Goal: Task Accomplishment & Management: Manage account settings

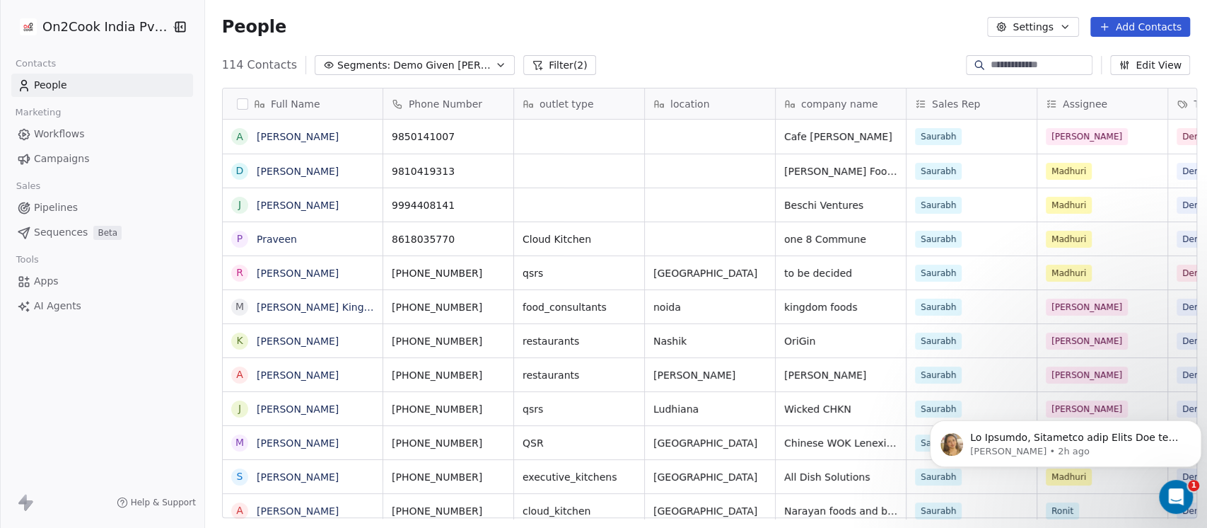
scroll to position [450, 995]
click at [30, 79] on icon at bounding box center [24, 86] width 14 height 14
click at [52, 83] on span "People" at bounding box center [50, 85] width 33 height 15
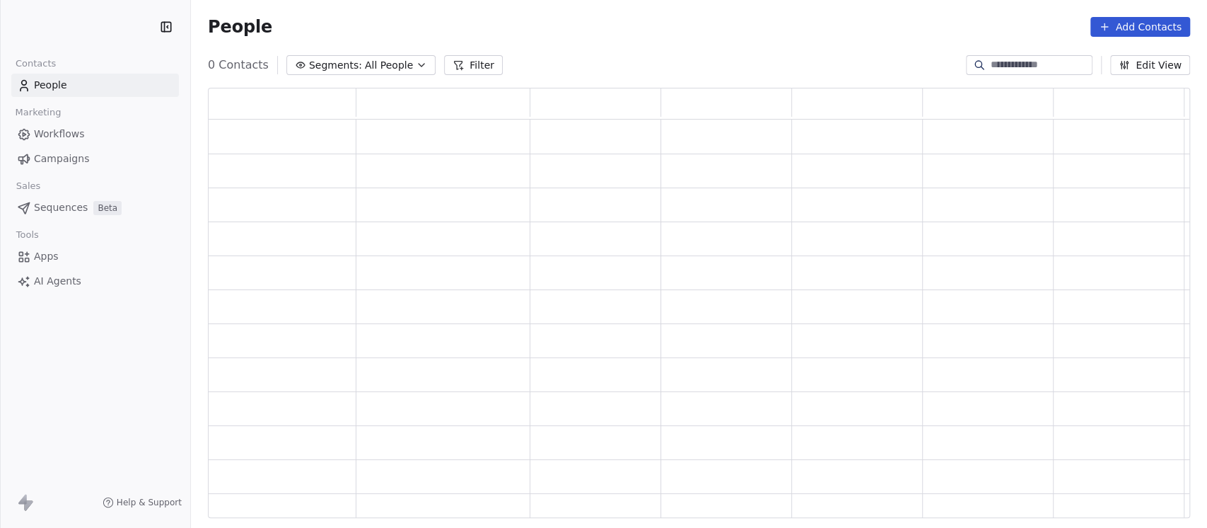
click at [1004, 65] on input at bounding box center [1040, 65] width 99 height 14
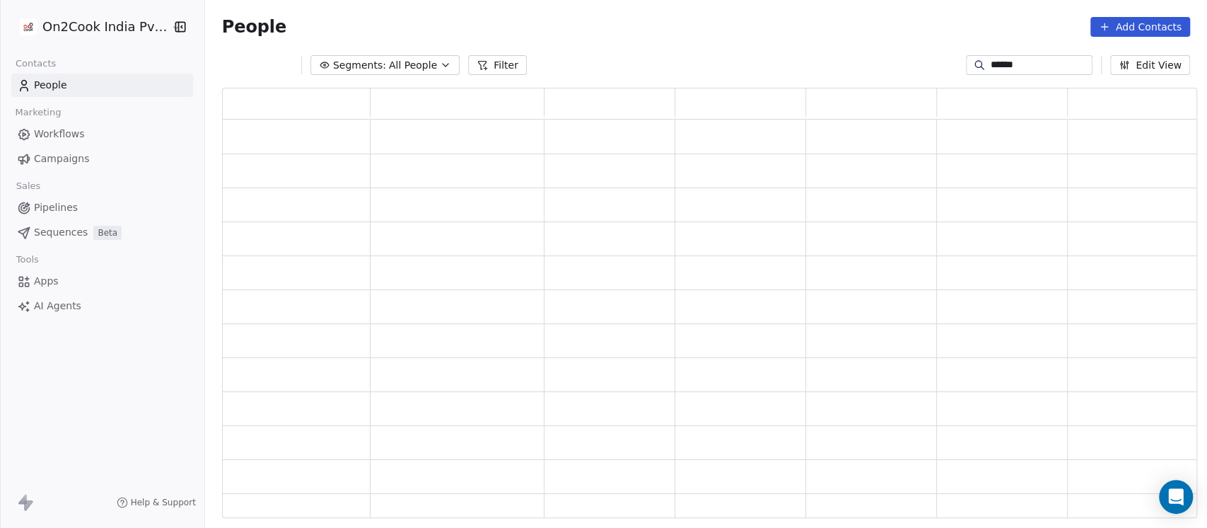
scroll to position [416, 961]
type input "*******"
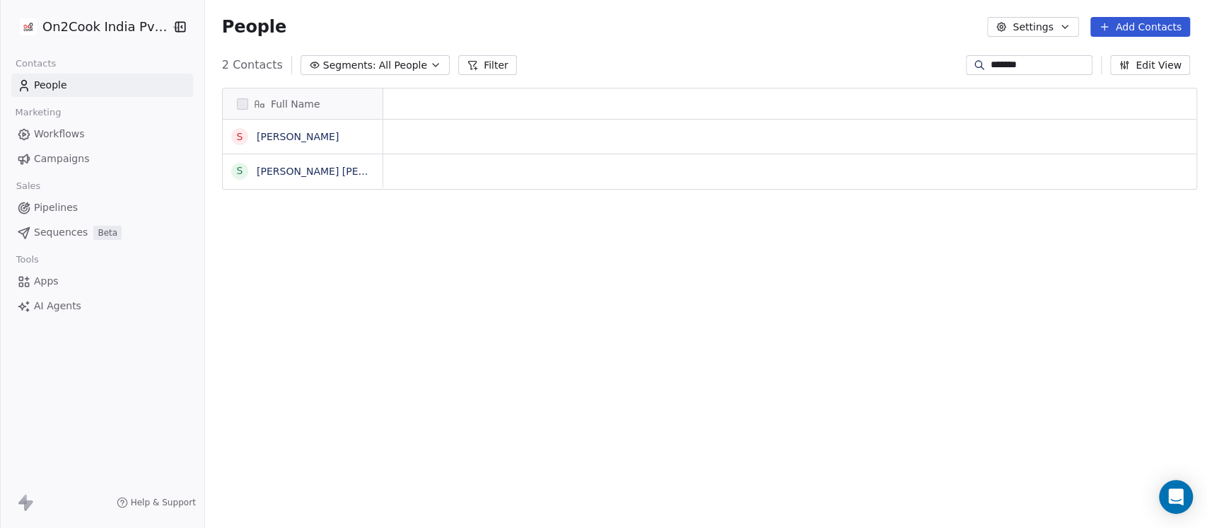
scroll to position [450, 995]
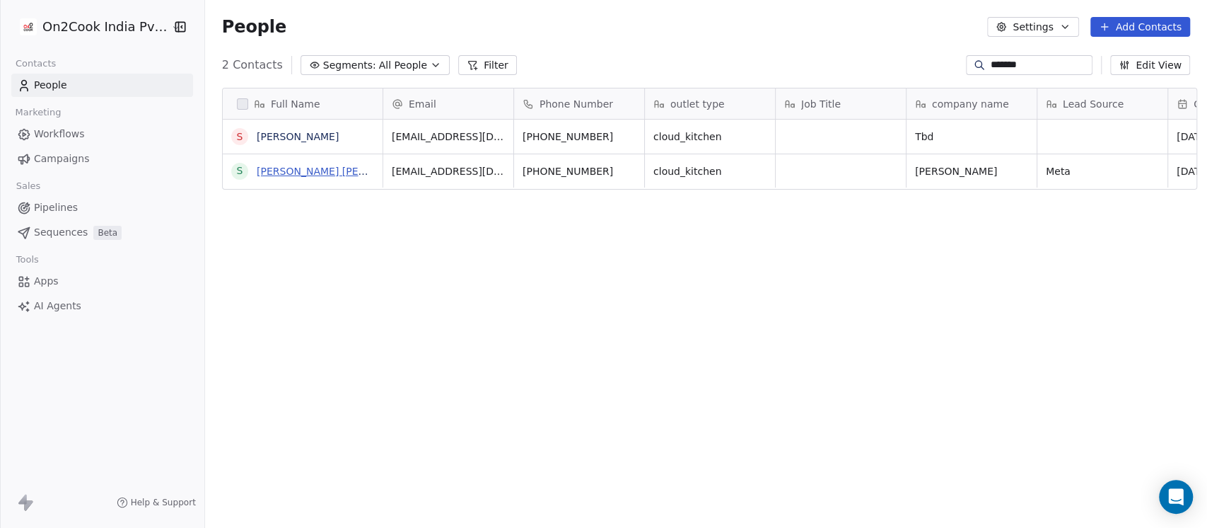
click at [288, 166] on link "Sateesh Chandra Rathna Swiss Global" at bounding box center [373, 171] width 233 height 11
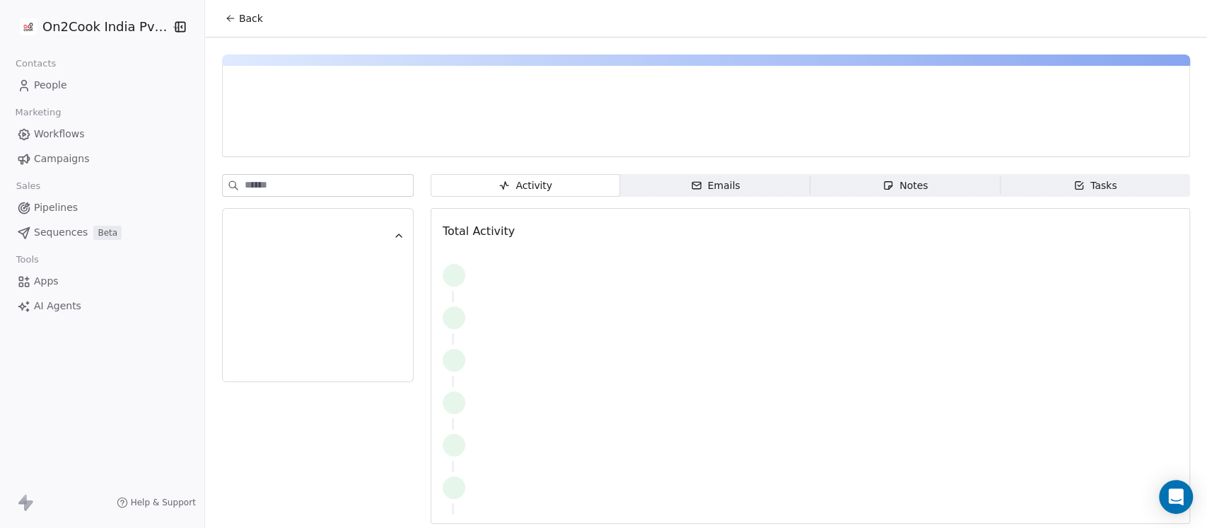
click at [925, 197] on div "Activity Activity Emails Emails Notes Notes Tasks Tasks Total Activity" at bounding box center [811, 353] width 760 height 358
click at [924, 185] on span "Notes Notes" at bounding box center [906, 185] width 190 height 23
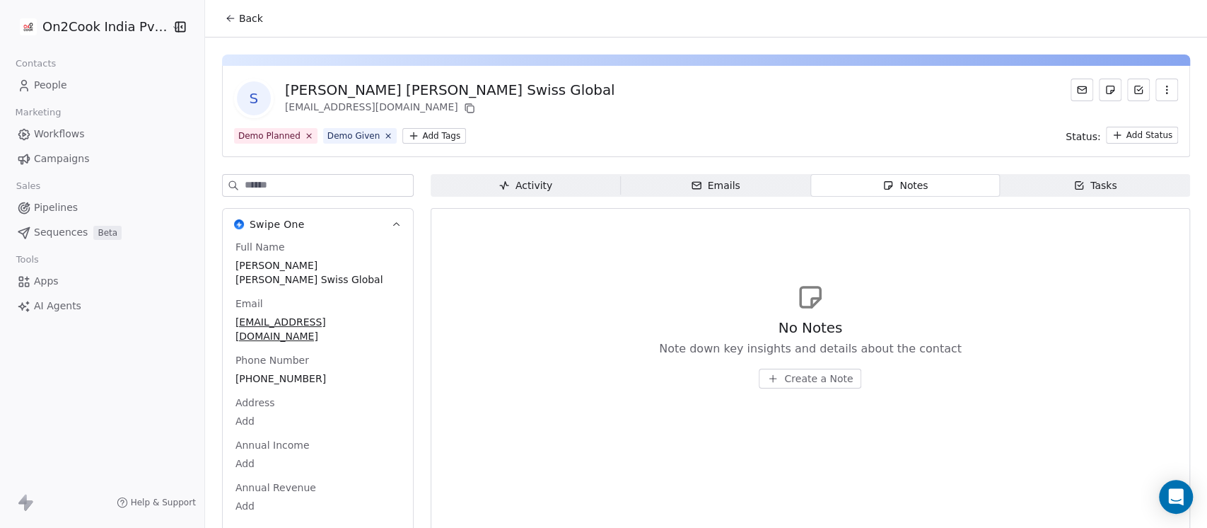
click at [794, 378] on span "Create a Note" at bounding box center [818, 378] width 69 height 14
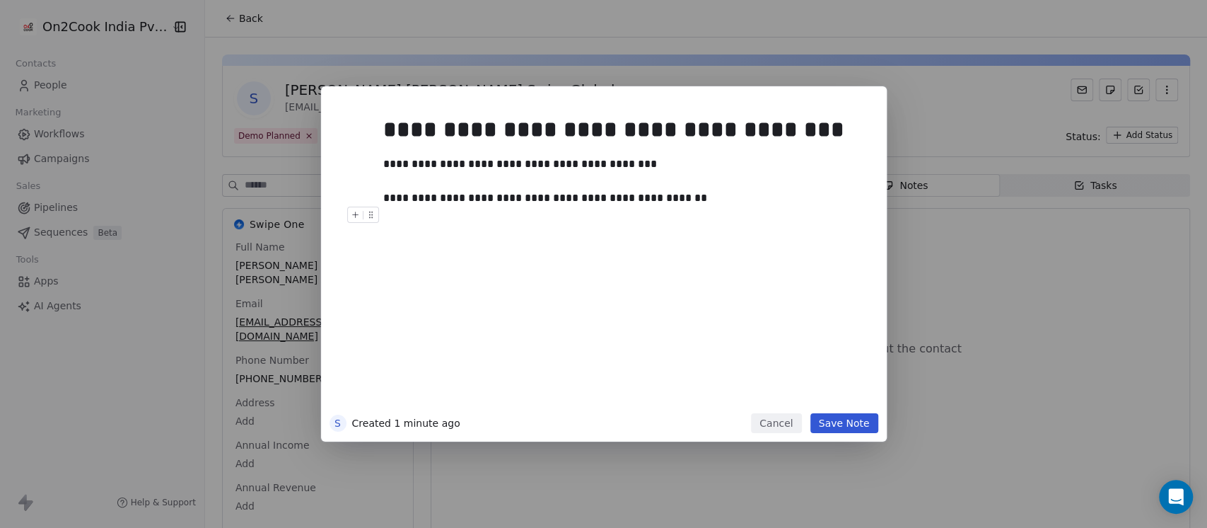
click at [835, 427] on button "Save Note" at bounding box center [845, 423] width 68 height 20
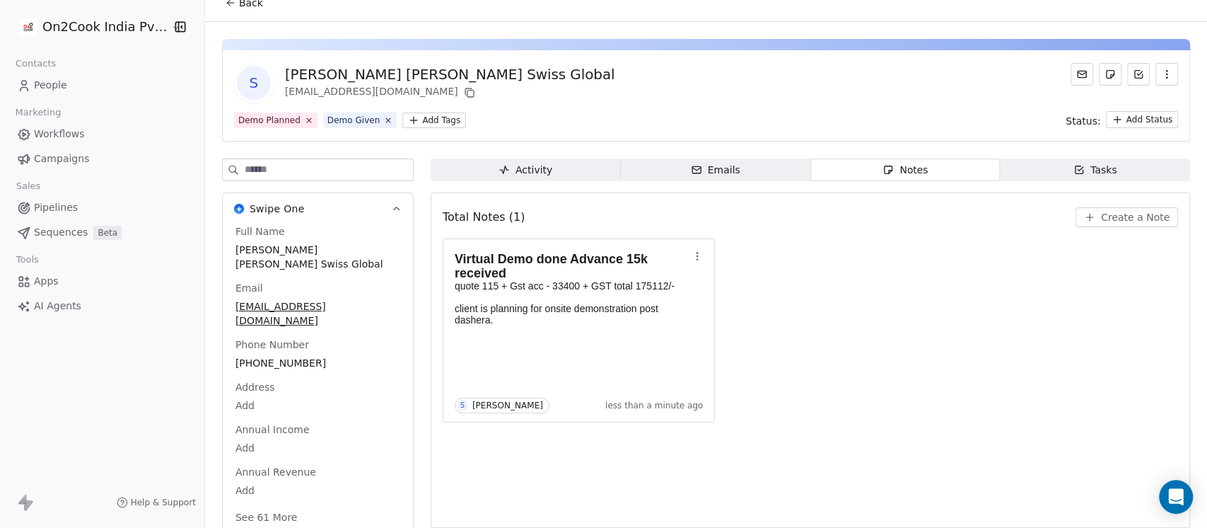
scroll to position [23, 0]
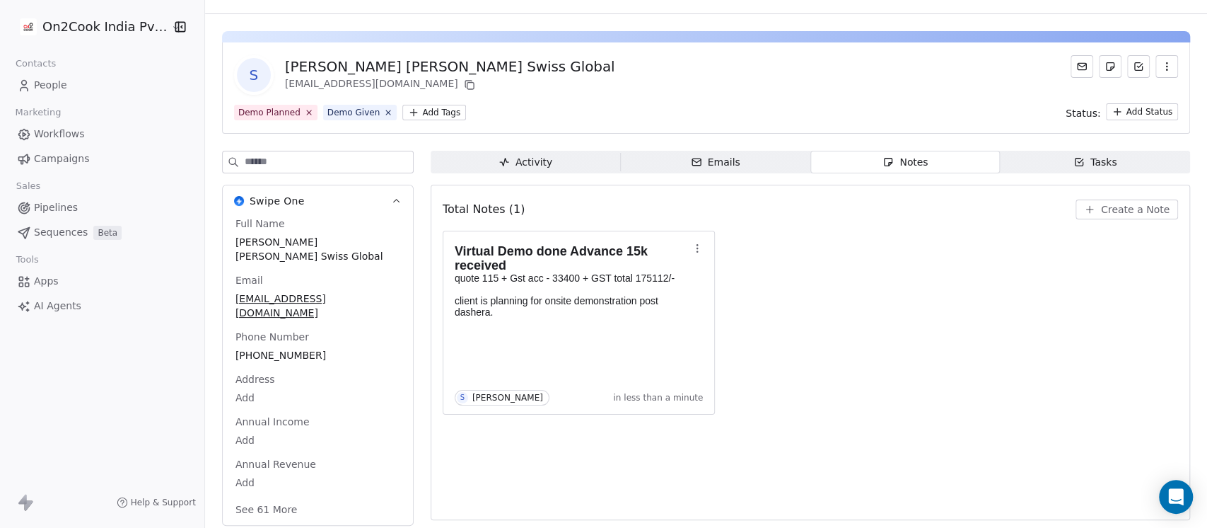
click at [550, 314] on p "quote 115 + Gst acc - 33400 + GST total 175112/- client is planning for onsite …" at bounding box center [572, 294] width 235 height 45
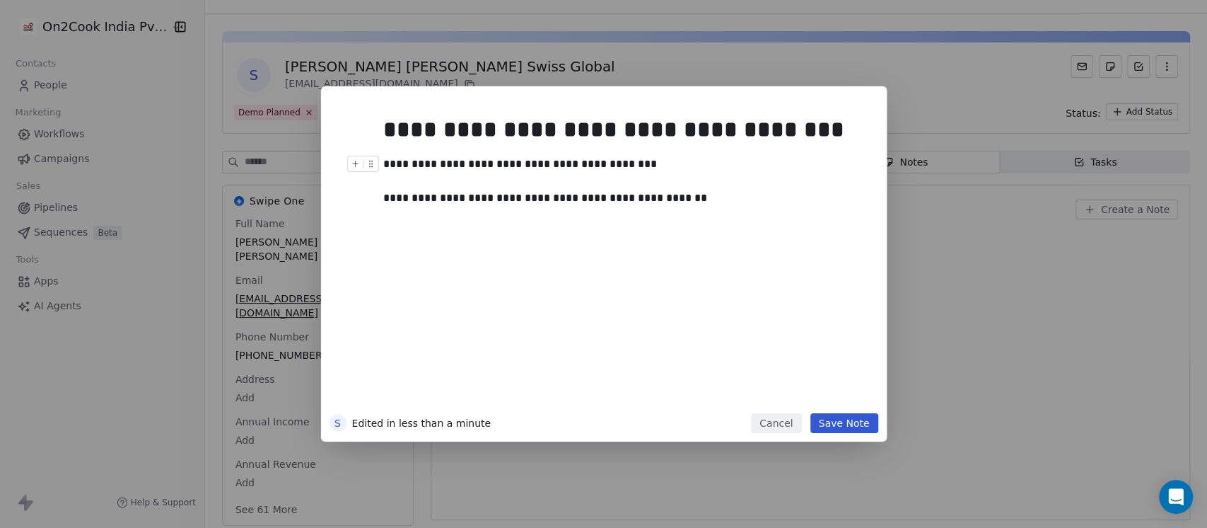
click at [627, 196] on div "**********" at bounding box center [618, 181] width 470 height 51
drag, startPoint x: 627, startPoint y: 196, endPoint x: 590, endPoint y: 277, distance: 89.3
click at [590, 277] on div "**********" at bounding box center [625, 257] width 484 height 301
click at [633, 194] on div "**********" at bounding box center [618, 181] width 470 height 51
click at [856, 417] on button "Save Note" at bounding box center [845, 423] width 68 height 20
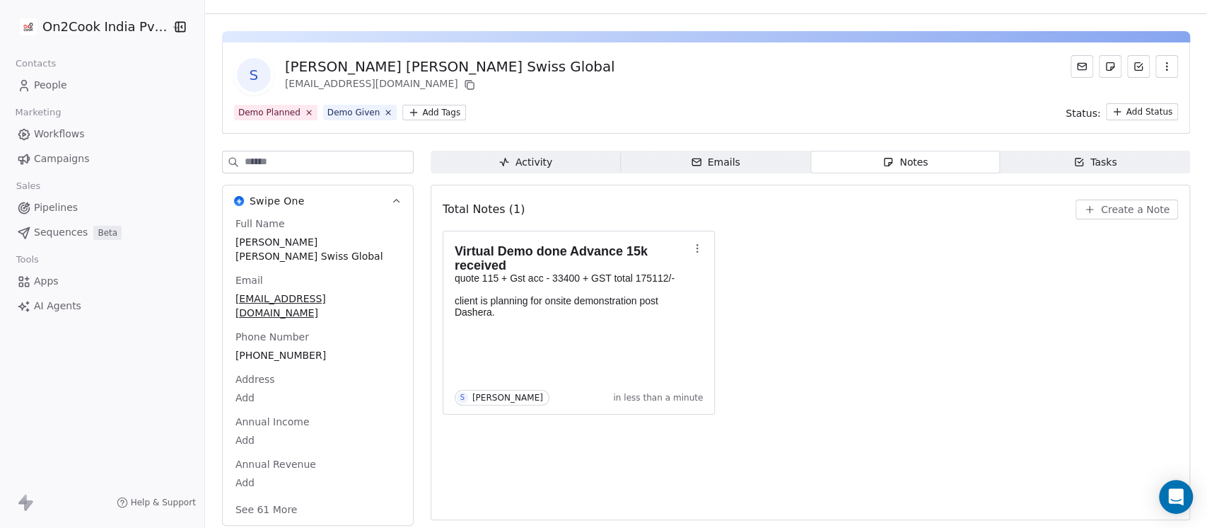
click at [270, 497] on button "See 61 More" at bounding box center [266, 509] width 79 height 25
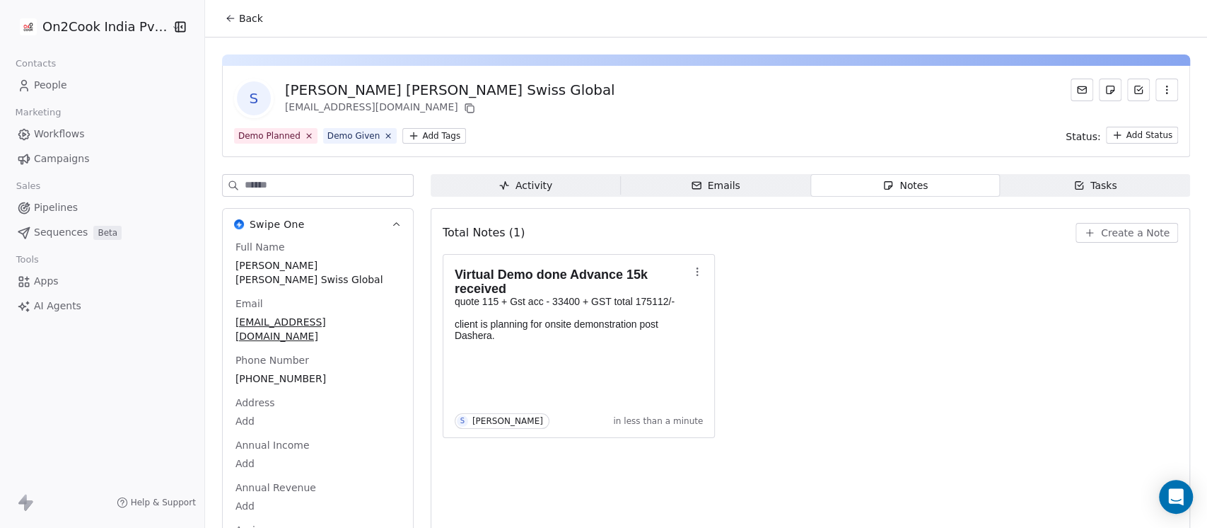
click at [230, 13] on button "Back" at bounding box center [243, 18] width 55 height 25
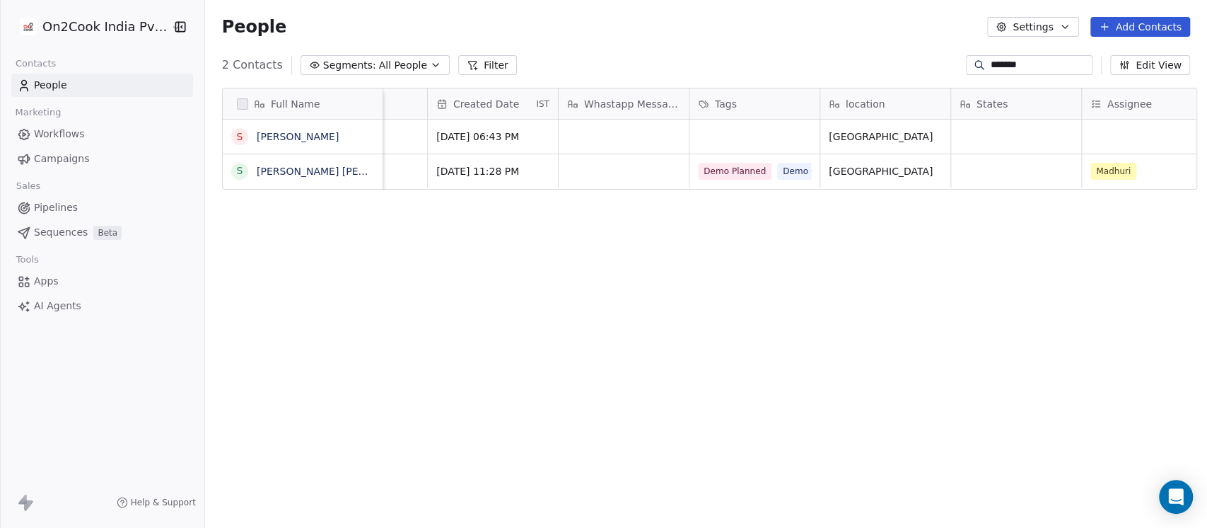
scroll to position [0, 566]
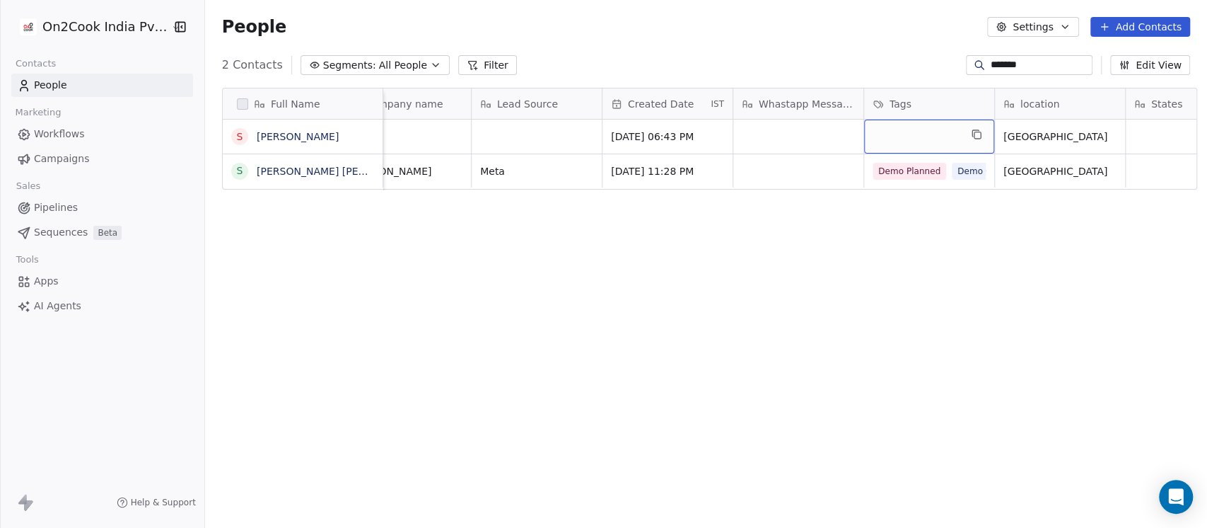
click at [917, 139] on div "grid" at bounding box center [929, 137] width 130 height 34
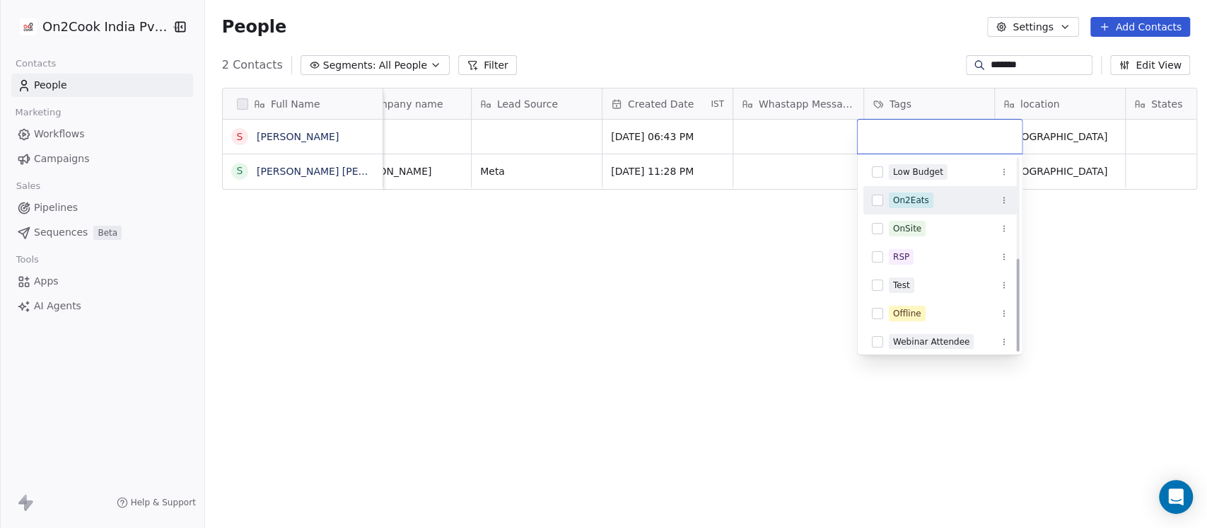
scroll to position [207, 0]
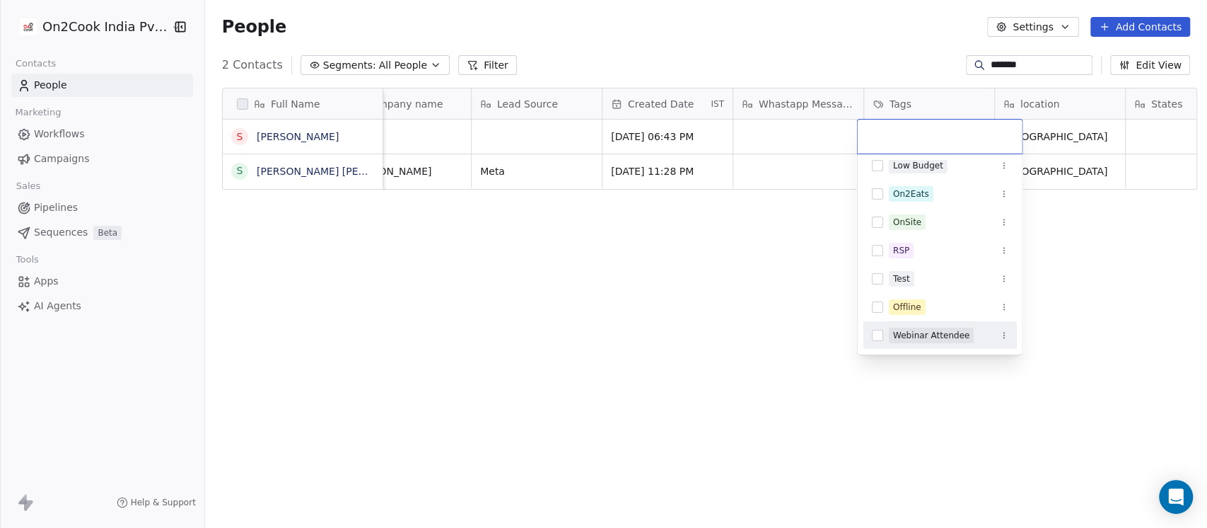
click at [743, 303] on html "On2Cook India Pvt. Ltd. Contacts People Marketing Workflows Campaigns Sales Pip…" at bounding box center [603, 264] width 1207 height 528
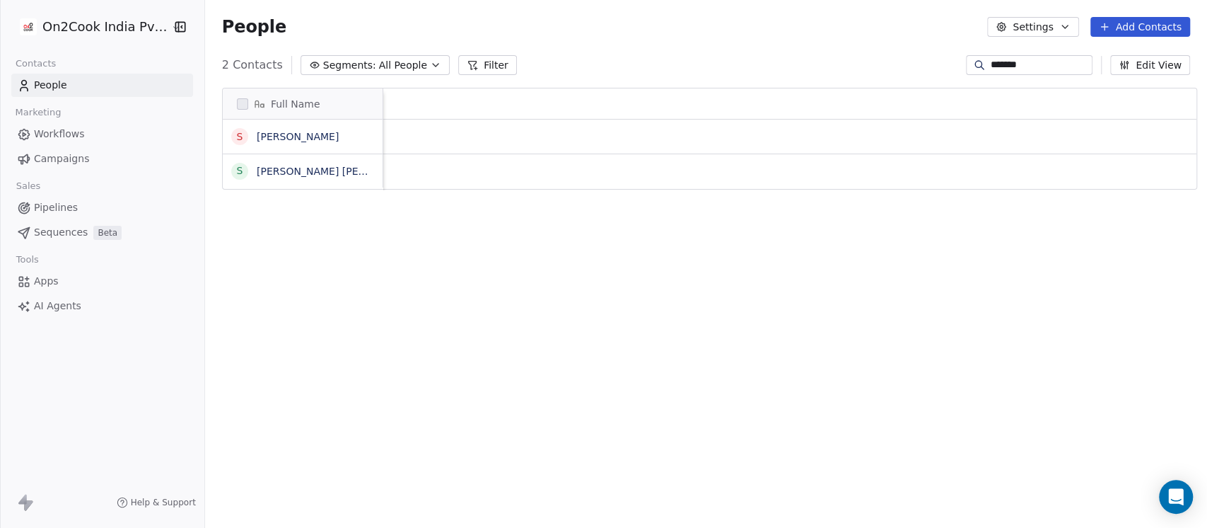
scroll to position [0, 0]
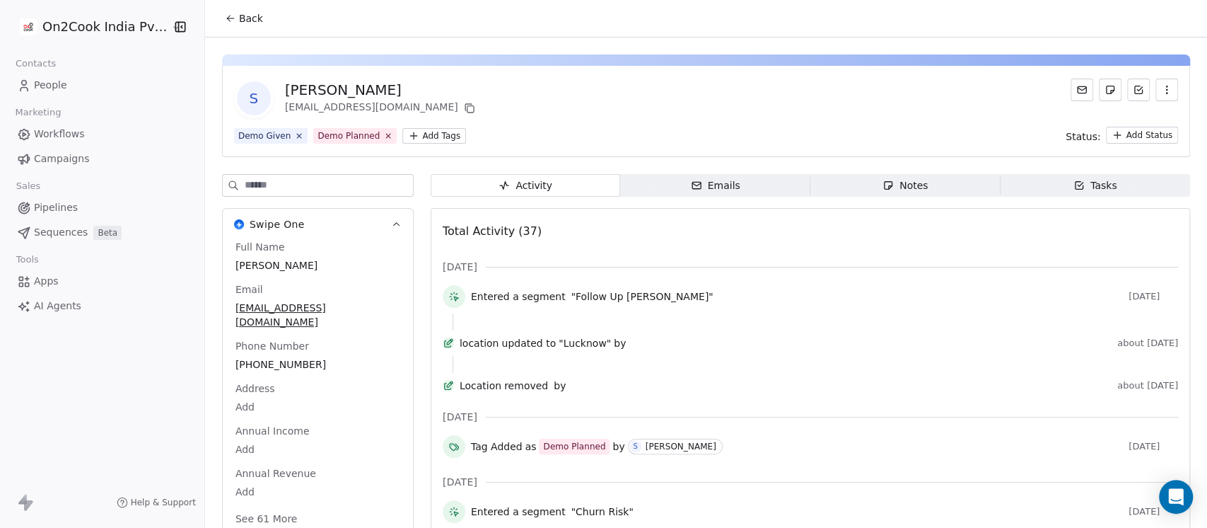
click at [883, 190] on icon "button" at bounding box center [888, 185] width 11 height 11
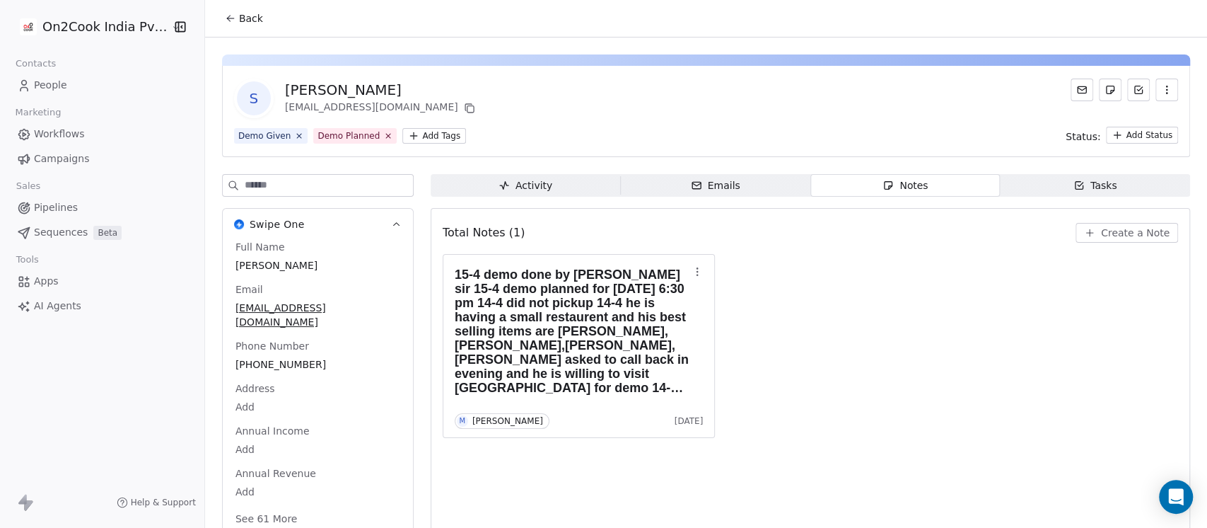
scroll to position [23, 0]
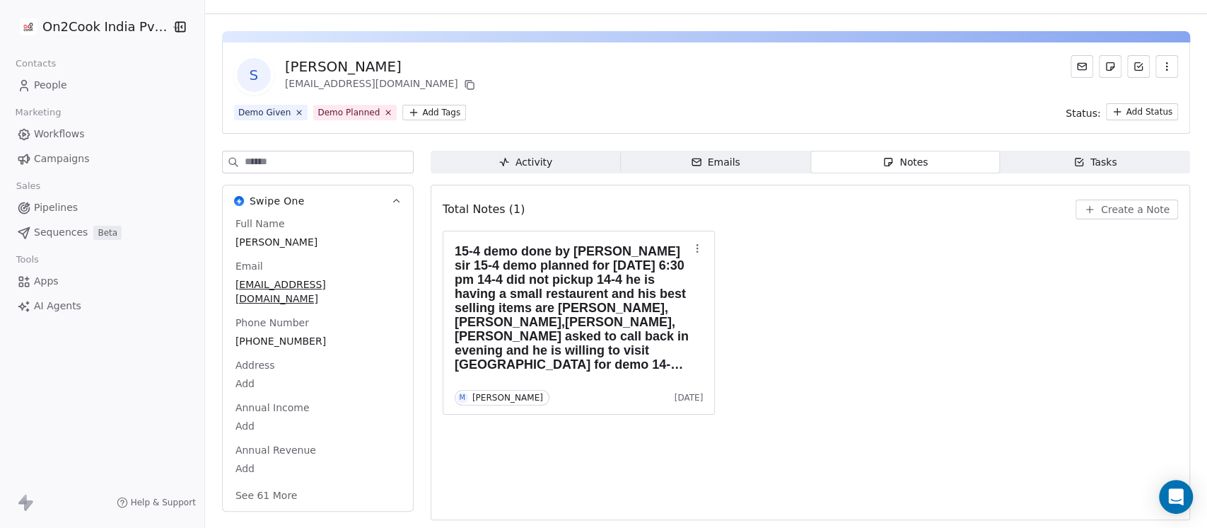
click at [260, 334] on span "+917379223344" at bounding box center [318, 341] width 165 height 14
click at [259, 335] on span "+917379223344" at bounding box center [317, 342] width 163 height 14
click at [259, 325] on input "**********" at bounding box center [302, 335] width 149 height 28
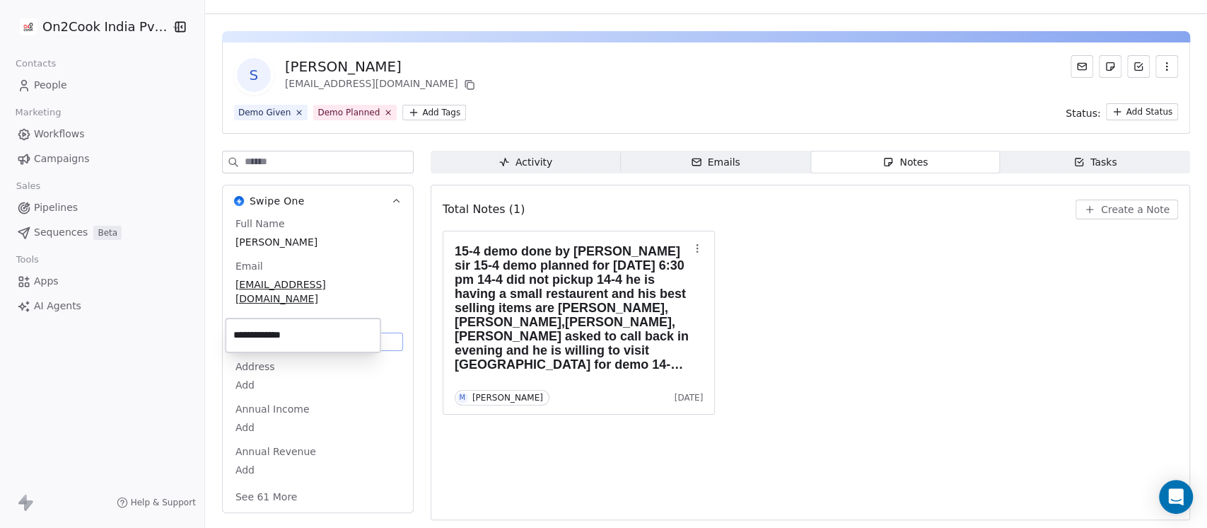
click at [1104, 209] on html "**********" at bounding box center [603, 264] width 1207 height 528
click at [1087, 209] on icon "button" at bounding box center [1090, 209] width 6 height 0
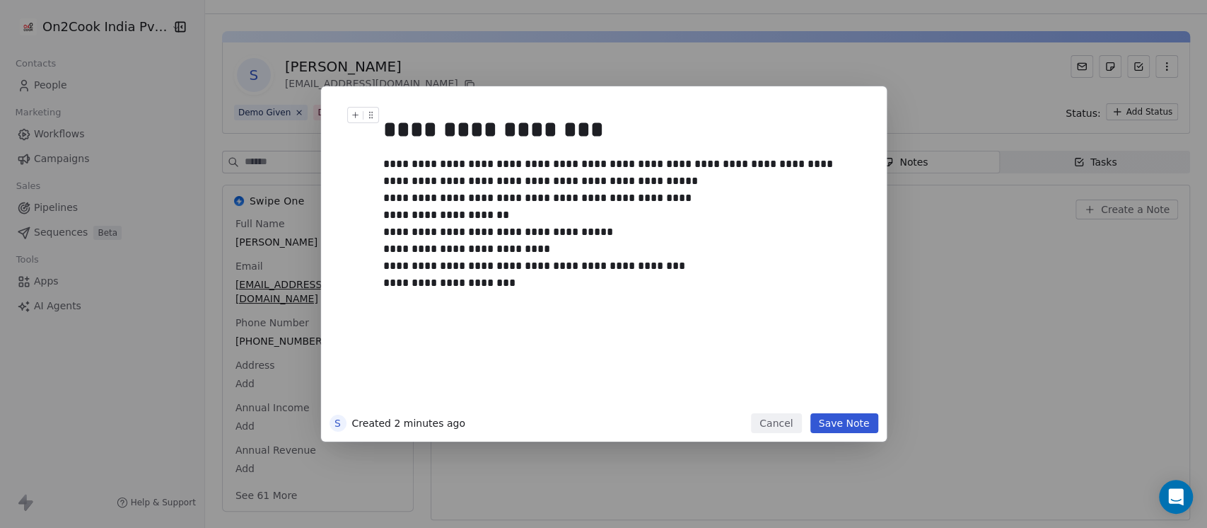
drag, startPoint x: 823, startPoint y: 424, endPoint x: 947, endPoint y: 315, distance: 164.9
click at [823, 422] on button "Save Note" at bounding box center [845, 423] width 68 height 20
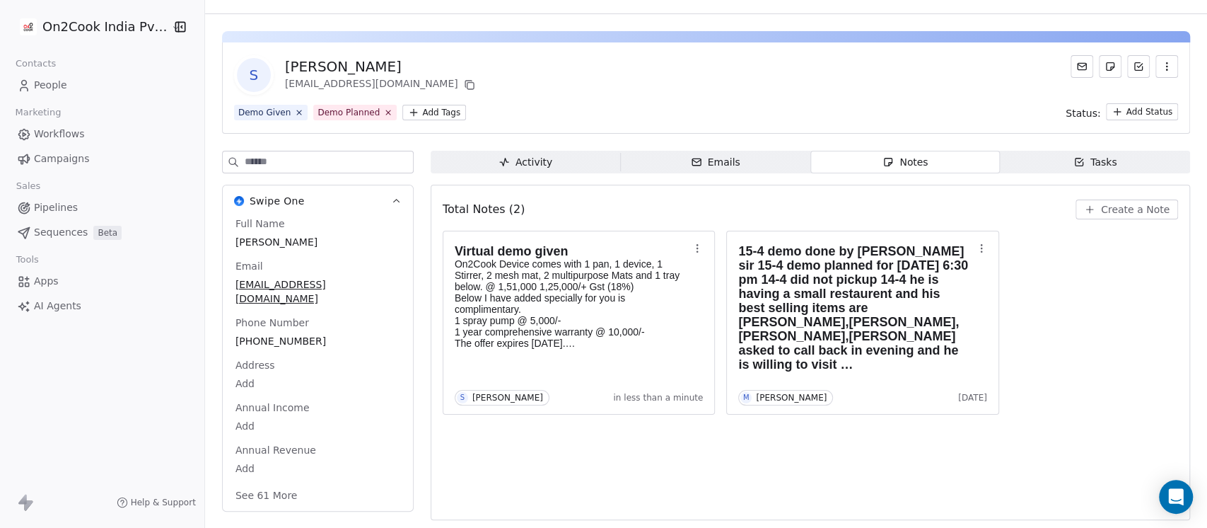
click at [242, 485] on button "See 61 More" at bounding box center [266, 494] width 79 height 25
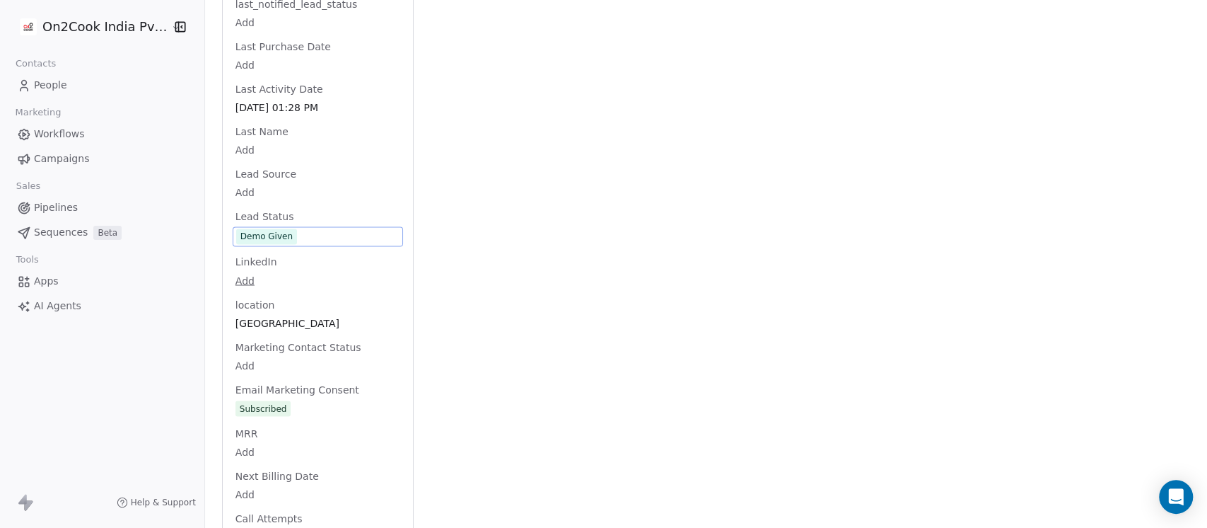
scroll to position [1490, 0]
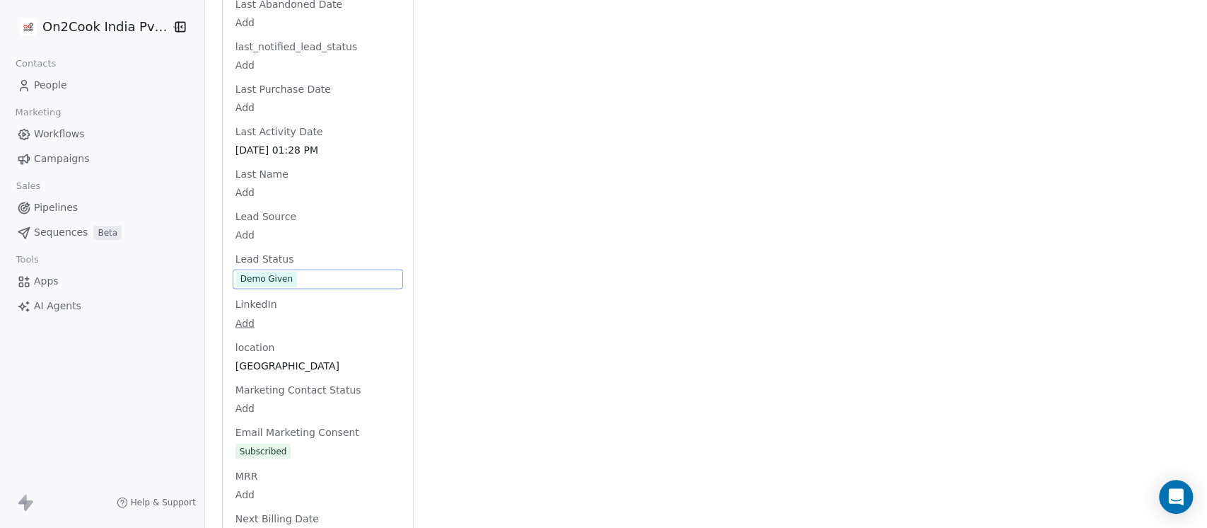
click at [296, 219] on div "Full Name saurav Email 274623@gmail.com Phone Number +917379223344 Address Add …" at bounding box center [318, 178] width 170 height 2859
click at [315, 269] on div "Demo Given" at bounding box center [318, 279] width 170 height 20
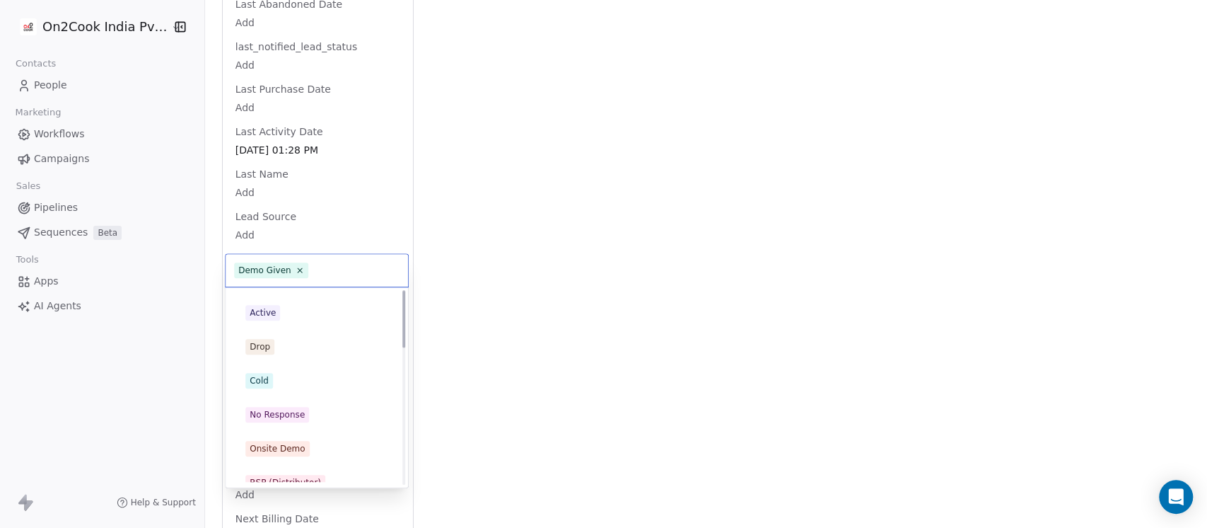
scroll to position [0, 0]
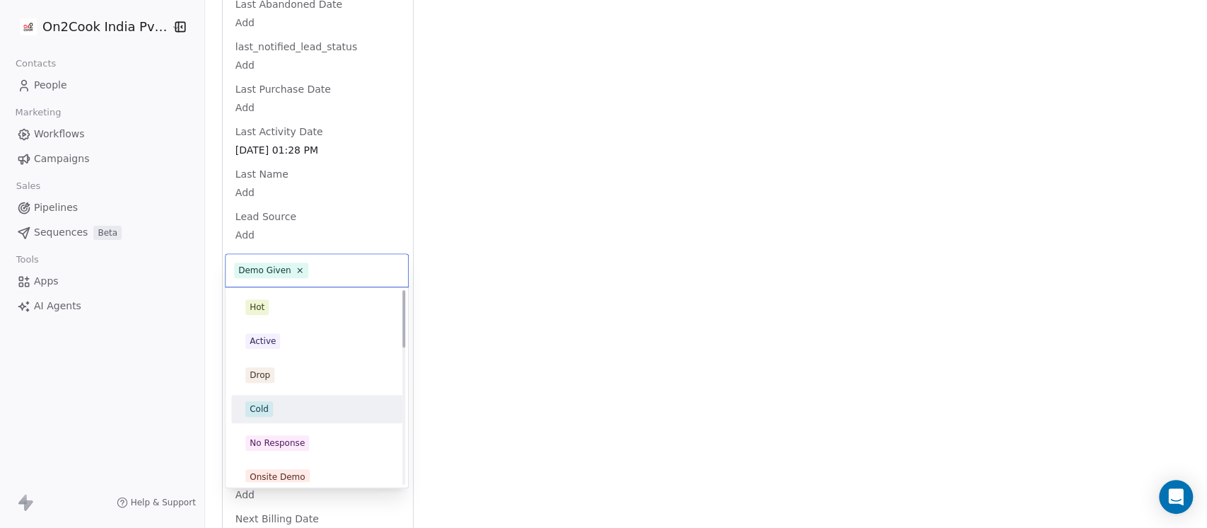
click at [301, 400] on div "Cold" at bounding box center [317, 409] width 160 height 23
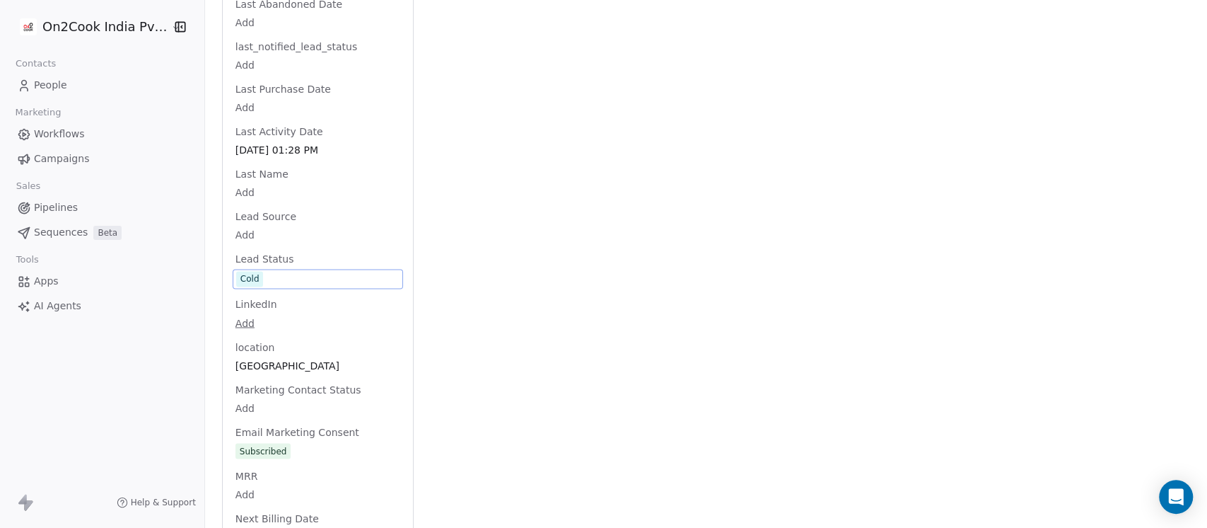
click at [595, 240] on div "Activity Activity Emails Emails Notes Notes Tasks Tasks Total Notes (2) Create …" at bounding box center [811, 154] width 760 height 2940
click at [307, 271] on span "Cold" at bounding box center [317, 279] width 163 height 16
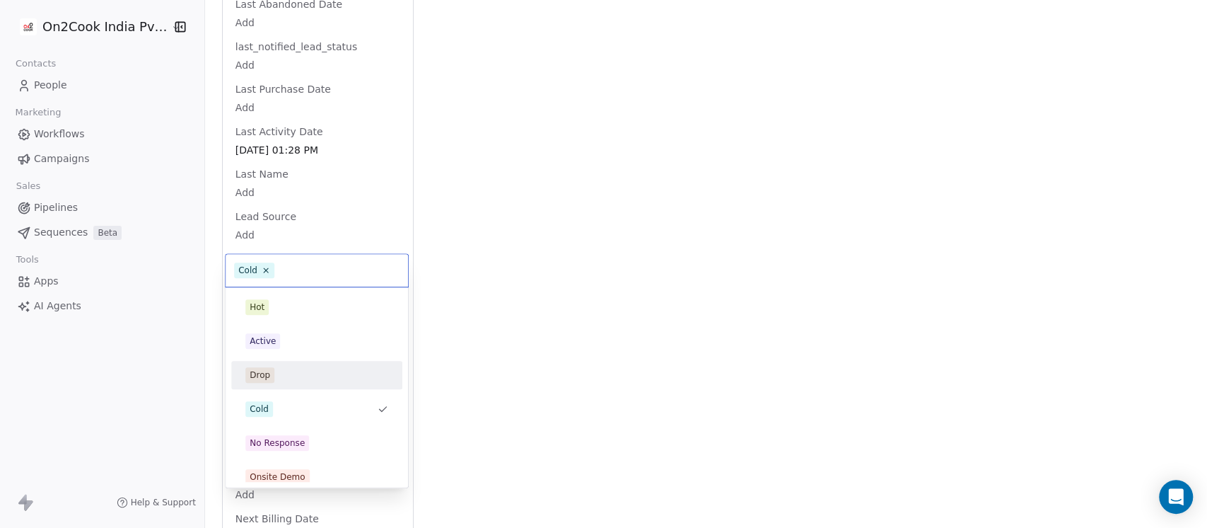
click at [288, 381] on div "Drop" at bounding box center [316, 375] width 143 height 16
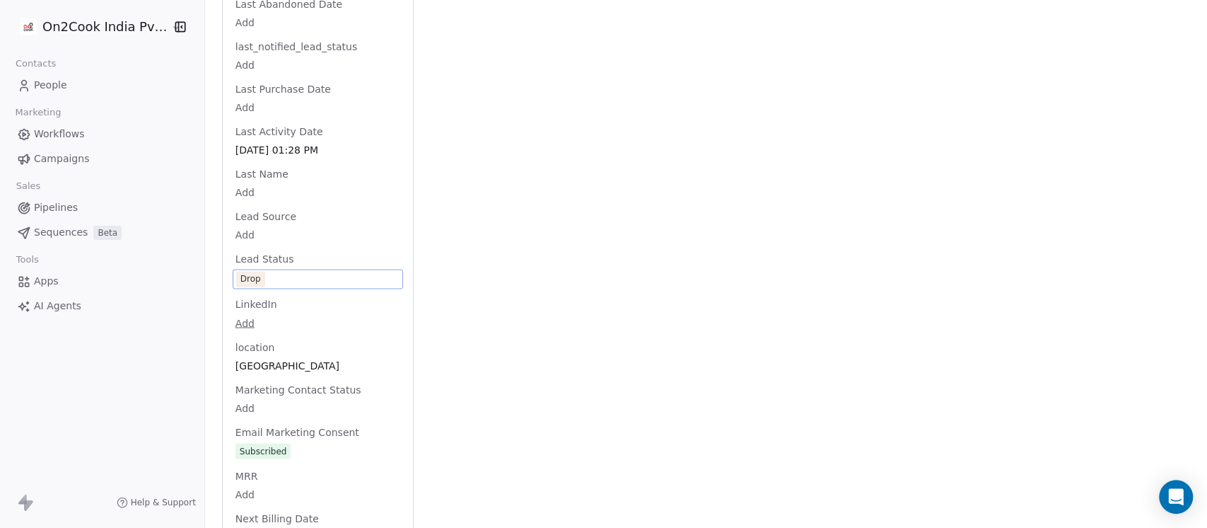
click at [608, 231] on div "Activity Activity Emails Emails Notes Notes Tasks Tasks Total Notes (2) Create …" at bounding box center [811, 154] width 760 height 2940
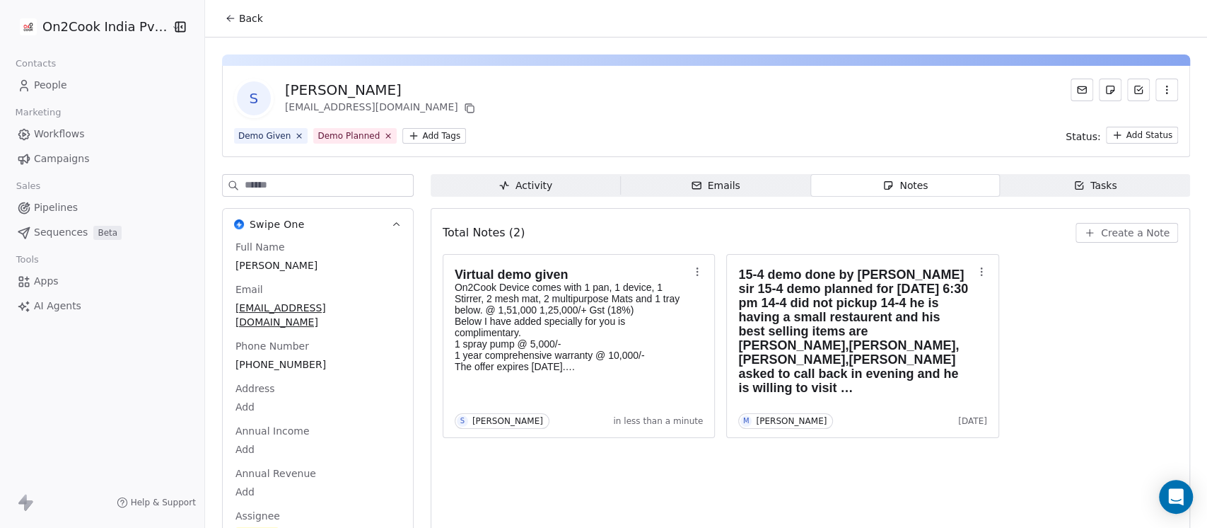
click at [230, 22] on button "Back" at bounding box center [243, 18] width 55 height 25
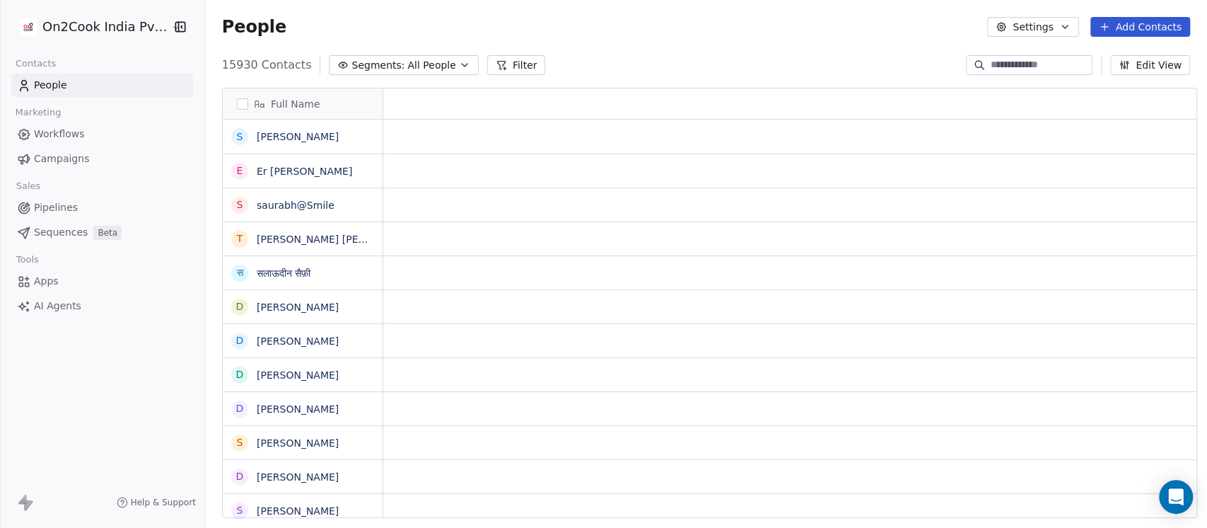
scroll to position [15, 16]
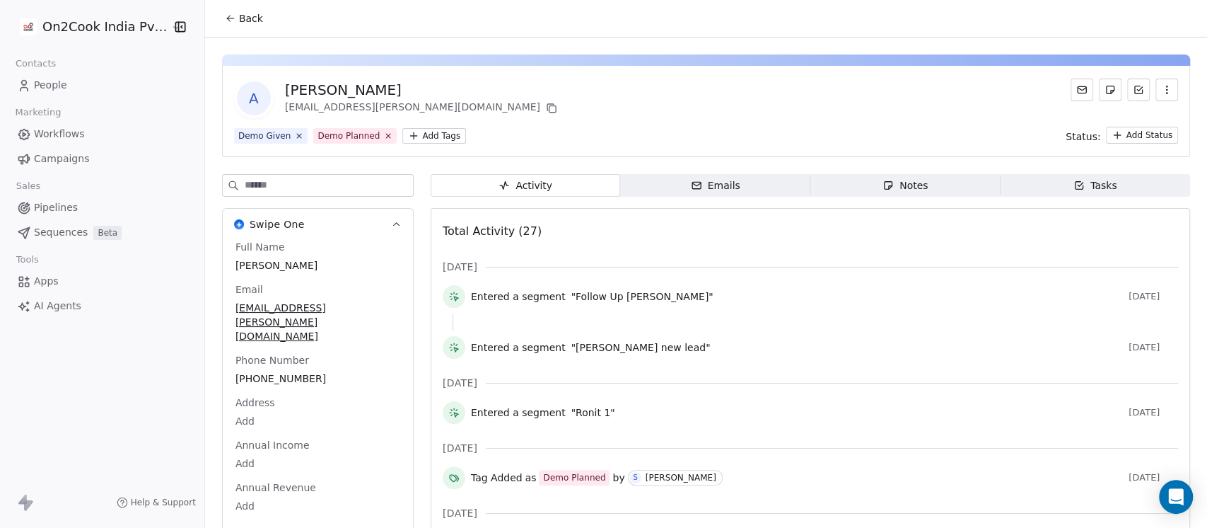
click at [881, 176] on span "Notes Notes" at bounding box center [906, 185] width 190 height 23
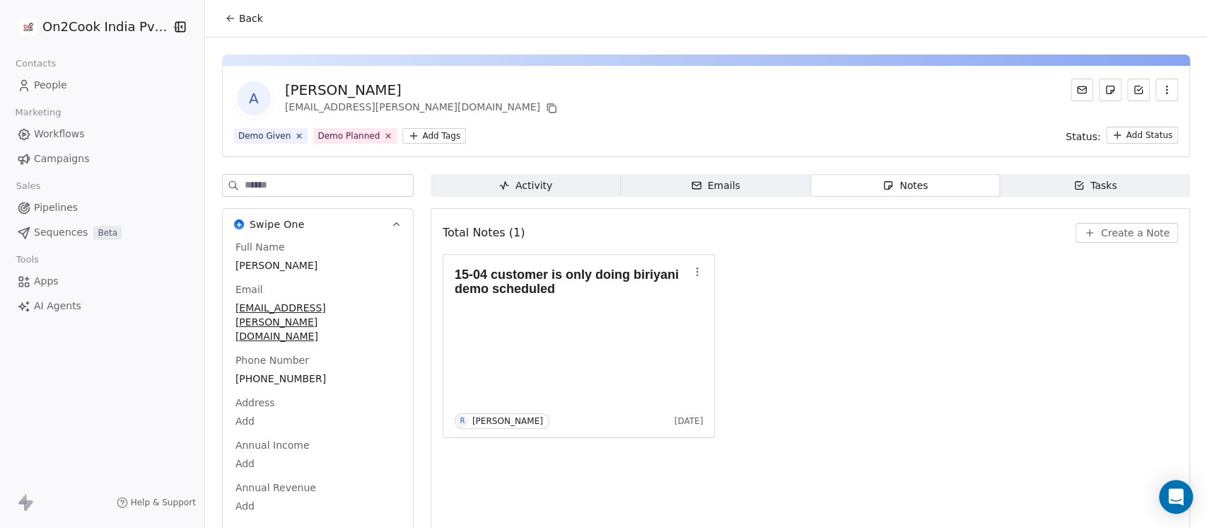
click at [515, 187] on div "Activity" at bounding box center [526, 185] width 54 height 15
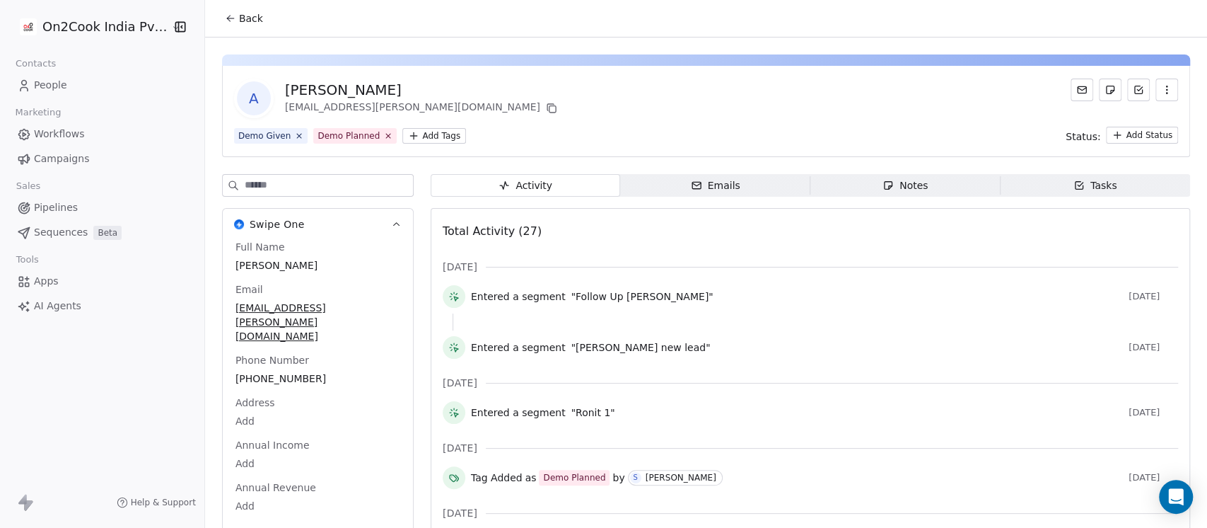
click at [867, 187] on span "Notes Notes" at bounding box center [906, 185] width 190 height 23
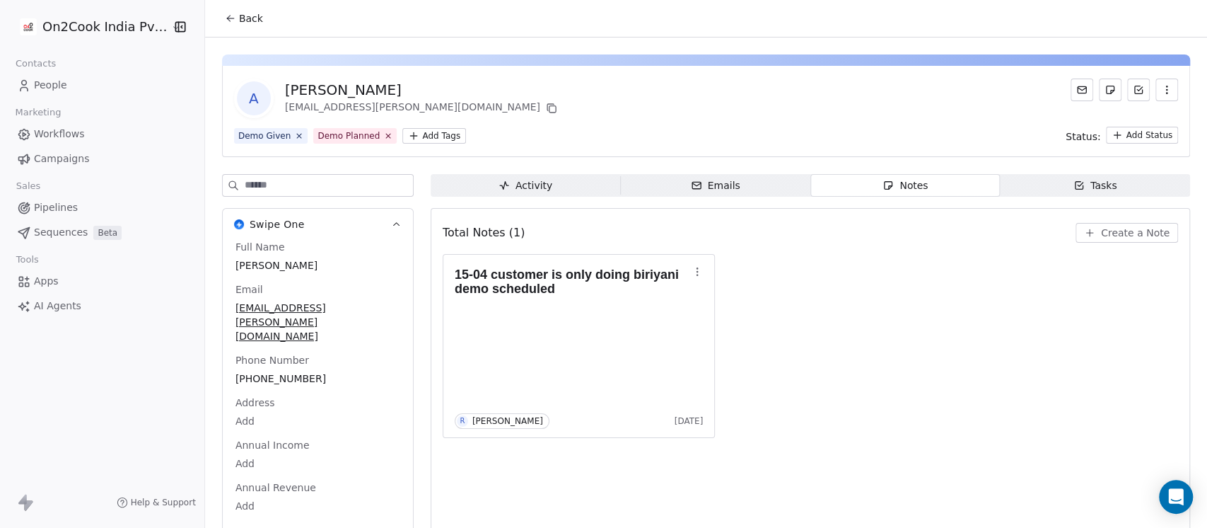
click at [1084, 225] on button "Create a Note" at bounding box center [1127, 233] width 103 height 20
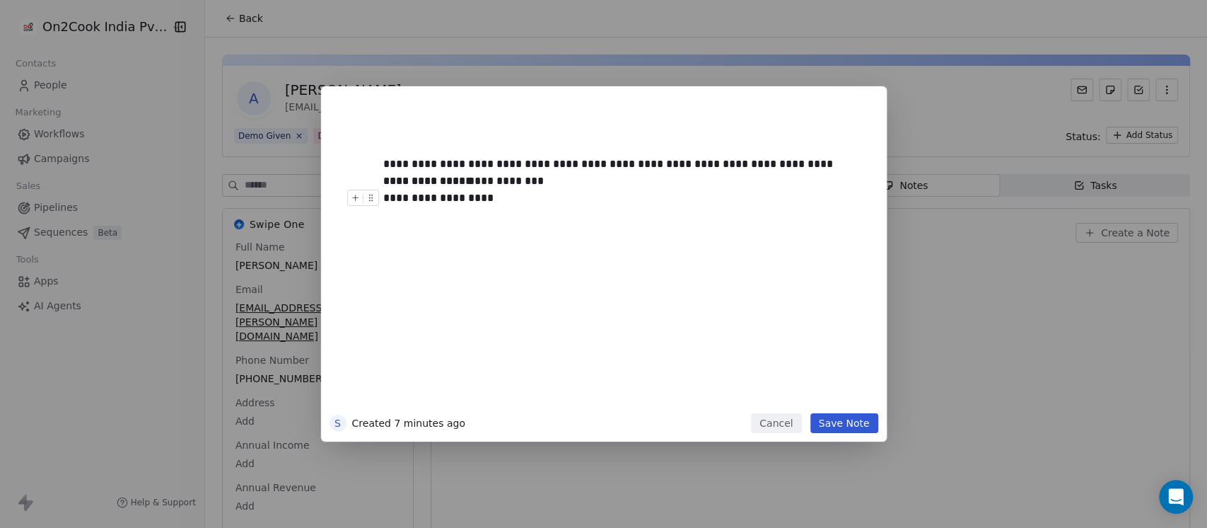
click at [492, 199] on div "**********" at bounding box center [618, 198] width 470 height 17
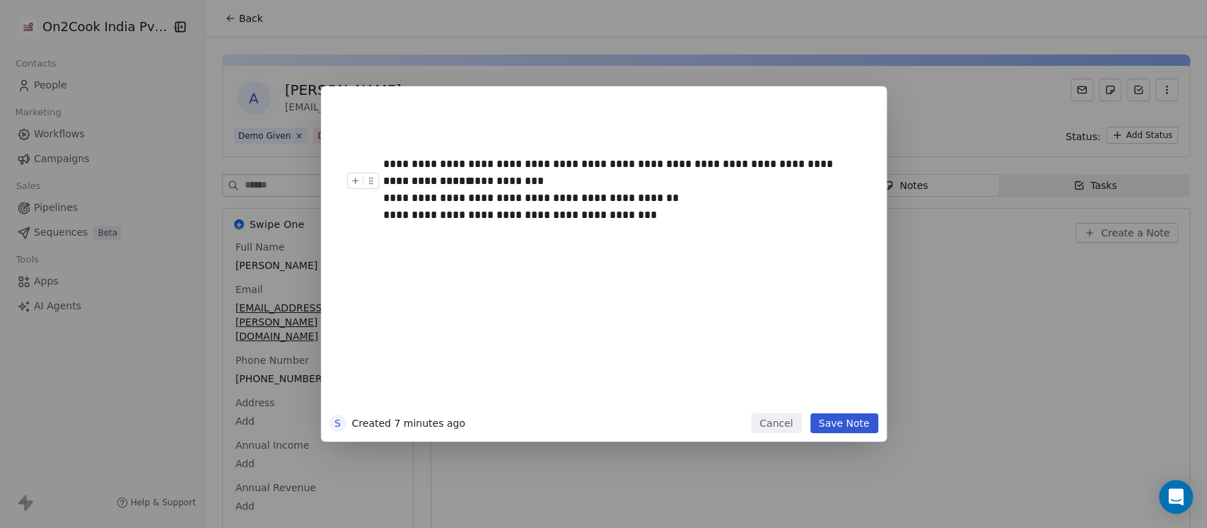
click at [856, 416] on button "Save Note" at bounding box center [845, 423] width 68 height 20
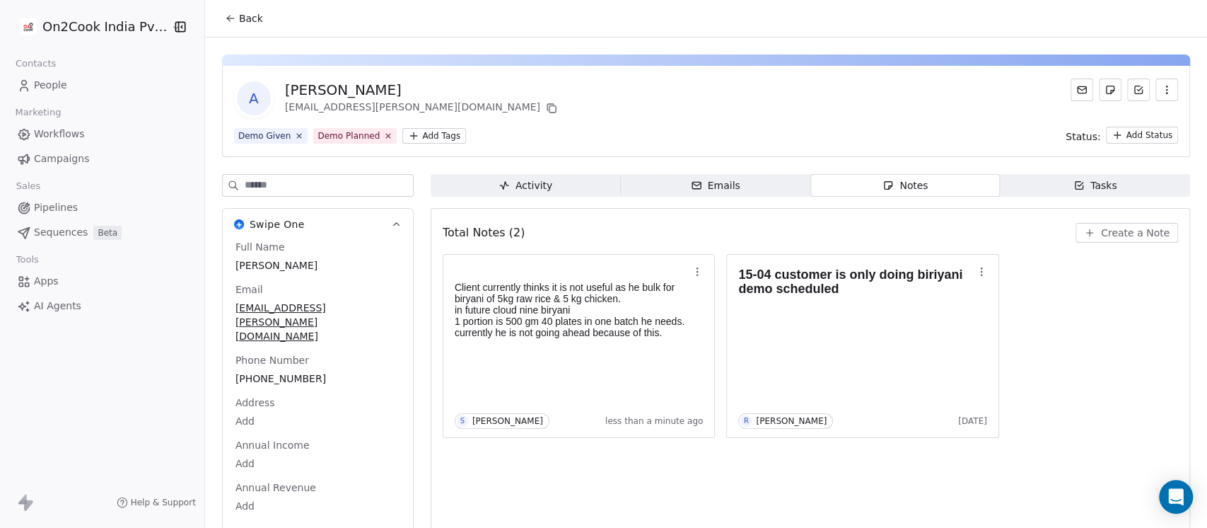
scroll to position [23, 0]
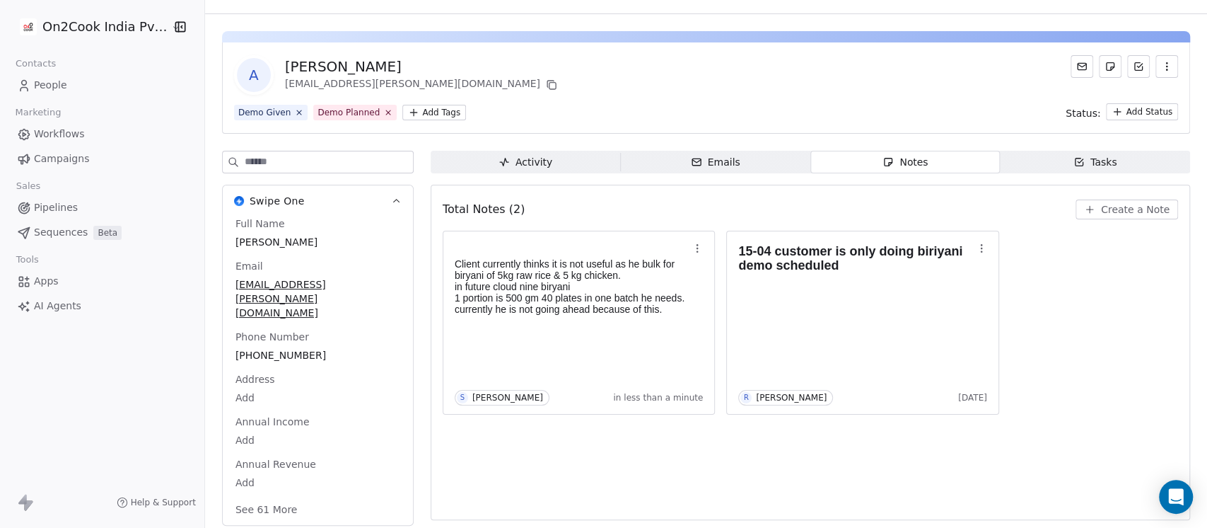
click at [268, 497] on button "See 61 More" at bounding box center [266, 509] width 79 height 25
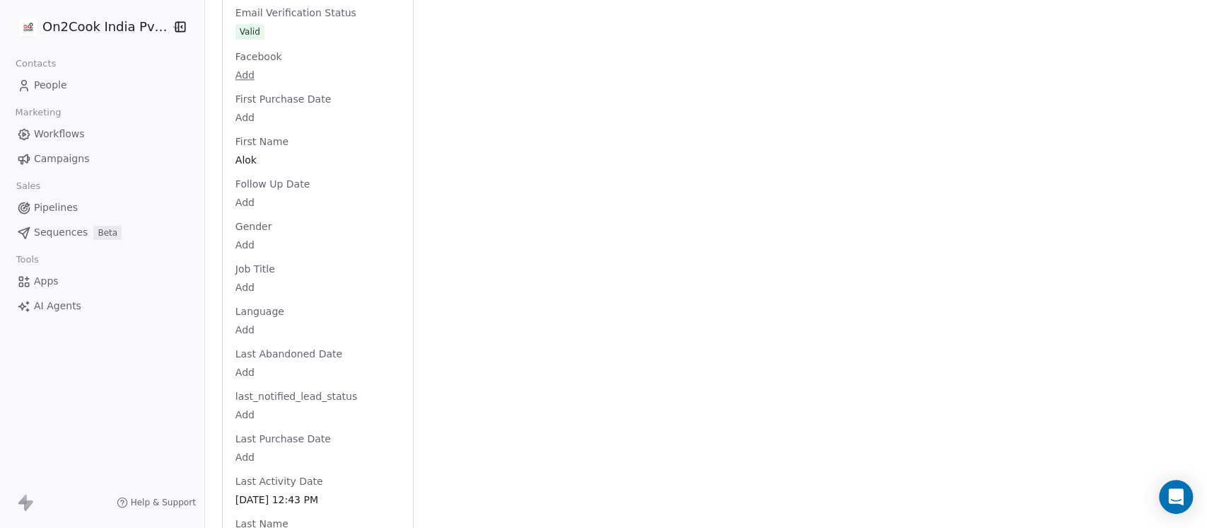
scroll to position [1533, 0]
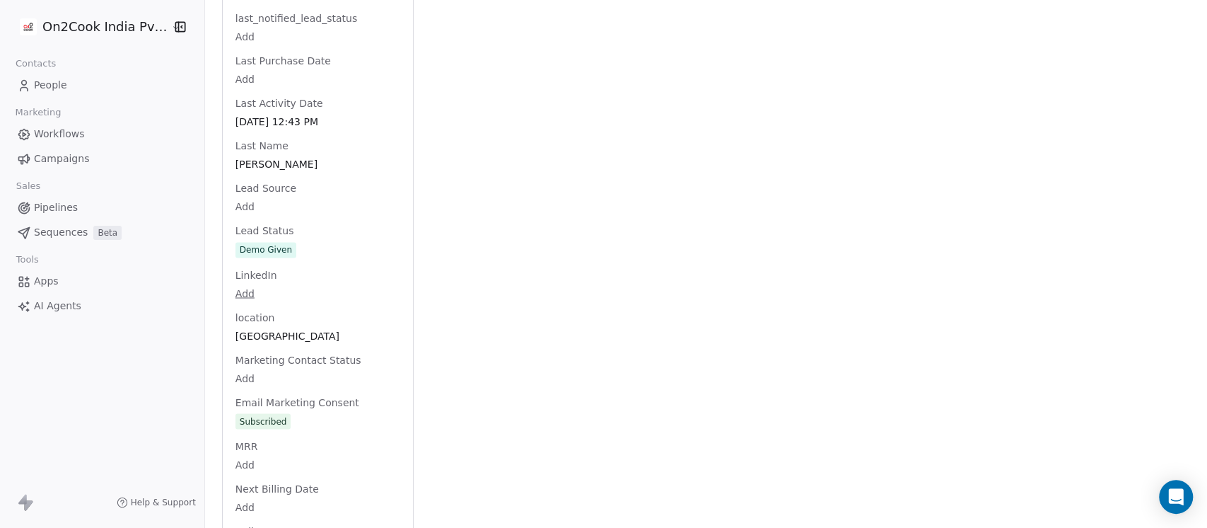
click at [281, 219] on div "Full Name Alok Kumar Email alok.r.kumar@gmail.com Phone Number +919771829595 Ad…" at bounding box center [318, 143] width 170 height 2872
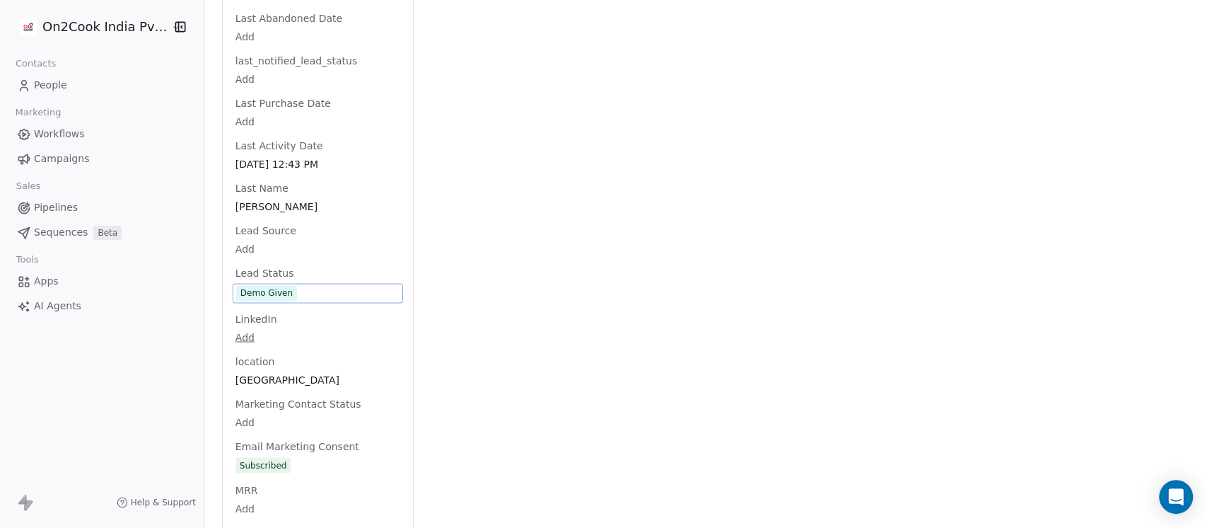
click at [311, 285] on span "Demo Given" at bounding box center [317, 293] width 163 height 16
click at [297, 285] on span "Demo Given" at bounding box center [317, 293] width 163 height 16
click at [284, 285] on span "Demo Given" at bounding box center [266, 293] width 61 height 16
click at [301, 285] on span "Demo Given" at bounding box center [317, 293] width 163 height 16
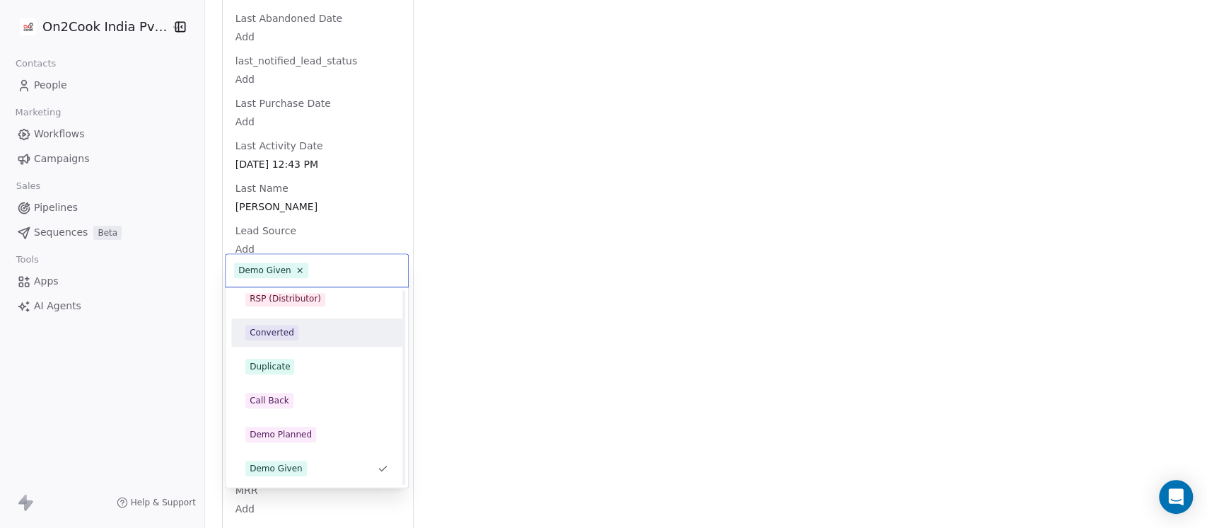
scroll to position [0, 0]
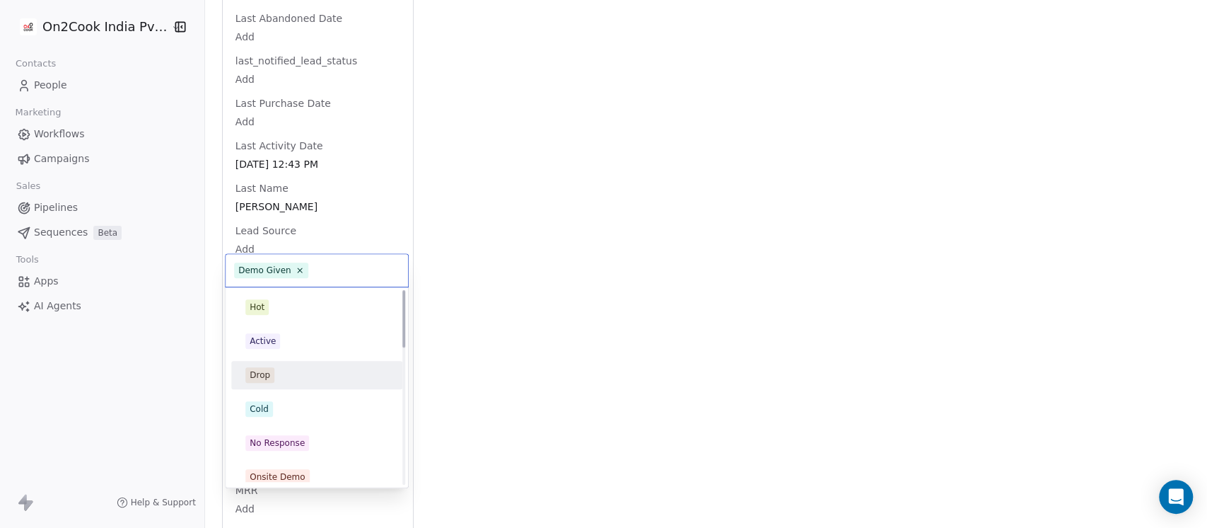
click at [294, 381] on div "Drop" at bounding box center [316, 375] width 143 height 16
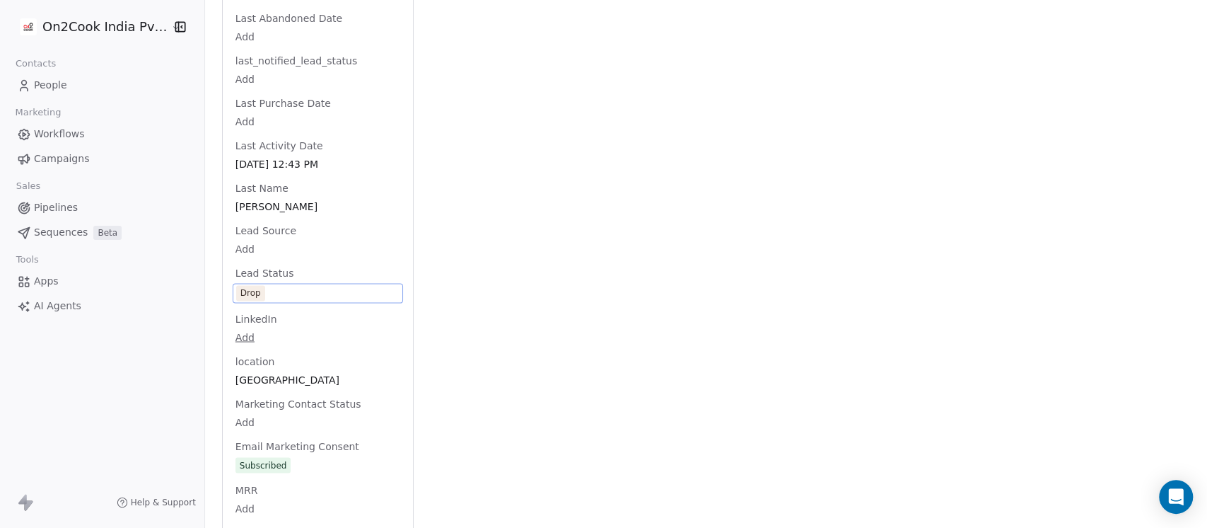
click at [681, 241] on div "Activity Activity Emails Emails Notes Notes Tasks Tasks Total Notes (2) Create …" at bounding box center [811, 161] width 760 height 2954
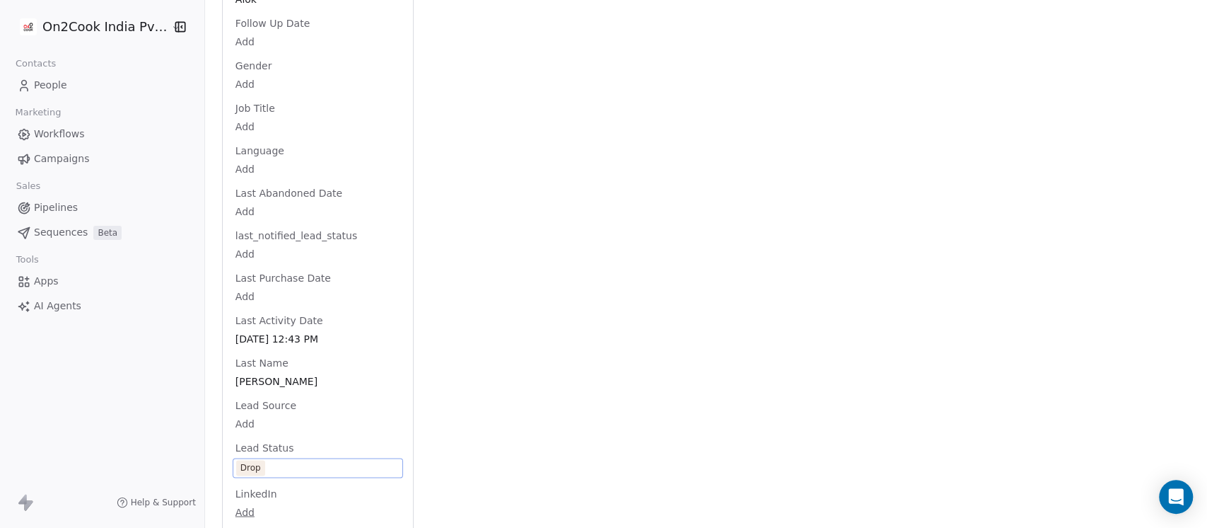
scroll to position [1113, 0]
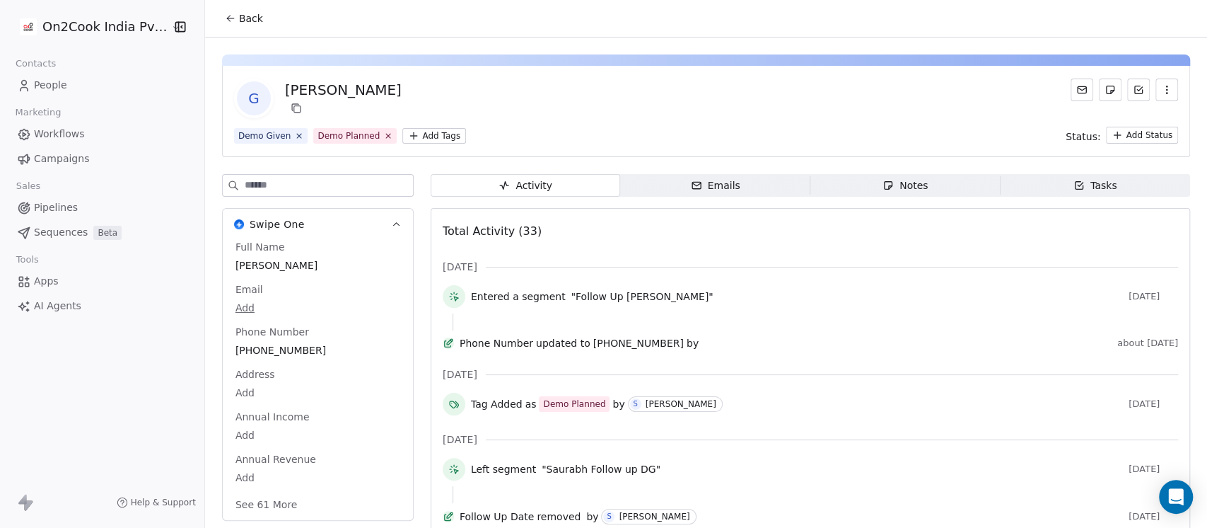
click at [835, 178] on span "Notes Notes" at bounding box center [906, 185] width 190 height 23
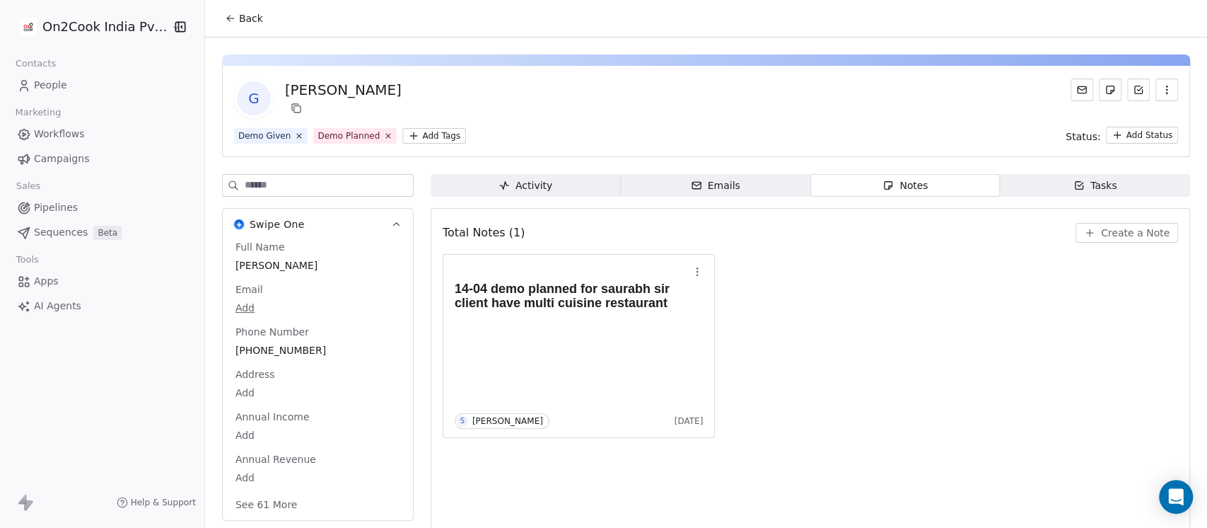
click at [250, 347] on div "Full Name Gautam Munot Email Add Phone Number +919960515544 Address Add Annual …" at bounding box center [318, 377] width 170 height 274
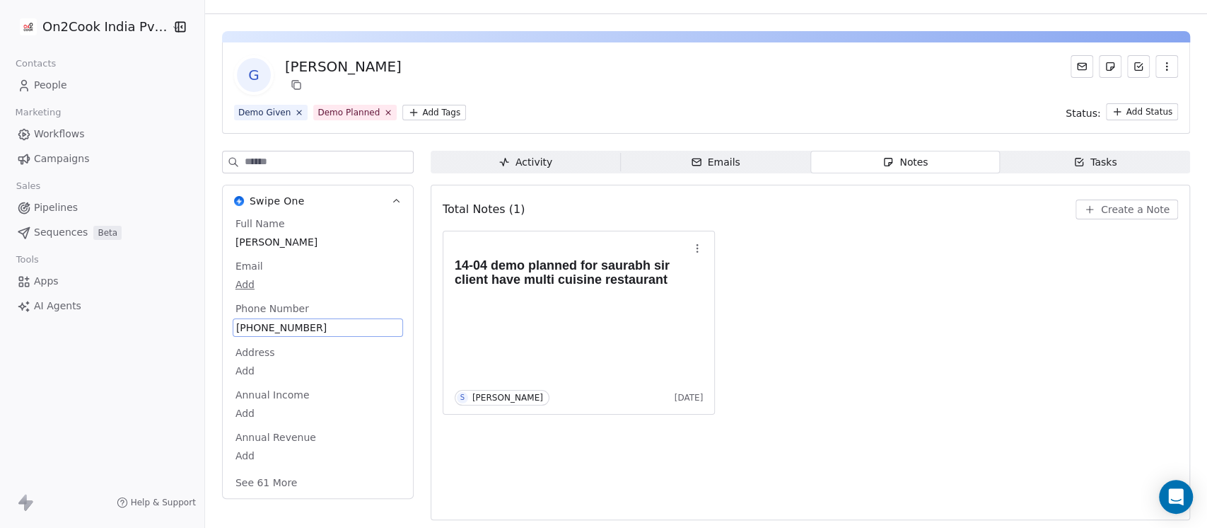
click at [267, 323] on span "+919960515544" at bounding box center [317, 327] width 163 height 14
click at [267, 323] on input "**********" at bounding box center [302, 335] width 149 height 28
click at [1100, 195] on html "**********" at bounding box center [603, 264] width 1207 height 528
click at [1111, 202] on html "**********" at bounding box center [603, 264] width 1207 height 528
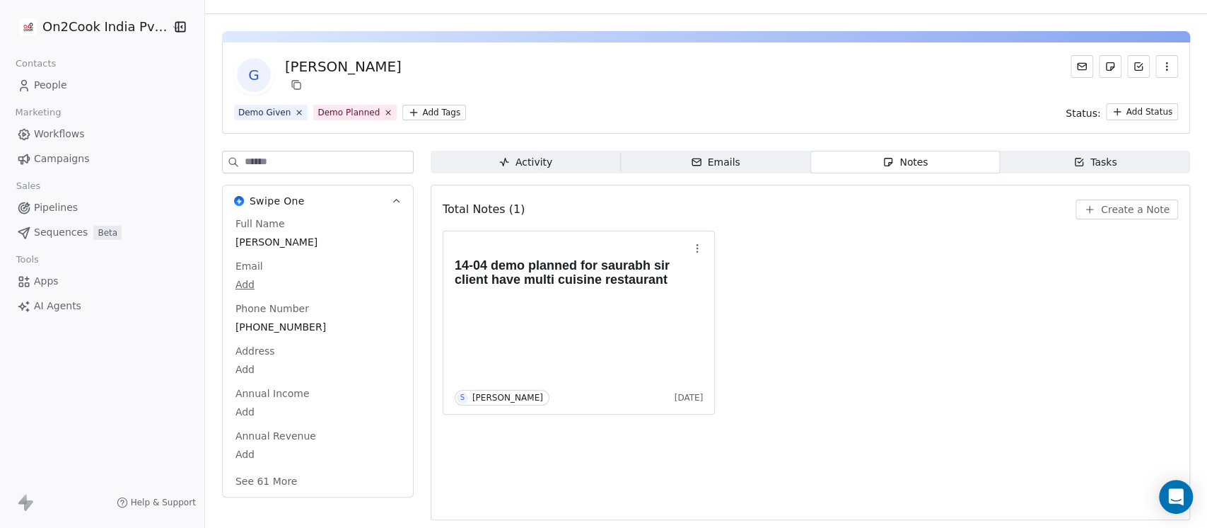
click at [1105, 204] on span "Create a Note" at bounding box center [1135, 209] width 69 height 14
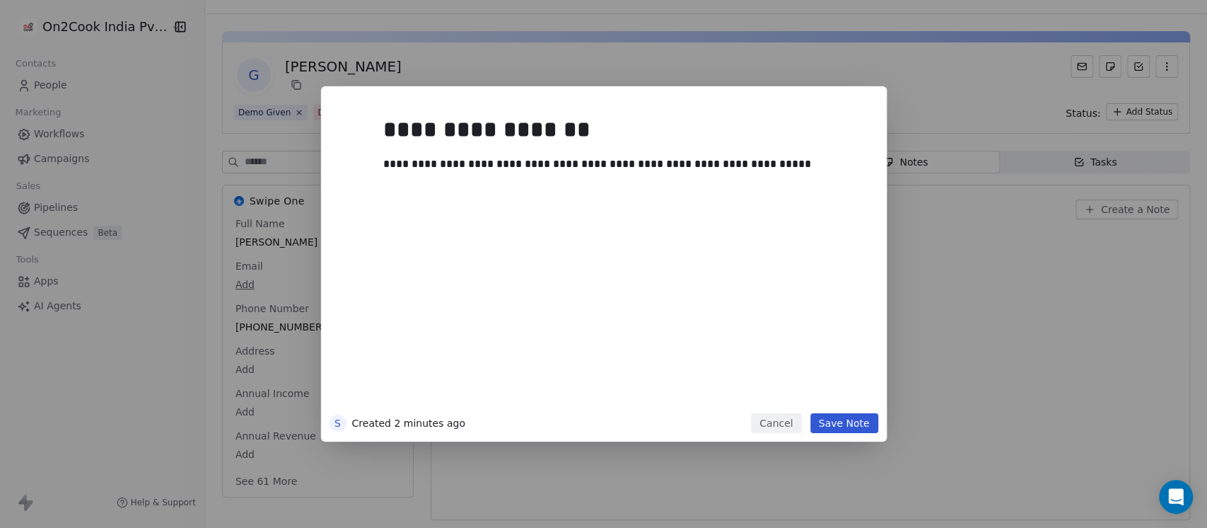
click at [842, 429] on button "Save Note" at bounding box center [845, 423] width 68 height 20
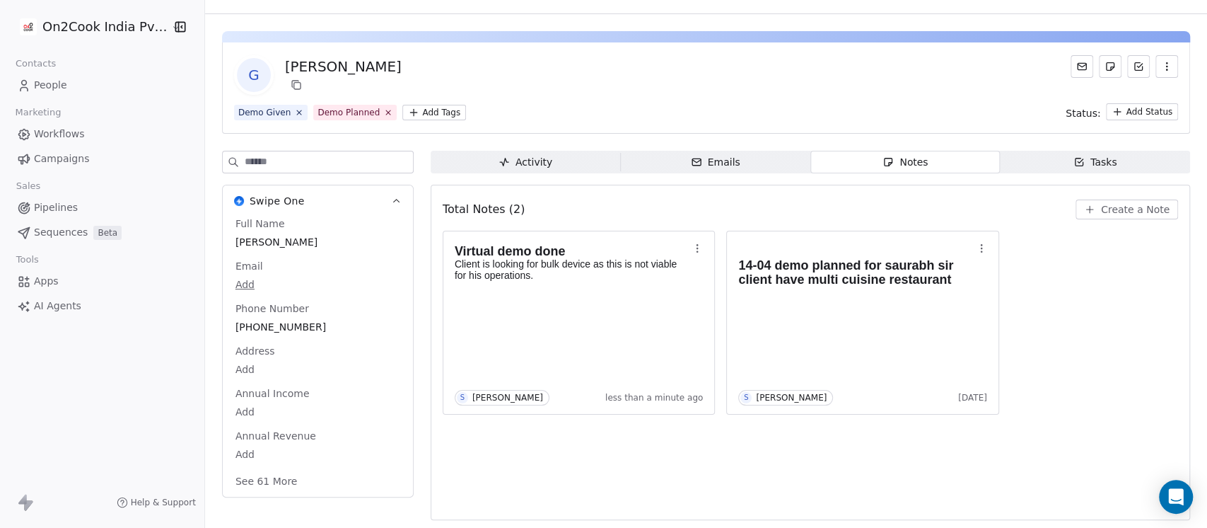
click at [244, 484] on button "See 61 More" at bounding box center [266, 480] width 79 height 25
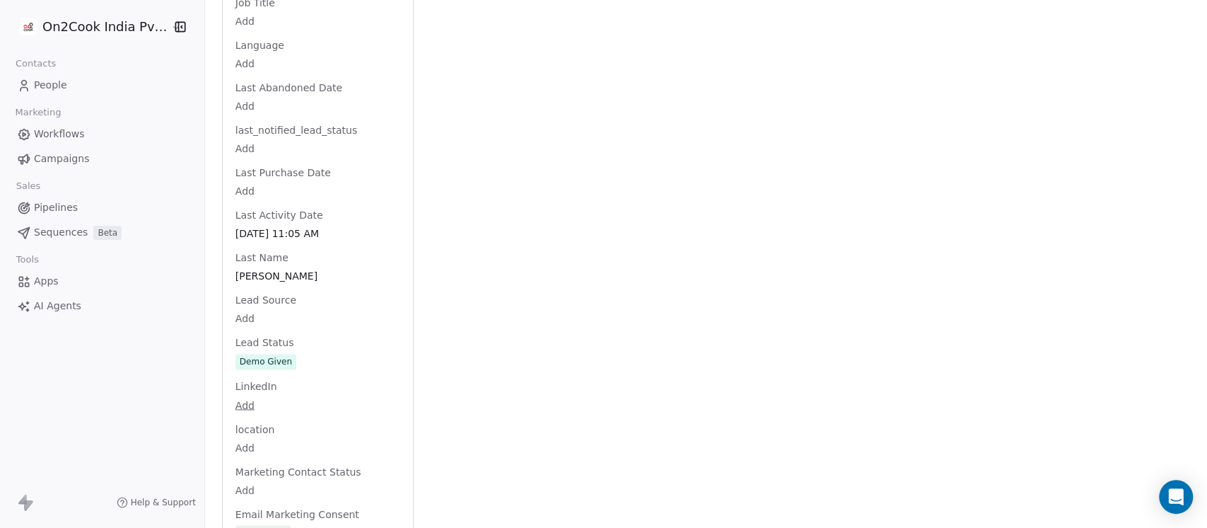
click at [283, 368] on div "Full Name Gautam Munot Email Add Phone Number +919960515544 Address Add Annual …" at bounding box center [318, 262] width 170 height 2858
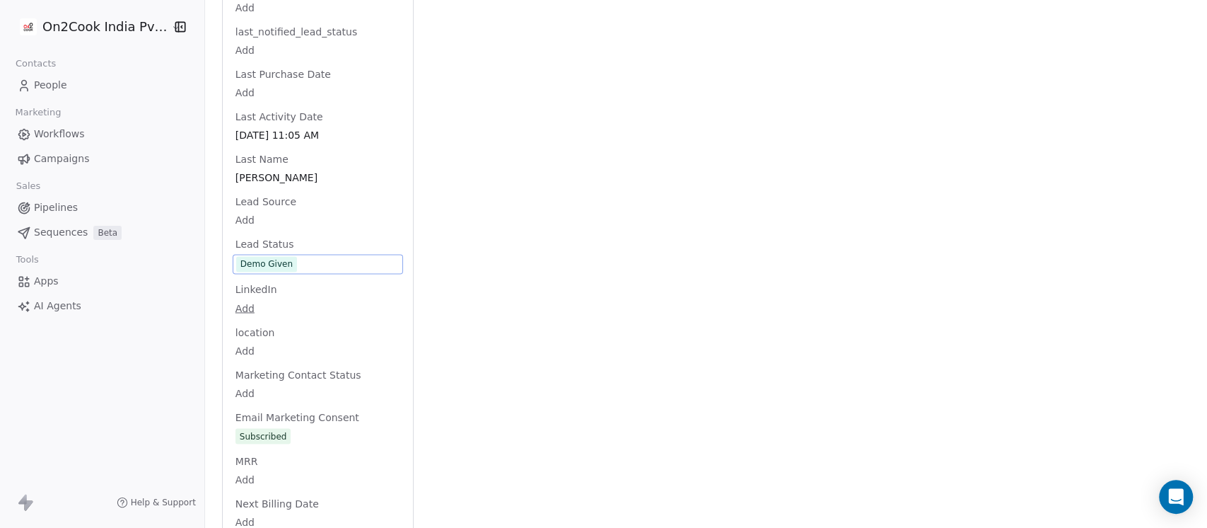
click at [301, 258] on span "Demo Given" at bounding box center [317, 264] width 163 height 16
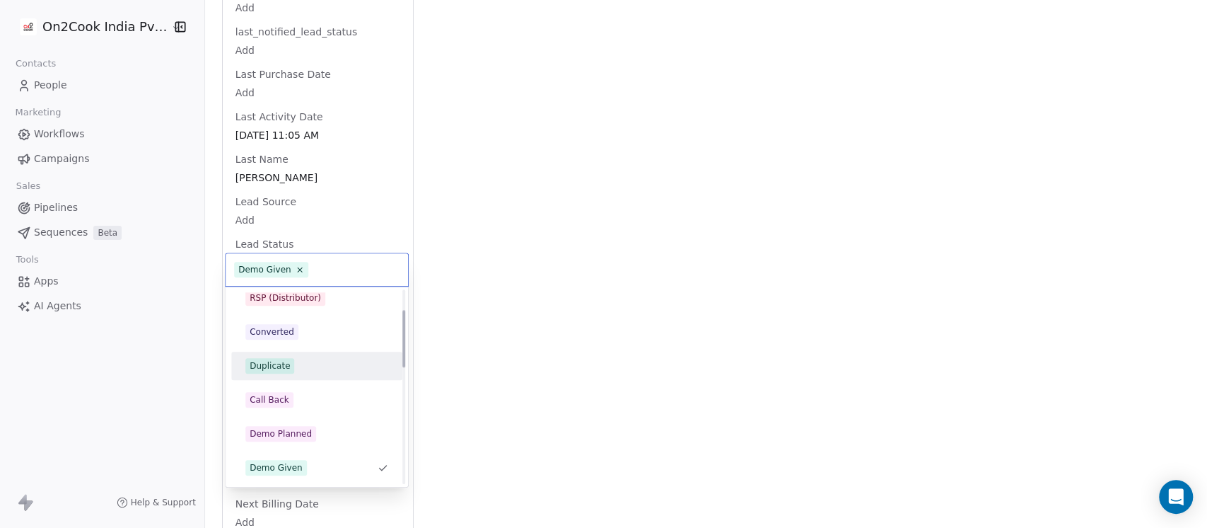
scroll to position [0, 0]
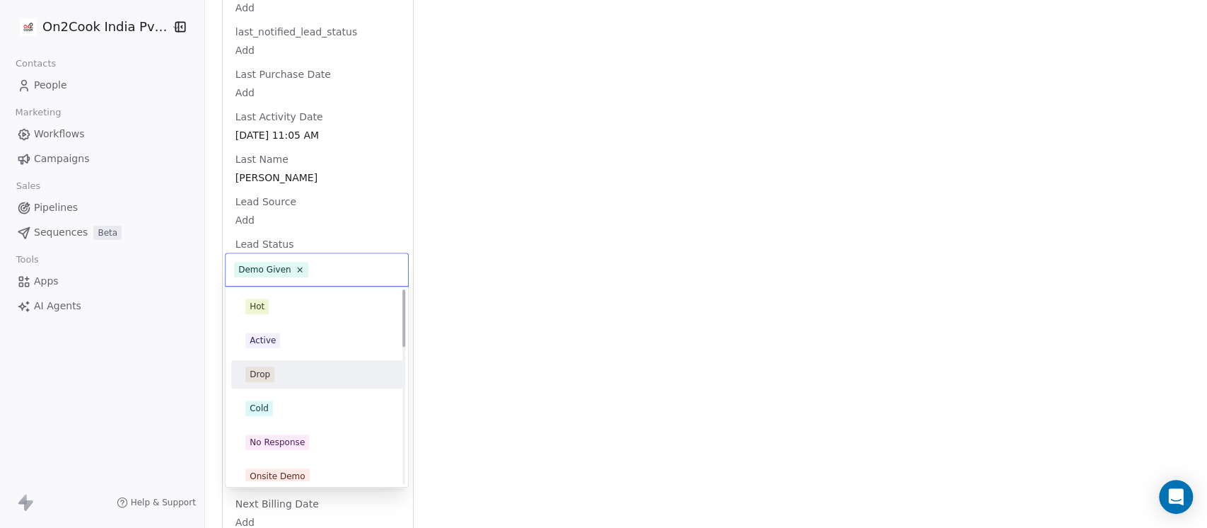
click at [288, 379] on div "Drop" at bounding box center [316, 374] width 143 height 16
click at [639, 217] on div "Activity Activity Emails Emails Notes Notes Tasks Tasks Total Notes (2) Create …" at bounding box center [811, 139] width 760 height 2940
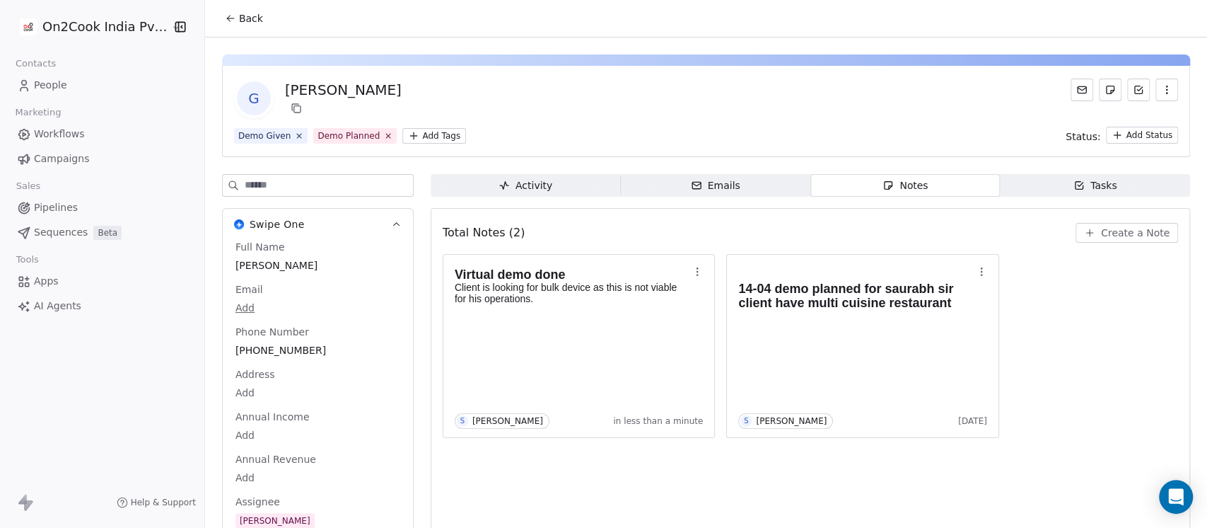
click at [230, 14] on button "Back" at bounding box center [243, 18] width 55 height 25
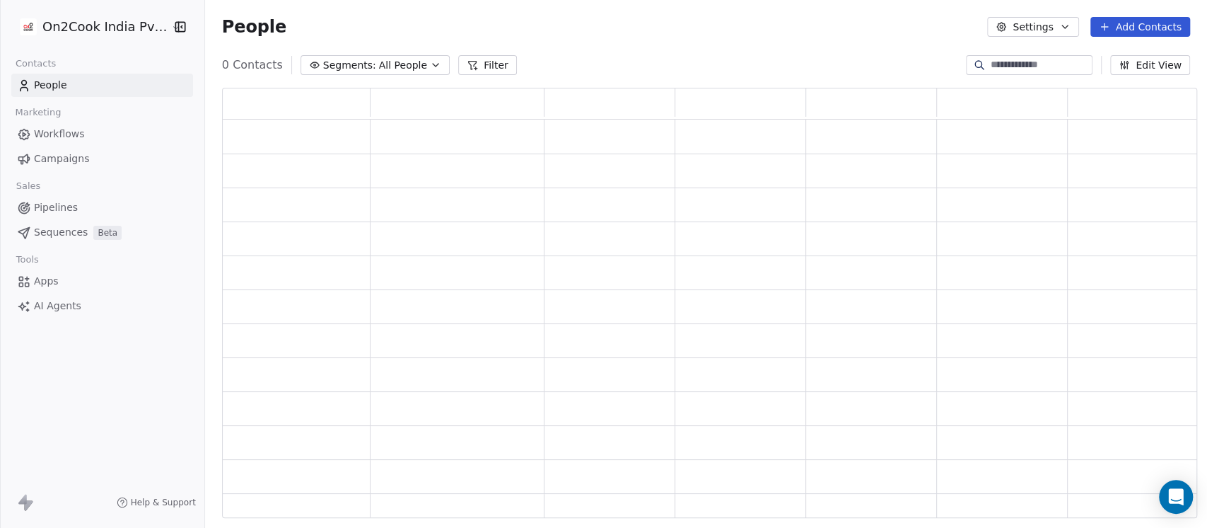
scroll to position [416, 961]
click at [419, 58] on span "All People" at bounding box center [413, 65] width 48 height 15
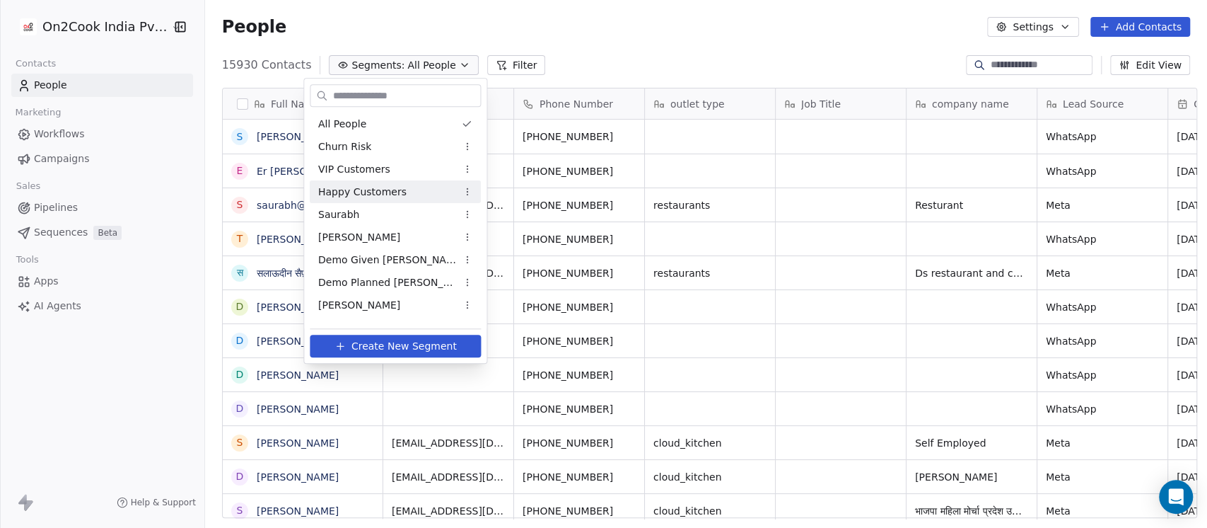
scroll to position [450, 995]
click at [381, 257] on span "Demo Given Sam" at bounding box center [387, 260] width 139 height 15
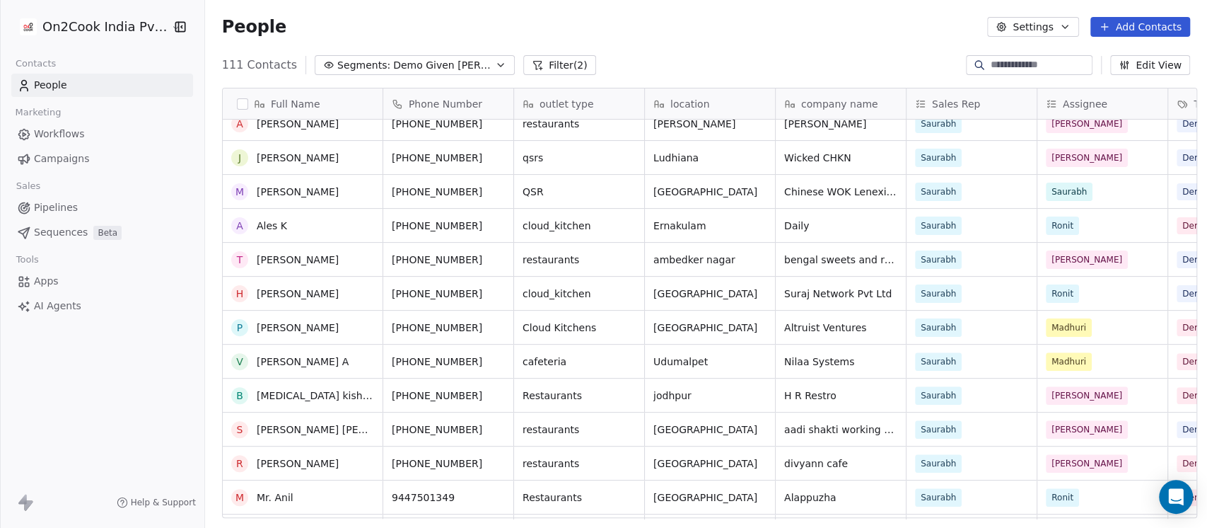
scroll to position [0, 0]
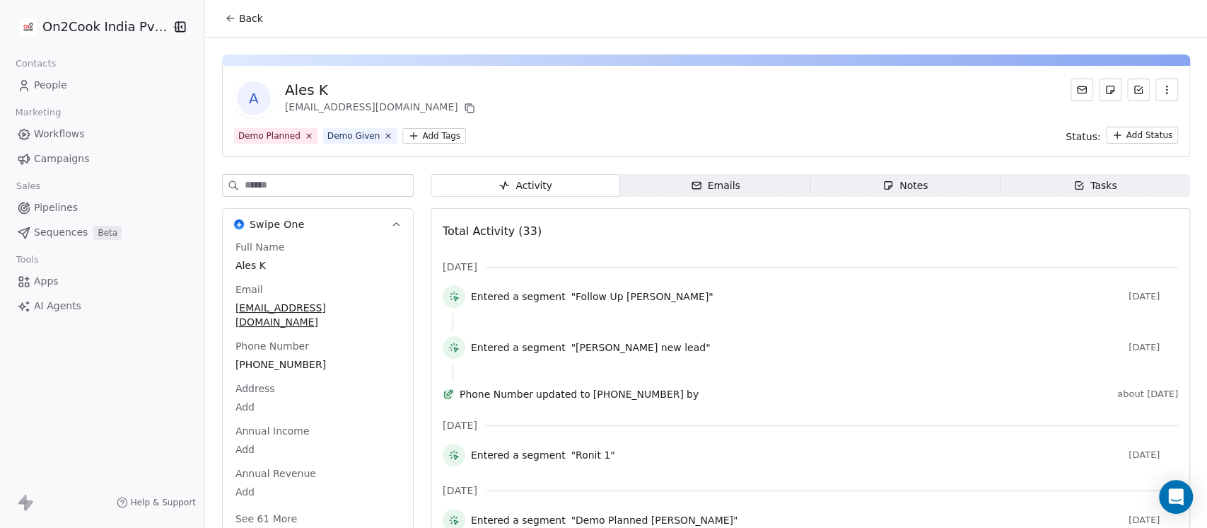
click at [899, 178] on div "Notes" at bounding box center [905, 185] width 45 height 15
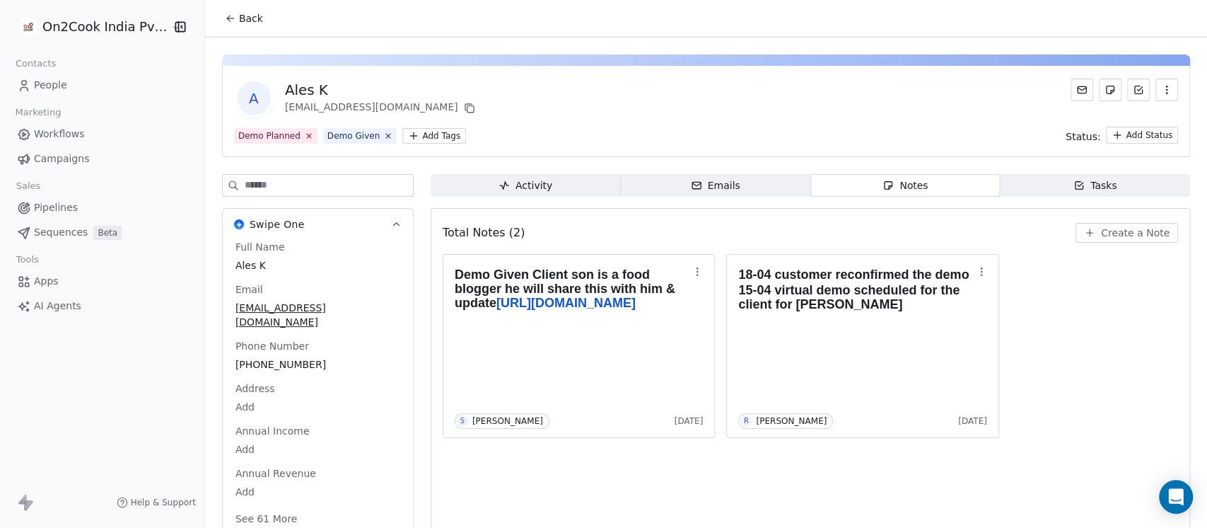
click at [1105, 232] on span "Create a Note" at bounding box center [1135, 233] width 69 height 14
click at [1087, 230] on button "Create a Note" at bounding box center [1127, 233] width 103 height 20
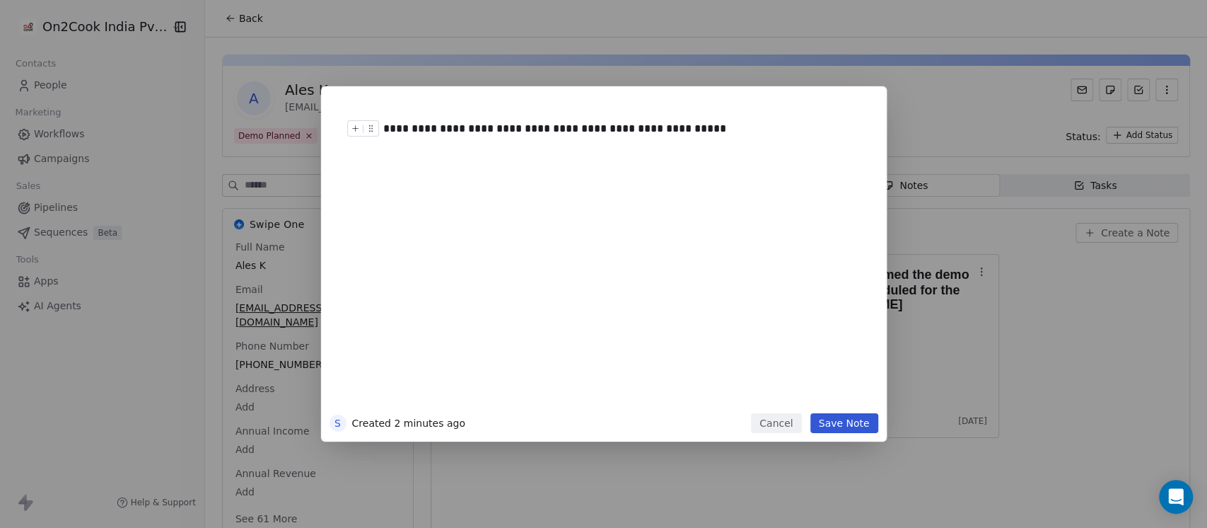
click at [639, 133] on div "**********" at bounding box center [618, 128] width 470 height 17
click at [837, 429] on button "Save Note" at bounding box center [845, 423] width 68 height 20
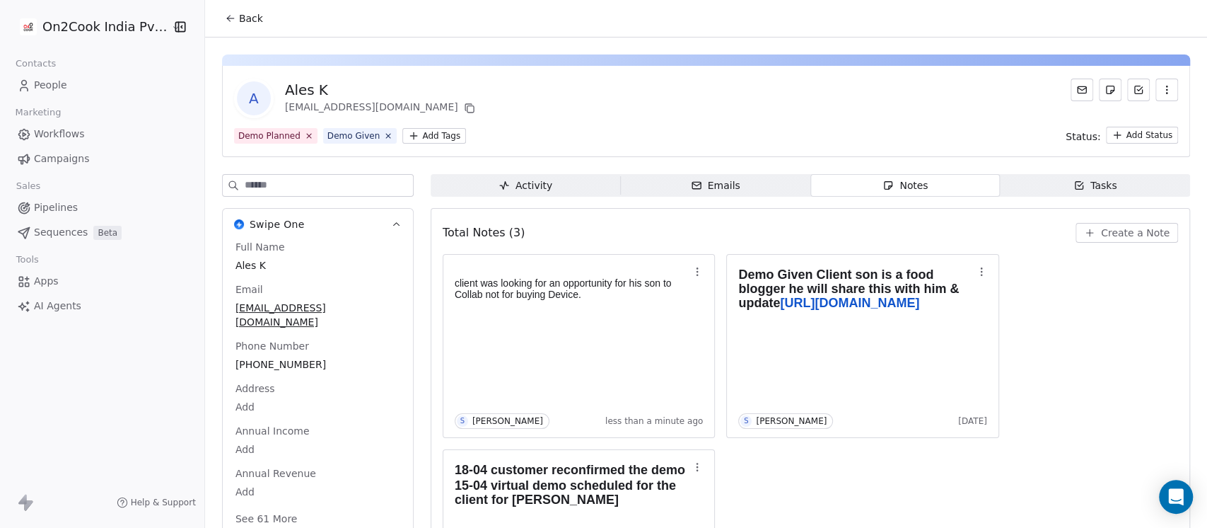
scroll to position [123, 0]
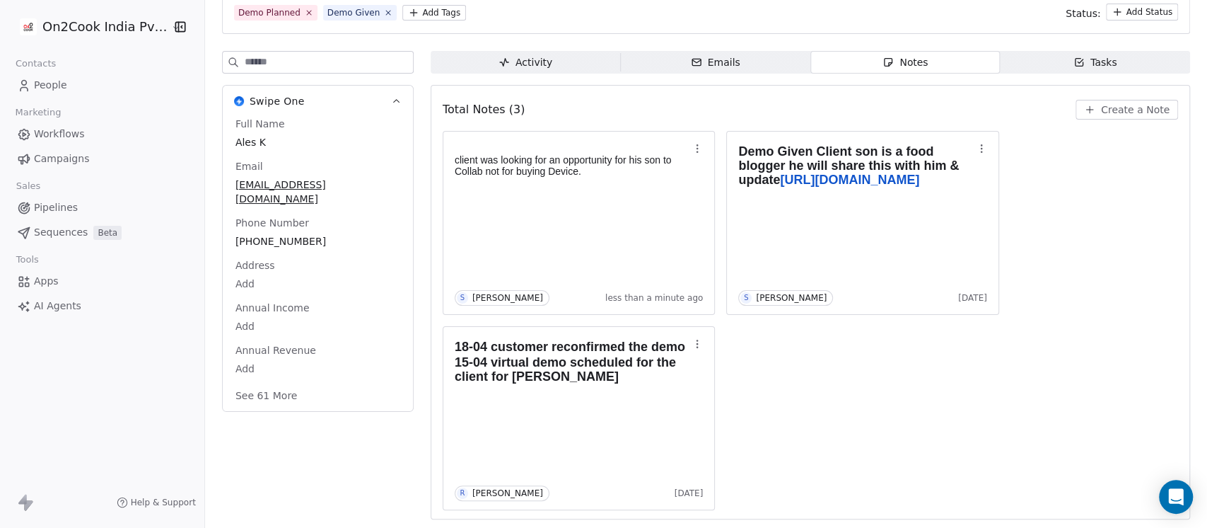
click at [278, 383] on button "See 61 More" at bounding box center [266, 395] width 79 height 25
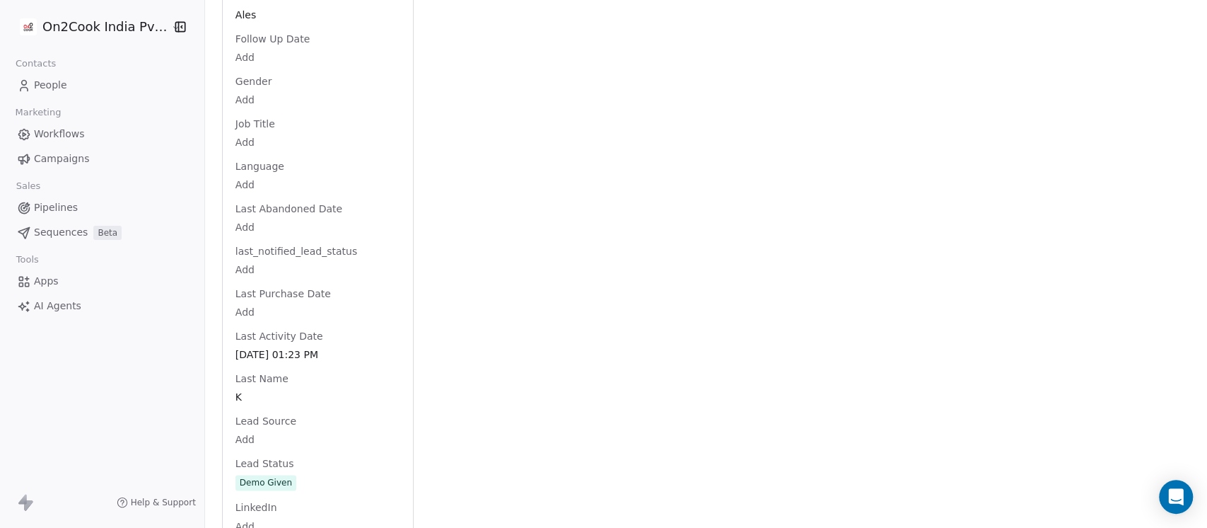
scroll to position [1381, 0]
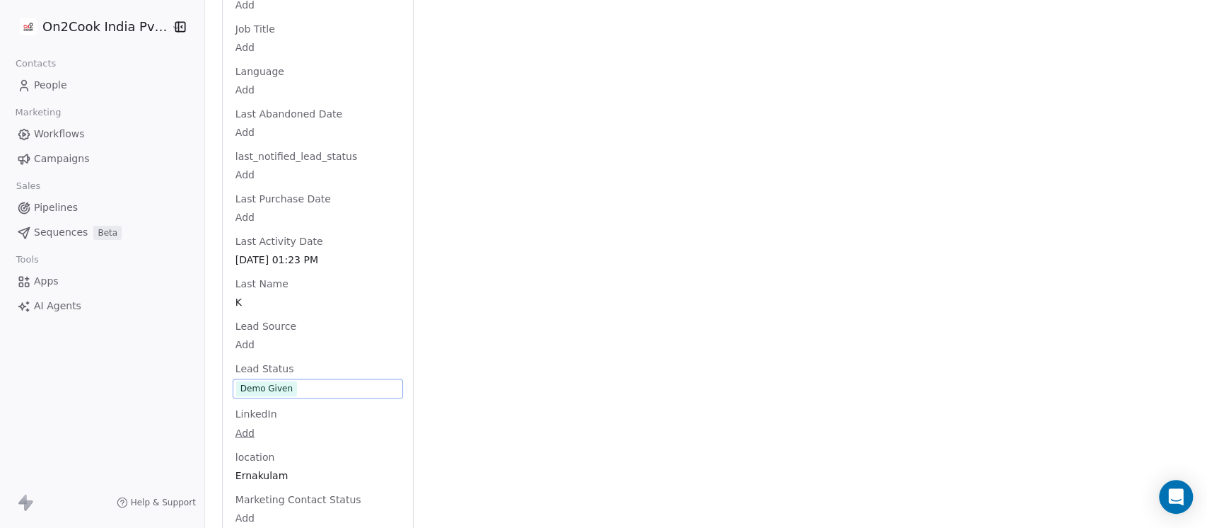
click at [289, 376] on div "Full Name Ales K Email [EMAIL_ADDRESS][DOMAIN_NAME] Phone Number [PHONE_NUMBER]…" at bounding box center [318, 288] width 170 height 2859
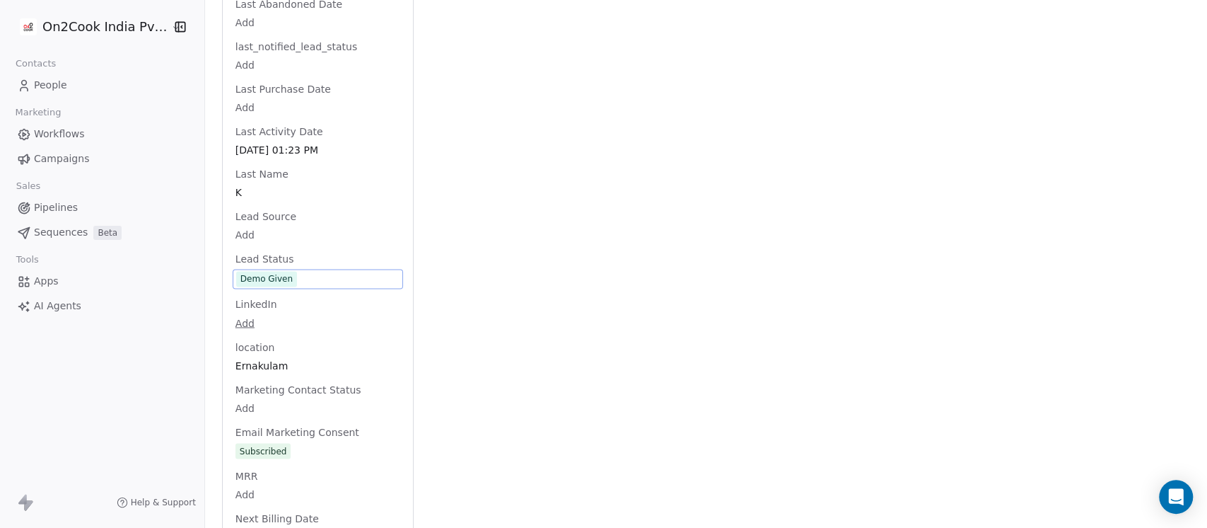
click at [314, 271] on span "Demo Given" at bounding box center [317, 279] width 163 height 16
click at [303, 271] on span "Demo Given" at bounding box center [317, 279] width 163 height 16
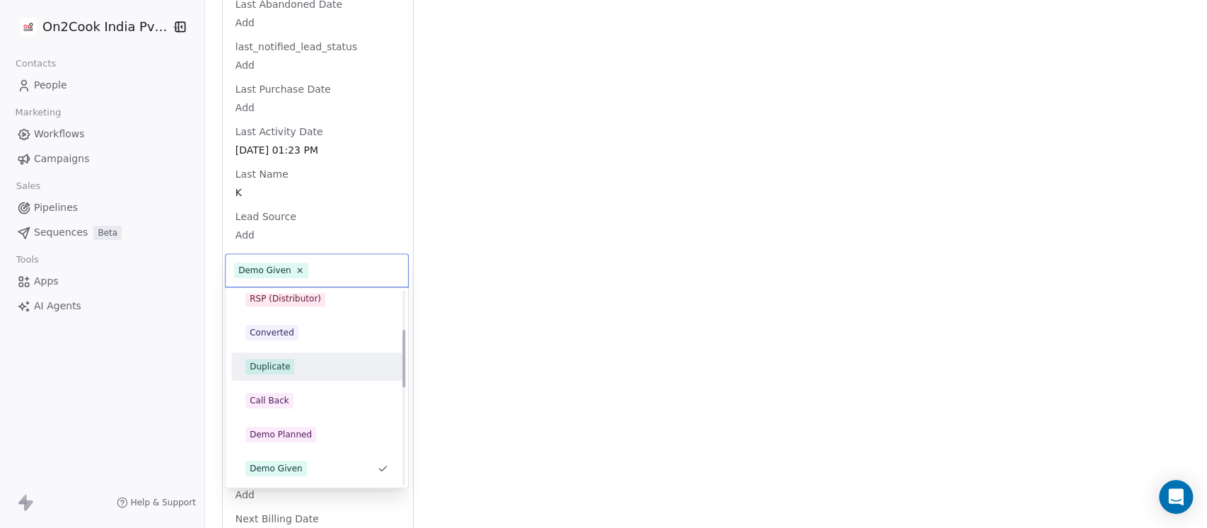
scroll to position [0, 0]
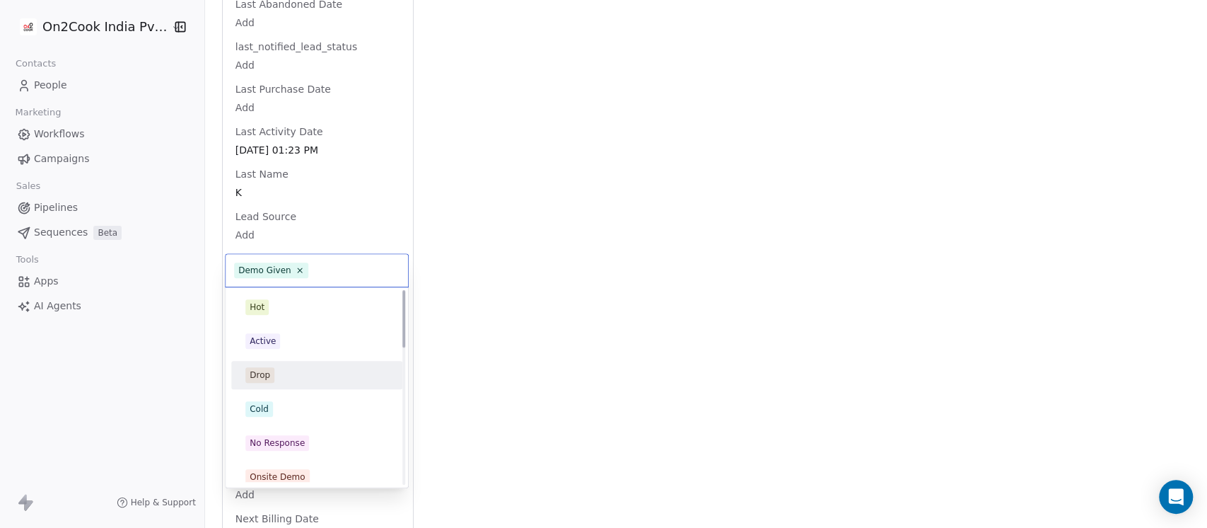
click at [272, 376] on span "Drop" at bounding box center [259, 375] width 29 height 16
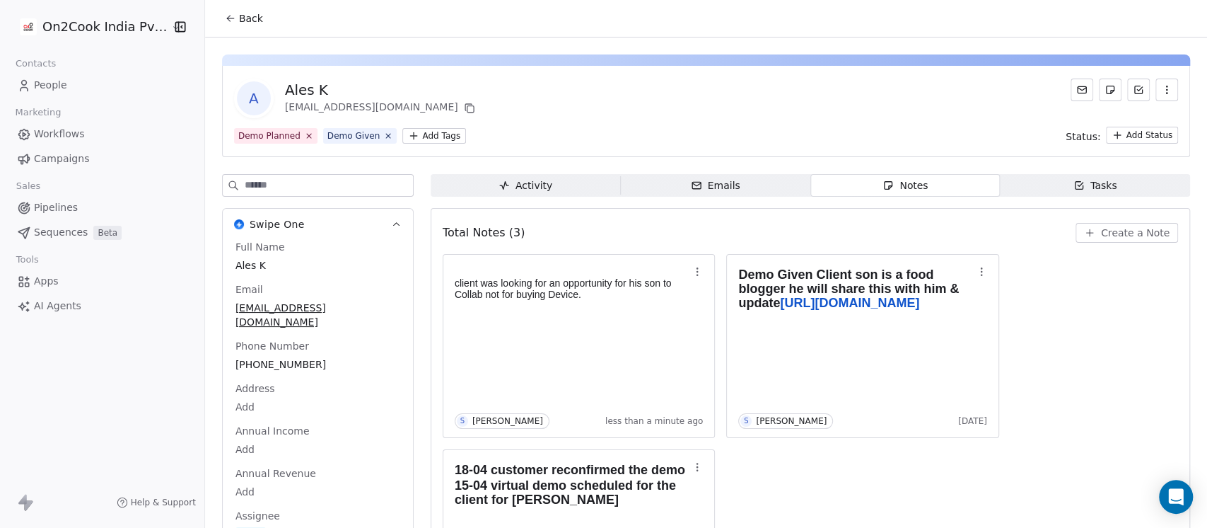
click at [239, 14] on span "Back" at bounding box center [251, 18] width 24 height 14
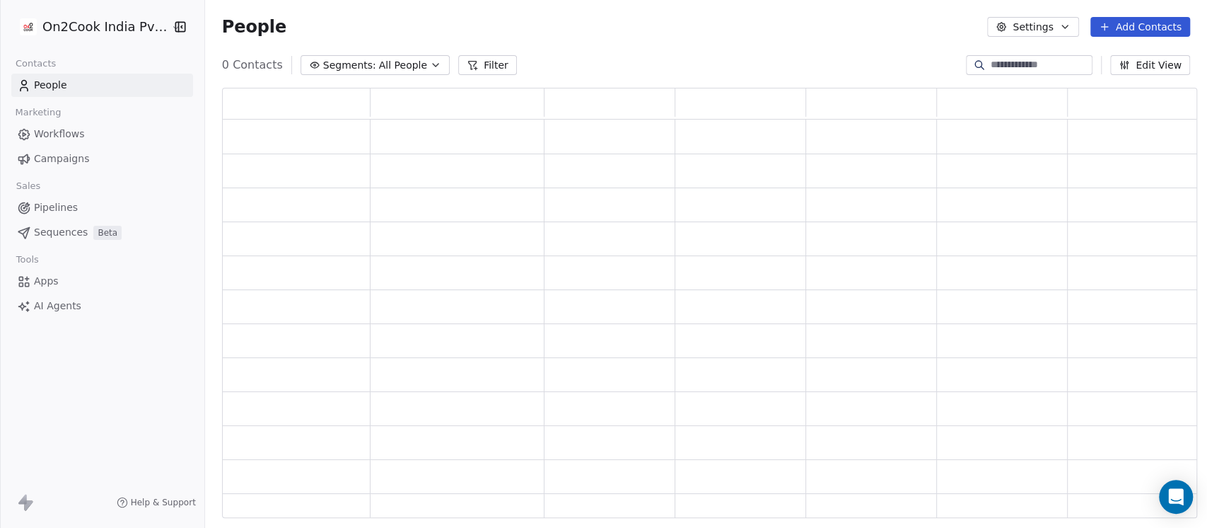
scroll to position [416, 961]
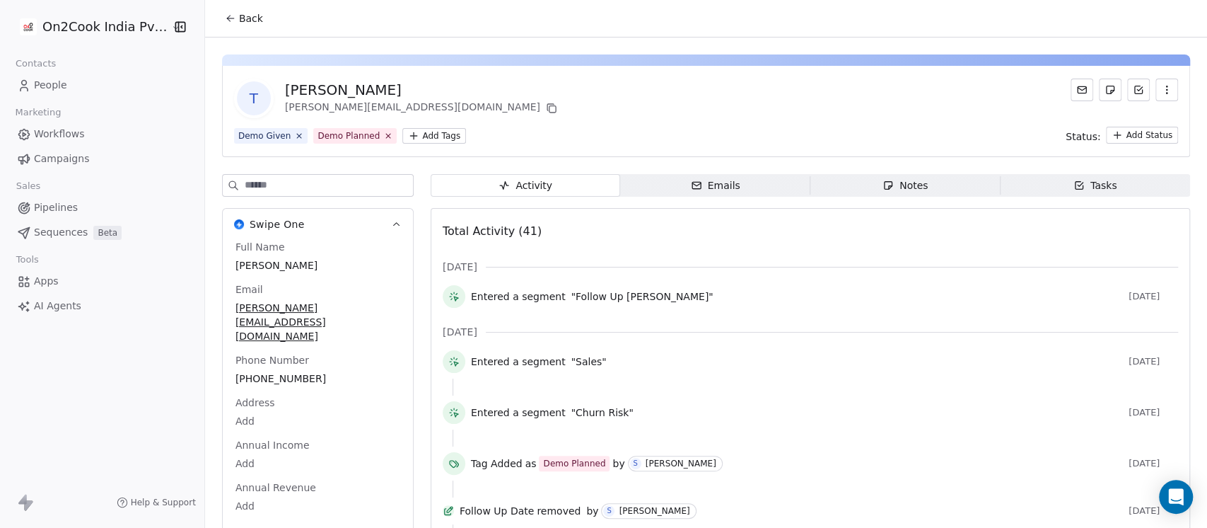
click at [932, 180] on span "Notes Notes" at bounding box center [906, 185] width 190 height 23
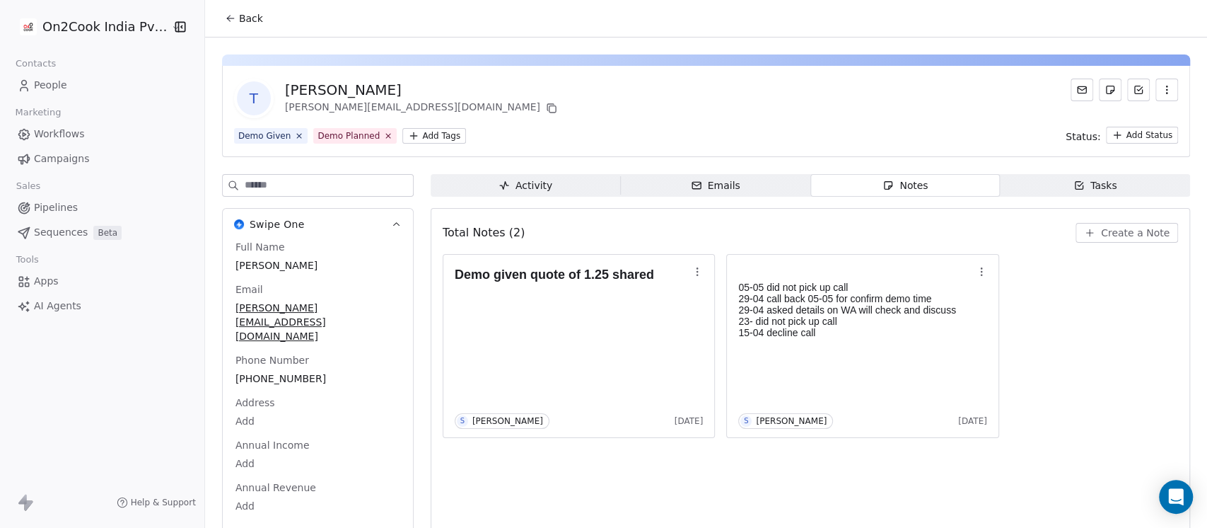
click at [811, 174] on button "Notes Notes" at bounding box center [906, 185] width 190 height 23
click at [306, 346] on div "Full Name [PERSON_NAME] Email [PERSON_NAME][EMAIL_ADDRESS][DOMAIN_NAME] Phone N…" at bounding box center [318, 391] width 170 height 303
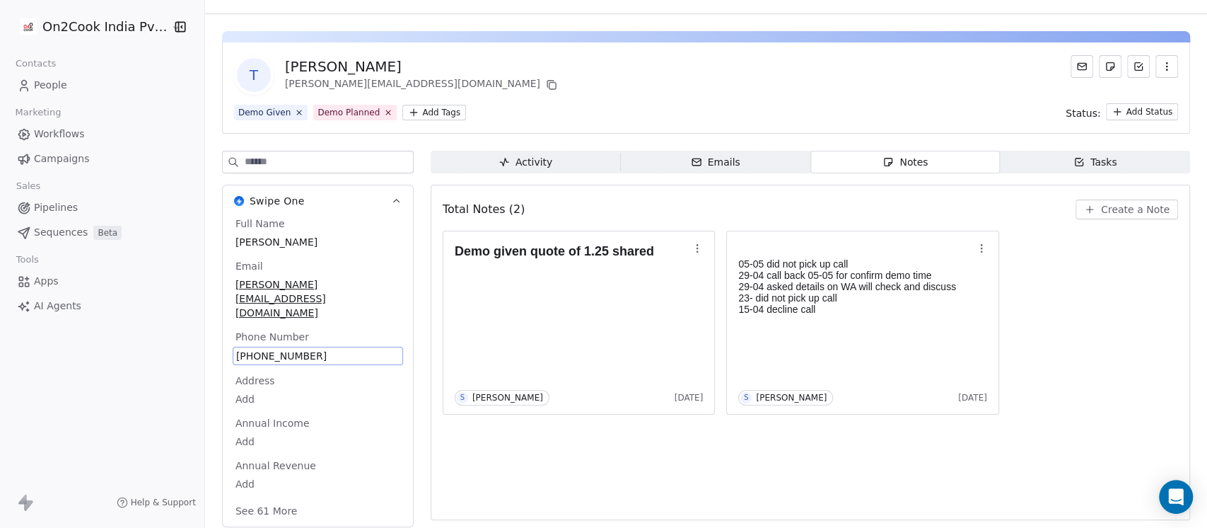
click at [308, 349] on span "[PHONE_NUMBER]" at bounding box center [317, 356] width 163 height 14
click at [1122, 221] on html "**********" at bounding box center [603, 264] width 1207 height 528
click at [1121, 209] on span "Create a Note" at bounding box center [1135, 209] width 69 height 14
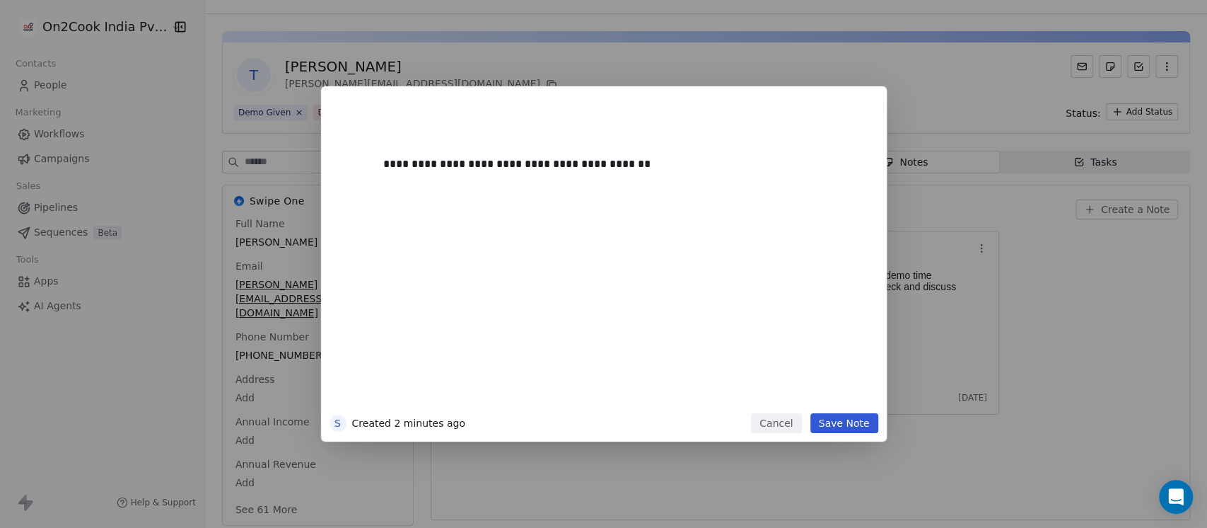
click at [852, 413] on button "Save Note" at bounding box center [845, 423] width 68 height 20
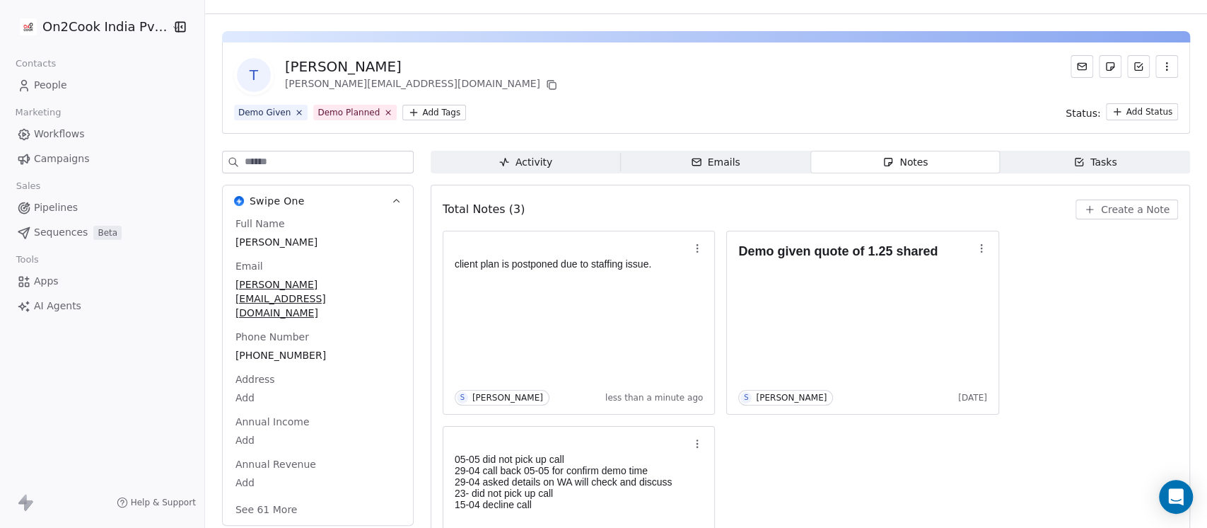
click at [262, 497] on button "See 61 More" at bounding box center [266, 509] width 79 height 25
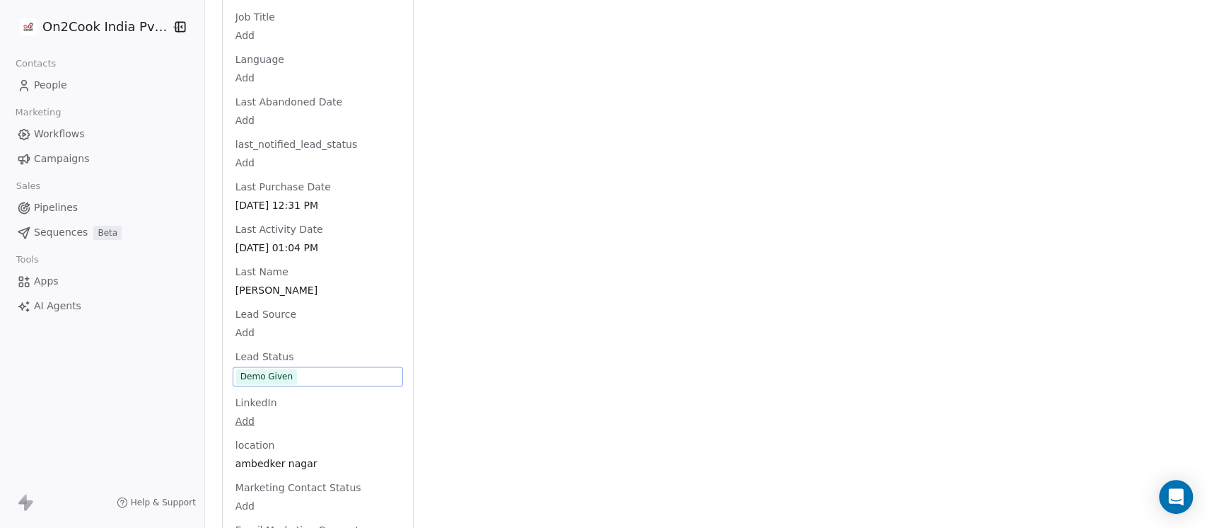
click at [291, 354] on div "Full Name Tarun Baidya Email baidya.cool4u1@gmail.com Phone Number +91842344119…" at bounding box center [318, 269] width 170 height 2873
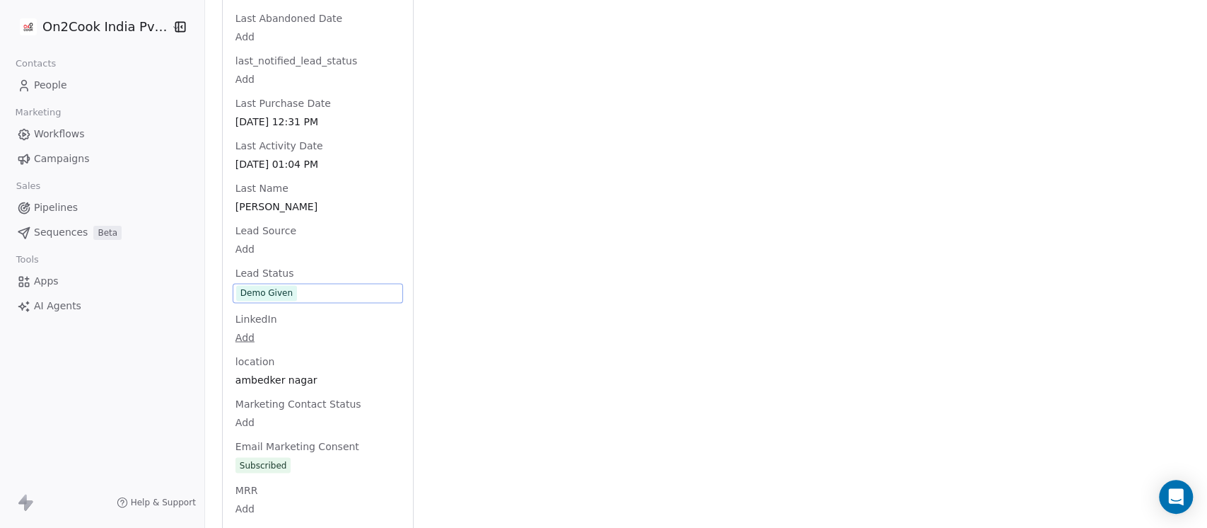
click at [311, 285] on span "Demo Given" at bounding box center [317, 293] width 163 height 16
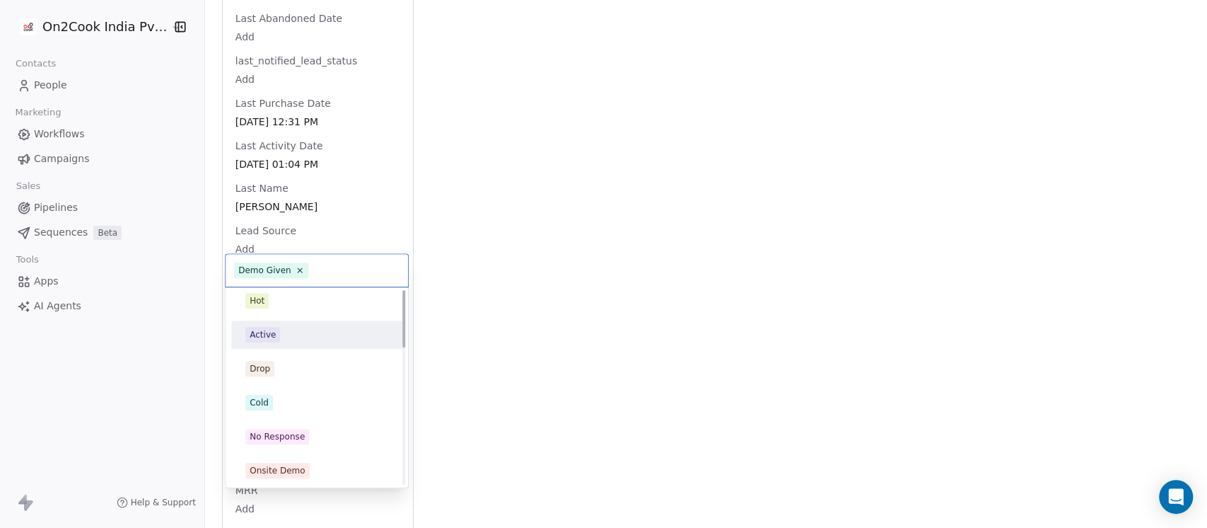
scroll to position [0, 0]
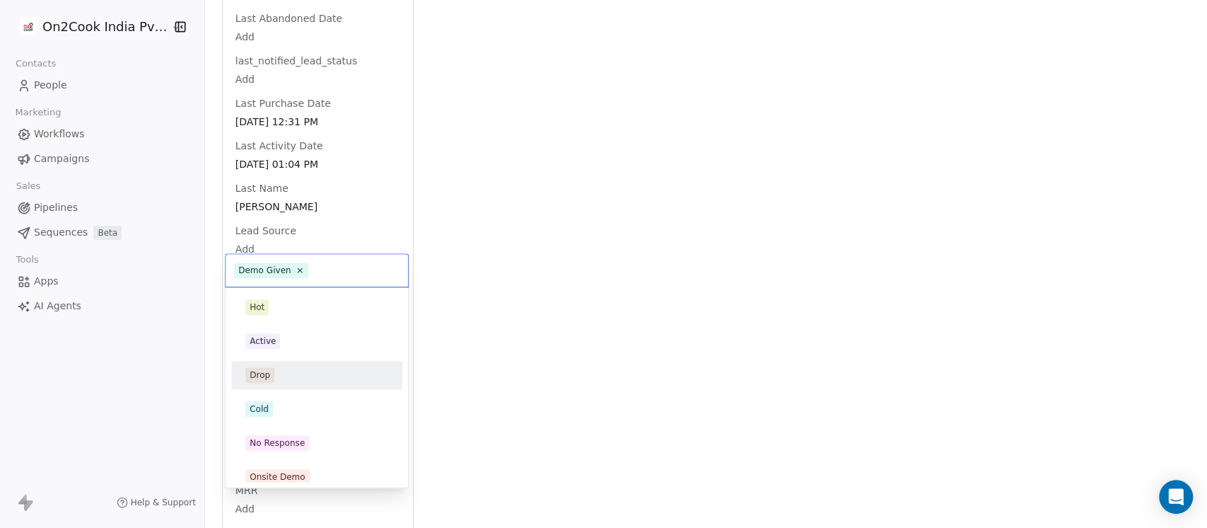
click at [287, 376] on div "Drop" at bounding box center [316, 375] width 143 height 16
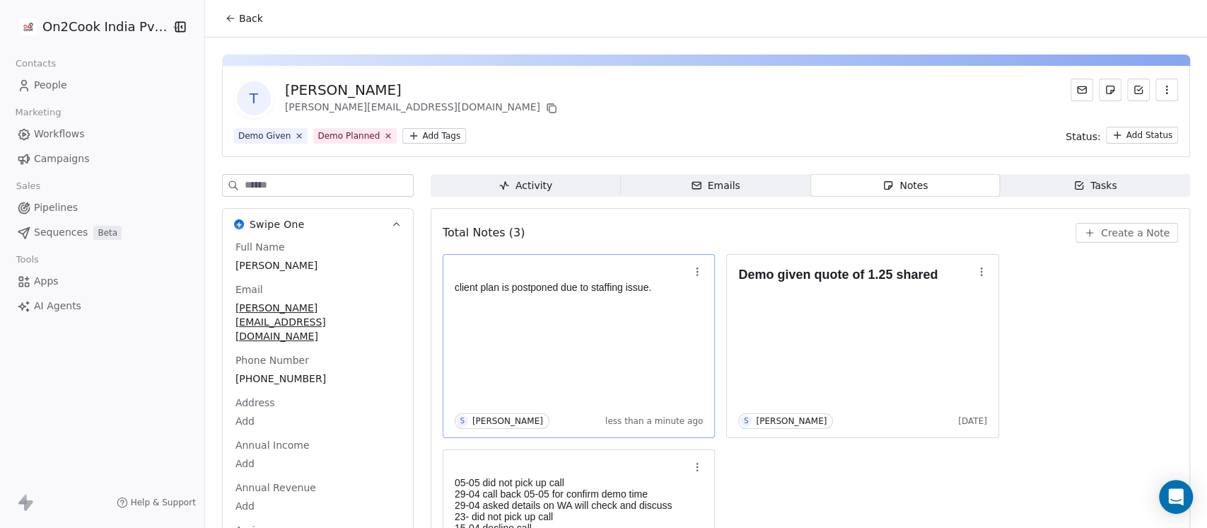
click at [539, 341] on div "client plan is postponed due to staffing issue. S Saurabh Shah less than a minu…" at bounding box center [579, 346] width 249 height 166
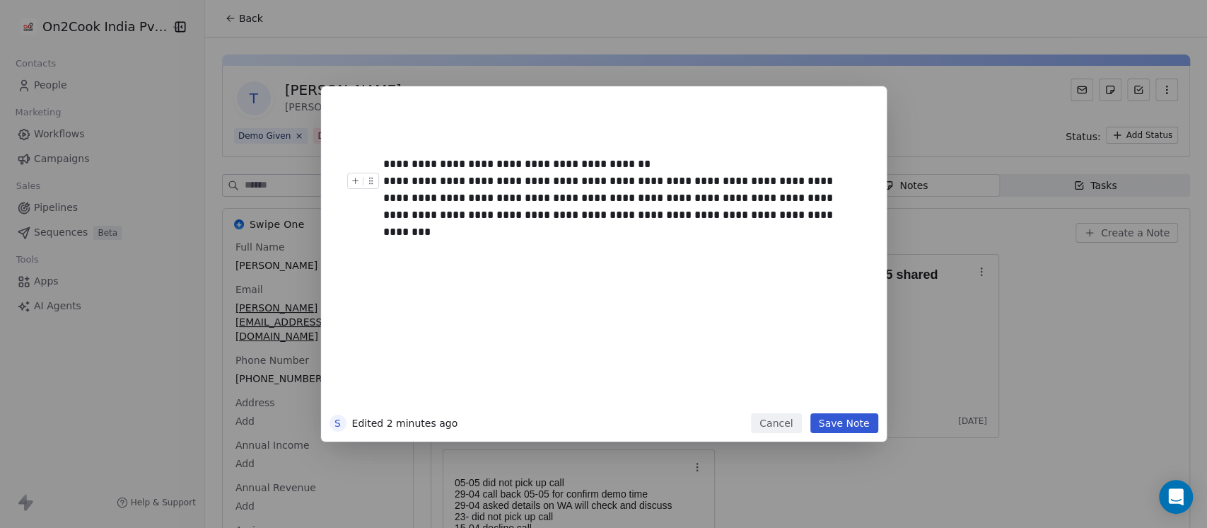
click at [835, 427] on button "Save Note" at bounding box center [845, 423] width 68 height 20
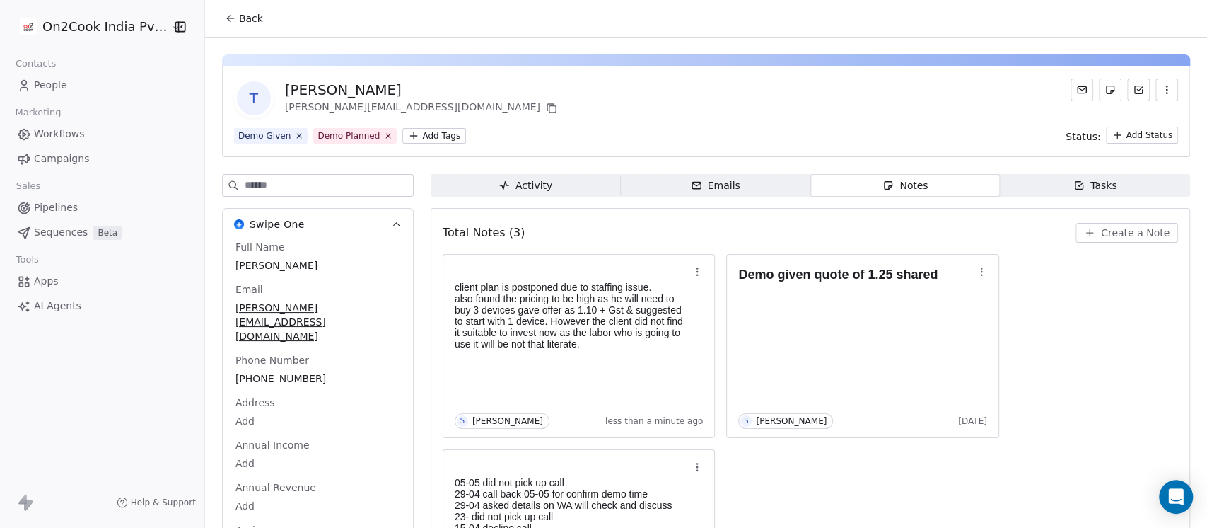
click at [216, 18] on button "Back" at bounding box center [243, 18] width 55 height 25
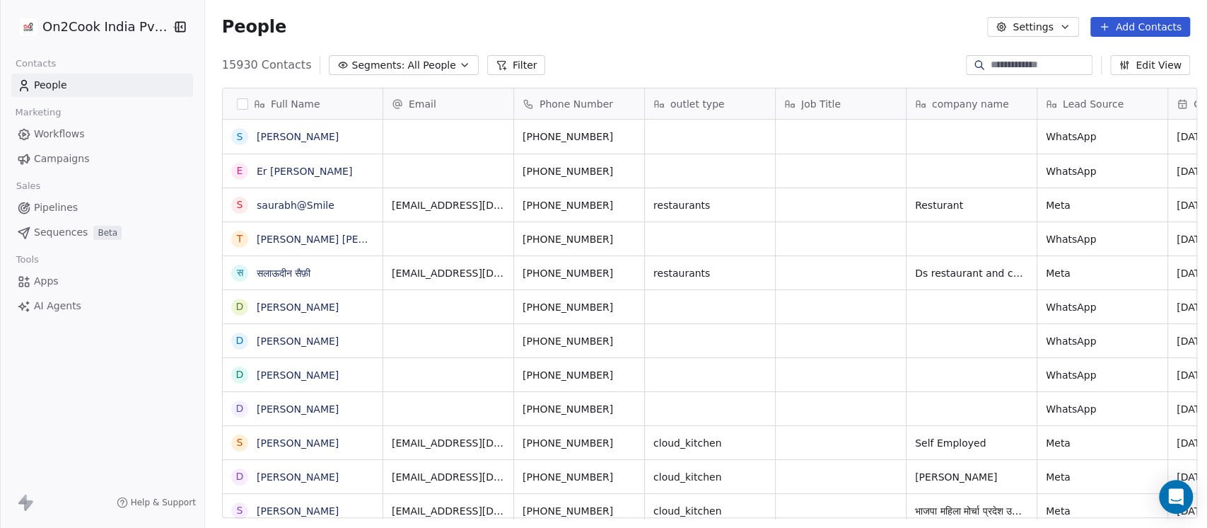
scroll to position [450, 995]
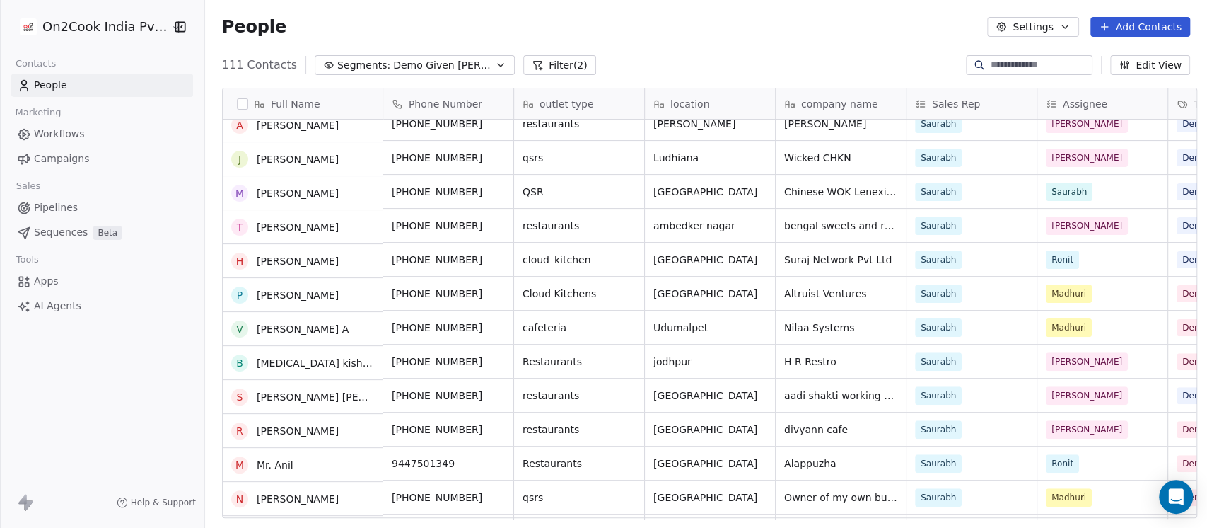
scroll to position [251, 0]
click at [441, 67] on span "Demo Given Sam" at bounding box center [442, 65] width 99 height 15
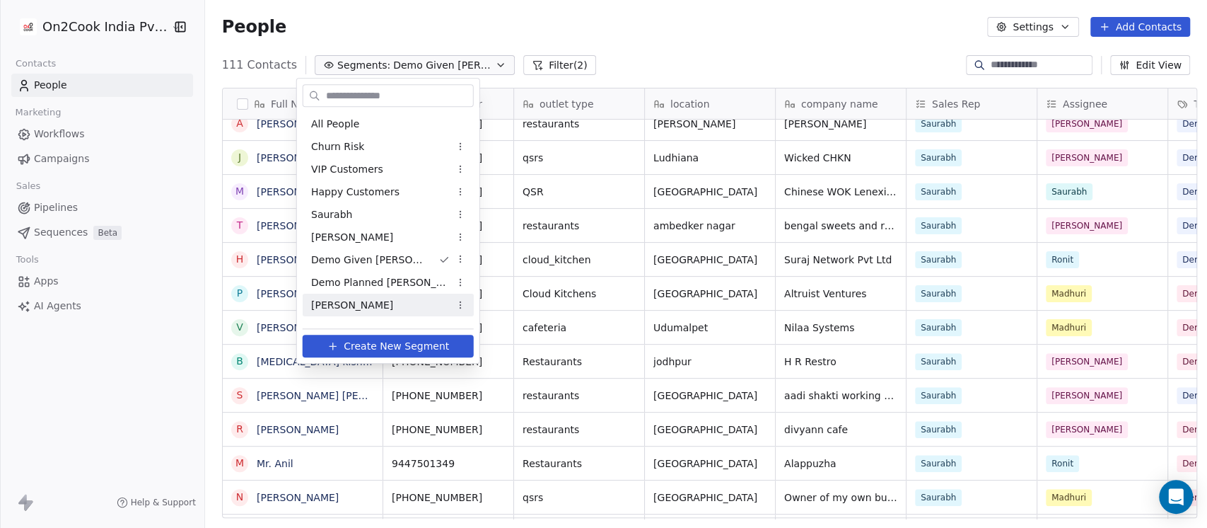
click at [393, 297] on div "Salim" at bounding box center [388, 305] width 171 height 23
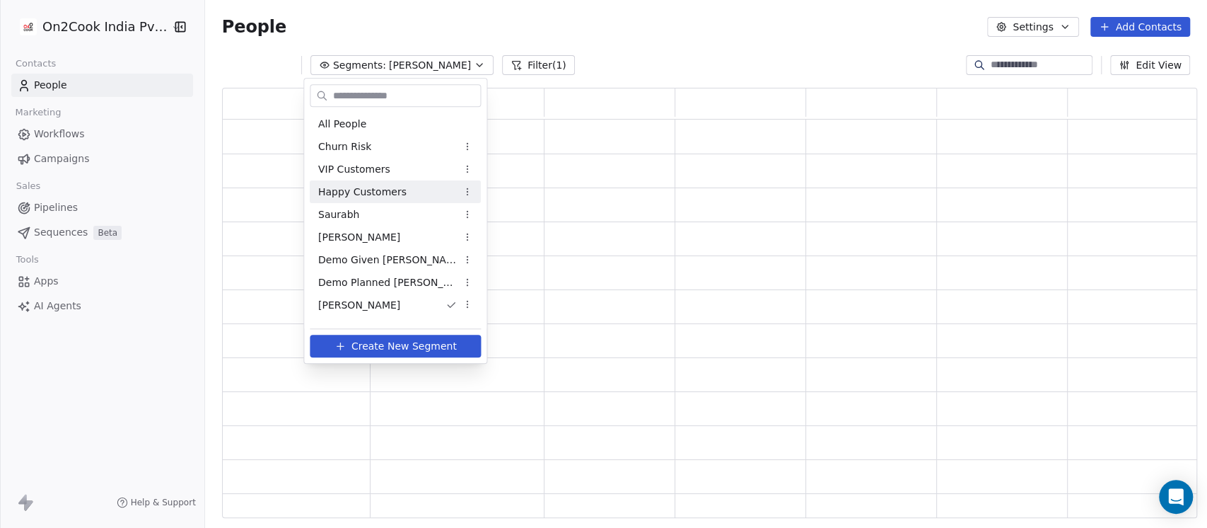
scroll to position [416, 961]
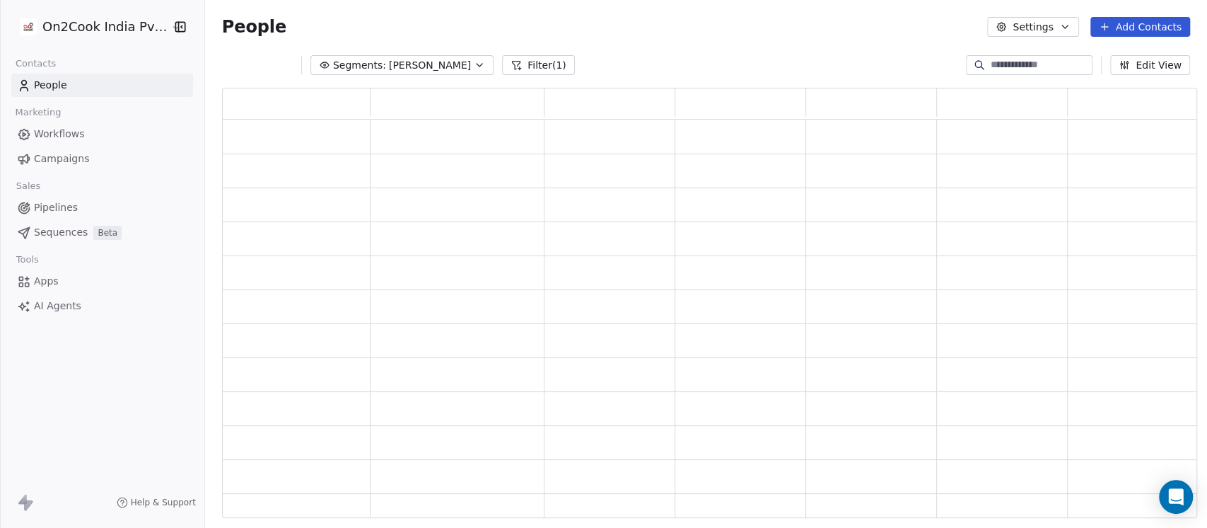
click at [402, 72] on button "Segments: Salim" at bounding box center [402, 65] width 183 height 20
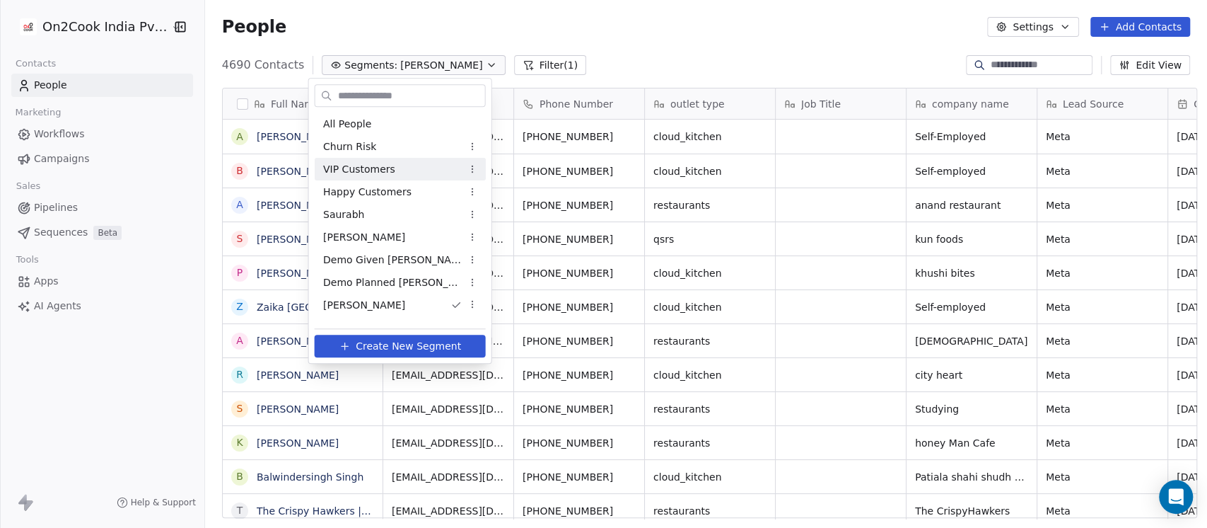
scroll to position [450, 995]
click at [383, 255] on span "Demo Given Sam" at bounding box center [392, 260] width 139 height 15
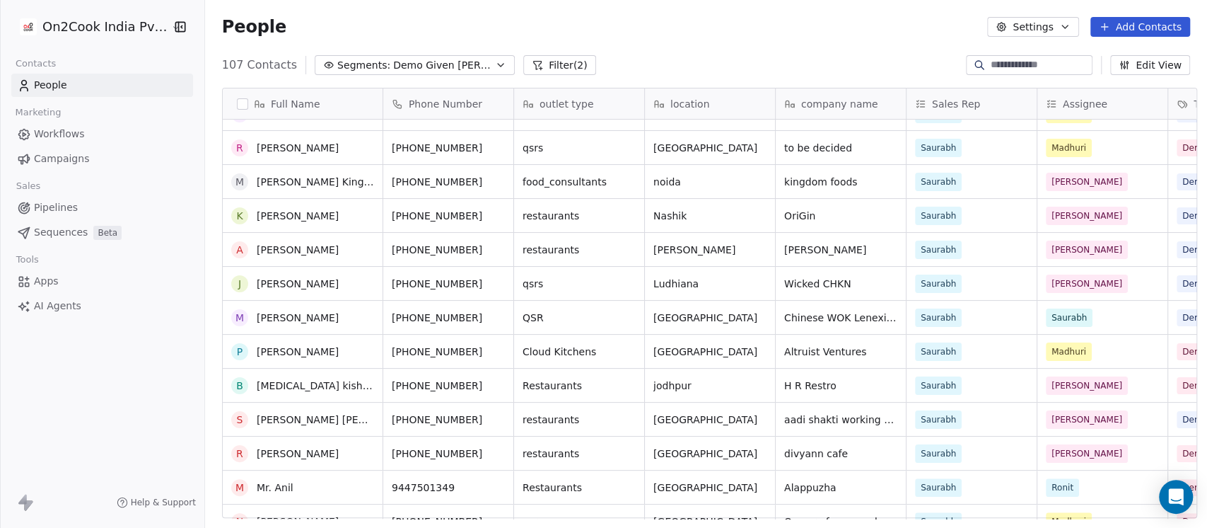
scroll to position [0, 0]
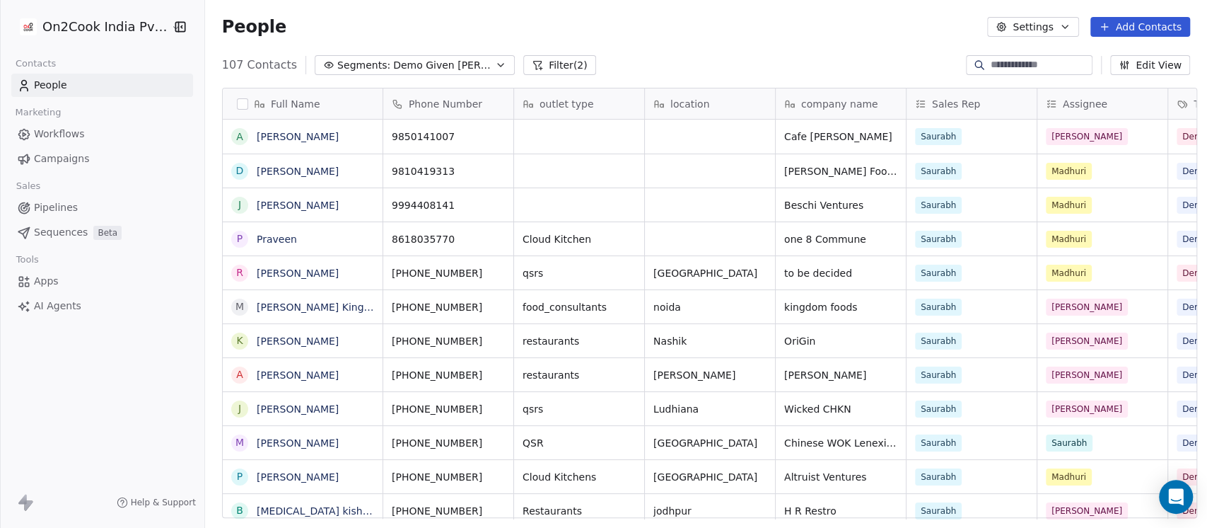
click at [412, 65] on span "Demo Given Sam" at bounding box center [442, 65] width 99 height 15
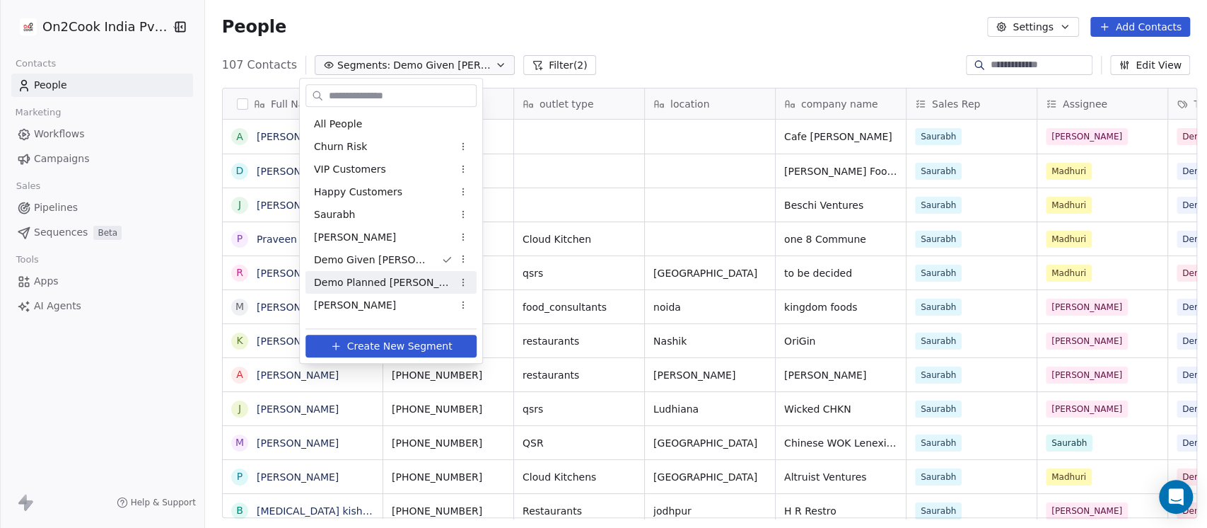
click at [398, 275] on span "Demo Planned Sam" at bounding box center [383, 282] width 139 height 15
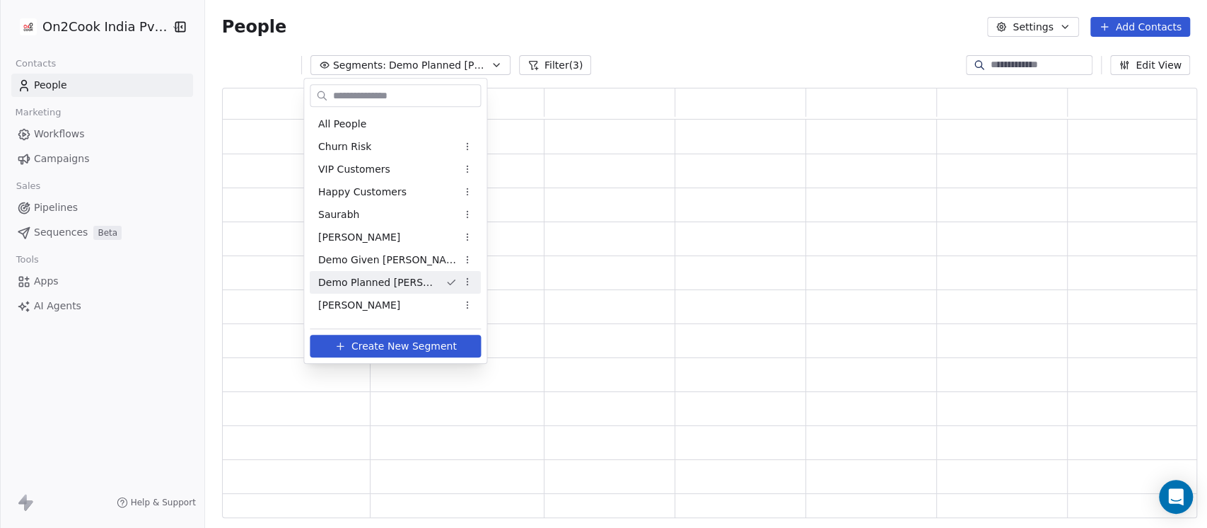
scroll to position [416, 961]
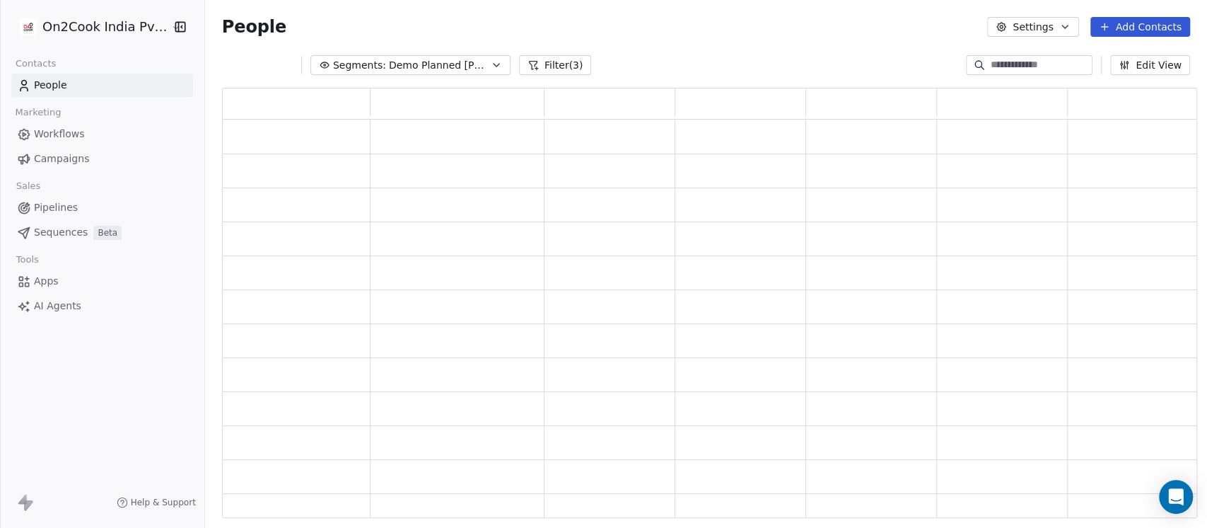
click at [446, 62] on span "Demo Planned Sam" at bounding box center [438, 65] width 99 height 15
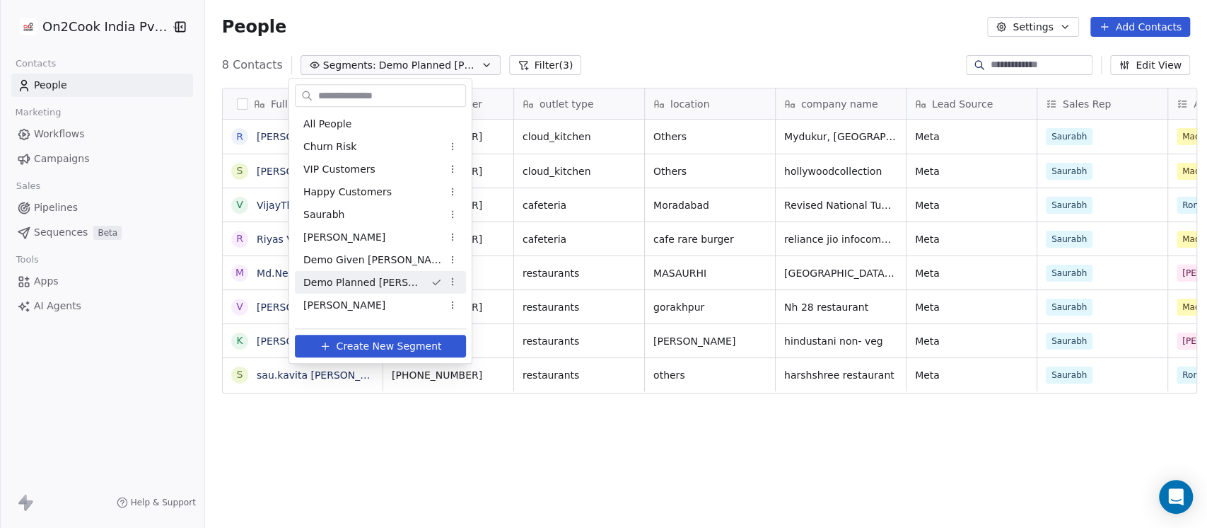
scroll to position [450, 995]
click at [354, 253] on span "Demo Given Sam" at bounding box center [372, 260] width 139 height 15
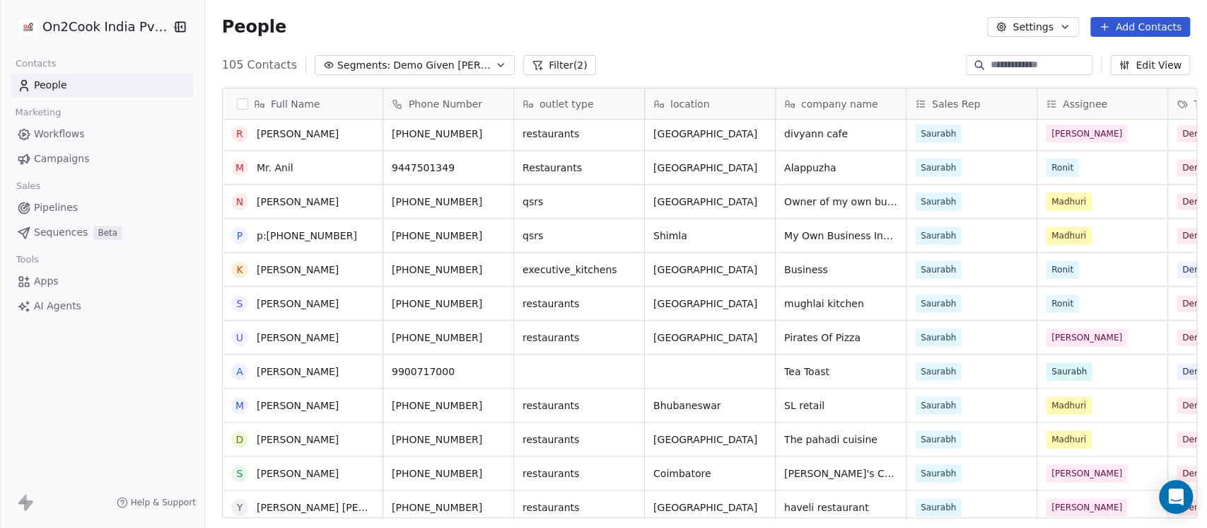
scroll to position [503, 0]
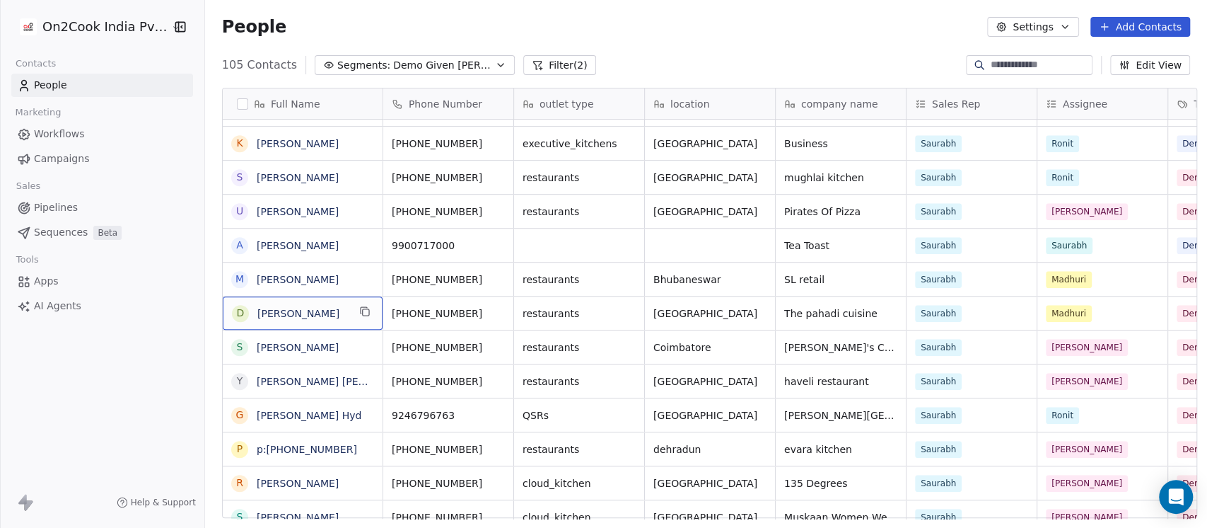
drag, startPoint x: 283, startPoint y: 303, endPoint x: 570, endPoint y: 88, distance: 358.8
click at [639, 38] on div "People Settings Add Contacts" at bounding box center [706, 27] width 1002 height 54
click at [393, 71] on span "Demo Given Sam" at bounding box center [442, 65] width 99 height 15
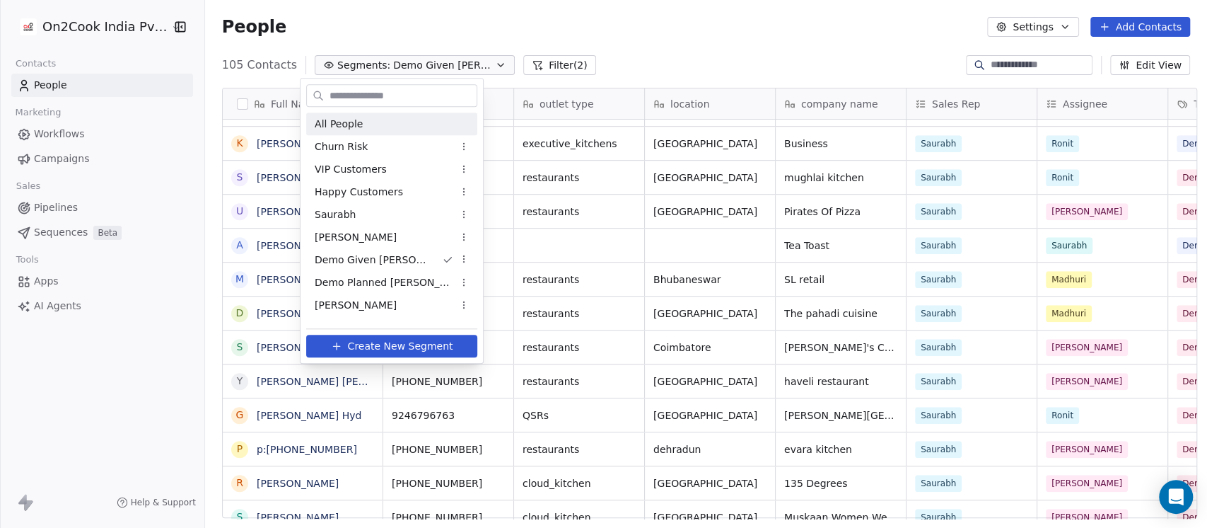
click at [358, 124] on span "All People" at bounding box center [339, 124] width 48 height 15
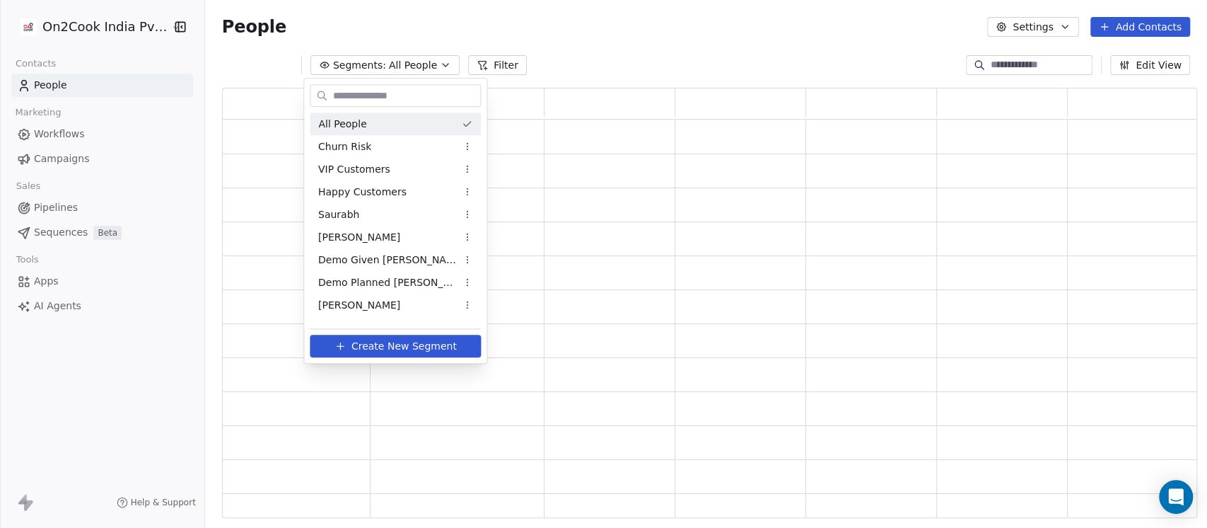
scroll to position [416, 961]
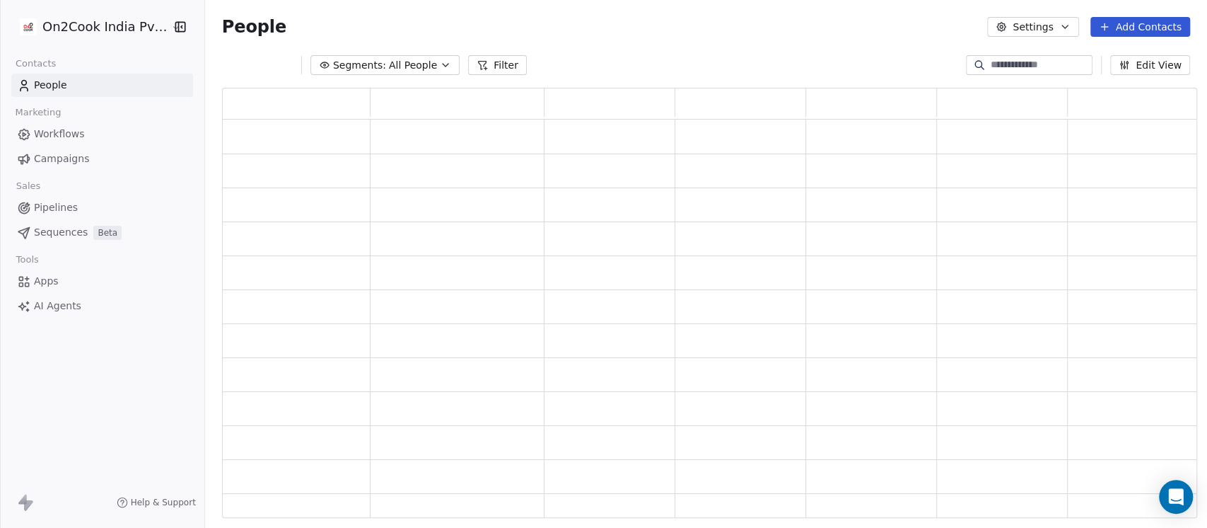
click at [389, 66] on span "All People" at bounding box center [413, 65] width 48 height 15
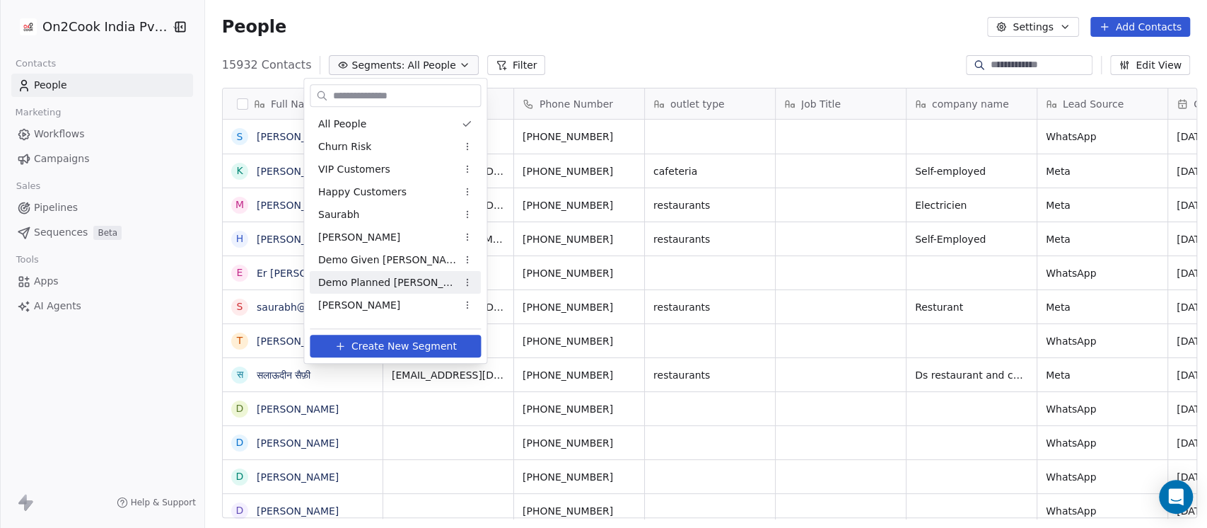
scroll to position [450, 995]
click at [384, 262] on span "Demo Given Sam" at bounding box center [387, 260] width 139 height 15
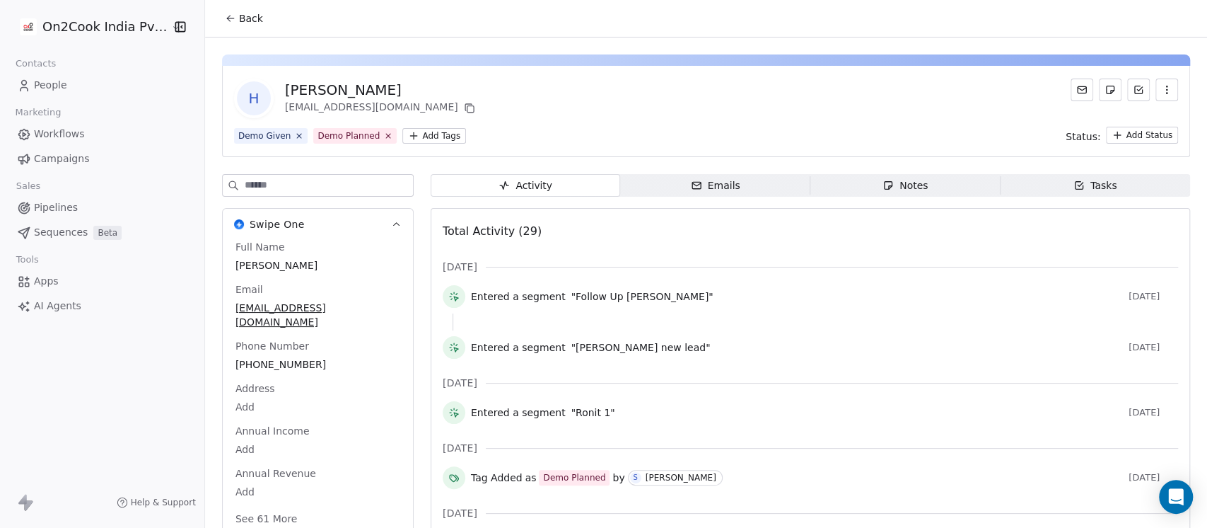
click at [883, 187] on icon "button" at bounding box center [888, 185] width 11 height 11
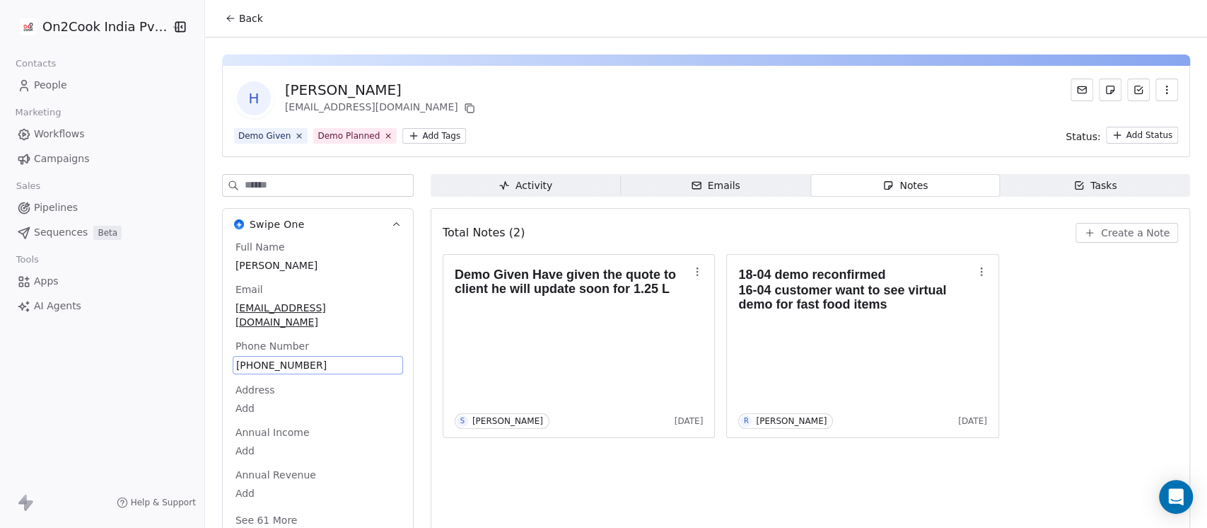
click at [307, 357] on div "Full Name [PERSON_NAME] Email [EMAIL_ADDRESS][DOMAIN_NAME] Phone Number [PHONE_…" at bounding box center [318, 385] width 170 height 290
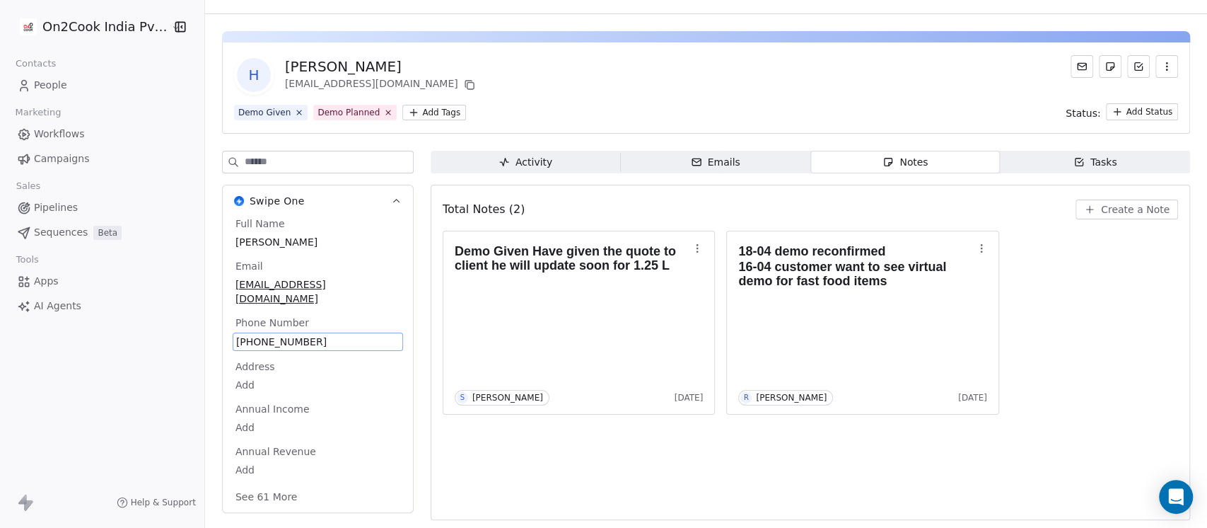
click at [303, 332] on div "[PHONE_NUMBER]" at bounding box center [318, 341] width 170 height 18
click at [291, 342] on input "**********" at bounding box center [302, 349] width 149 height 28
click at [615, 338] on html "**********" at bounding box center [603, 264] width 1207 height 528
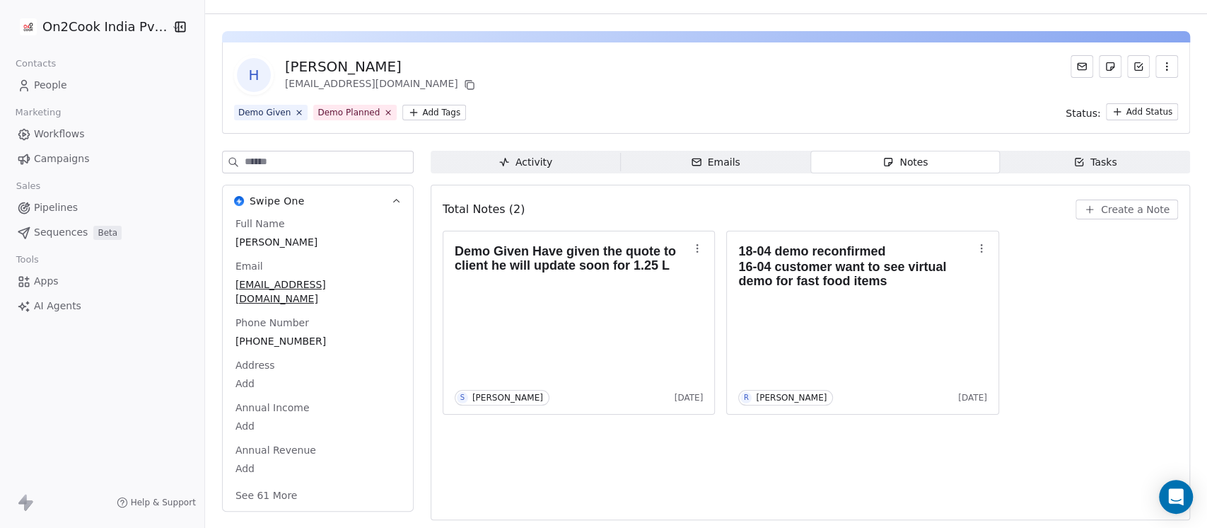
click at [1127, 203] on span "Create a Note" at bounding box center [1135, 209] width 69 height 14
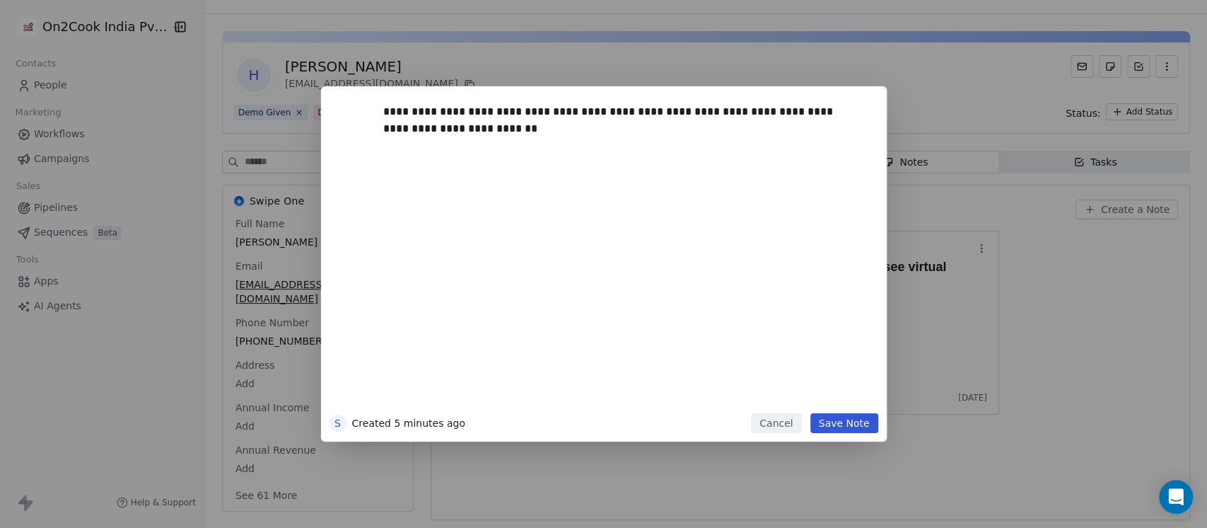
click at [832, 422] on button "Save Note" at bounding box center [845, 423] width 68 height 20
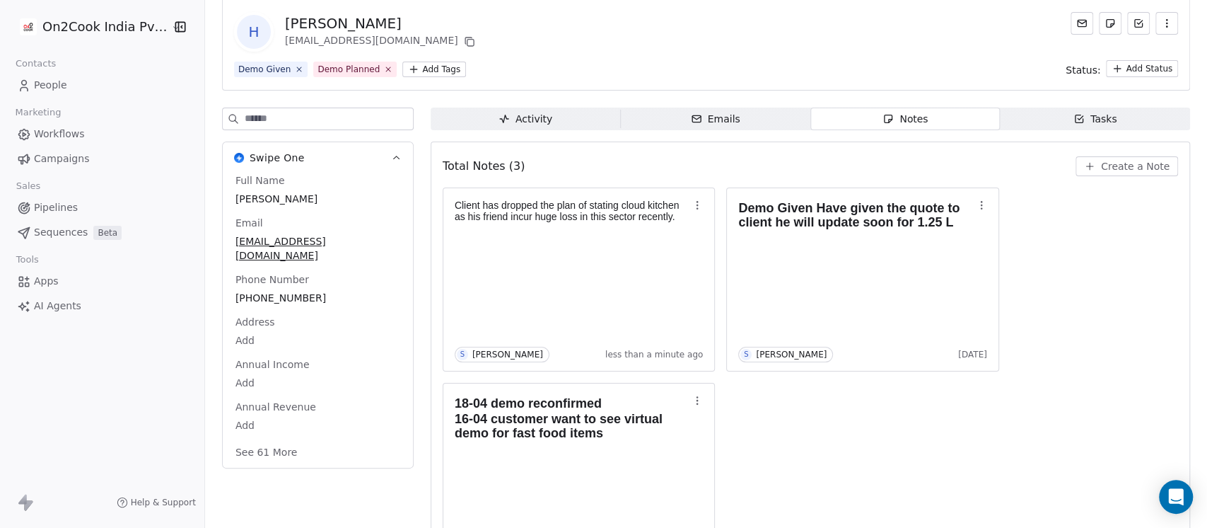
scroll to position [123, 0]
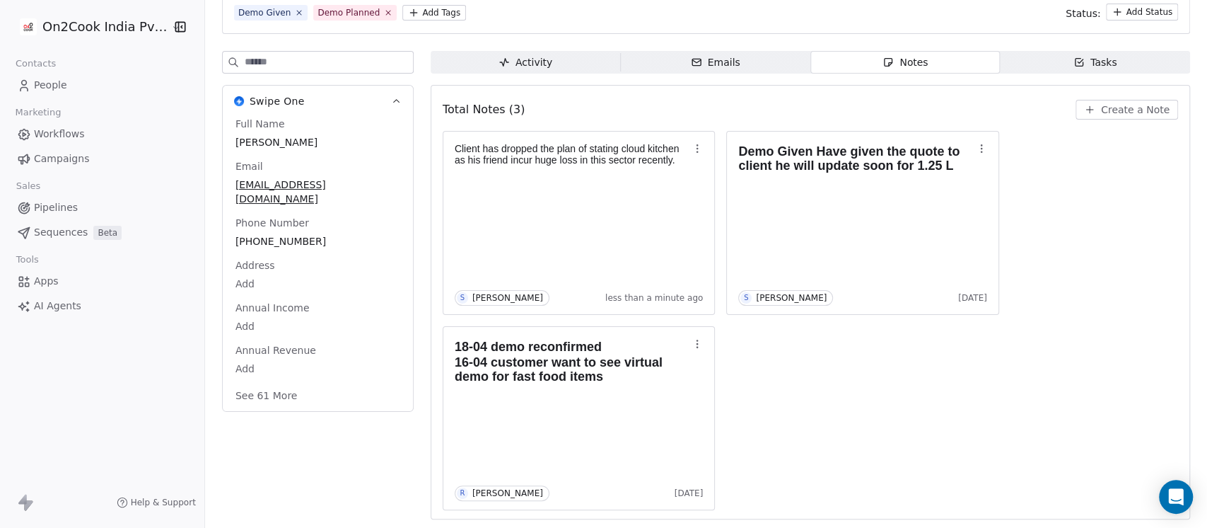
click at [255, 400] on button "See 61 More" at bounding box center [266, 395] width 79 height 25
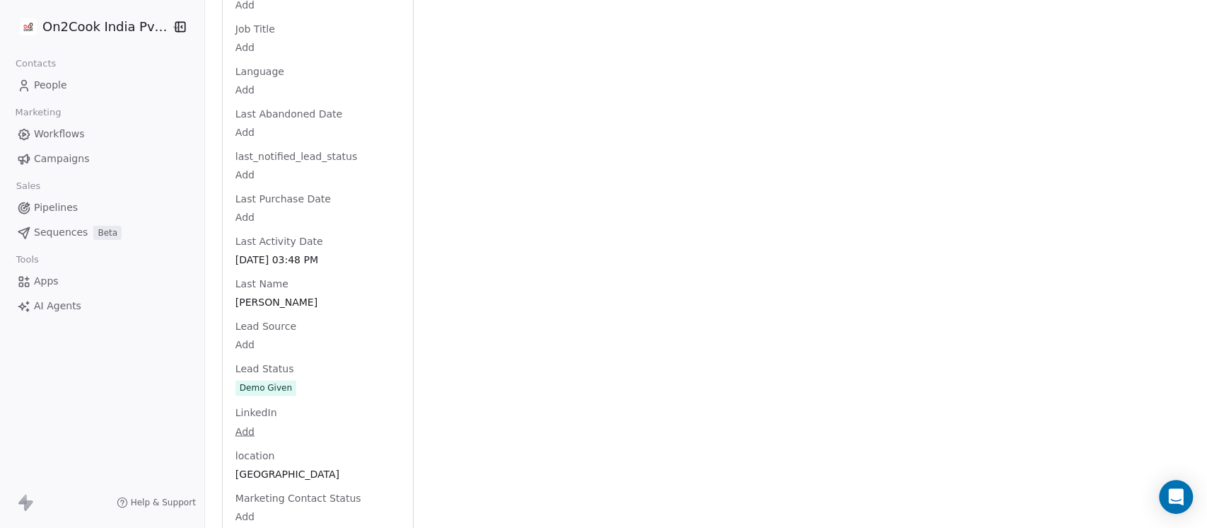
scroll to position [1506, 0]
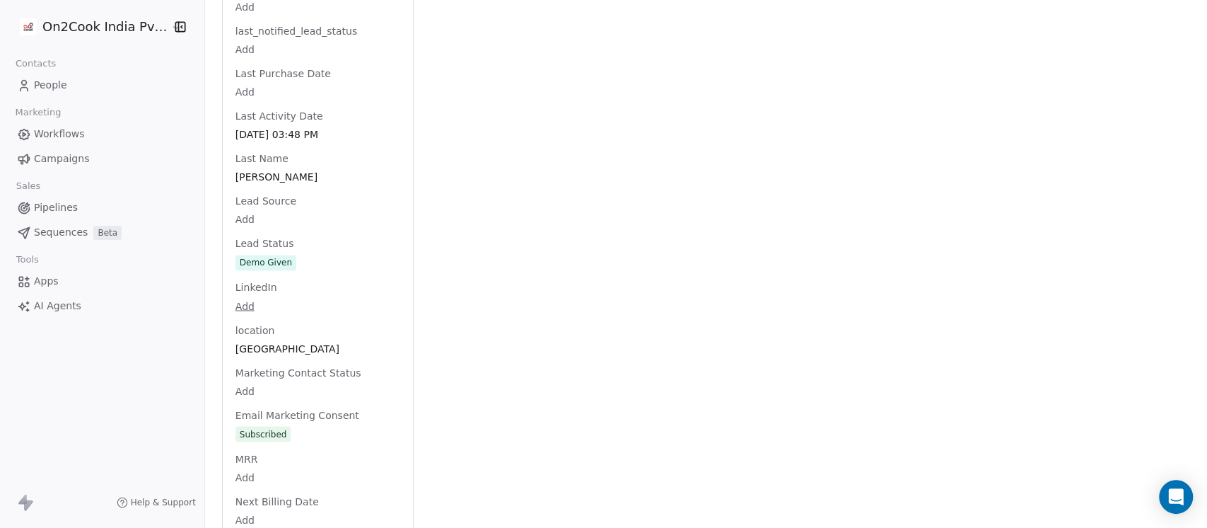
click at [295, 266] on span "Demo Given" at bounding box center [318, 263] width 165 height 16
click at [295, 266] on span "Demo Given" at bounding box center [317, 264] width 163 height 16
click at [294, 266] on span "Demo Given" at bounding box center [317, 264] width 163 height 16
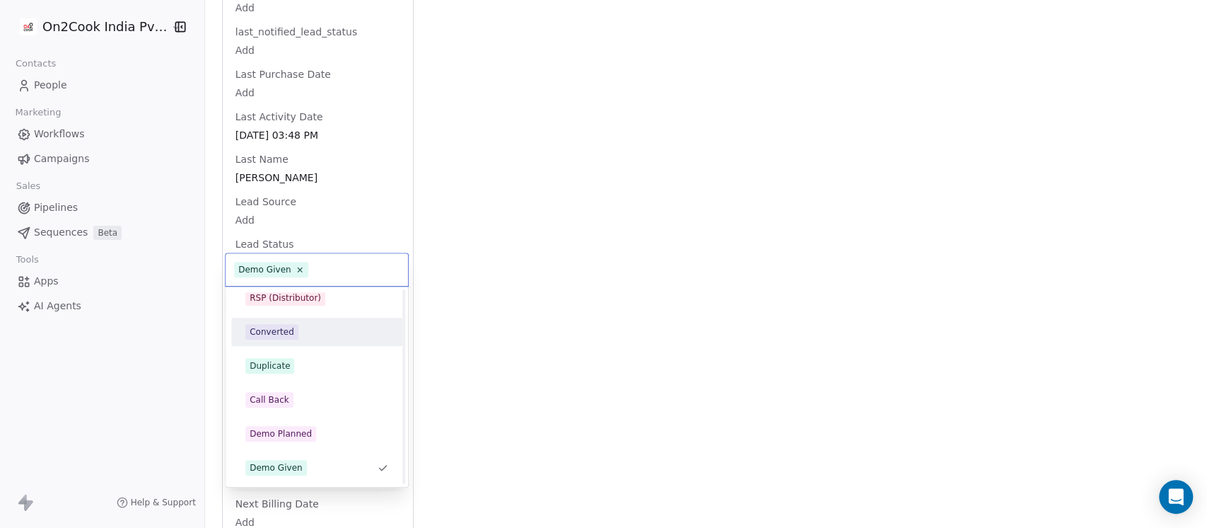
scroll to position [0, 0]
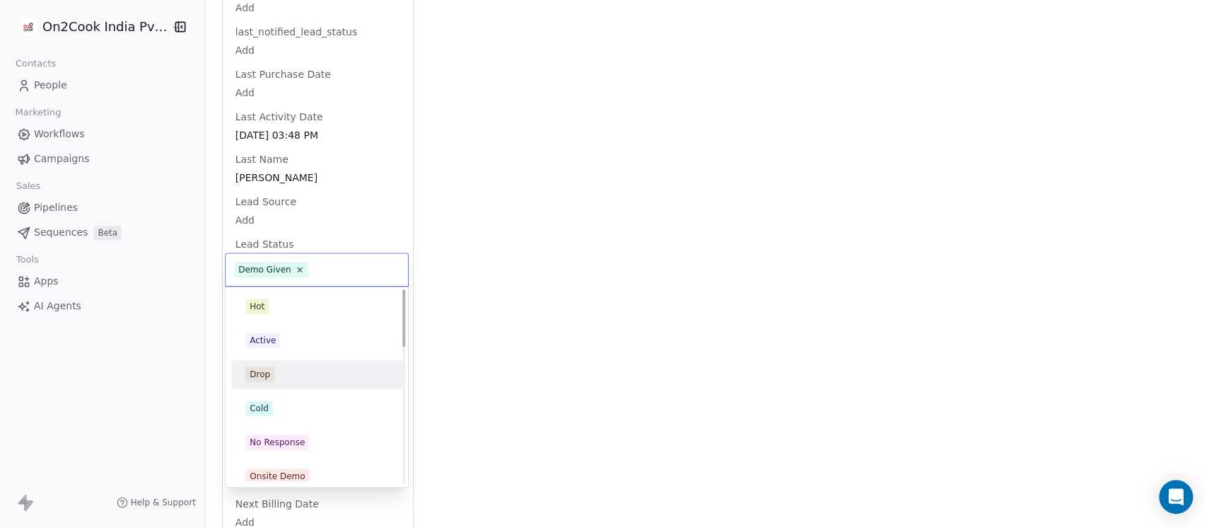
click at [289, 367] on div "Drop" at bounding box center [316, 374] width 143 height 16
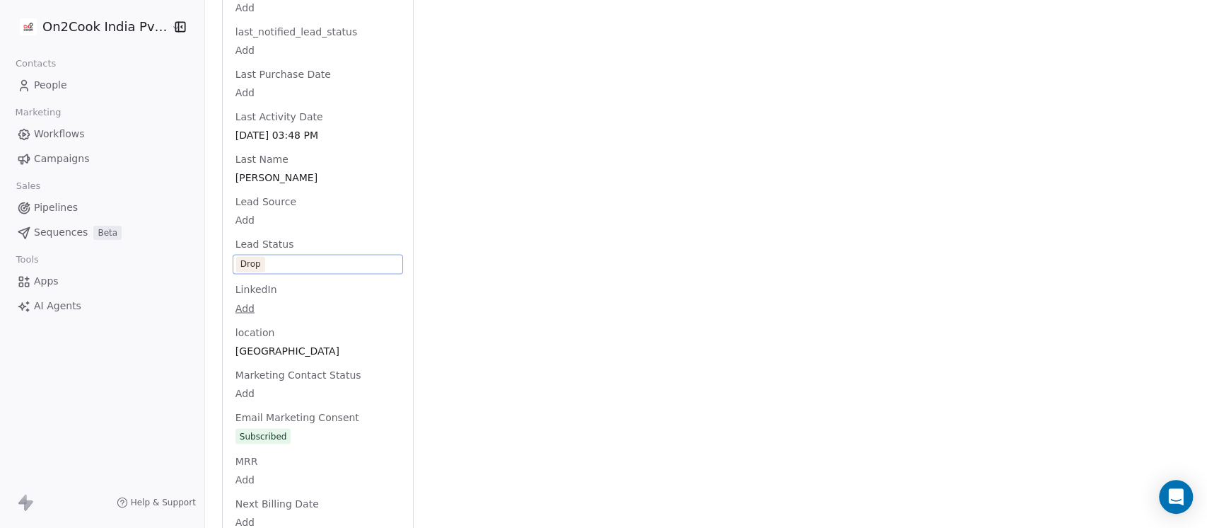
click at [531, 245] on div "Activity Activity Emails Emails Notes Notes Tasks Tasks Total Notes (3) Create …" at bounding box center [811, 139] width 760 height 2940
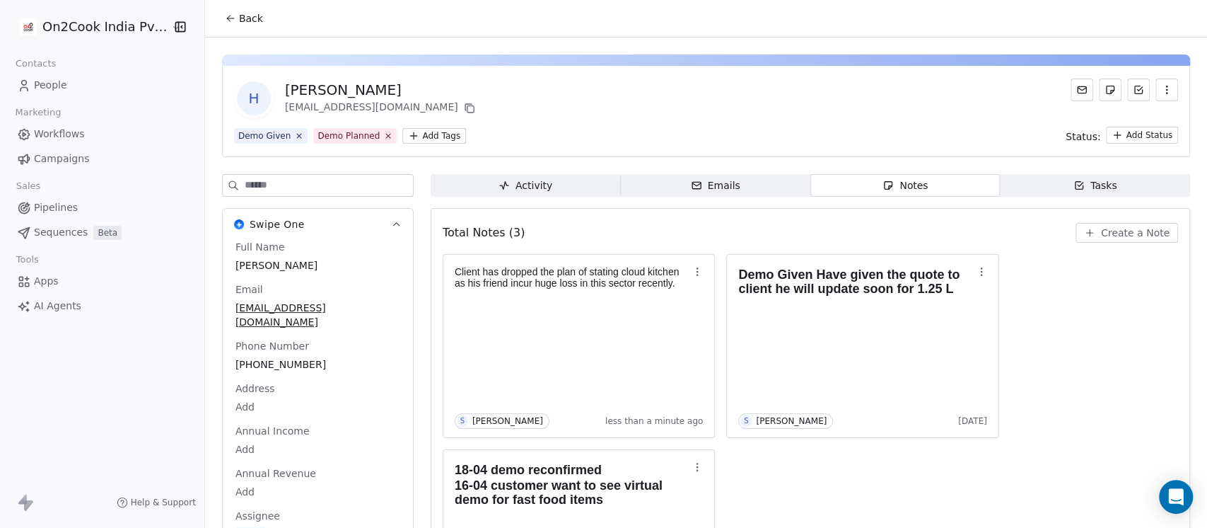
click at [230, 12] on button "Back" at bounding box center [243, 18] width 55 height 25
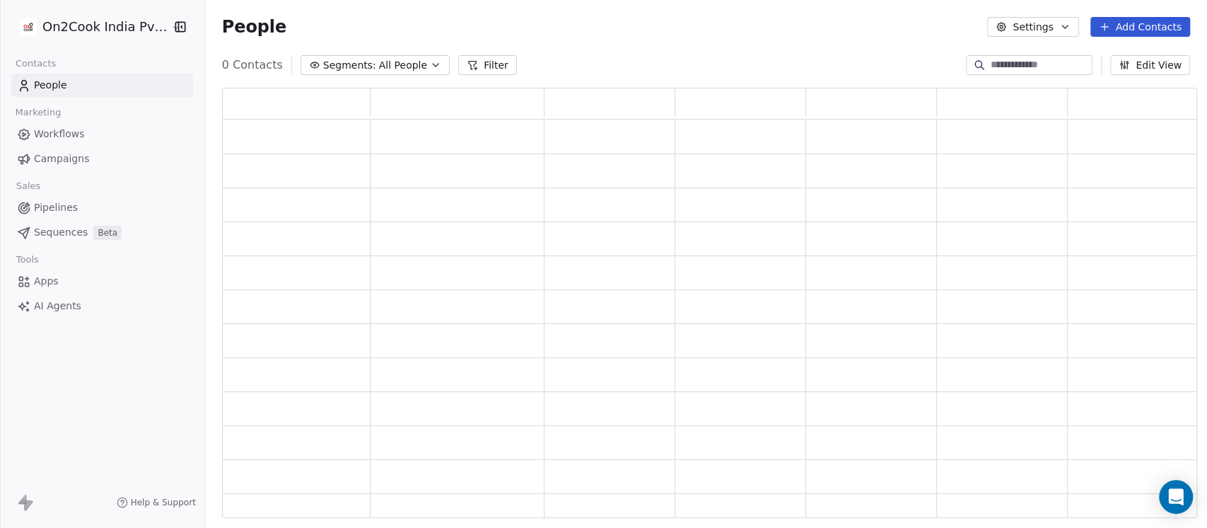
scroll to position [416, 961]
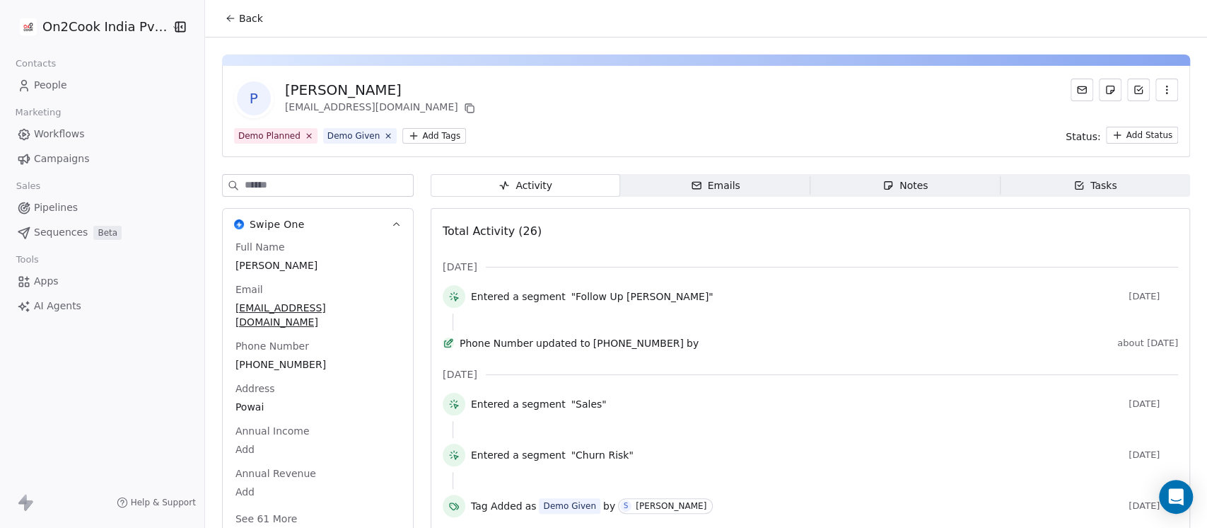
click at [870, 190] on span "Notes Notes" at bounding box center [906, 185] width 190 height 23
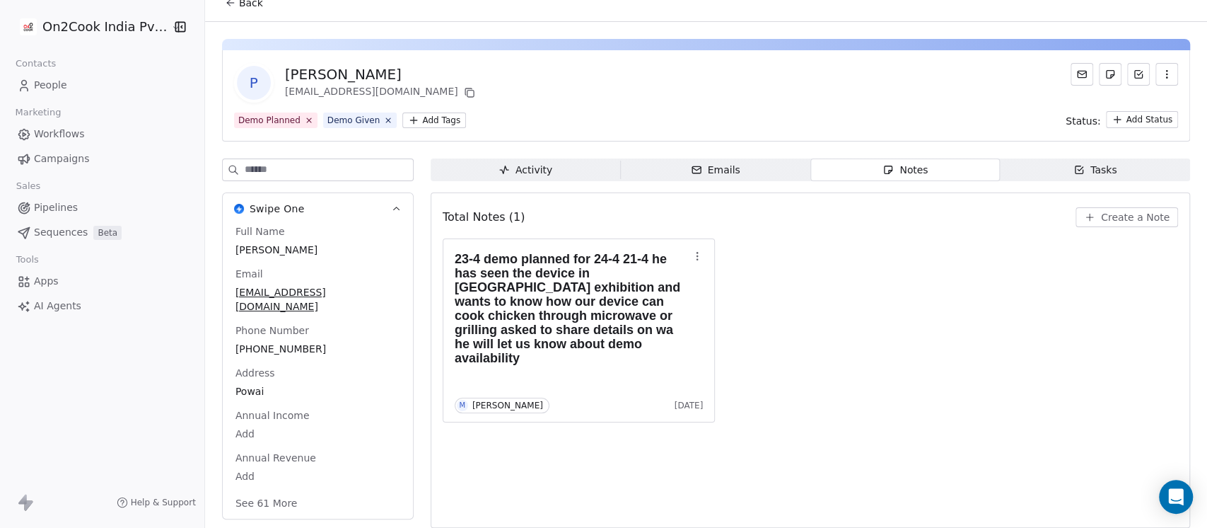
scroll to position [23, 0]
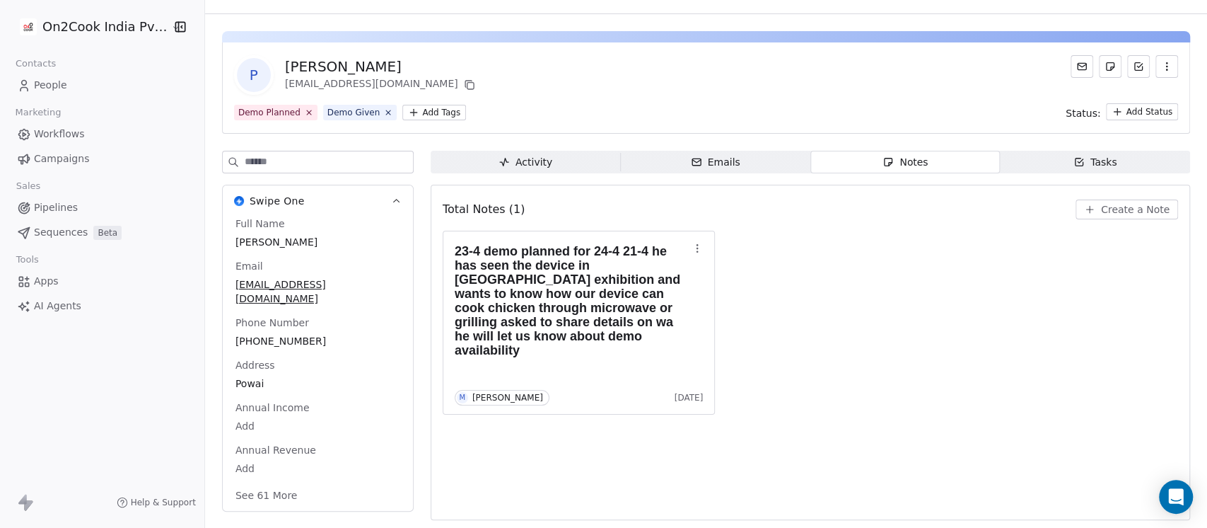
click at [245, 483] on button "See 61 More" at bounding box center [266, 494] width 79 height 25
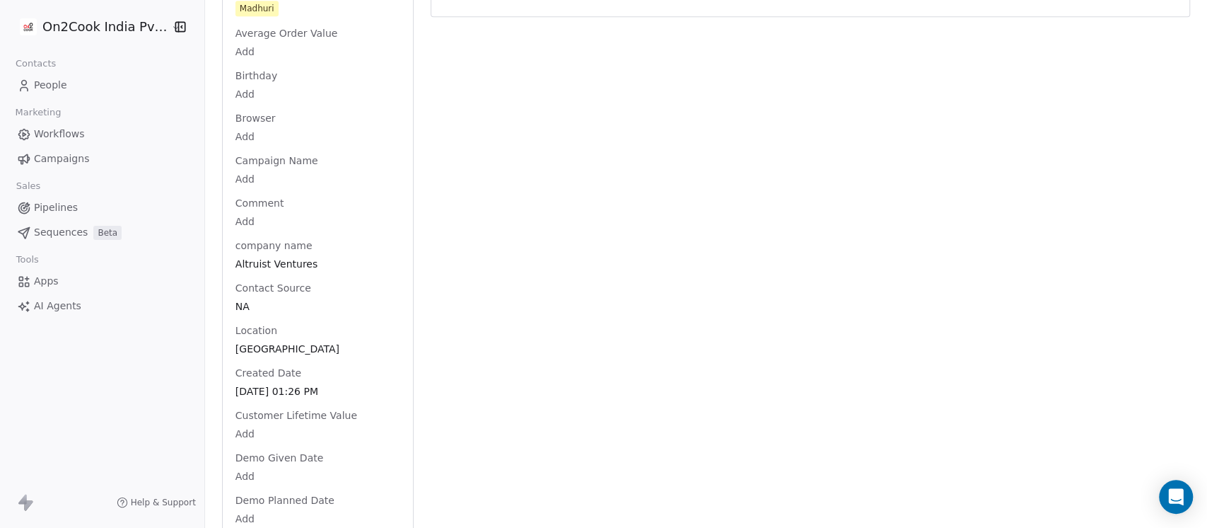
scroll to position [401, 0]
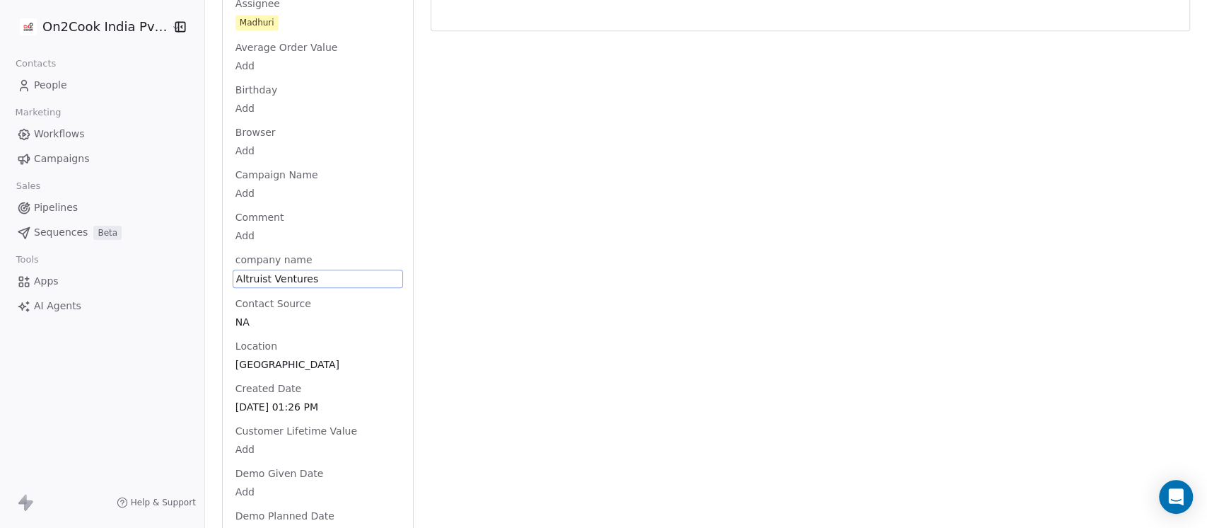
click at [320, 272] on span "Altruist Ventures" at bounding box center [317, 279] width 163 height 14
click at [864, 190] on html "On2Cook India Pvt. Ltd. Contacts People Marketing Workflows Campaigns Sales Pip…" at bounding box center [603, 264] width 1207 height 528
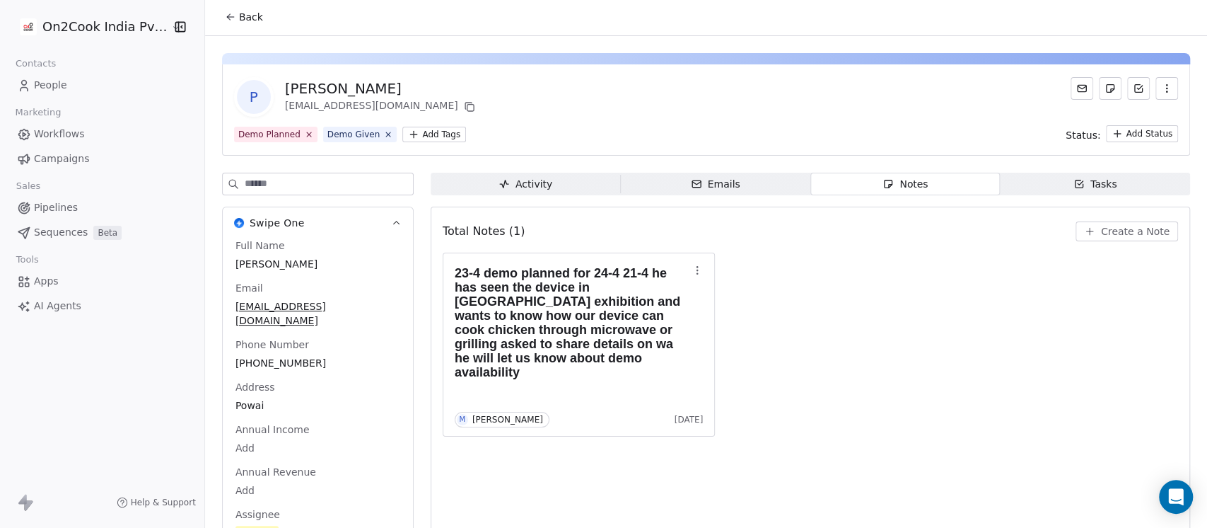
scroll to position [0, 0]
click at [1089, 223] on button "Create a Note" at bounding box center [1127, 233] width 103 height 20
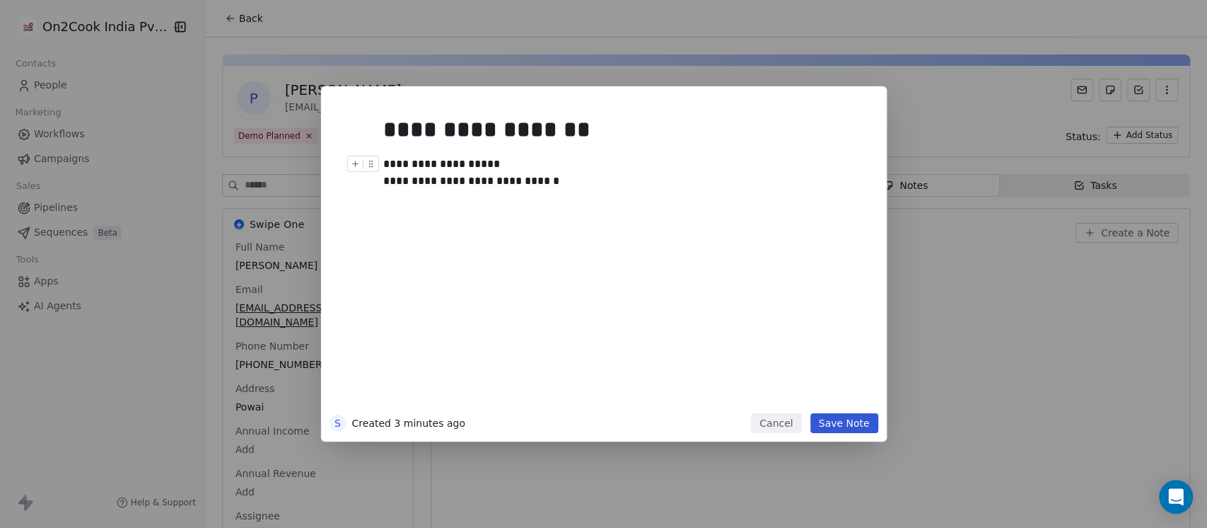
drag, startPoint x: 523, startPoint y: 178, endPoint x: 533, endPoint y: 178, distance: 9.2
click at [526, 178] on div "**********" at bounding box center [618, 173] width 470 height 34
click at [562, 180] on div "**********" at bounding box center [618, 173] width 470 height 34
click at [838, 419] on button "Save Note" at bounding box center [845, 423] width 68 height 20
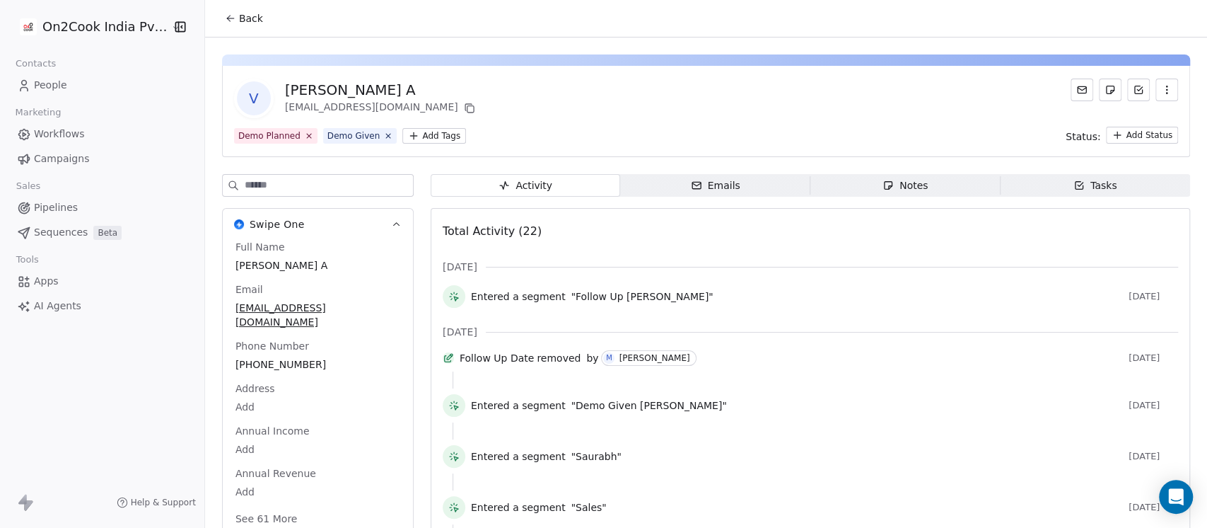
click at [929, 187] on span "Notes Notes" at bounding box center [906, 185] width 190 height 23
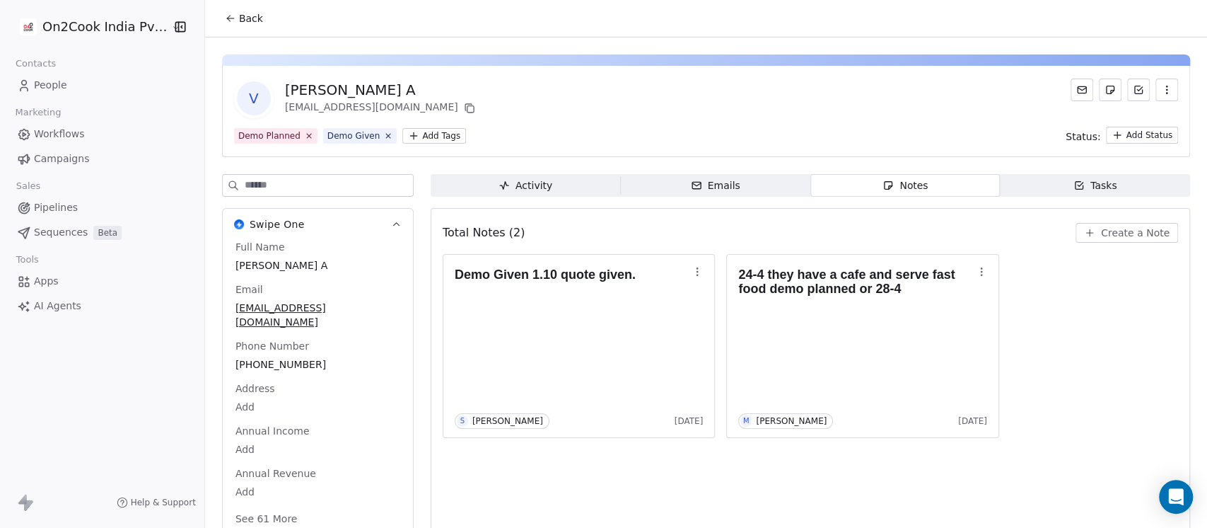
click at [289, 357] on div "Full Name Vineth Kumar A Email m9092277033@gmail.com Phone Number +919043792528…" at bounding box center [318, 384] width 170 height 289
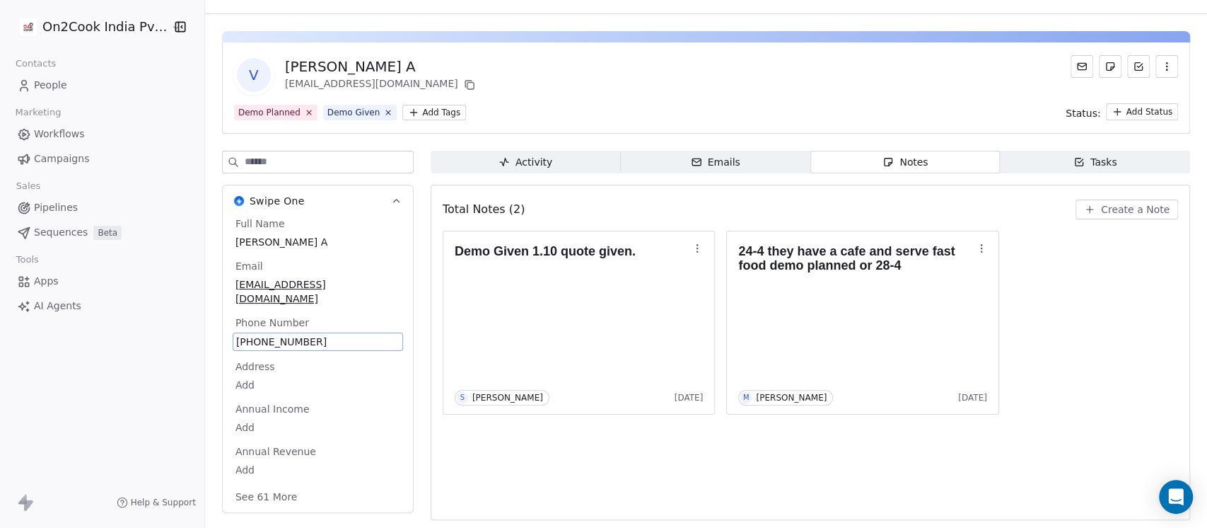
click at [296, 335] on span "+919043792528" at bounding box center [317, 342] width 163 height 14
click at [296, 332] on input "**********" at bounding box center [302, 335] width 149 height 28
click at [1086, 202] on html "**********" at bounding box center [603, 264] width 1207 height 528
click at [1137, 210] on span "Create a Note" at bounding box center [1135, 209] width 69 height 14
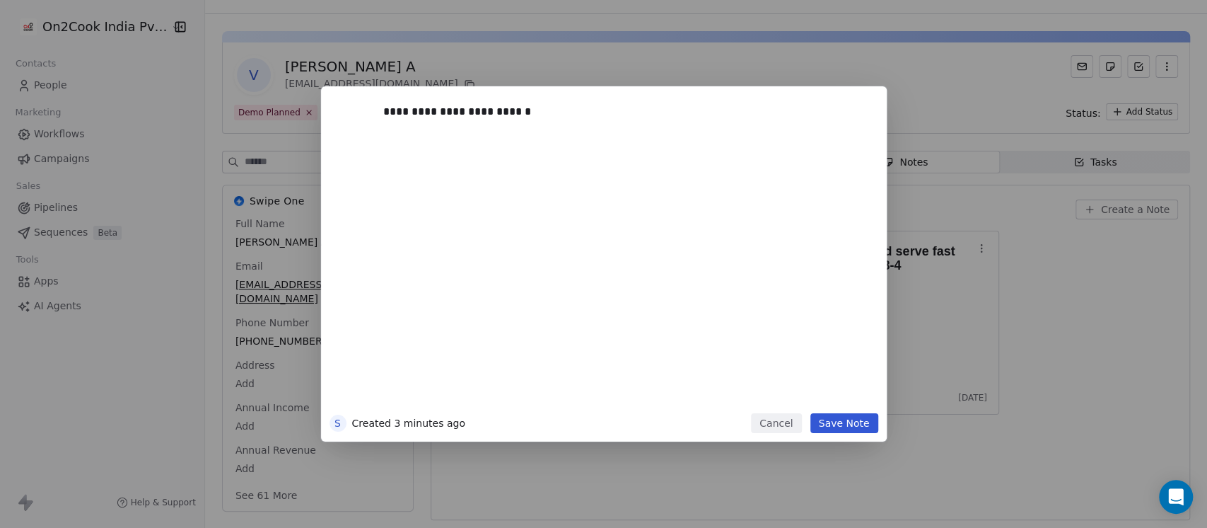
click at [843, 425] on button "Save Note" at bounding box center [845, 423] width 68 height 20
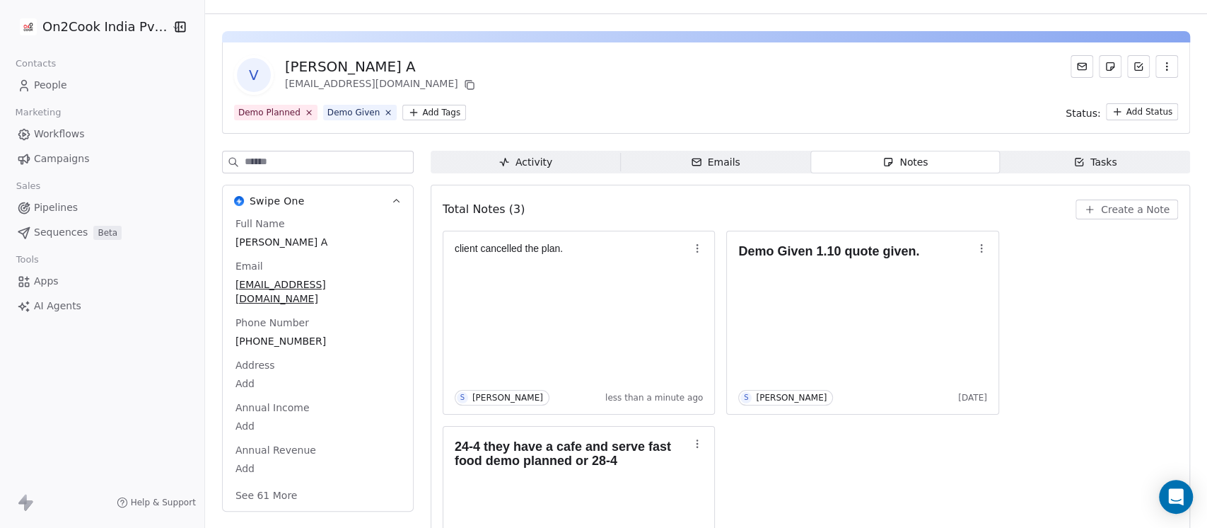
scroll to position [123, 0]
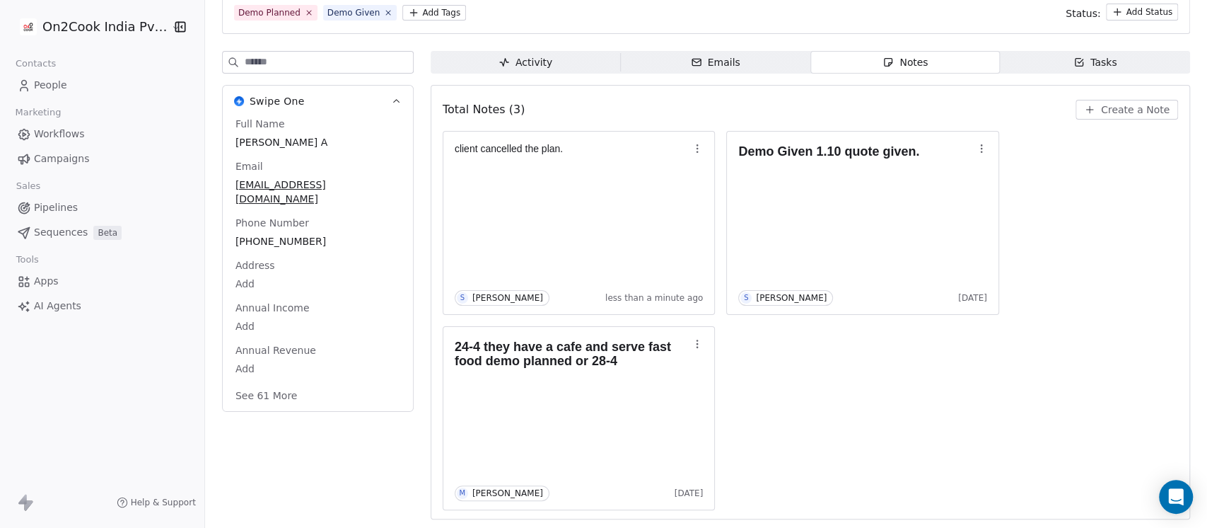
click at [275, 383] on button "See 61 More" at bounding box center [266, 395] width 79 height 25
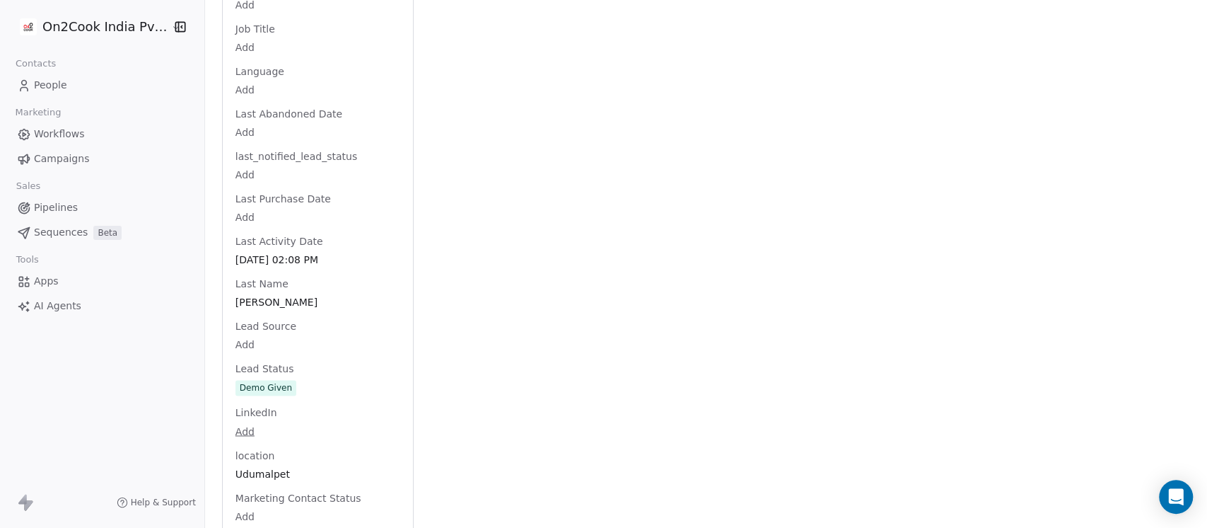
scroll to position [1490, 0]
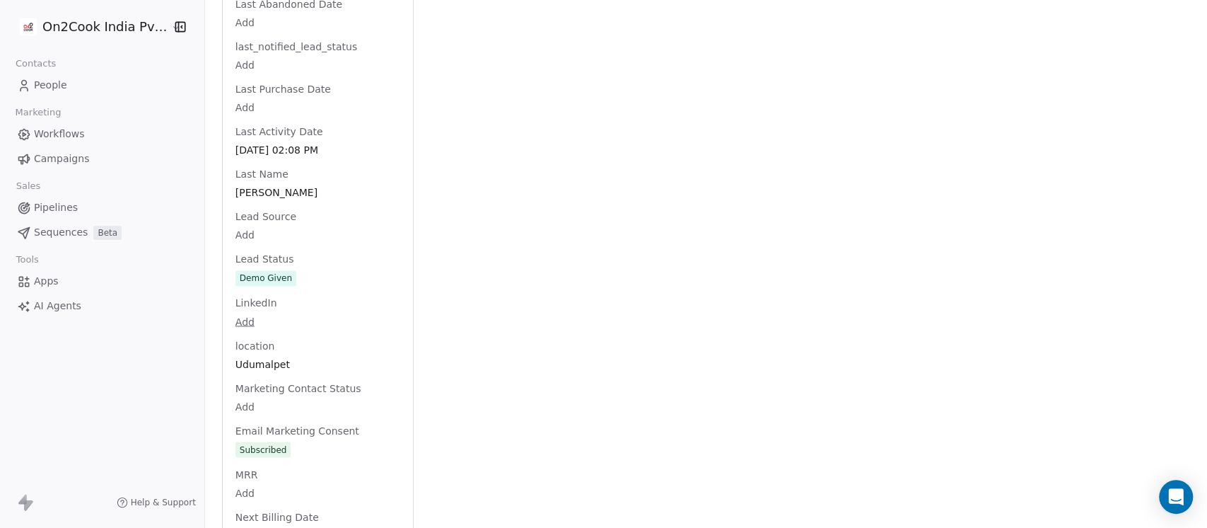
click at [294, 376] on div "Full Name Vineth Kumar A Email m9092277033@gmail.com Phone Number +919043792528…" at bounding box center [318, 178] width 170 height 2858
click at [286, 271] on span "Demo Given" at bounding box center [317, 279] width 163 height 16
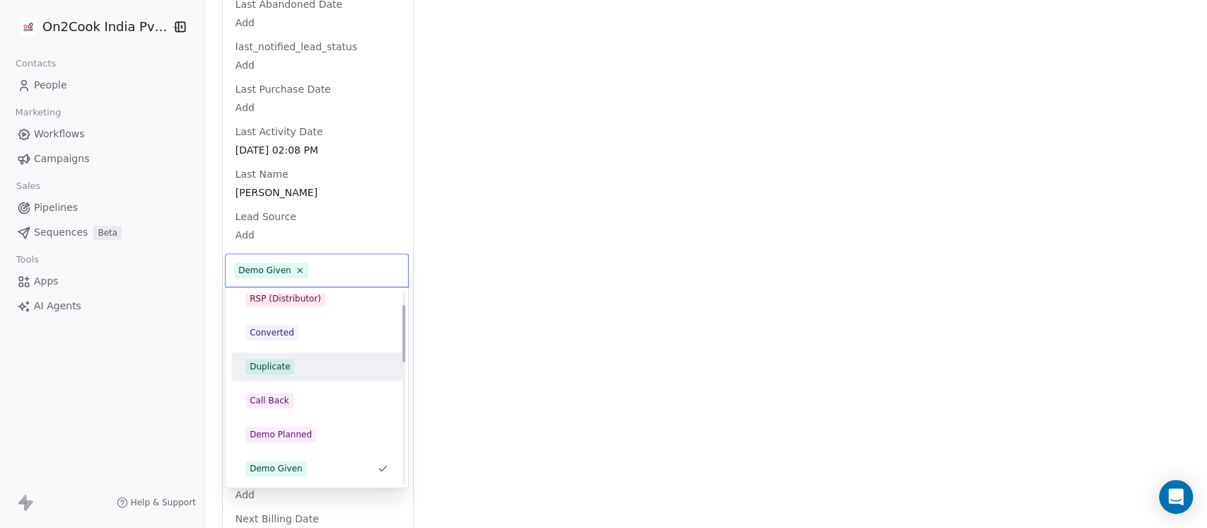
scroll to position [0, 0]
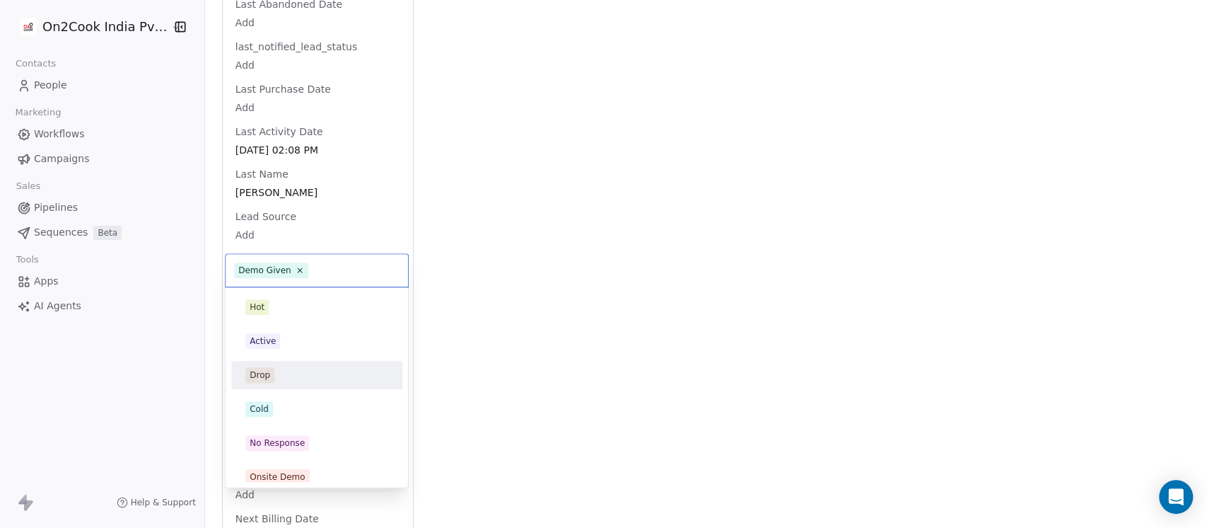
click at [271, 372] on span "Drop" at bounding box center [259, 375] width 29 height 16
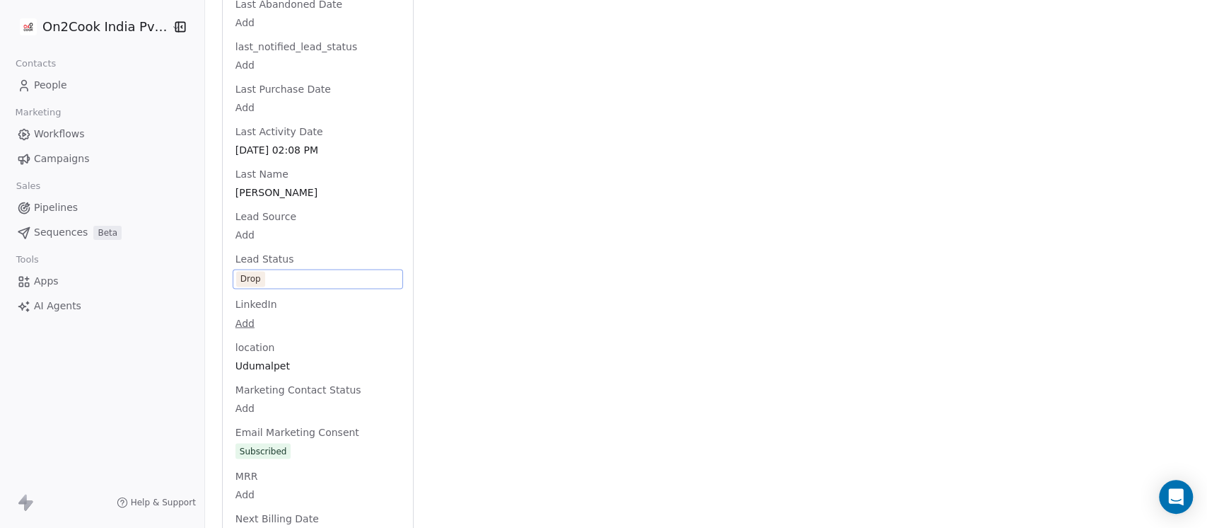
click at [480, 231] on div "Activity Activity Emails Emails Notes Notes Tasks Tasks Total Notes (3) Create …" at bounding box center [811, 154] width 760 height 2940
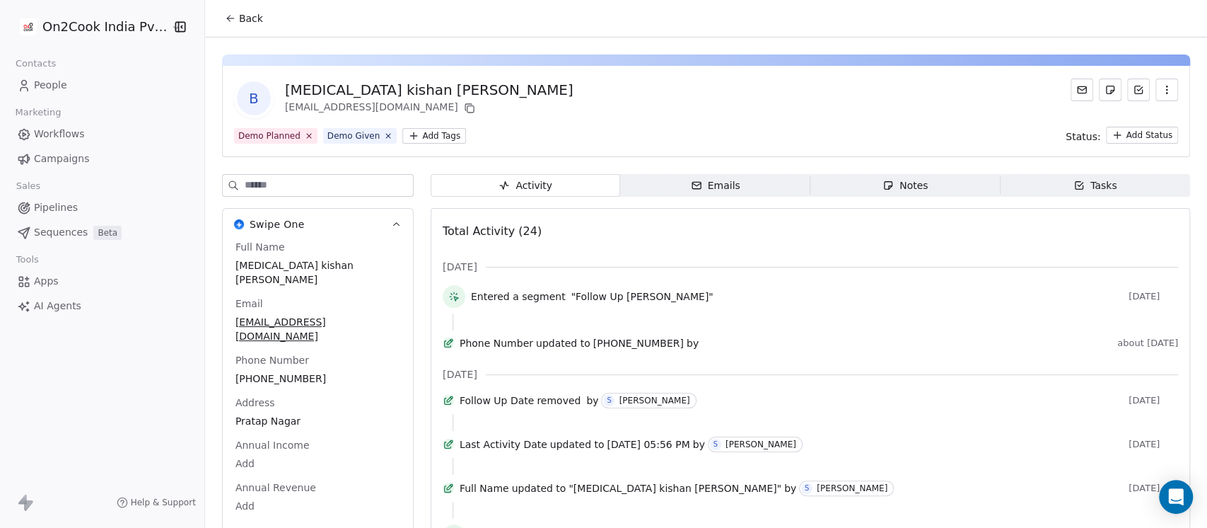
click at [900, 183] on div "Notes" at bounding box center [905, 185] width 45 height 15
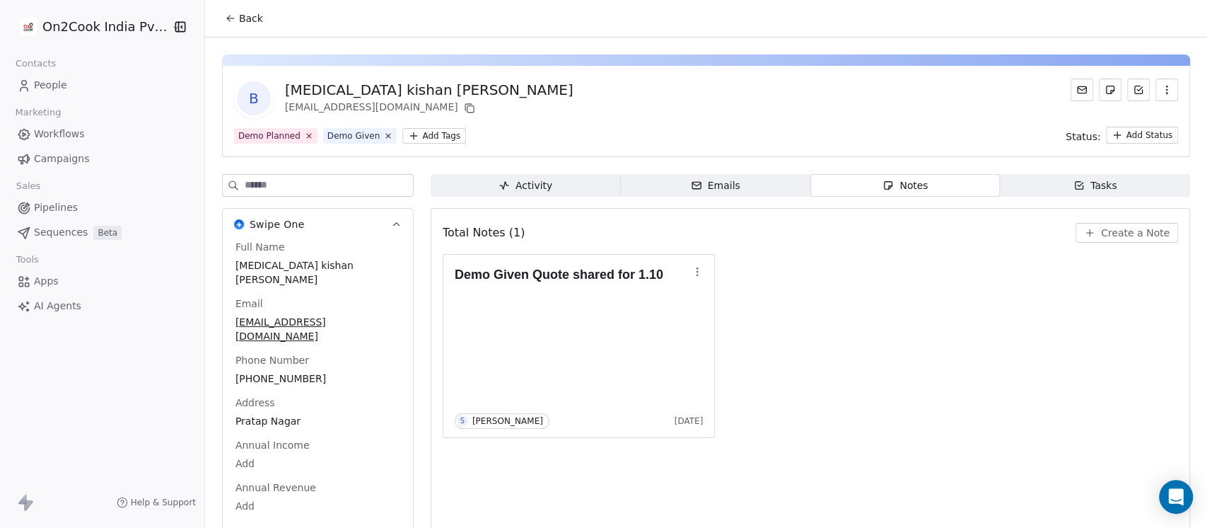
scroll to position [23, 0]
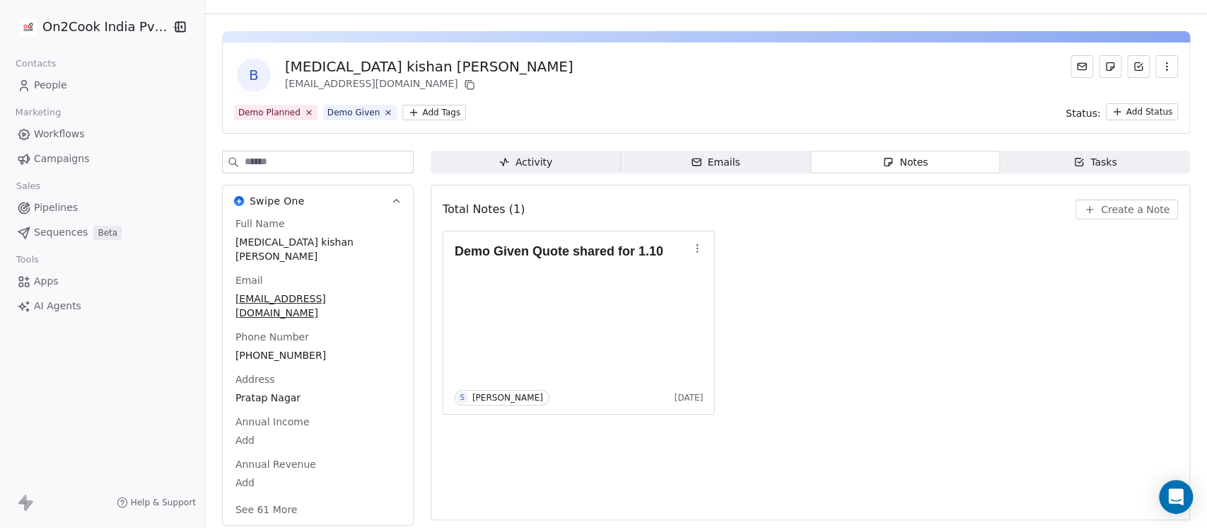
click at [311, 364] on div "Full Name [MEDICAL_DATA][PERSON_NAME] Email [EMAIL_ADDRESS][DOMAIN_NAME] Phone …" at bounding box center [318, 367] width 170 height 303
click at [315, 349] on span "[PHONE_NUMBER]" at bounding box center [317, 356] width 163 height 14
click at [295, 349] on input "**********" at bounding box center [302, 349] width 149 height 28
click at [294, 349] on input "**********" at bounding box center [302, 349] width 149 height 28
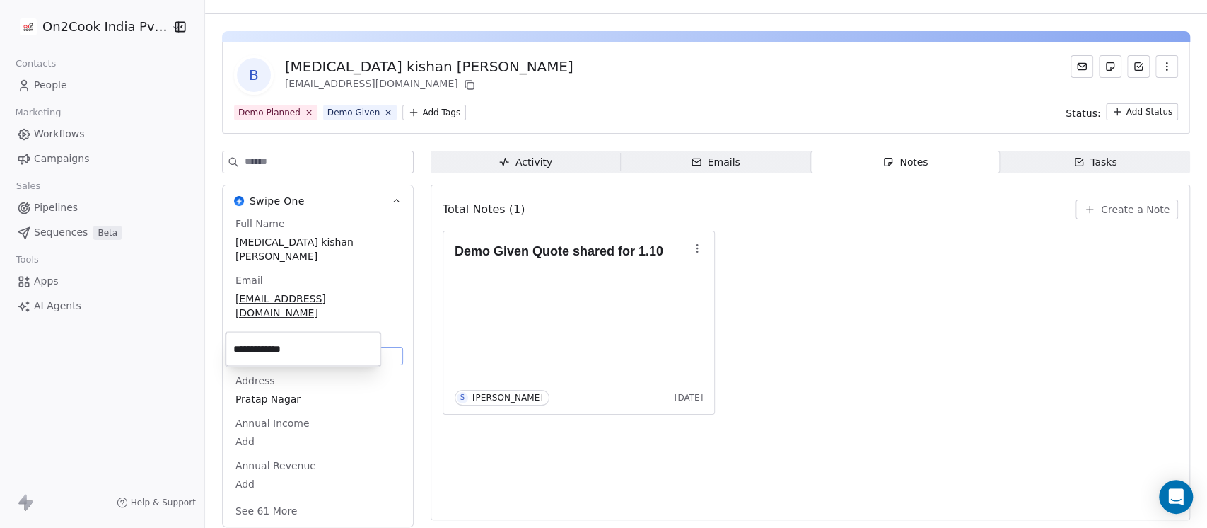
click at [929, 289] on html "**********" at bounding box center [603, 264] width 1207 height 528
click at [1084, 211] on icon "button" at bounding box center [1089, 209] width 11 height 11
click at [258, 497] on button "See 61 More" at bounding box center [266, 509] width 79 height 25
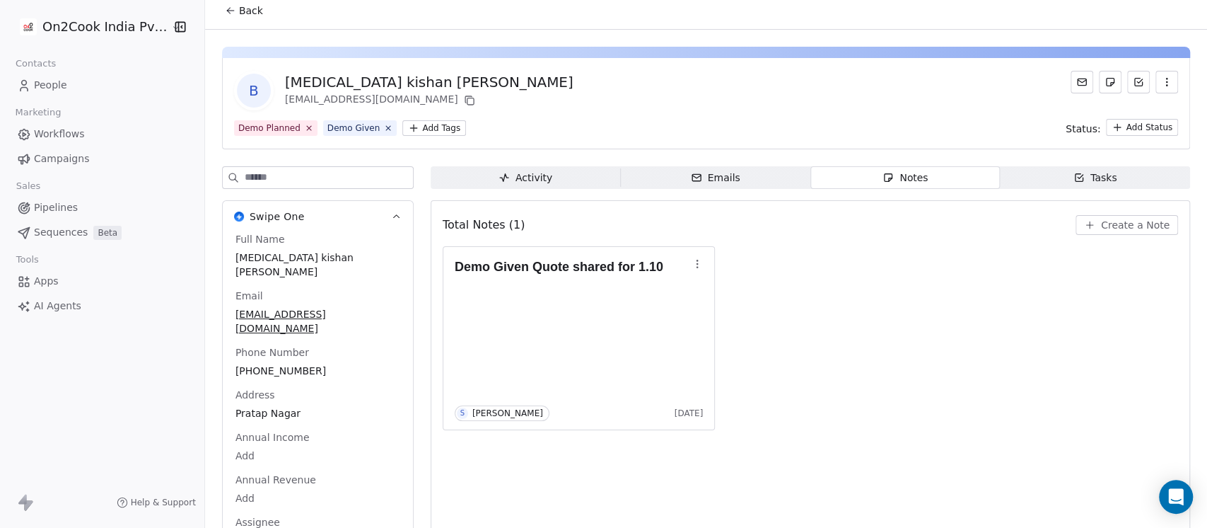
scroll to position [0, 0]
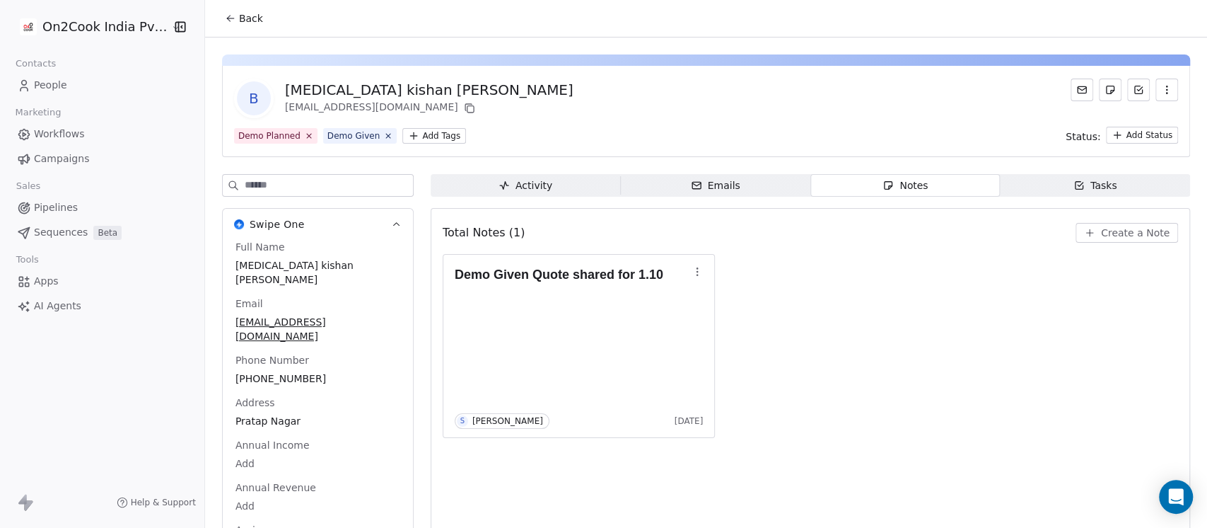
click at [1106, 226] on span "Create a Note" at bounding box center [1135, 233] width 69 height 14
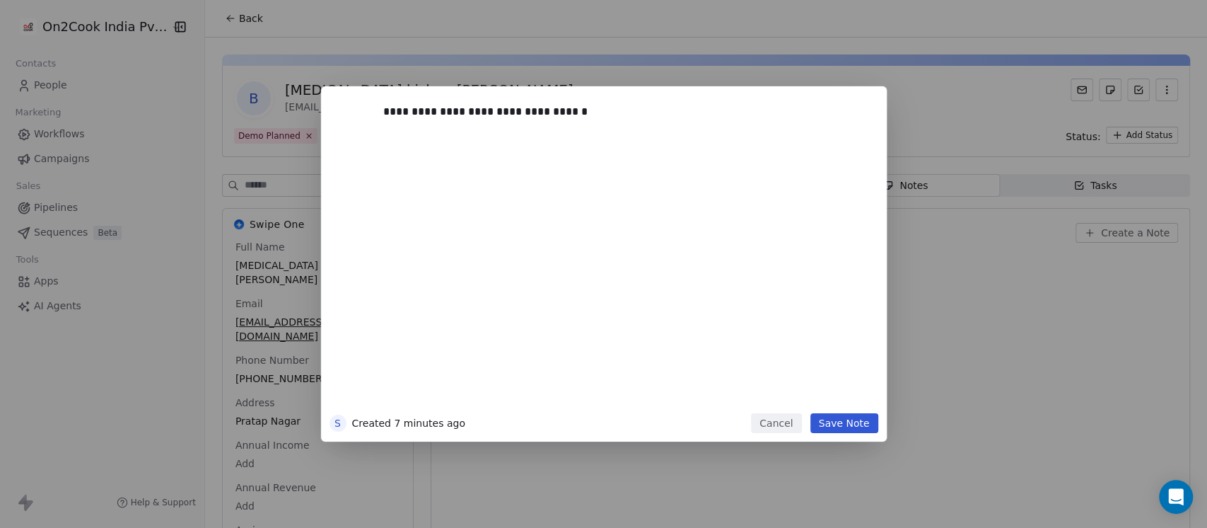
click at [859, 419] on button "Save Note" at bounding box center [845, 423] width 68 height 20
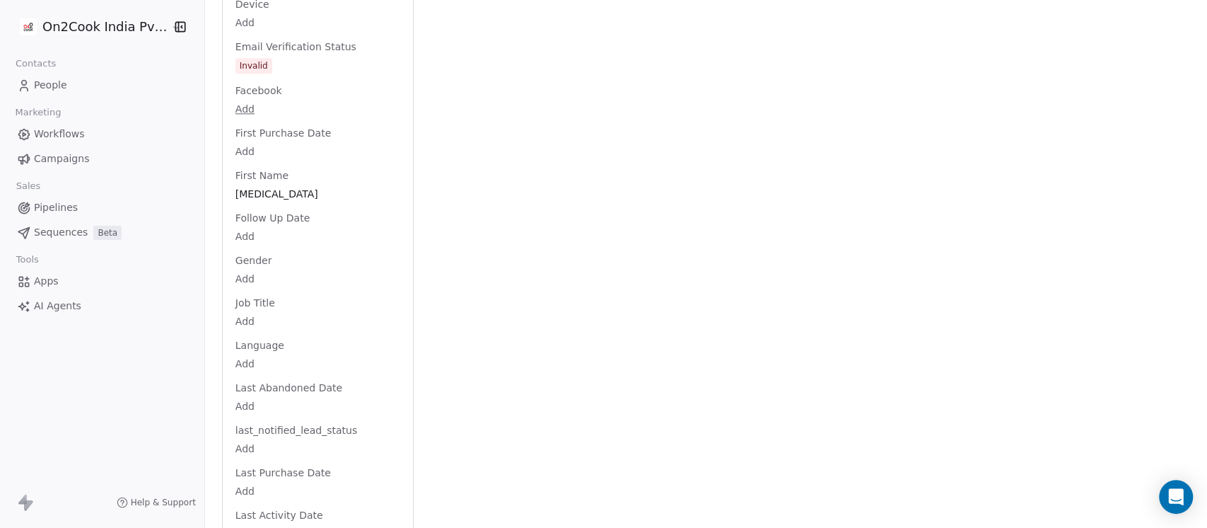
scroll to position [1383, 0]
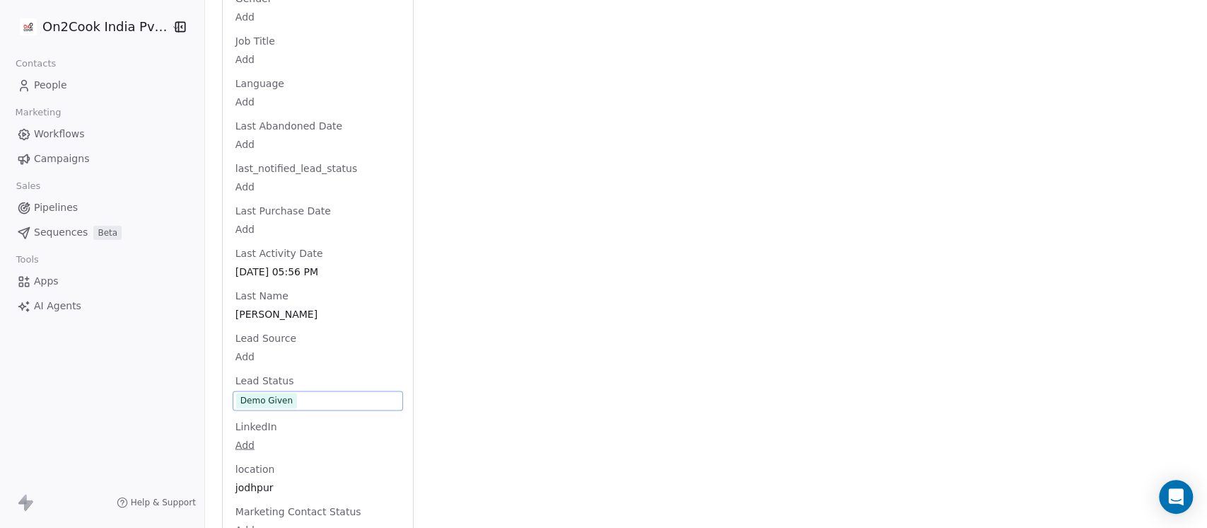
click at [274, 378] on div "Full Name [MEDICAL_DATA] [PERSON_NAME] Email [EMAIL_ADDRESS][DOMAIN_NAME] Phone…" at bounding box center [318, 293] width 170 height 2873
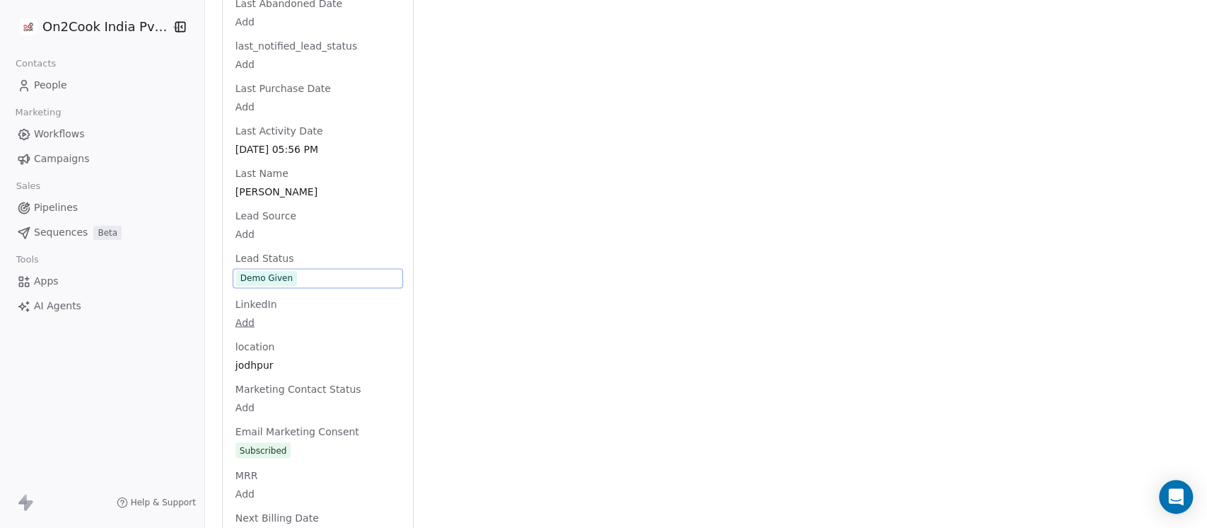
click at [325, 270] on span "Demo Given" at bounding box center [317, 278] width 163 height 16
click at [324, 270] on span "Demo Given" at bounding box center [317, 278] width 163 height 16
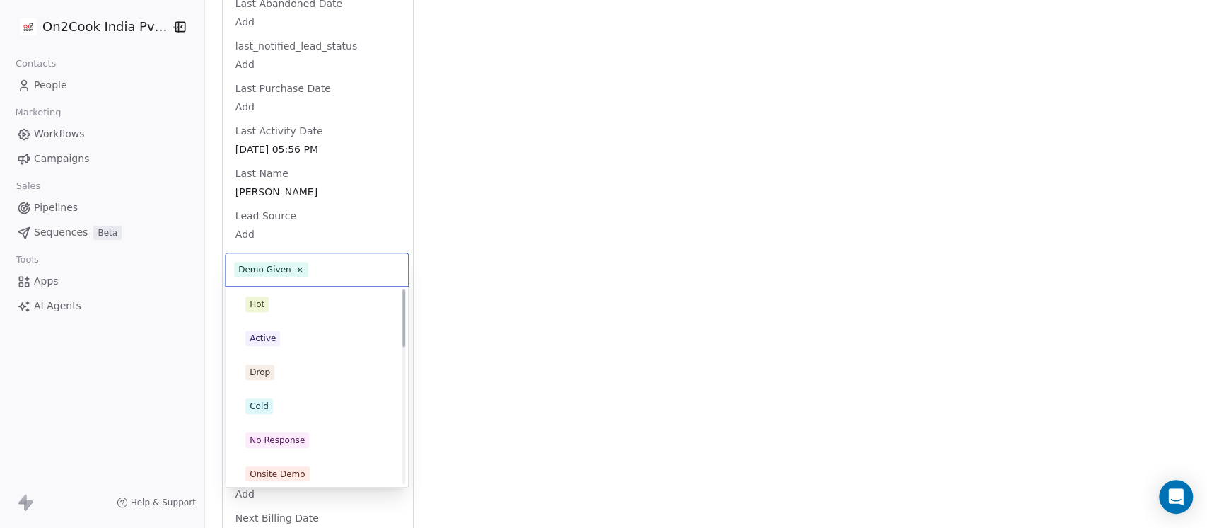
scroll to position [0, 0]
click at [298, 380] on div "Drop" at bounding box center [316, 374] width 143 height 16
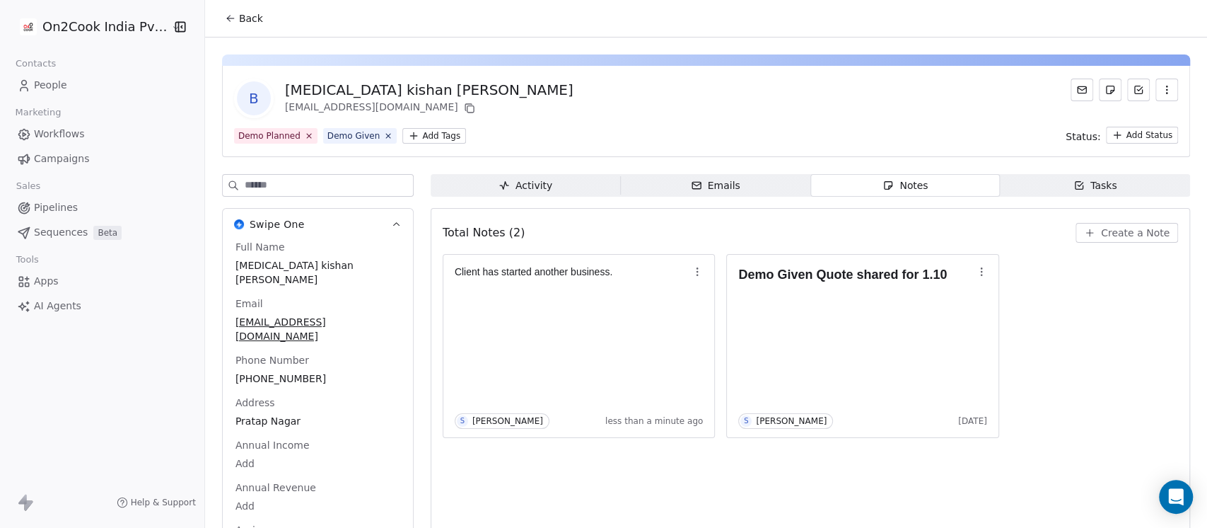
drag, startPoint x: 238, startPoint y: 14, endPoint x: 239, endPoint y: 4, distance: 10.6
click at [239, 13] on span "Back" at bounding box center [251, 18] width 24 height 14
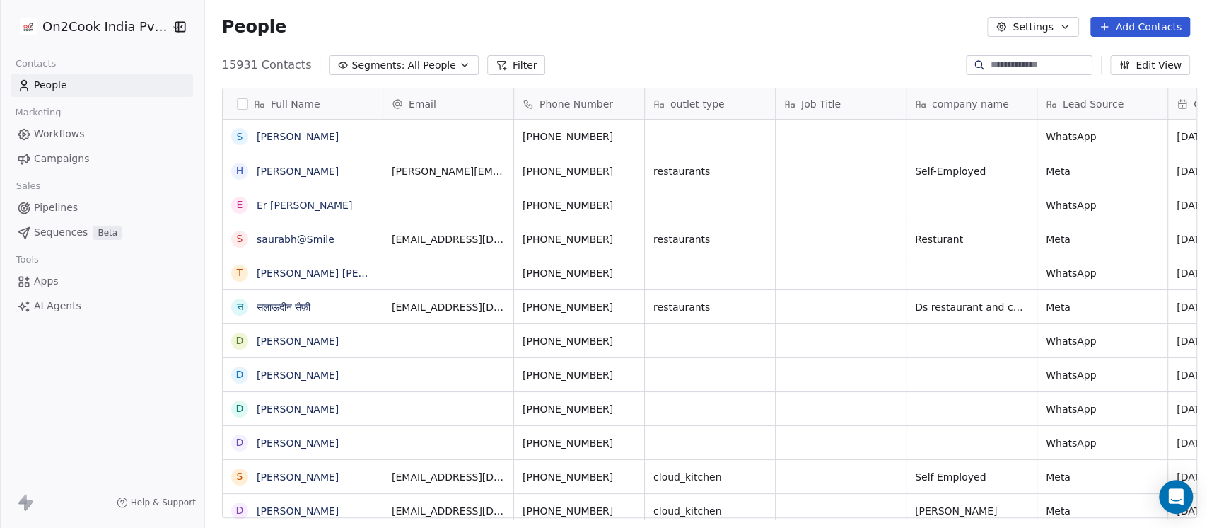
scroll to position [450, 995]
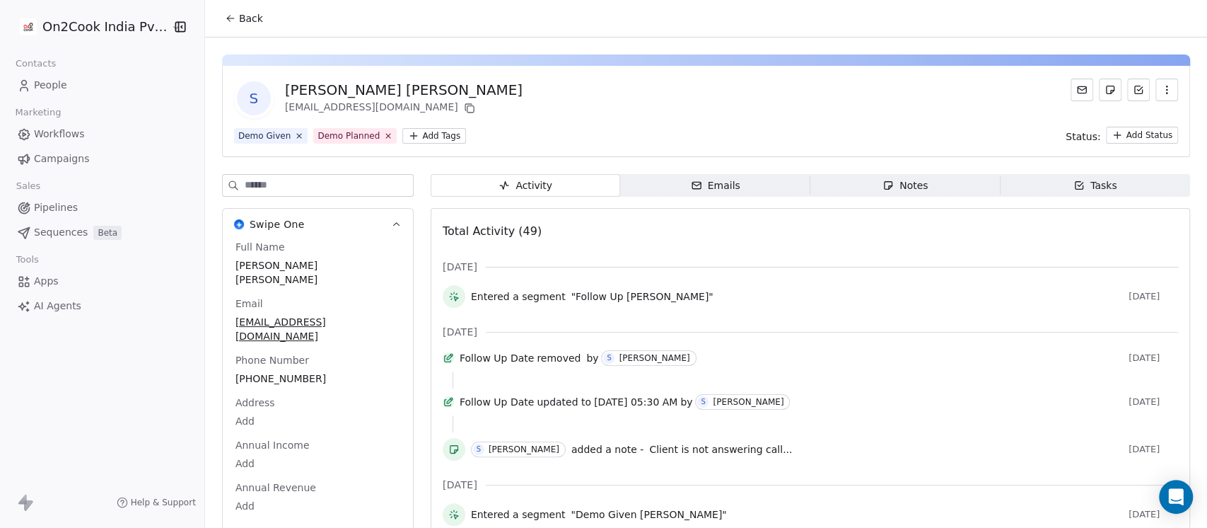
click at [895, 185] on div "Notes" at bounding box center [905, 185] width 45 height 15
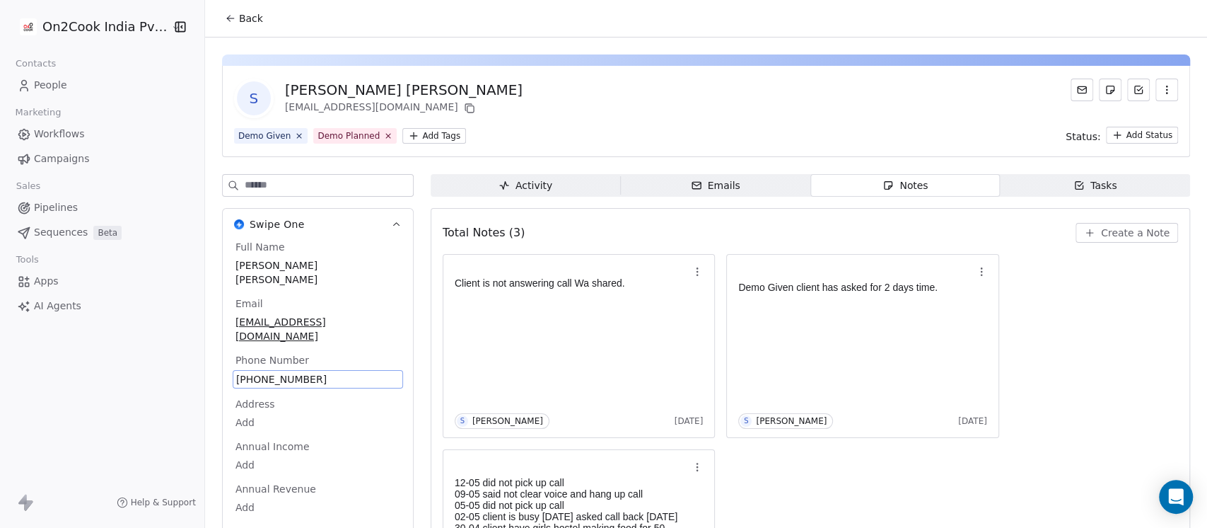
click at [272, 342] on div "Full Name Sanjeev Kumar Singh Email sanjeevvisen19@gmail.com Phone Number +9198…" at bounding box center [318, 392] width 170 height 304
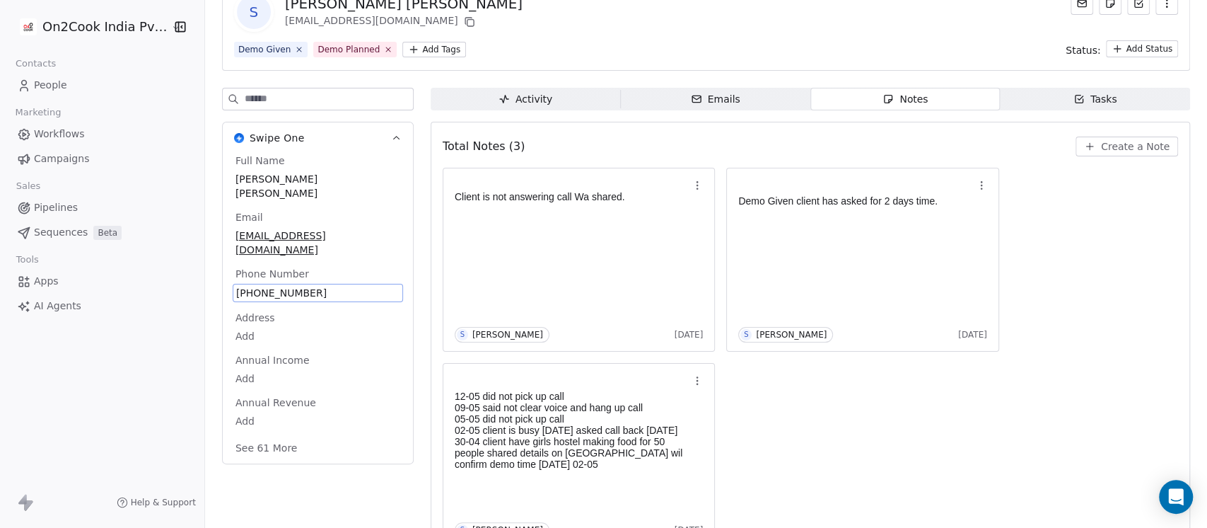
click at [283, 286] on span "+919839889922" at bounding box center [317, 293] width 163 height 14
click at [280, 272] on input "**********" at bounding box center [302, 272] width 149 height 28
click at [1087, 201] on html "**********" at bounding box center [603, 264] width 1207 height 528
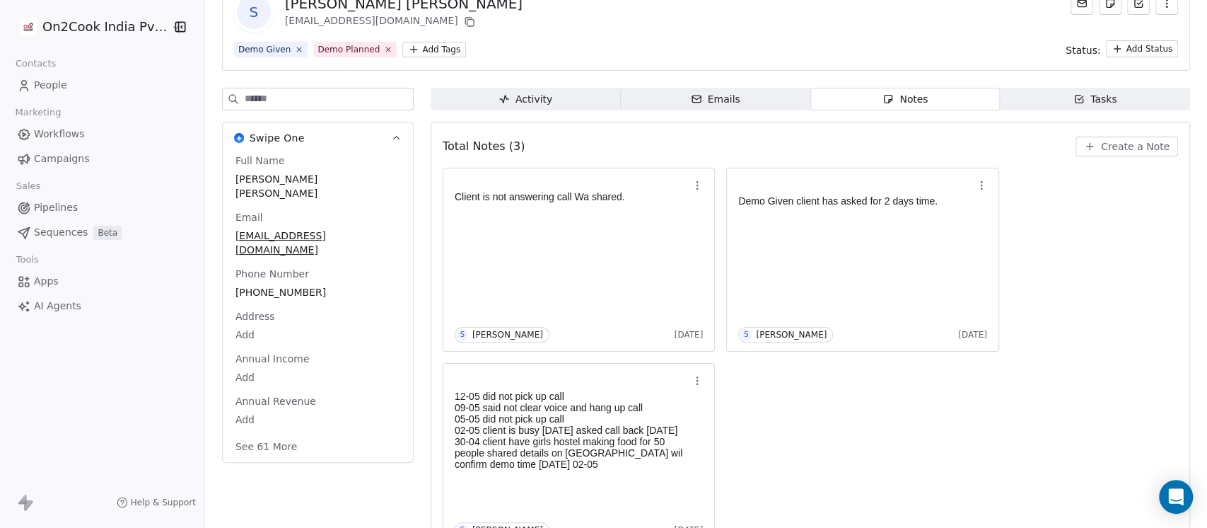
click at [1088, 149] on button "Create a Note" at bounding box center [1127, 147] width 103 height 20
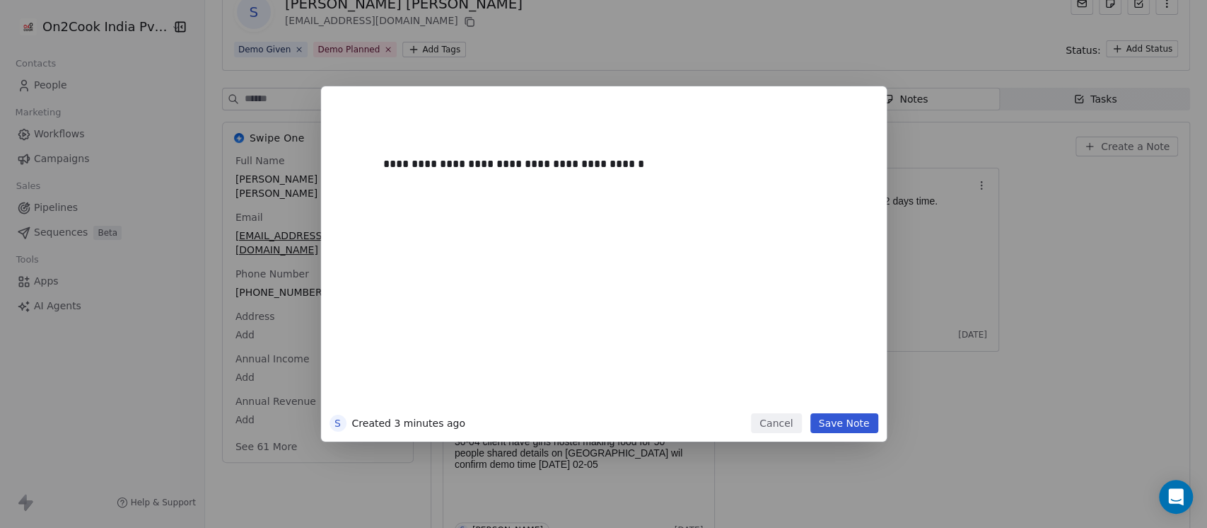
click at [855, 422] on button "Save Note" at bounding box center [845, 423] width 68 height 20
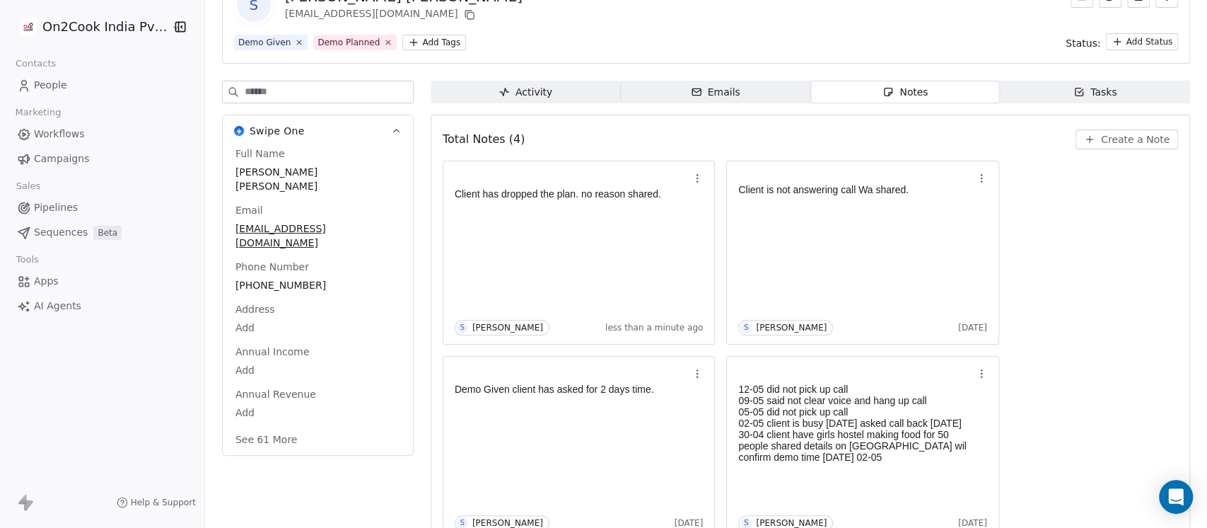
scroll to position [123, 0]
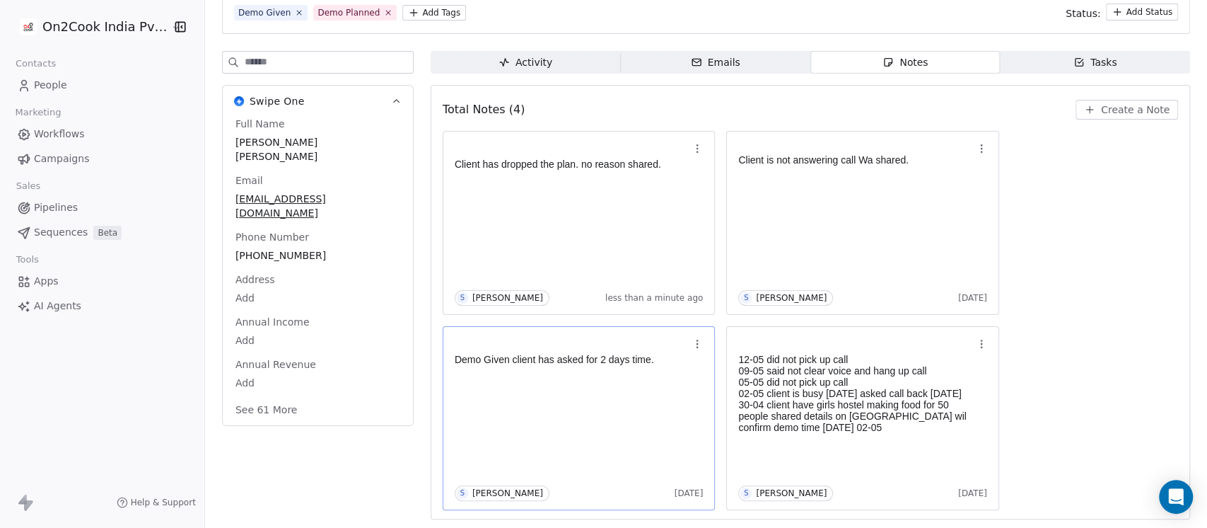
click at [557, 407] on div "Demo Given client has asked for 2 days time. S Saurabh Shah 3 months ago" at bounding box center [579, 418] width 249 height 166
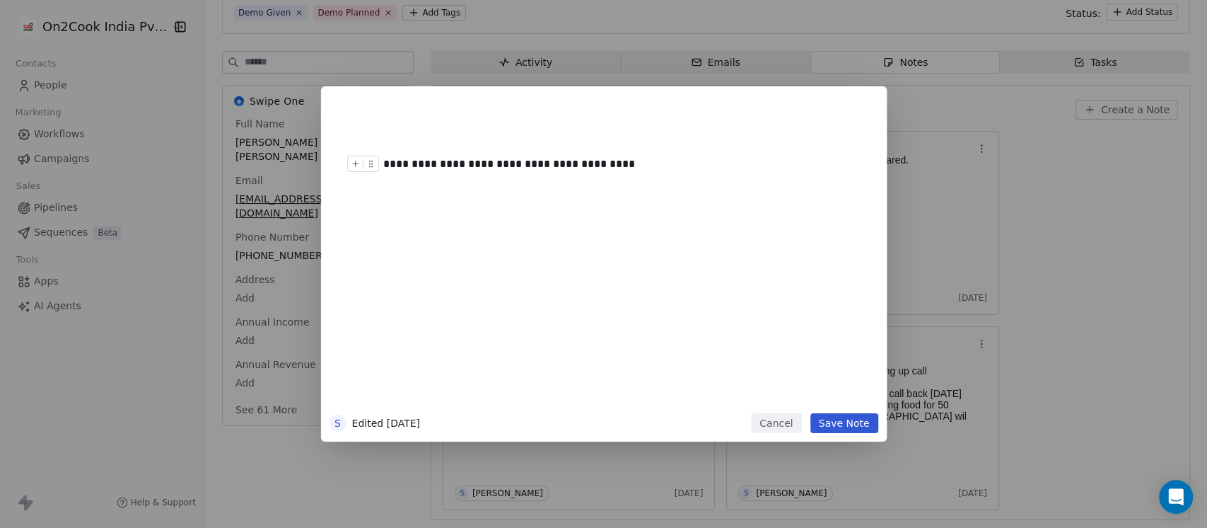
click at [642, 166] on div "**********" at bounding box center [618, 164] width 470 height 17
click at [824, 426] on button "Save Note" at bounding box center [845, 423] width 68 height 20
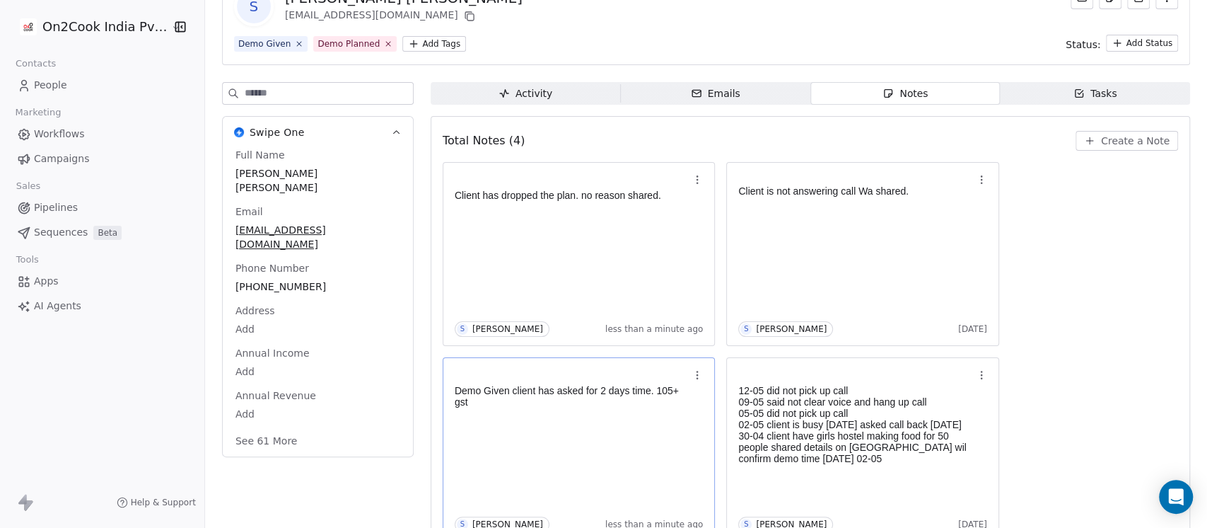
scroll to position [123, 0]
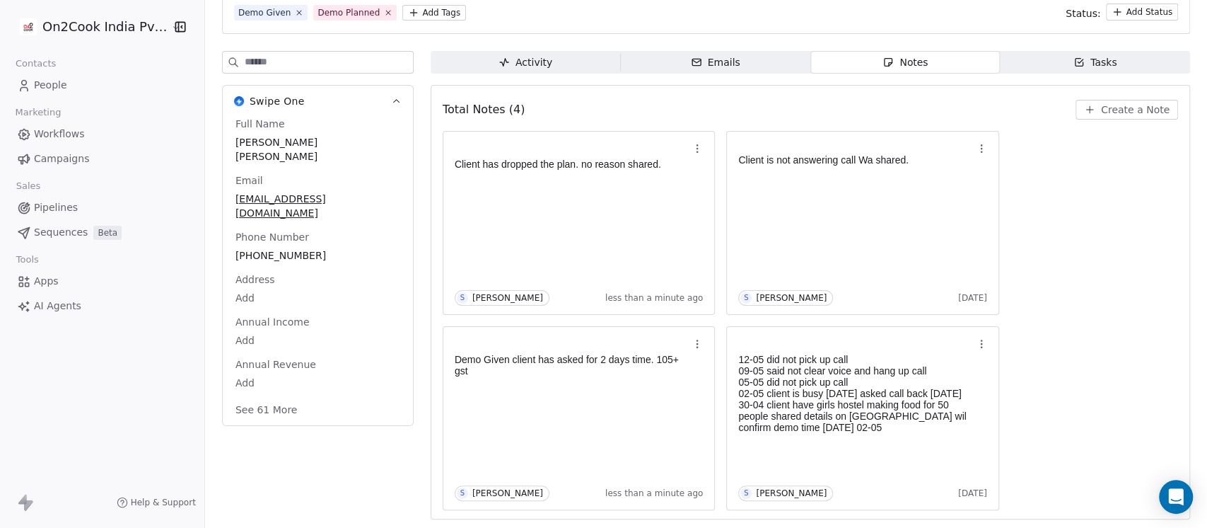
click at [267, 397] on button "See 61 More" at bounding box center [266, 409] width 79 height 25
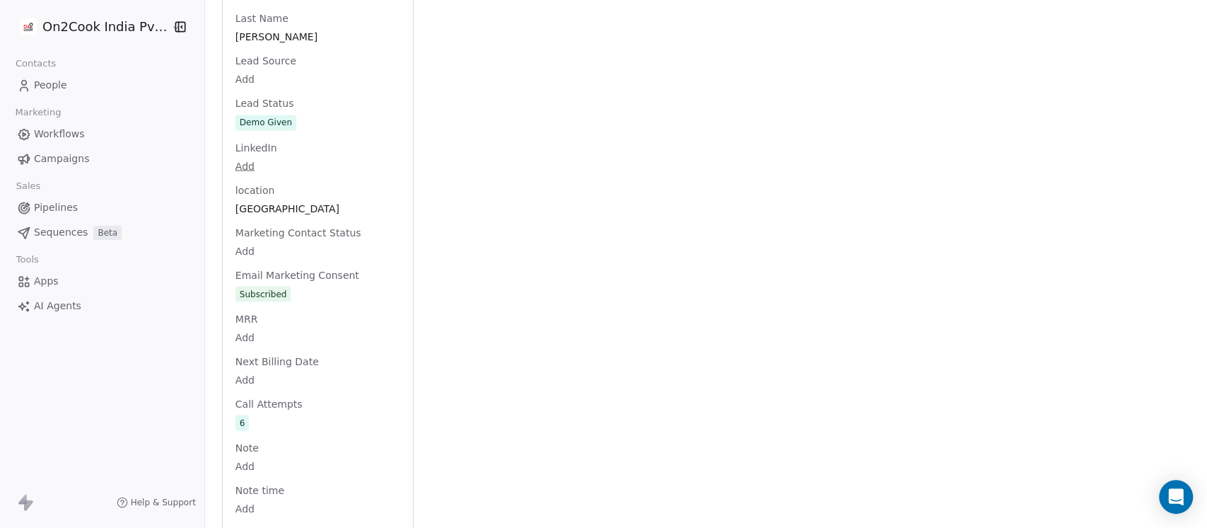
scroll to position [1596, 0]
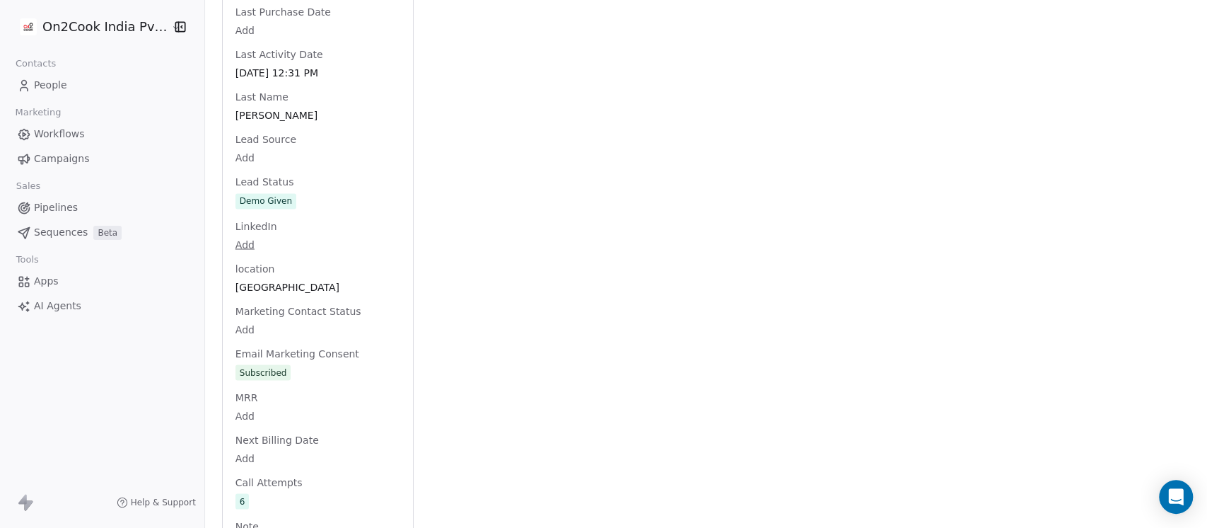
click at [288, 178] on div "Full Name Sanjeev Kumar Singh Email sanjeevvisen19@gmail.com Phone Number +9198…" at bounding box center [318, 151] width 170 height 3015
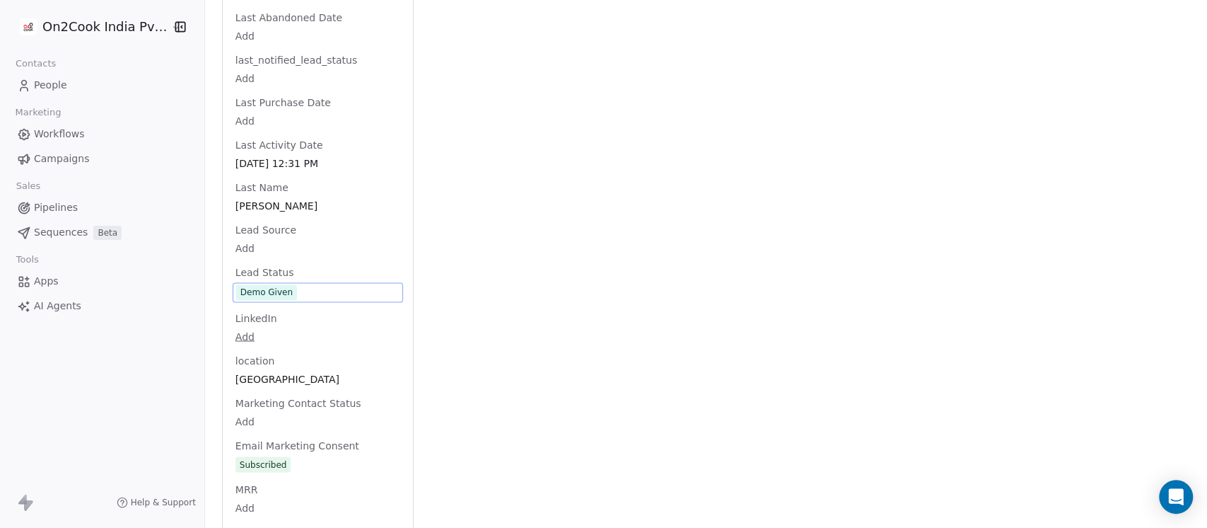
click at [299, 284] on span "Demo Given" at bounding box center [317, 292] width 163 height 16
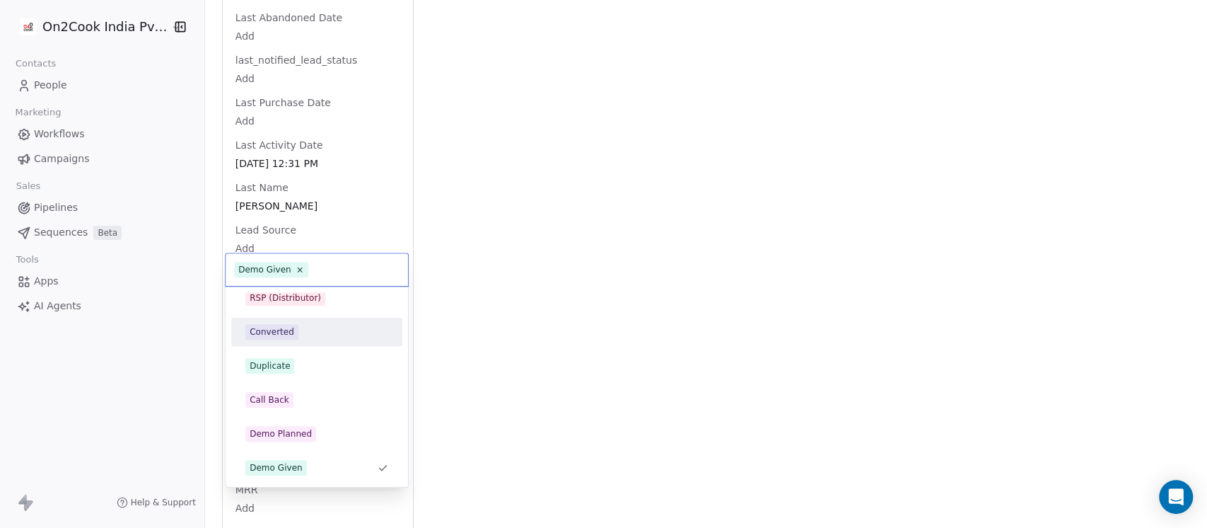
scroll to position [0, 0]
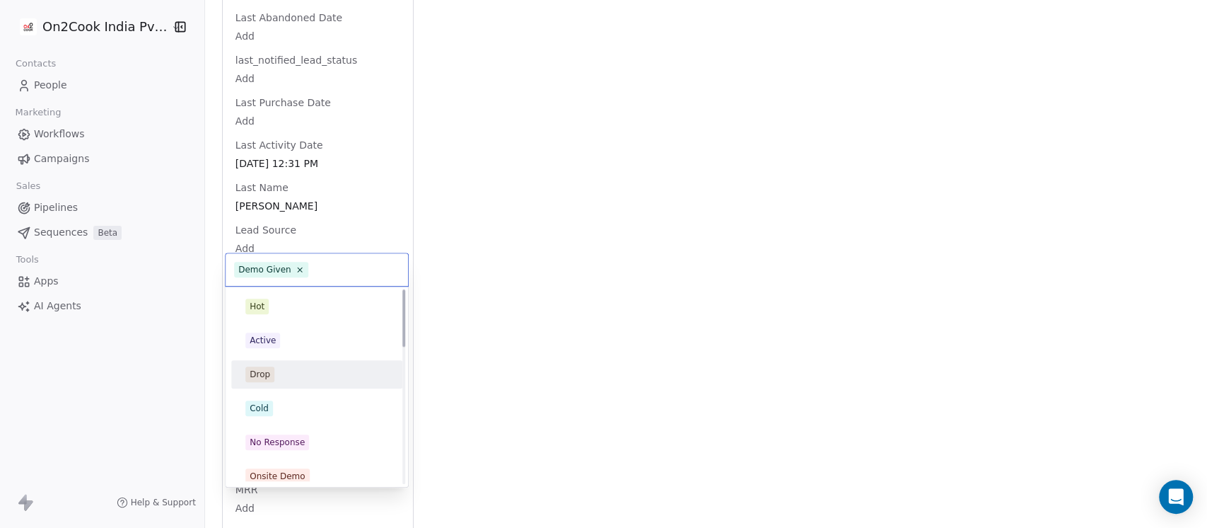
click at [286, 371] on div "Drop" at bounding box center [316, 374] width 143 height 16
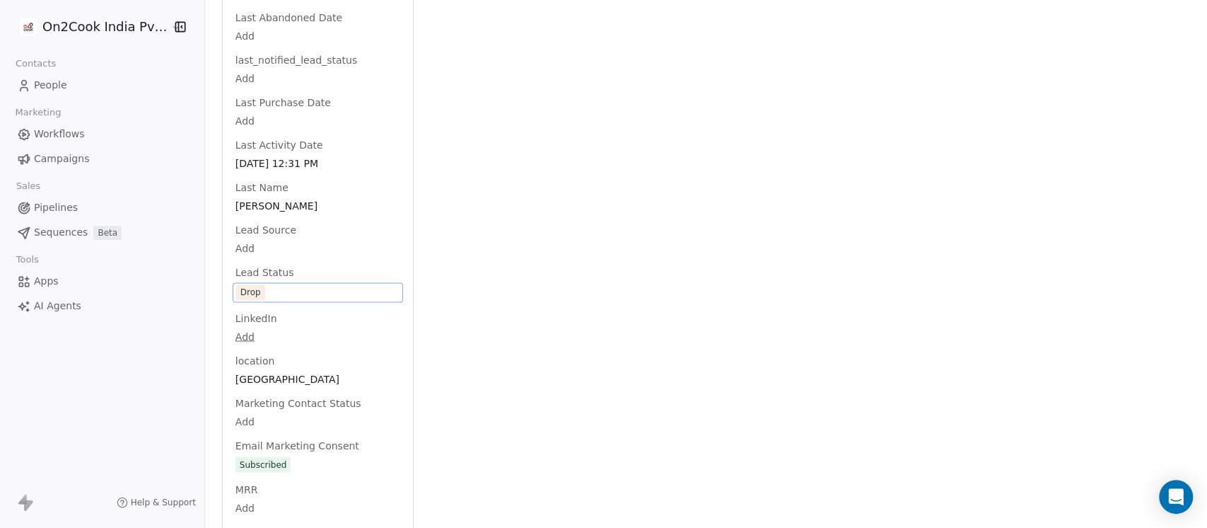
drag, startPoint x: 610, startPoint y: 211, endPoint x: 460, endPoint y: 219, distance: 149.5
click at [610, 211] on div "Activity Activity Emails Emails Notes Notes Tasks Tasks Total Notes (4) Create …" at bounding box center [811, 217] width 760 height 3097
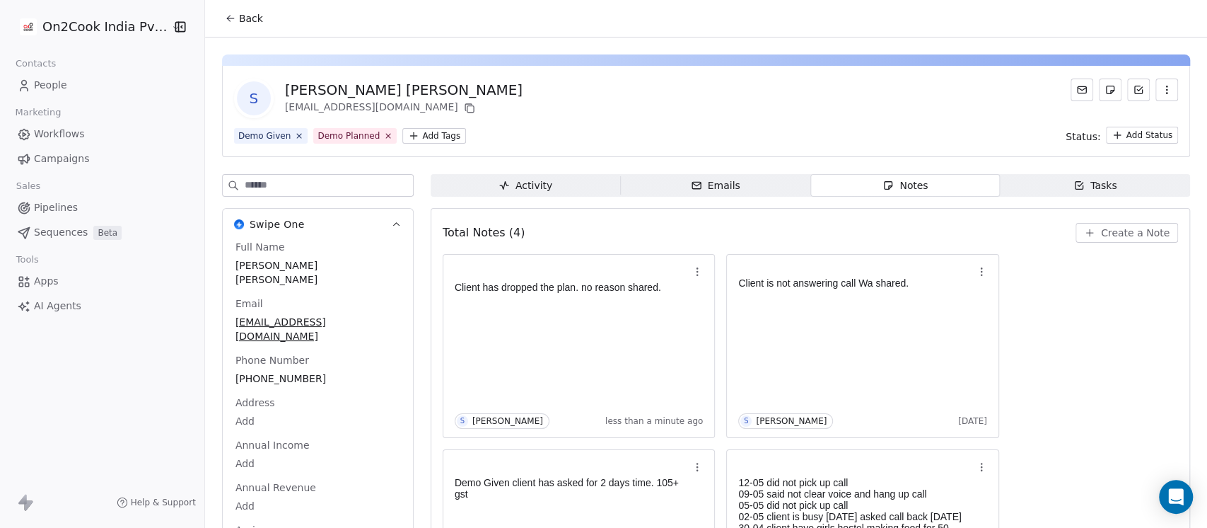
click at [239, 25] on span "Back" at bounding box center [251, 18] width 24 height 14
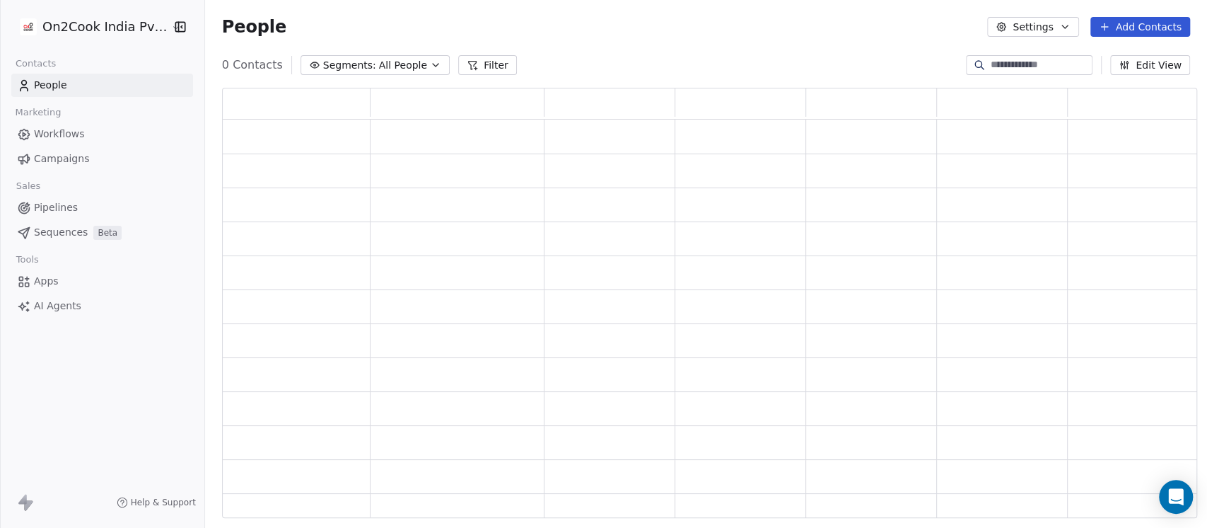
scroll to position [416, 961]
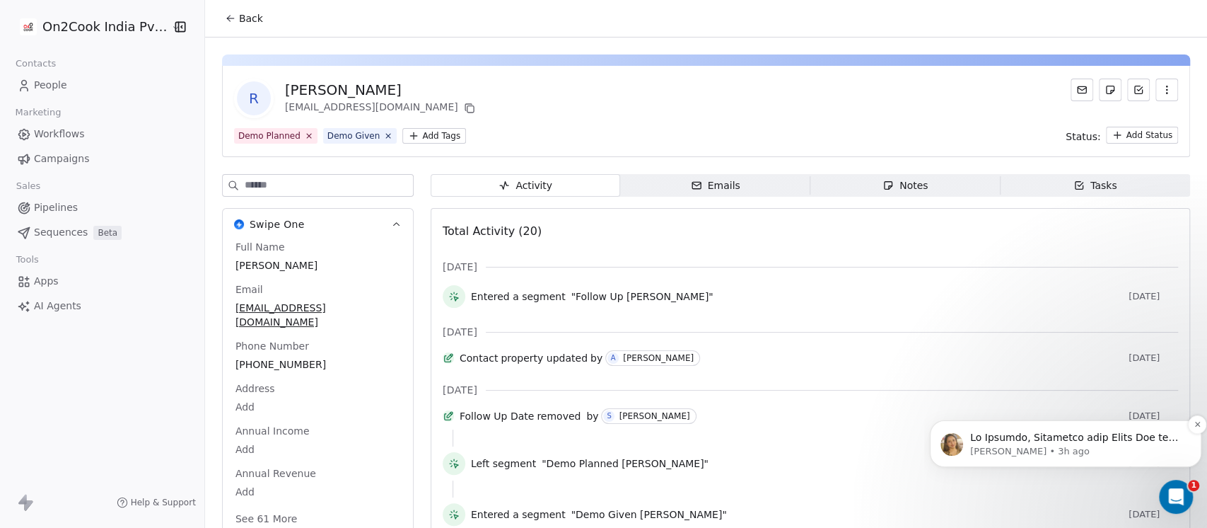
click at [1084, 443] on p "message notification from Harinder, 3h ago. Hi Saurabh, Greetings from Swipe On…" at bounding box center [1077, 438] width 214 height 14
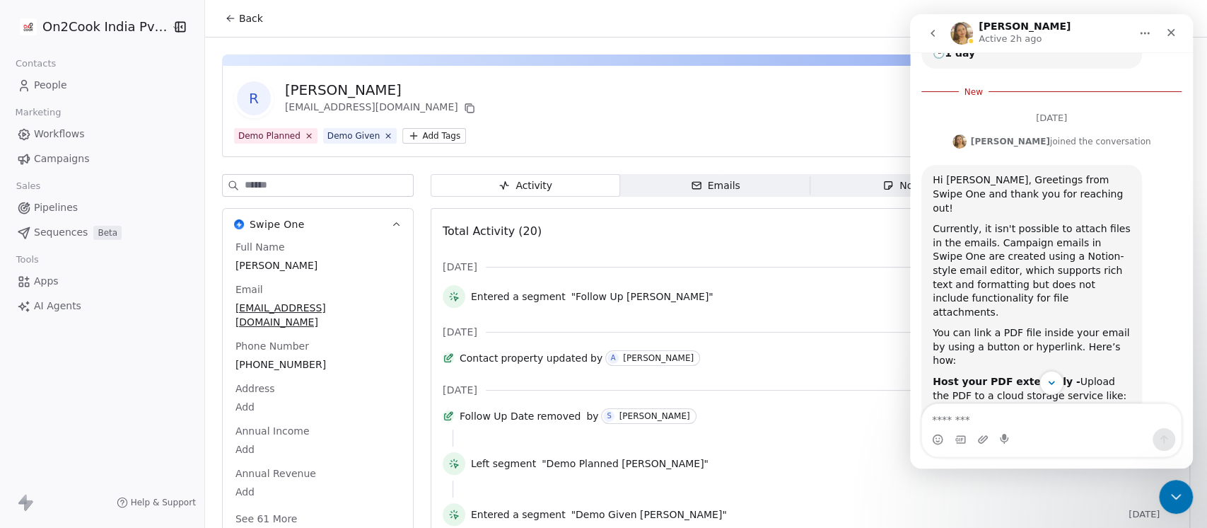
scroll to position [251, 0]
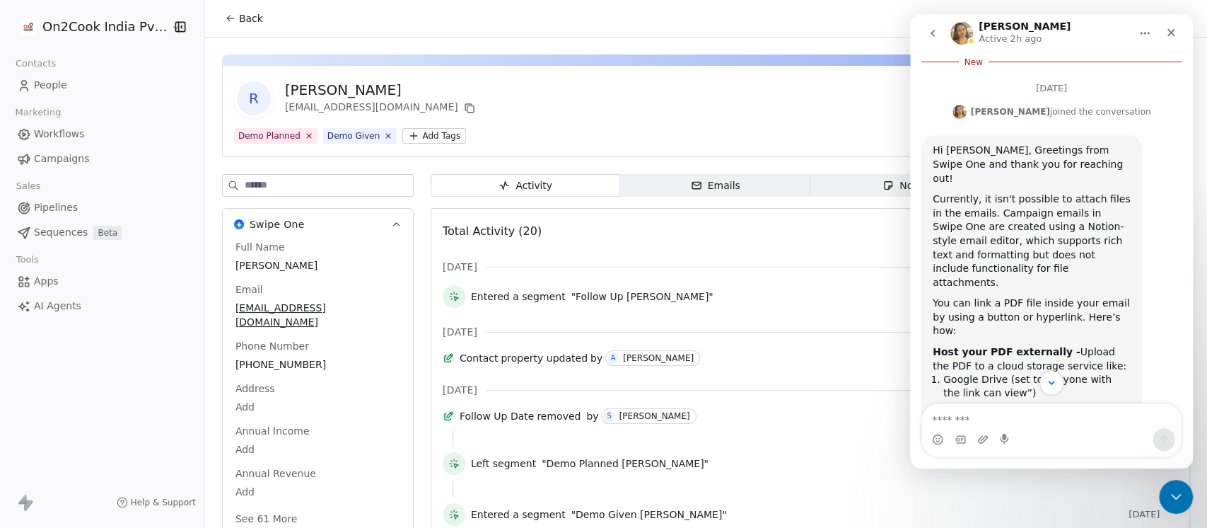
click at [676, 93] on div "R [PERSON_NAME] [EMAIL_ADDRESS][DOMAIN_NAME]" at bounding box center [706, 99] width 944 height 40
click at [883, 190] on icon "button" at bounding box center [888, 185] width 11 height 11
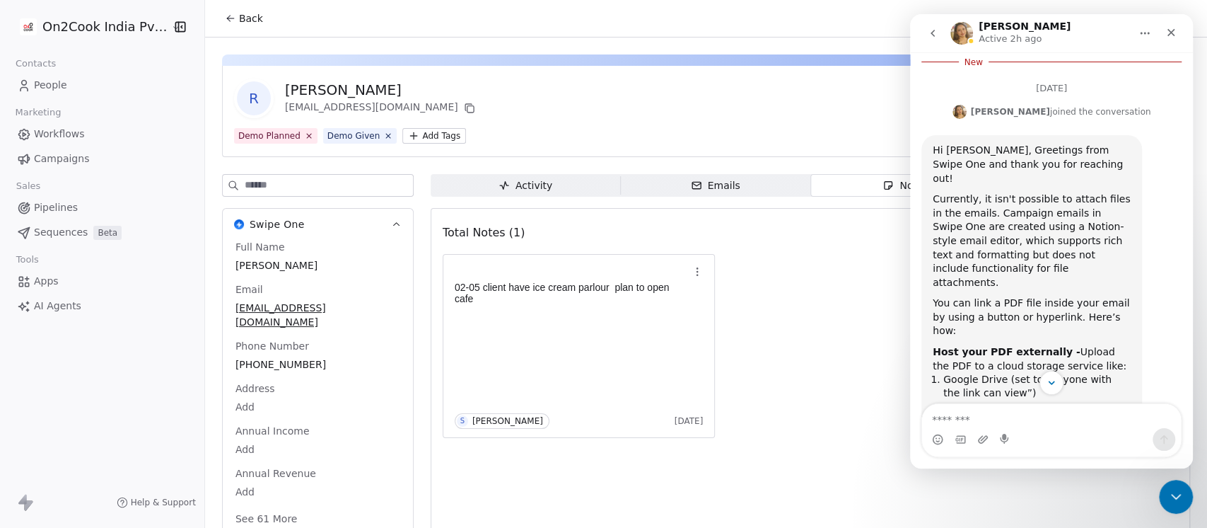
click at [789, 144] on div "R [PERSON_NAME] [EMAIL_ADDRESS][DOMAIN_NAME] Demo Planned Demo Given Add Tags S…" at bounding box center [706, 111] width 968 height 91
click at [1176, 34] on icon "Close" at bounding box center [1171, 32] width 11 height 11
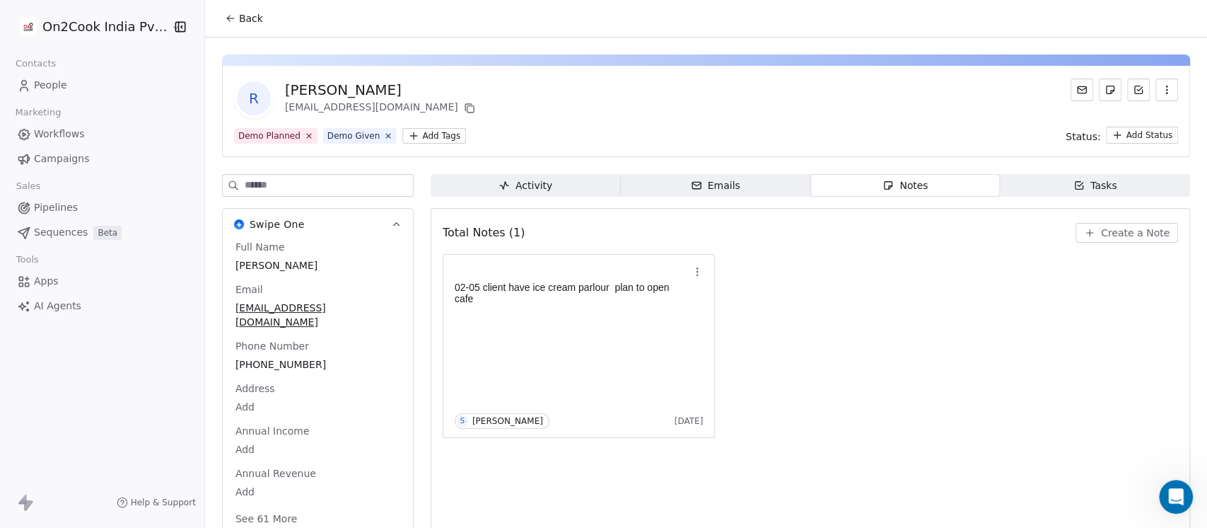
scroll to position [459, 0]
click at [1130, 236] on span "Create a Note" at bounding box center [1135, 233] width 69 height 14
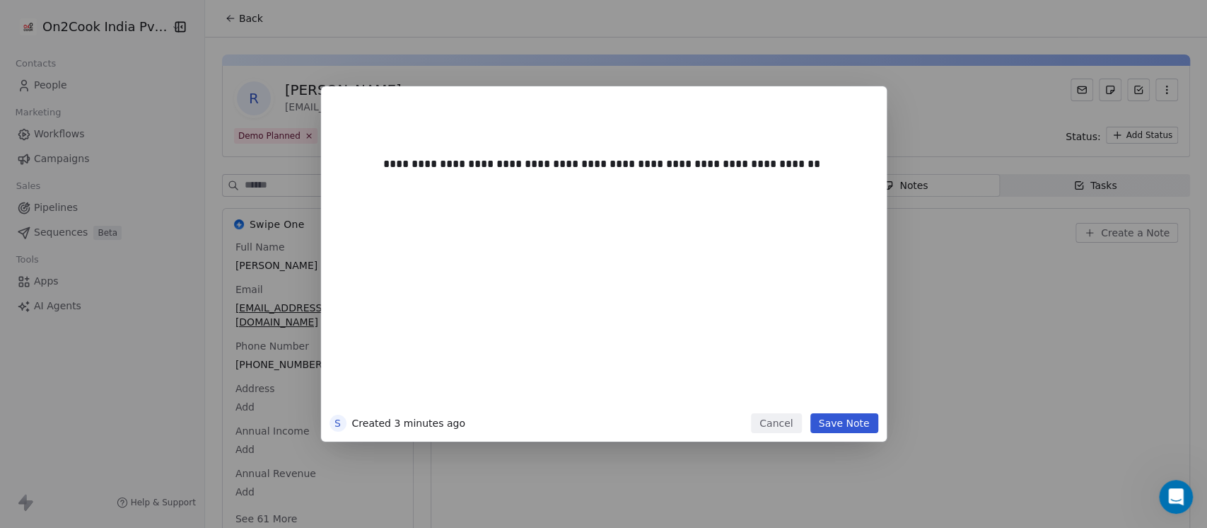
click at [858, 415] on button "Save Note" at bounding box center [845, 423] width 68 height 20
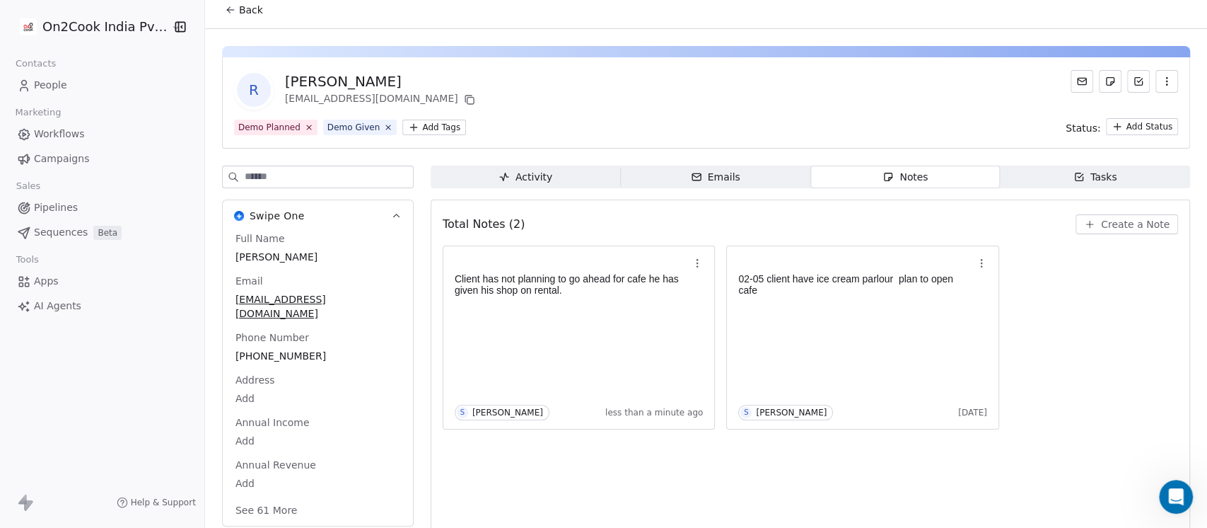
scroll to position [23, 0]
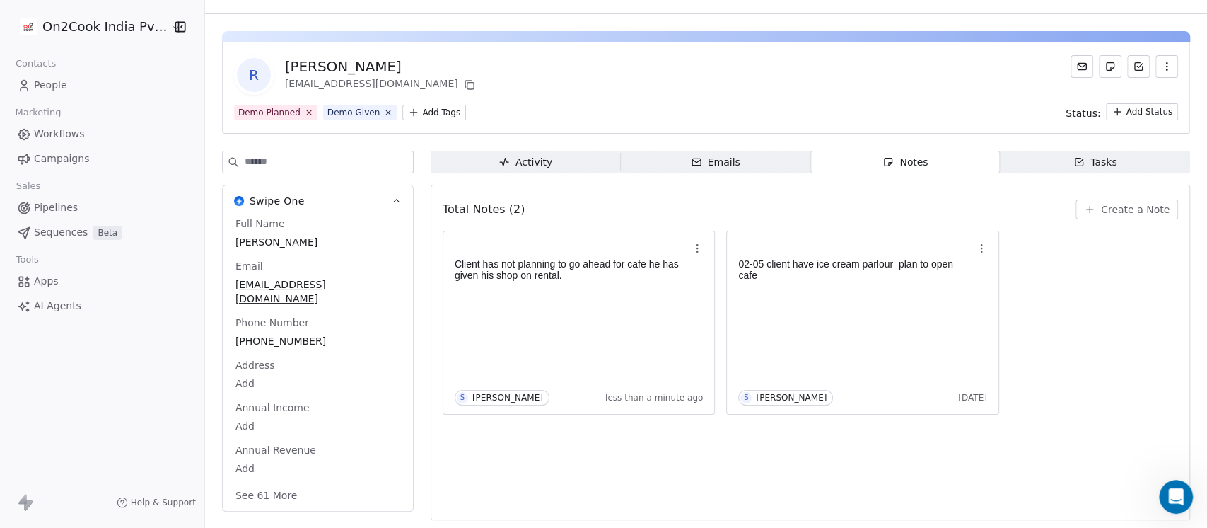
click at [243, 482] on button "See 61 More" at bounding box center [266, 494] width 79 height 25
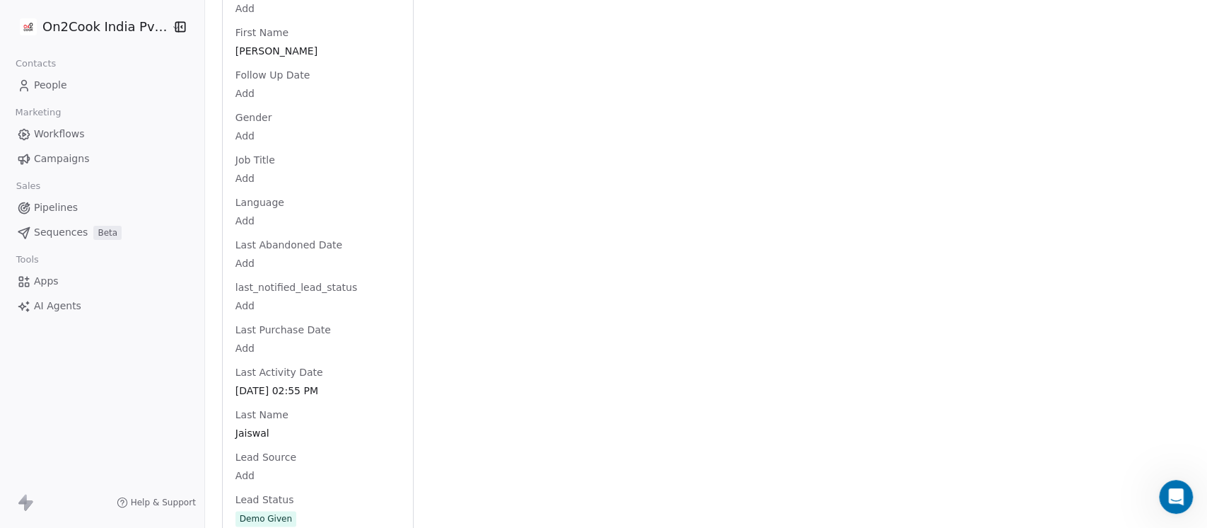
scroll to position [1407, 0]
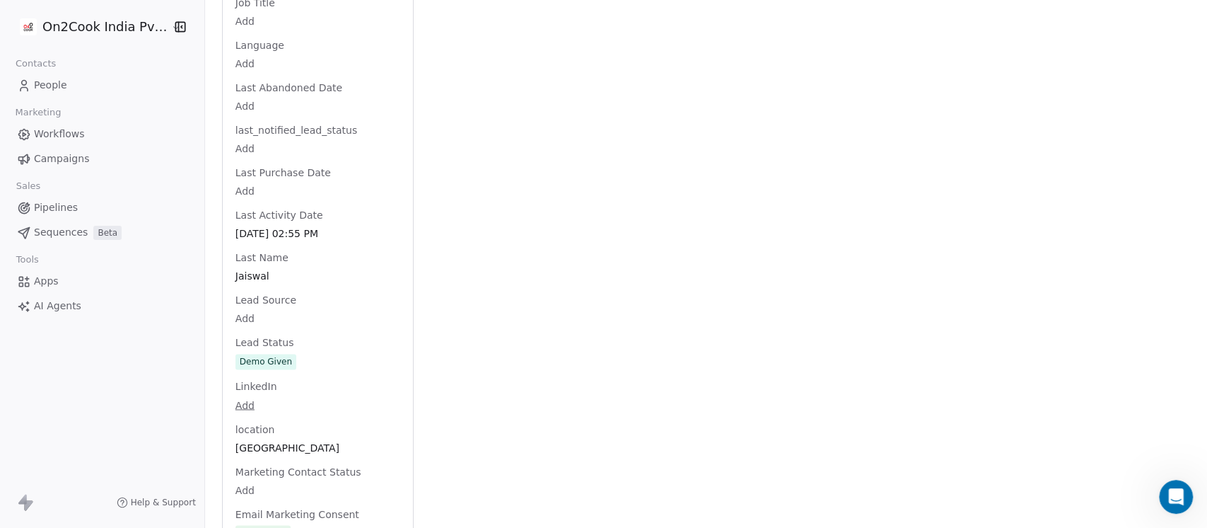
click at [284, 349] on div "Full Name [PERSON_NAME] Email [EMAIL_ADDRESS][DOMAIN_NAME] Phone Number [PHONE_…" at bounding box center [318, 262] width 170 height 2858
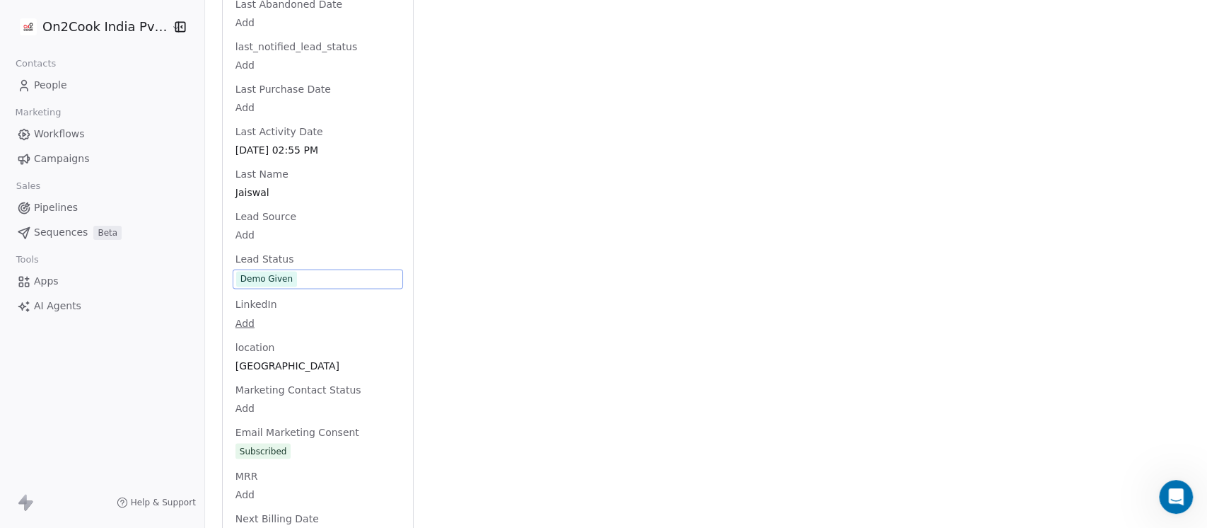
click at [288, 271] on span "Demo Given" at bounding box center [317, 279] width 163 height 16
click at [307, 271] on span "Demo Given" at bounding box center [317, 279] width 163 height 16
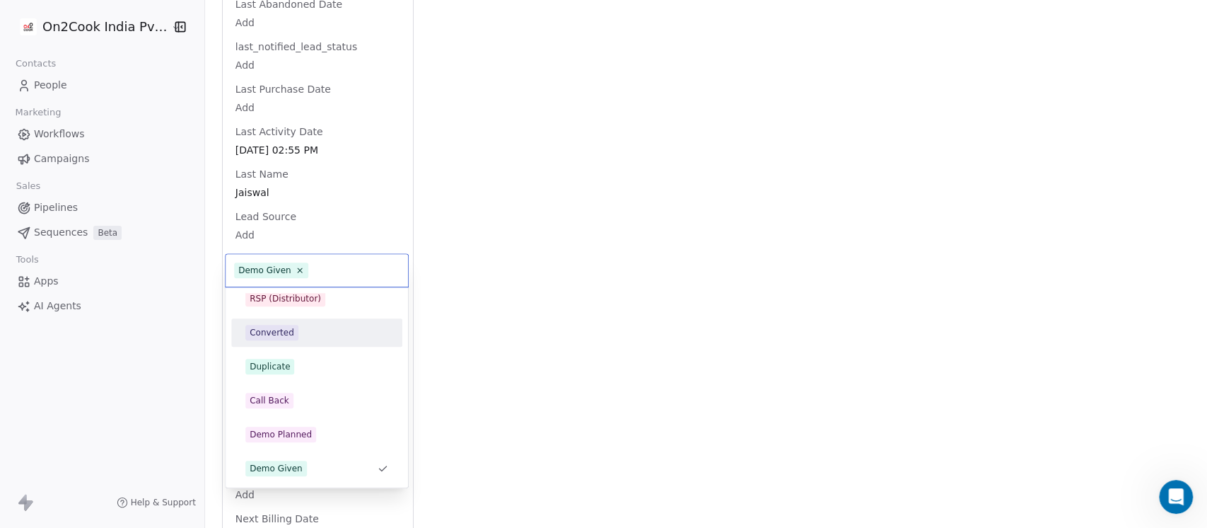
scroll to position [0, 0]
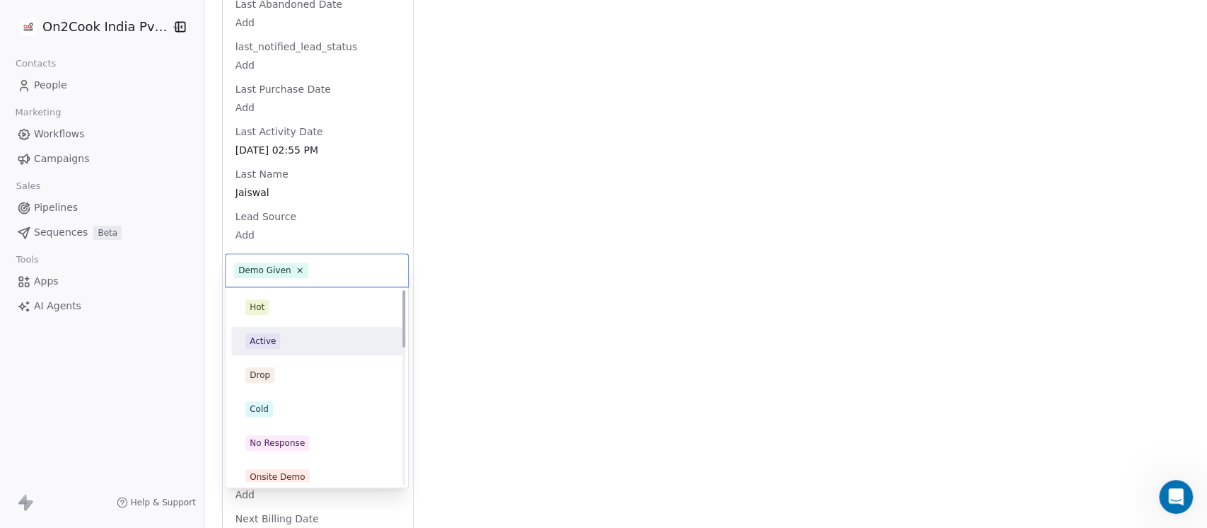
click at [282, 380] on div "Drop" at bounding box center [316, 375] width 143 height 16
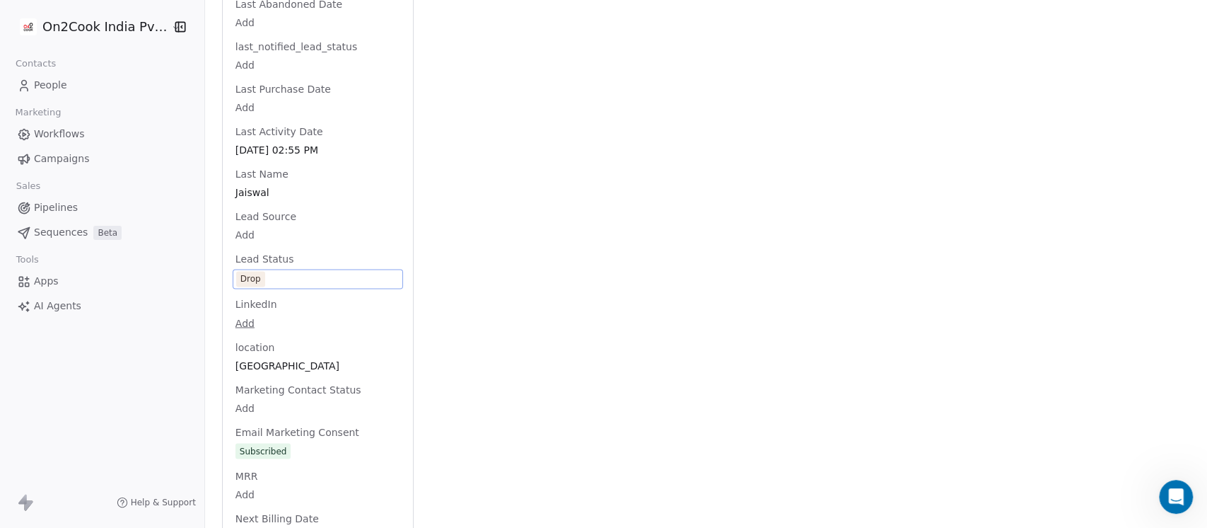
click at [527, 241] on div "Activity Activity Emails Emails Notes Notes Tasks Tasks Total Notes (2) Create …" at bounding box center [811, 154] width 760 height 2940
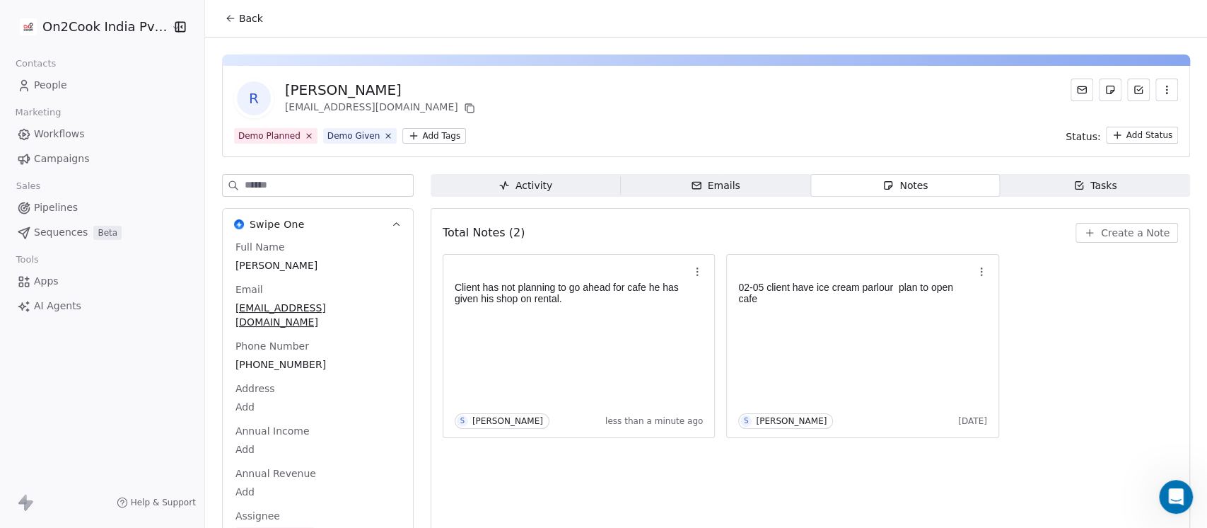
click at [239, 17] on span "Back" at bounding box center [251, 18] width 24 height 14
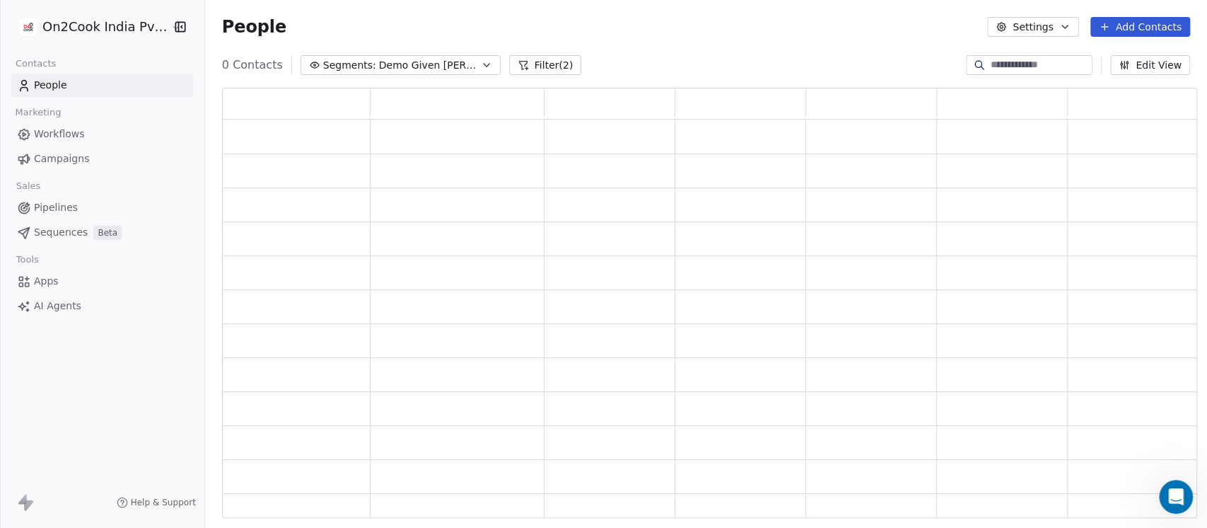
scroll to position [416, 961]
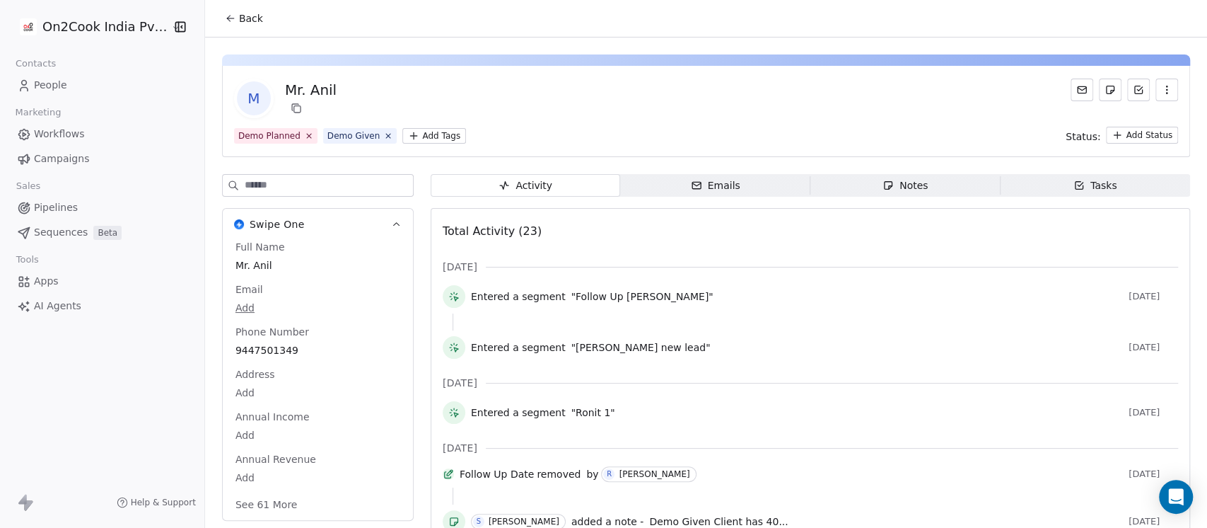
click at [896, 182] on div "Notes" at bounding box center [905, 185] width 45 height 15
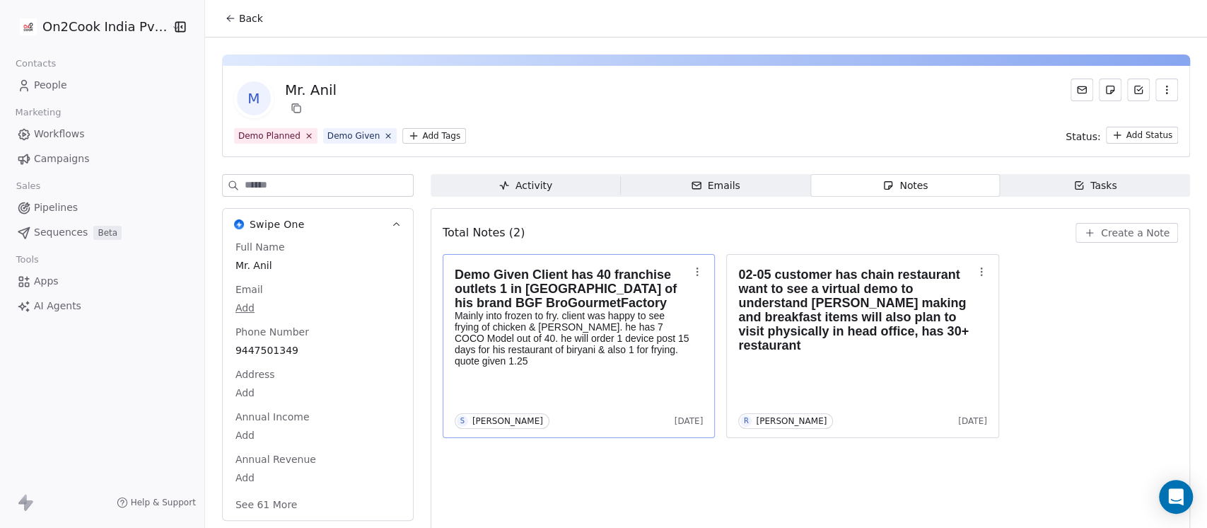
click at [630, 318] on p "Mainly into frozen to fry. client was happy to see frying of chicken & [PERSON_…" at bounding box center [572, 338] width 235 height 57
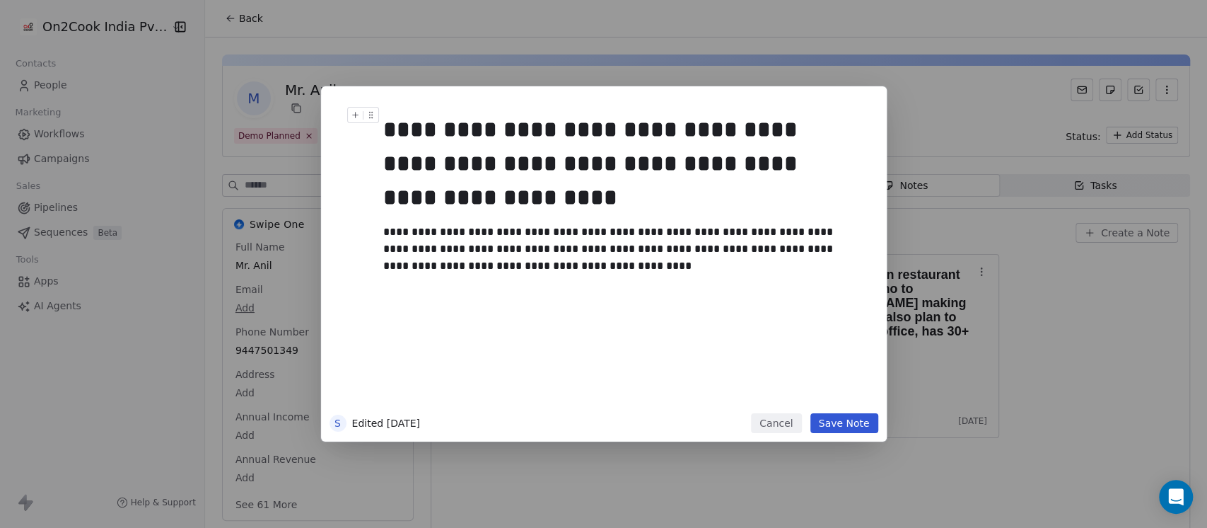
click at [392, 166] on div "**********" at bounding box center [618, 163] width 470 height 102
click at [381, 163] on div "**********" at bounding box center [621, 254] width 492 height 318
click at [426, 200] on div "**********" at bounding box center [618, 163] width 470 height 102
click at [481, 195] on div "**********" at bounding box center [618, 163] width 470 height 102
click at [390, 158] on div "**********" at bounding box center [618, 163] width 470 height 102
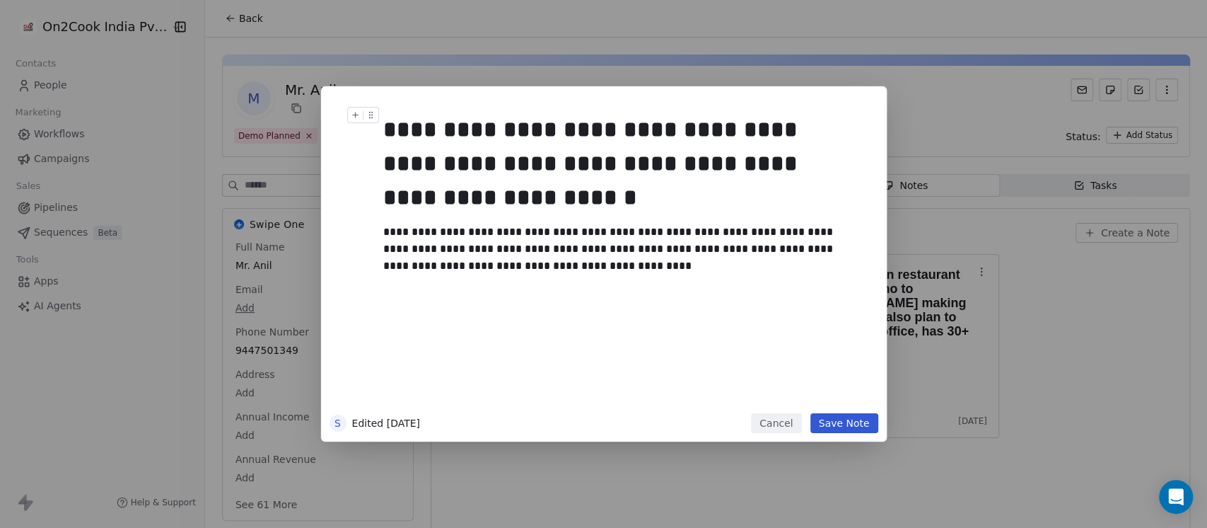
click at [383, 161] on div "**********" at bounding box center [618, 163] width 470 height 102
click at [1103, 393] on div "**********" at bounding box center [603, 264] width 1207 height 528
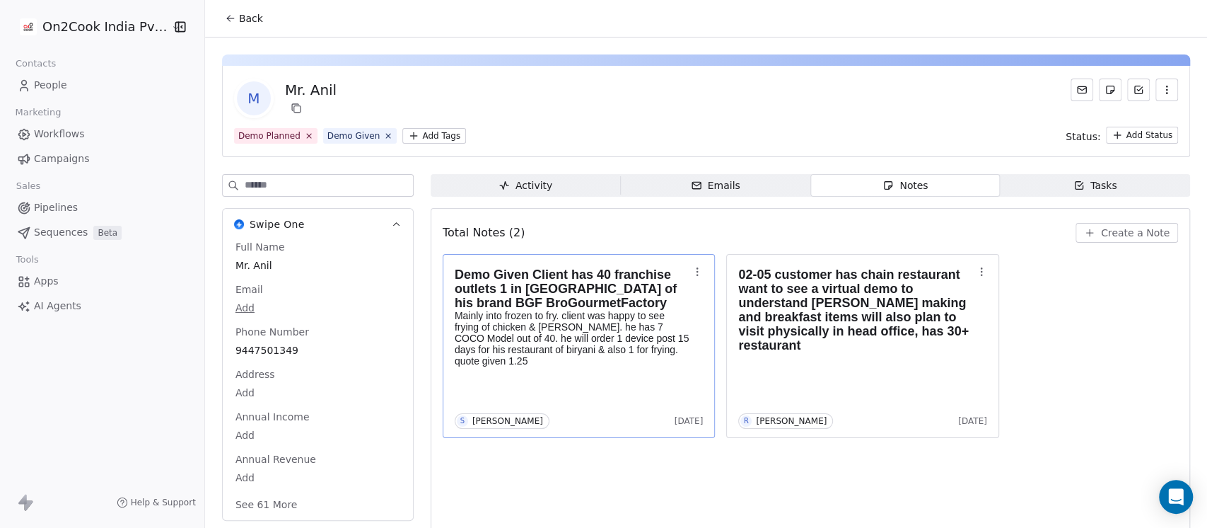
click at [1103, 226] on span "Create a Note" at bounding box center [1135, 233] width 69 height 14
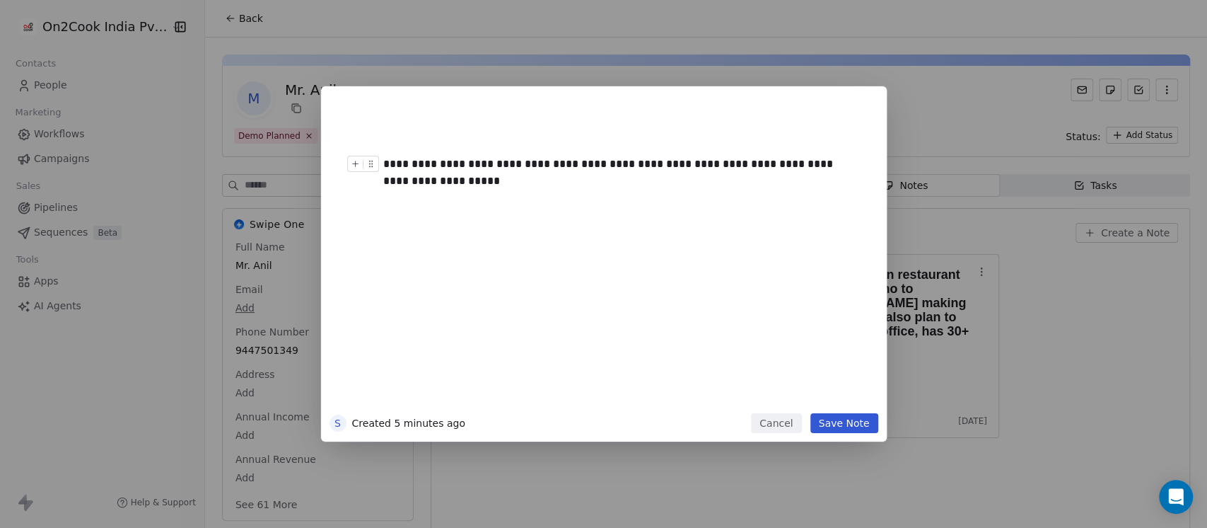
click at [466, 164] on div "**********" at bounding box center [618, 173] width 470 height 34
click at [436, 181] on div "**********" at bounding box center [618, 173] width 470 height 34
click at [845, 425] on button "Save Note" at bounding box center [845, 423] width 68 height 20
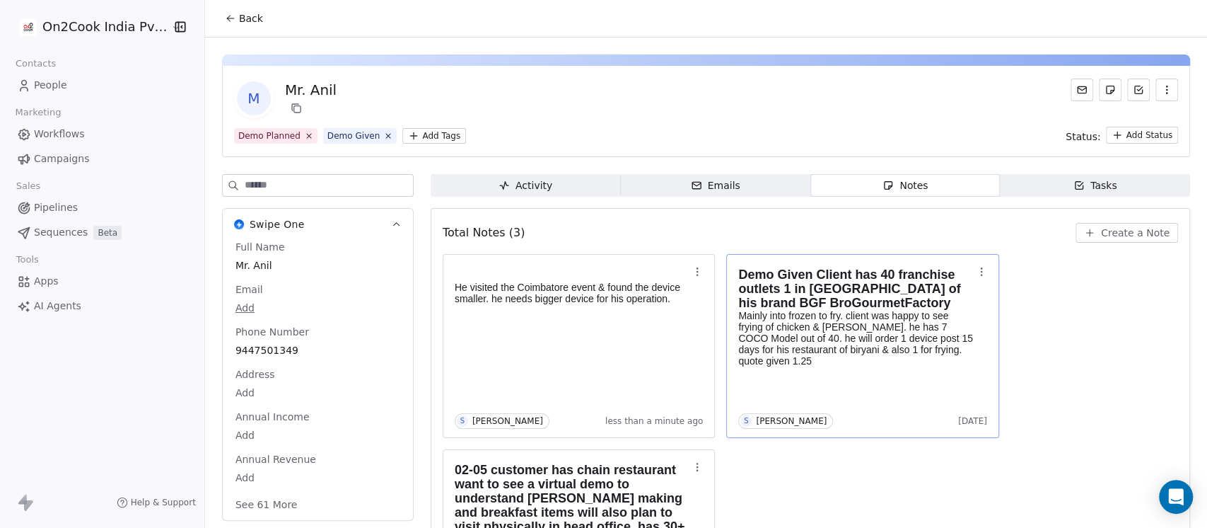
scroll to position [123, 0]
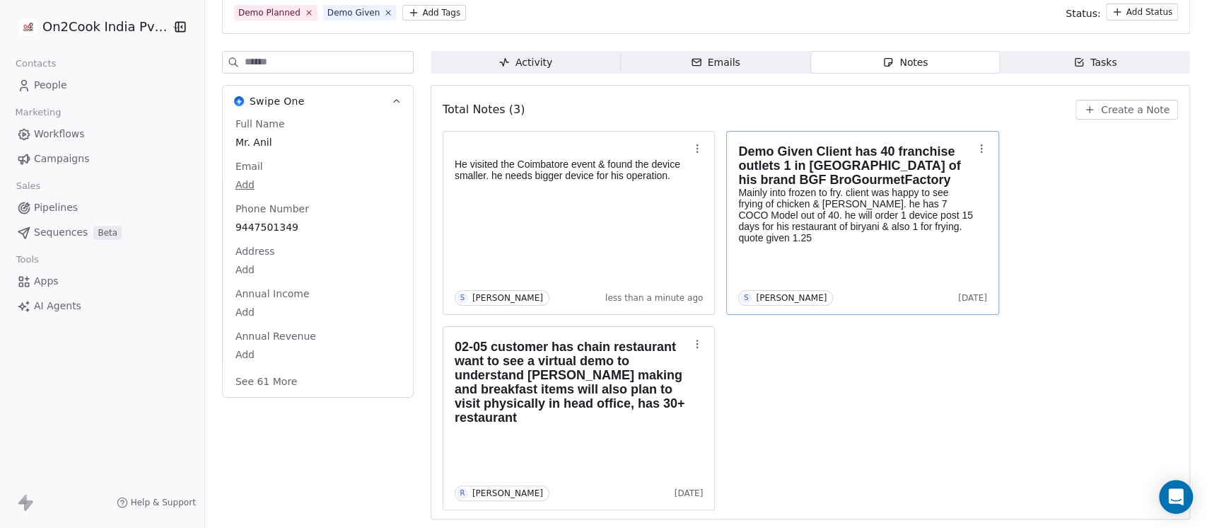
click at [279, 376] on button "See 61 More" at bounding box center [266, 381] width 79 height 25
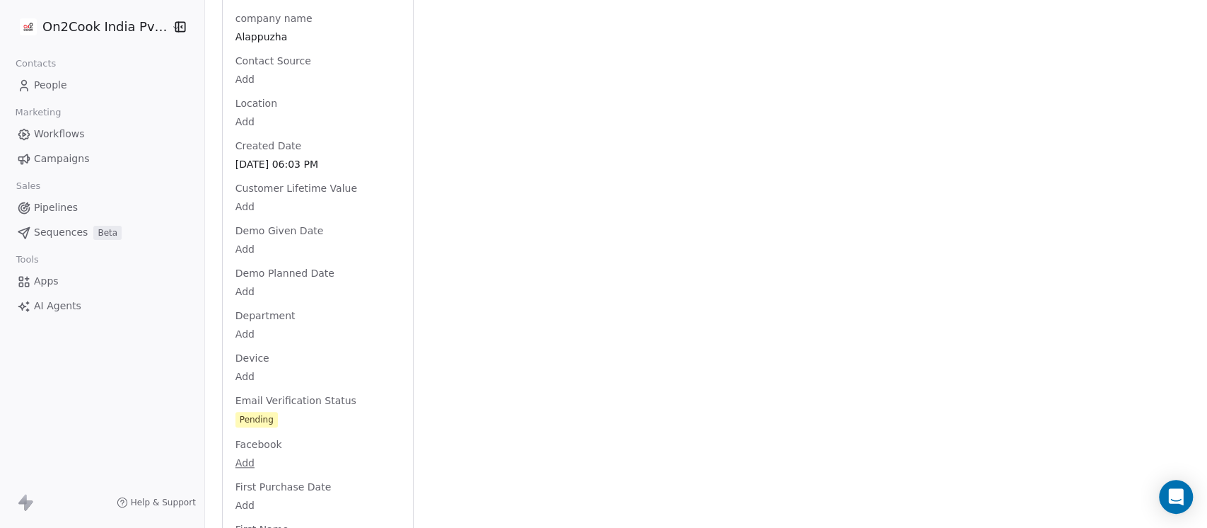
scroll to position [877, 0]
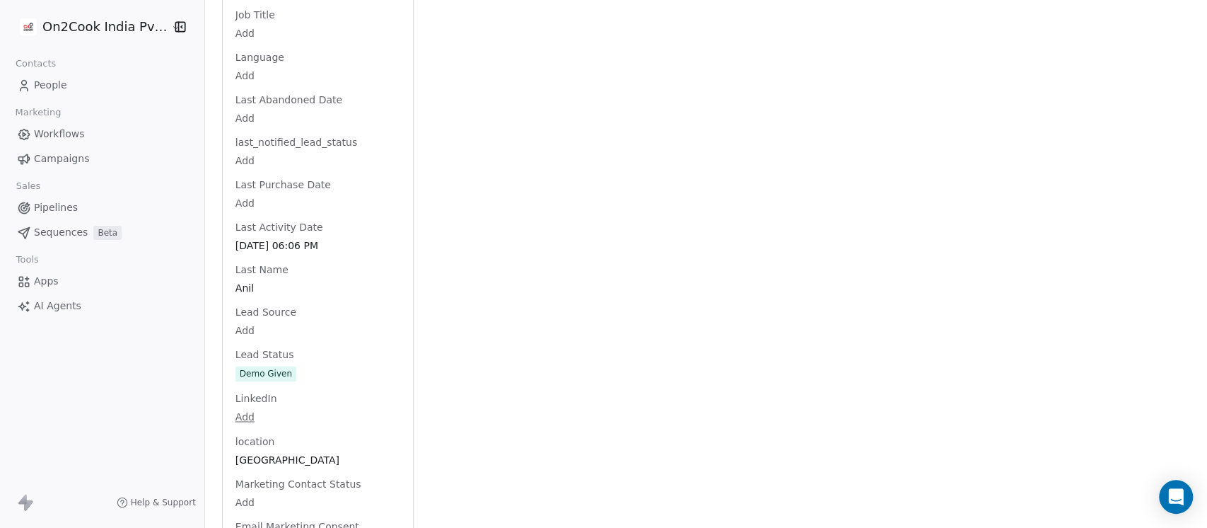
click at [287, 376] on div "Full Name Mr. [PERSON_NAME] Email Add Phone Number [PHONE_NUMBER] Address Add A…" at bounding box center [318, 281] width 170 height 2844
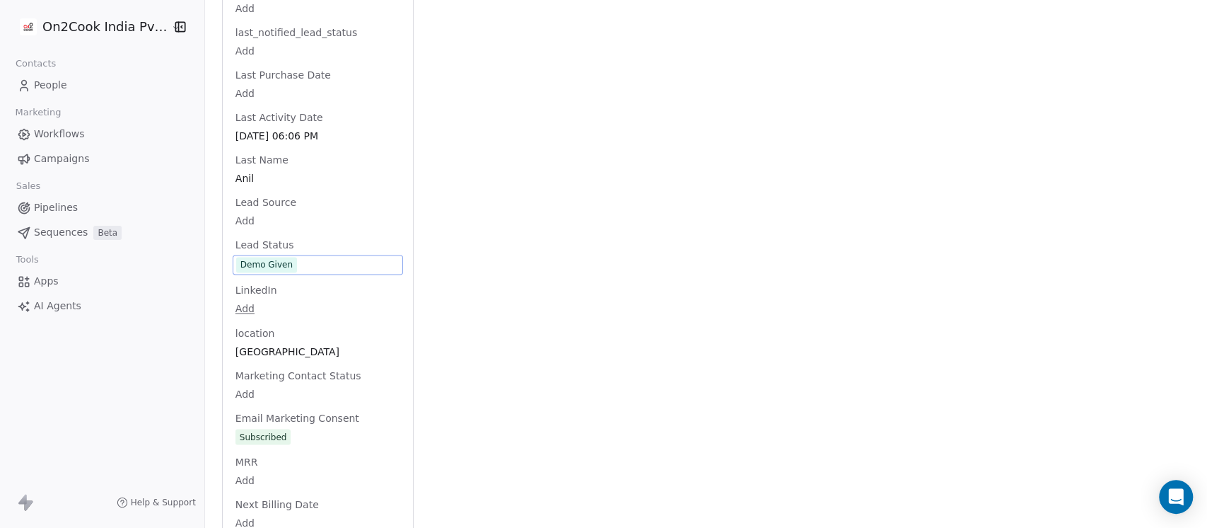
click at [297, 267] on span "Demo Given" at bounding box center [317, 265] width 163 height 16
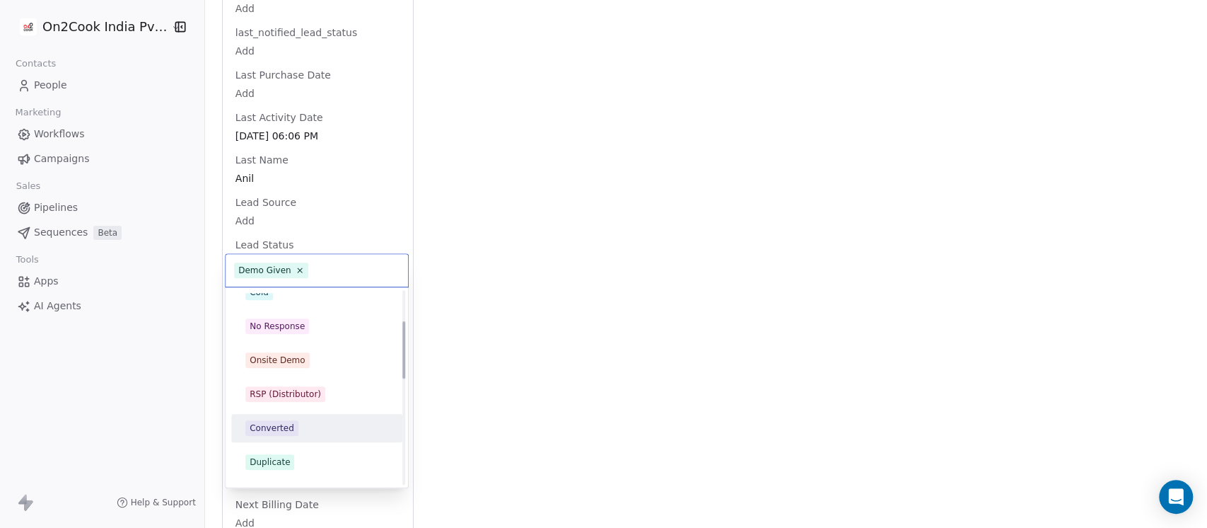
scroll to position [86, 0]
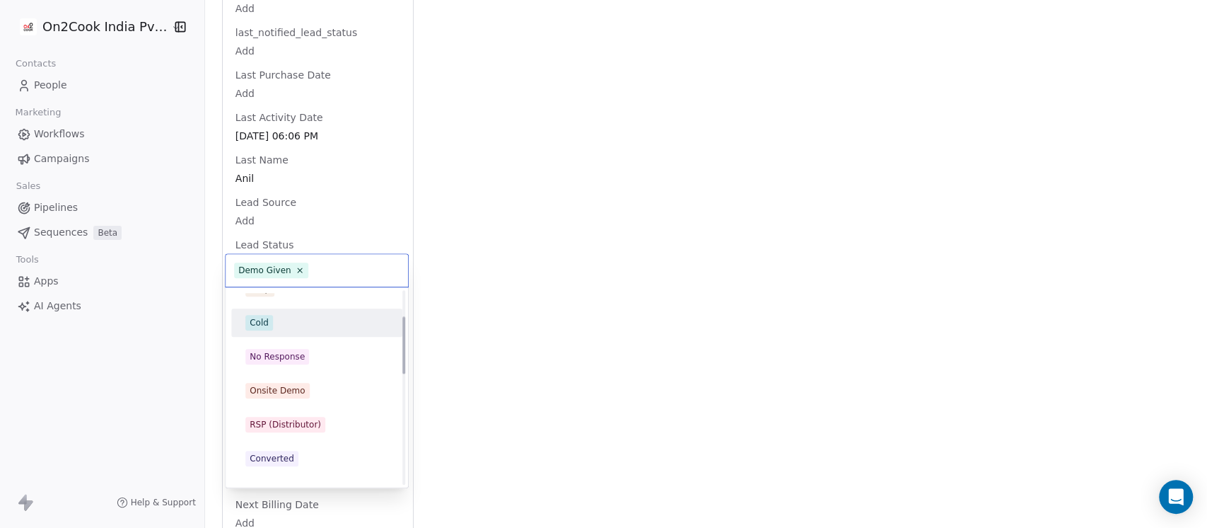
click at [289, 327] on div "Cold" at bounding box center [316, 323] width 143 height 16
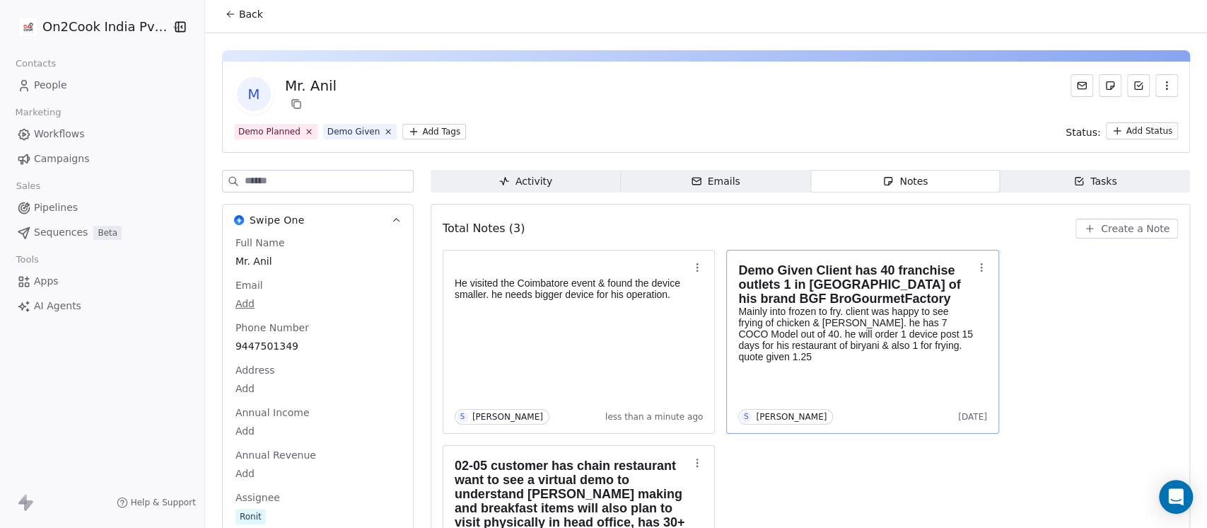
scroll to position [0, 0]
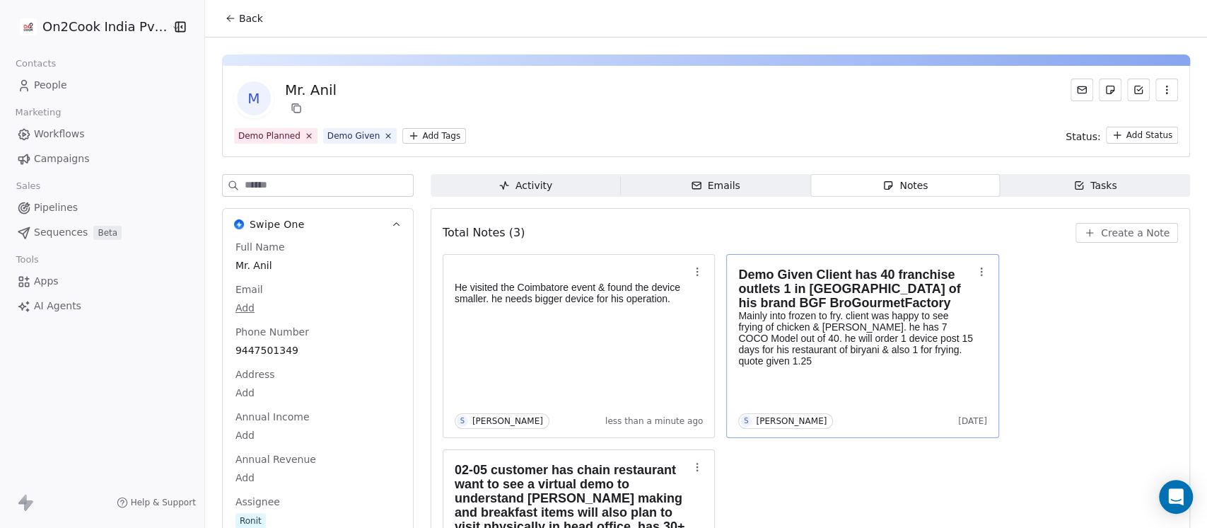
click at [242, 12] on span "Back" at bounding box center [251, 18] width 24 height 14
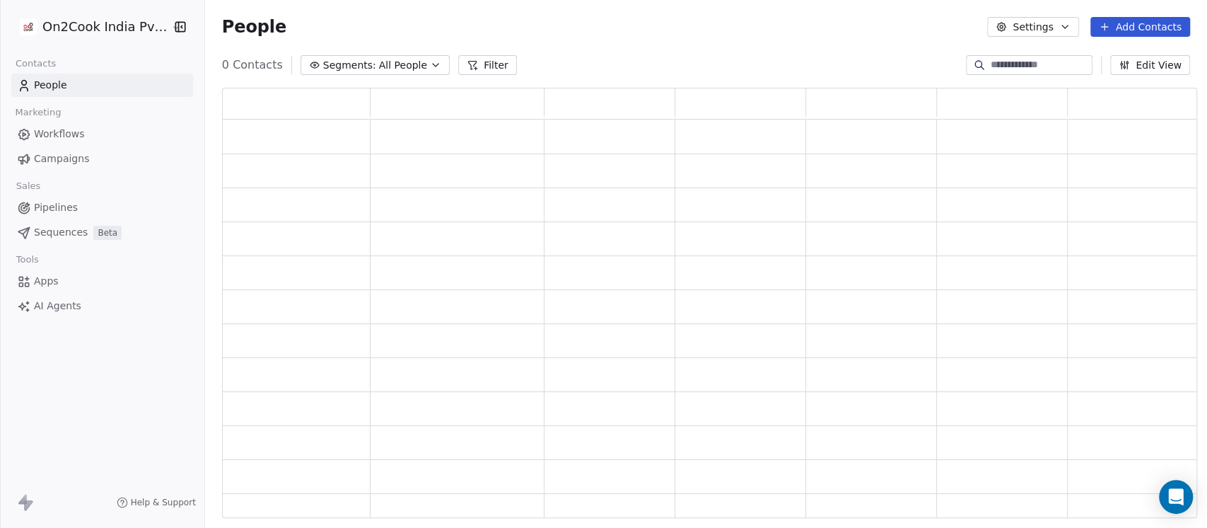
scroll to position [416, 961]
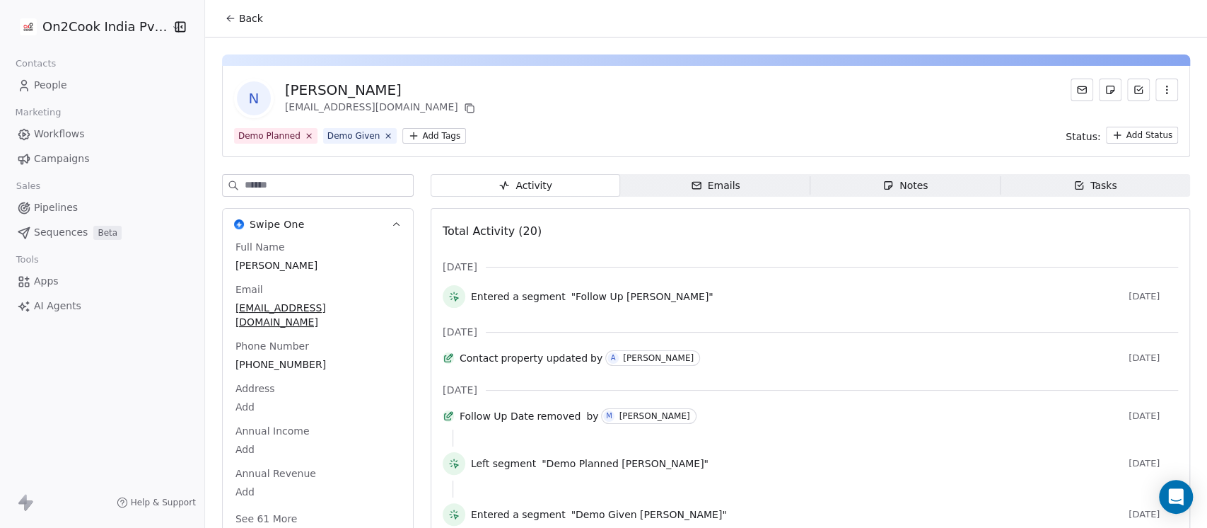
click at [898, 181] on div "Notes" at bounding box center [905, 185] width 45 height 15
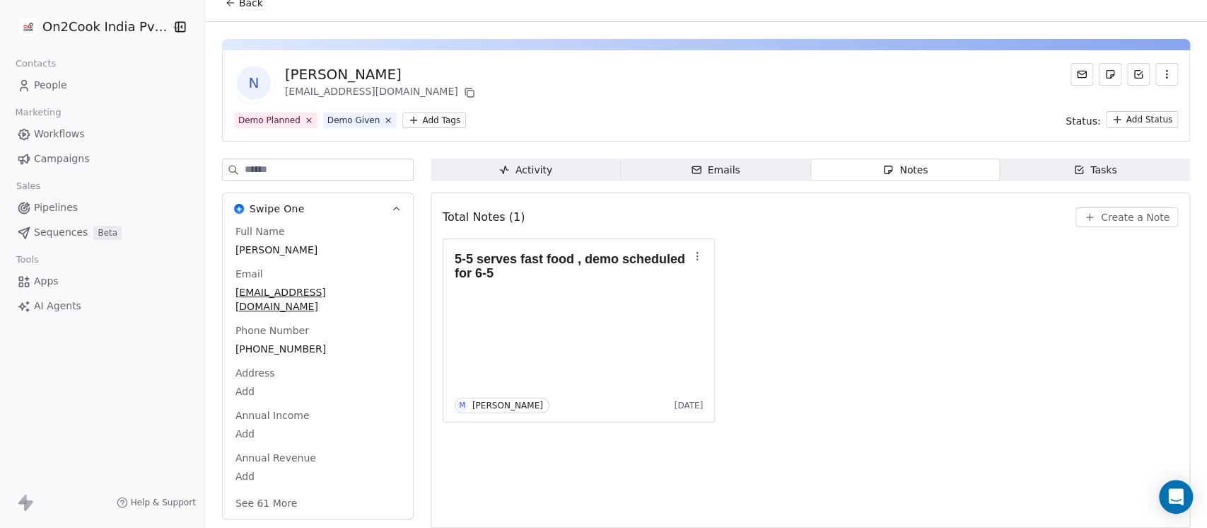
scroll to position [23, 0]
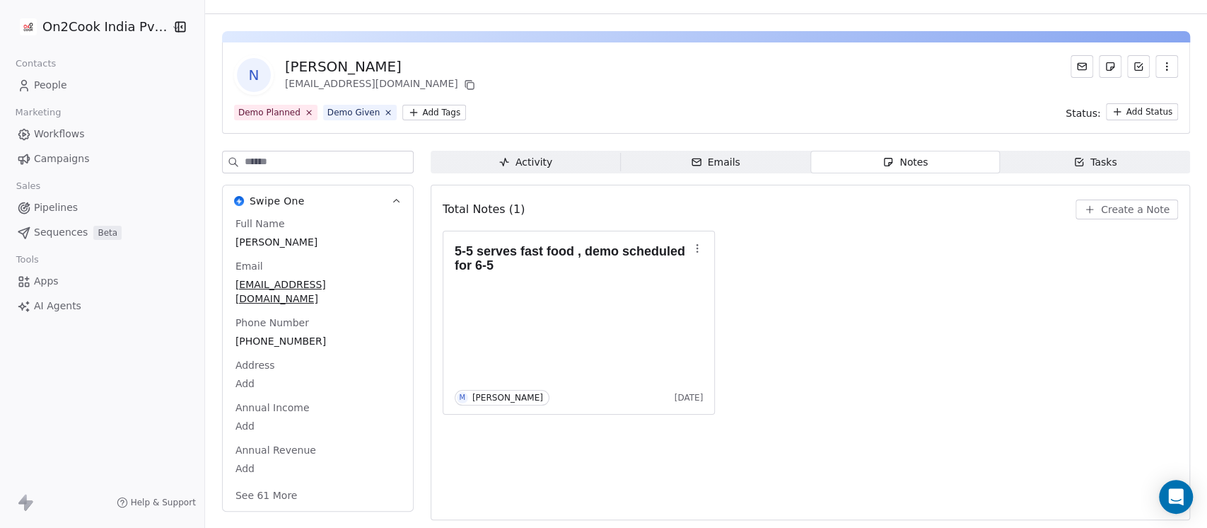
click at [279, 344] on span "[PHONE_NUMBER]" at bounding box center [318, 341] width 165 height 14
click at [311, 340] on span "[PHONE_NUMBER]" at bounding box center [317, 342] width 163 height 14
click at [295, 347] on input "**********" at bounding box center [302, 349] width 149 height 28
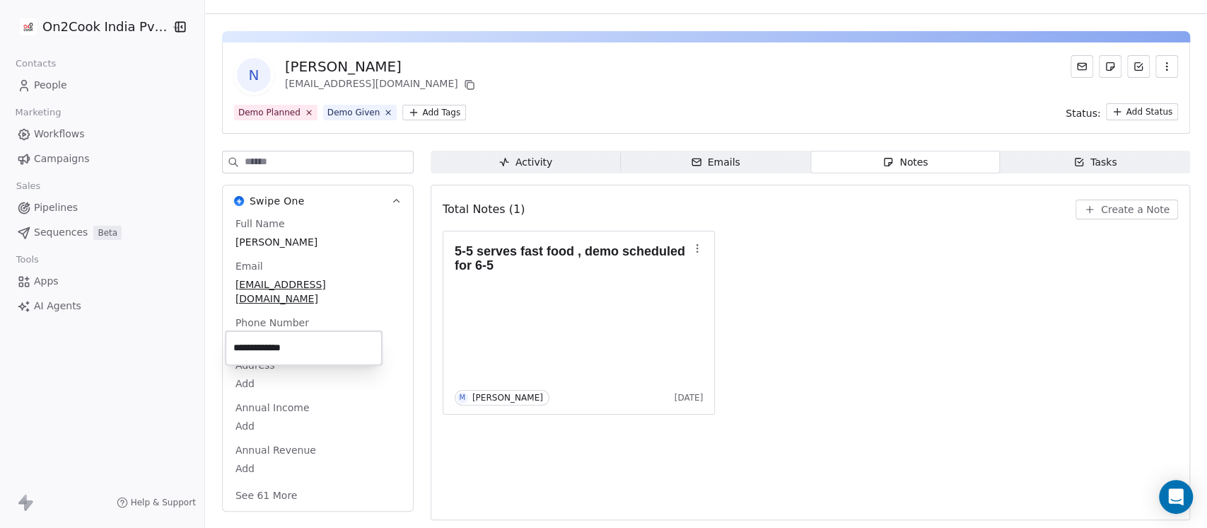
click at [1093, 207] on html "**********" at bounding box center [603, 264] width 1207 height 528
click at [1101, 207] on span "Create a Note" at bounding box center [1135, 209] width 69 height 14
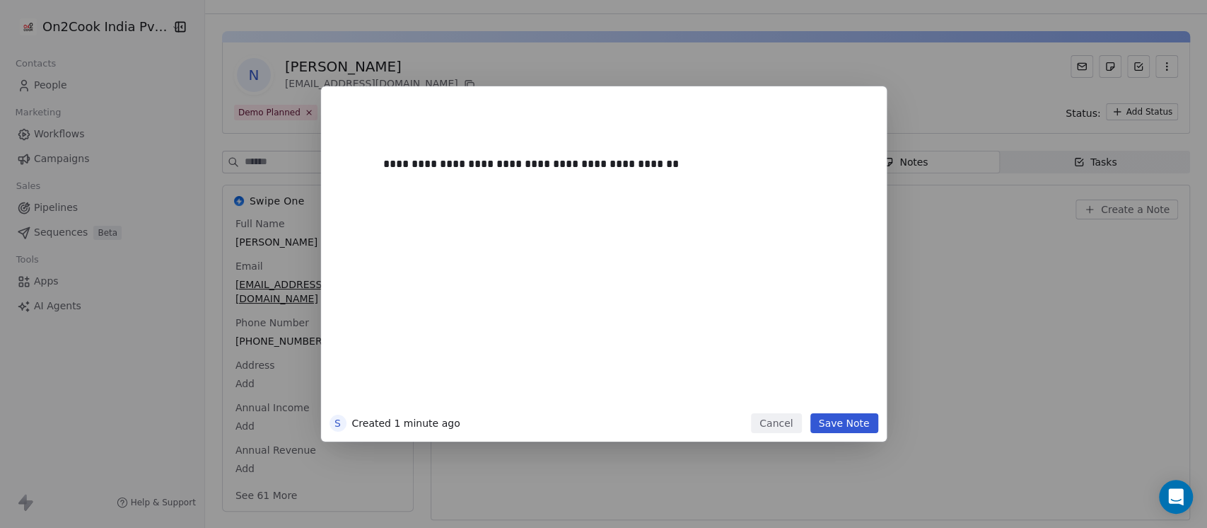
click at [837, 438] on div "**********" at bounding box center [604, 263] width 566 height 355
click at [838, 428] on button "Save Note" at bounding box center [845, 423] width 68 height 20
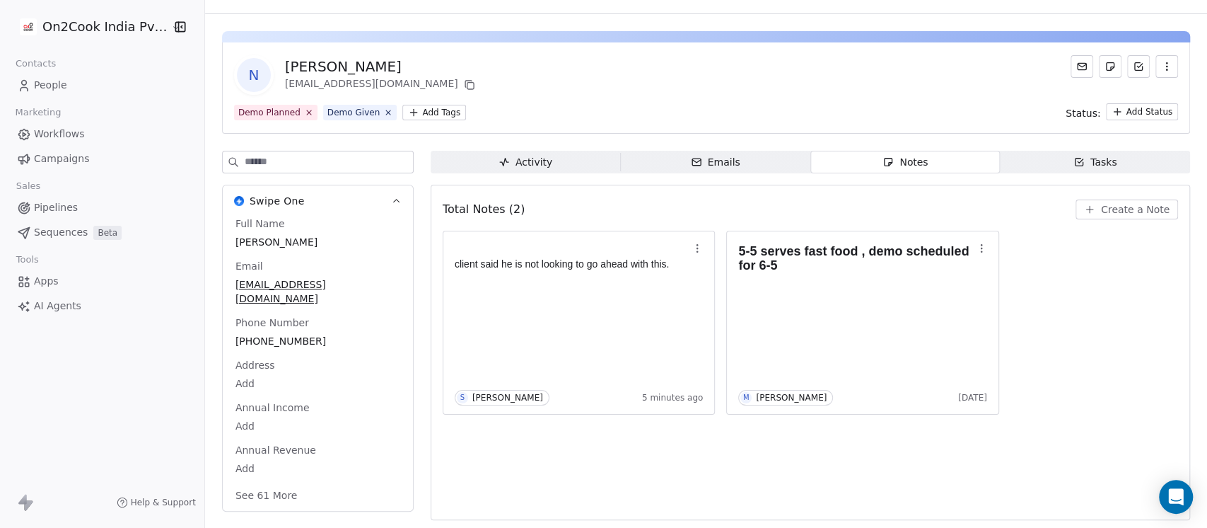
click at [711, 436] on div "Total Notes (2) Create a Note client said he is not looking to go ahead with th…" at bounding box center [811, 352] width 736 height 317
click at [272, 492] on button "See 61 More" at bounding box center [266, 494] width 79 height 25
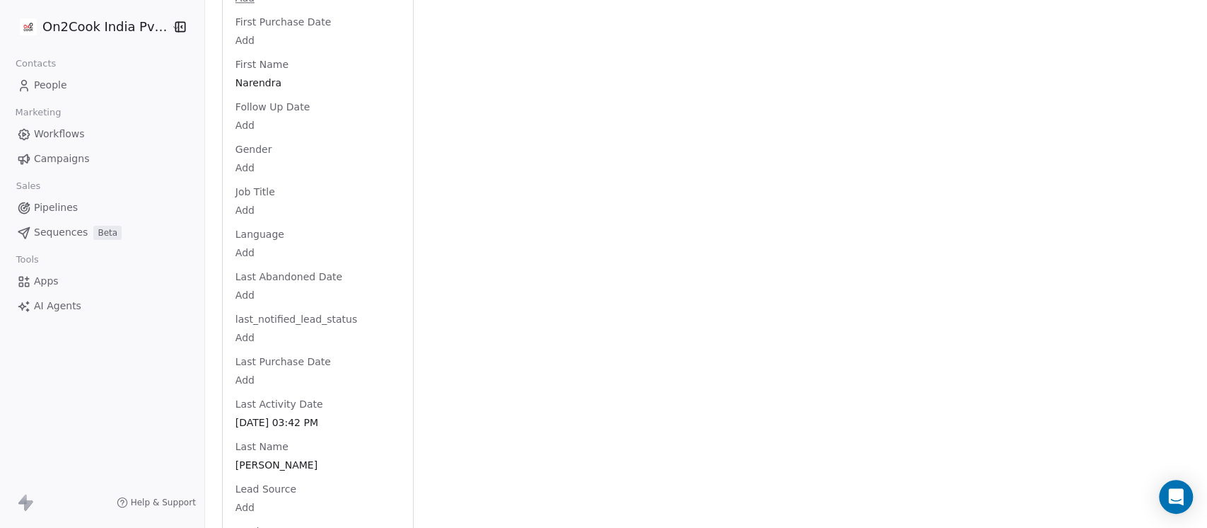
scroll to position [1407, 0]
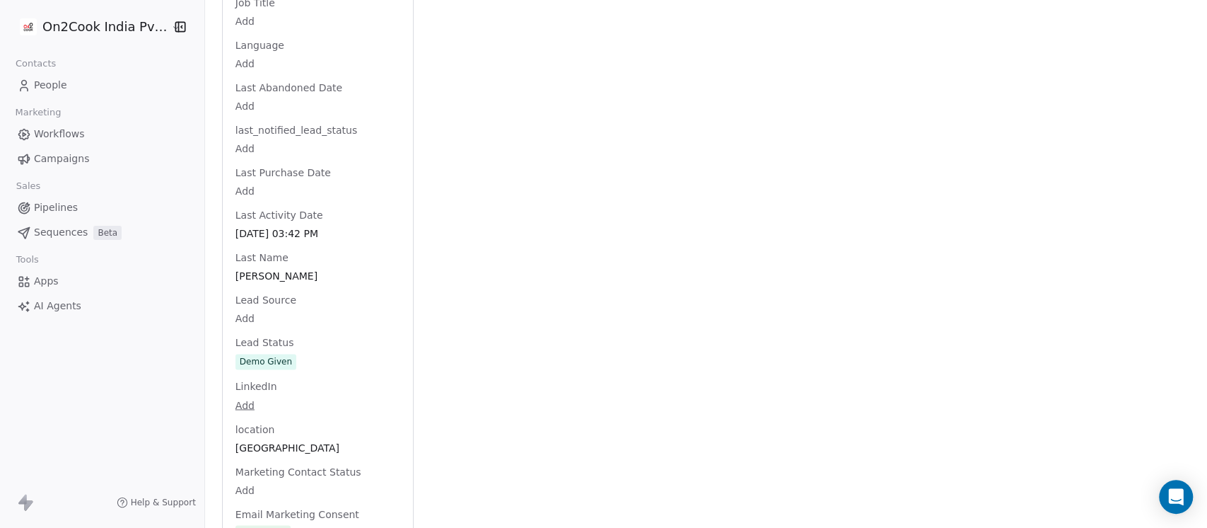
click at [289, 357] on div "Full Name [PERSON_NAME] Email [EMAIL_ADDRESS][DOMAIN_NAME] Phone Number [PHONE_…" at bounding box center [318, 262] width 170 height 2858
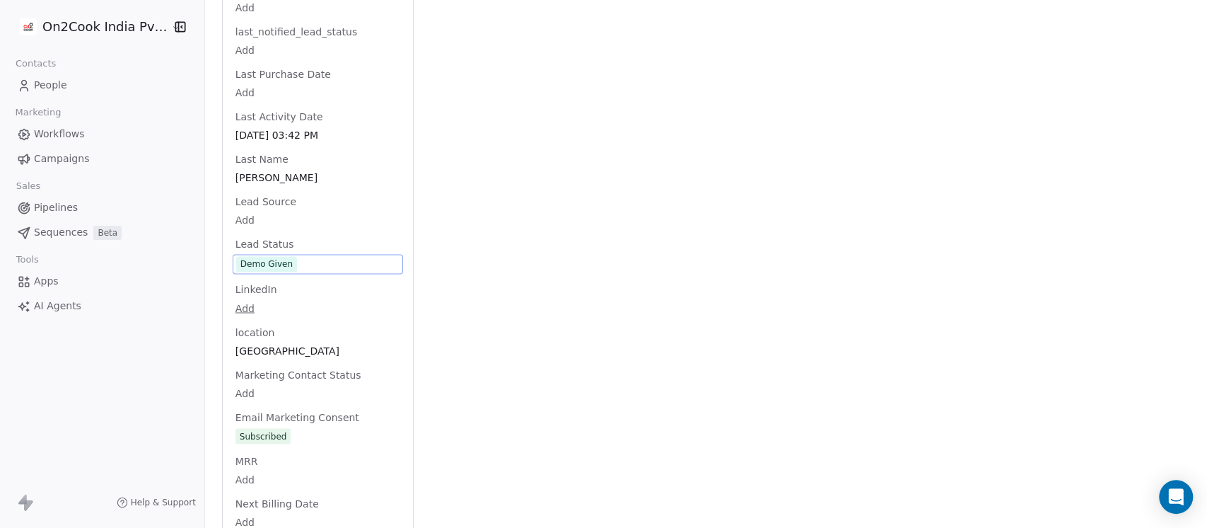
click at [296, 262] on span "Demo Given" at bounding box center [317, 264] width 163 height 16
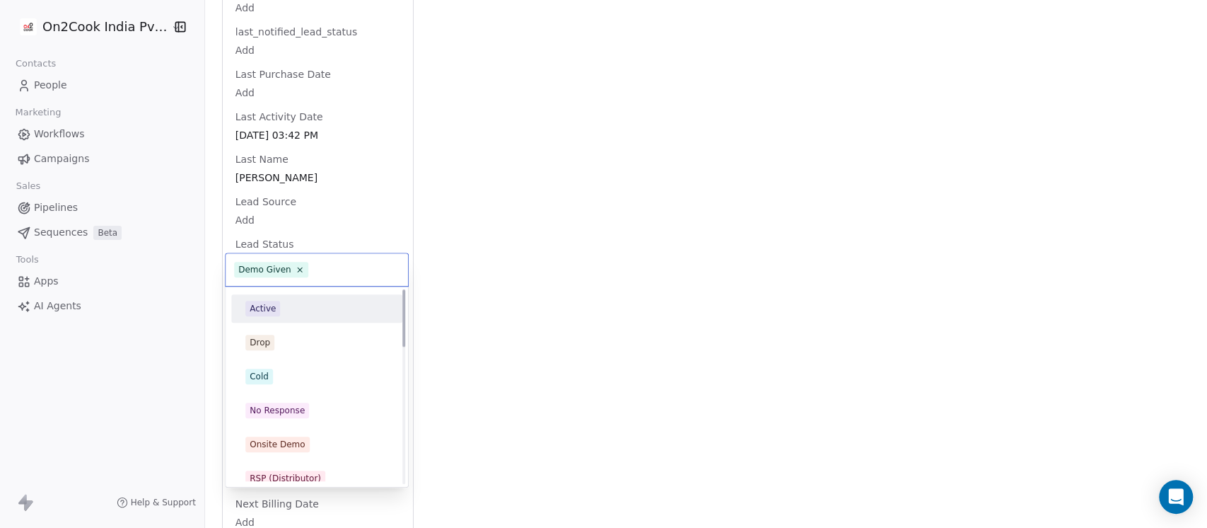
scroll to position [0, 0]
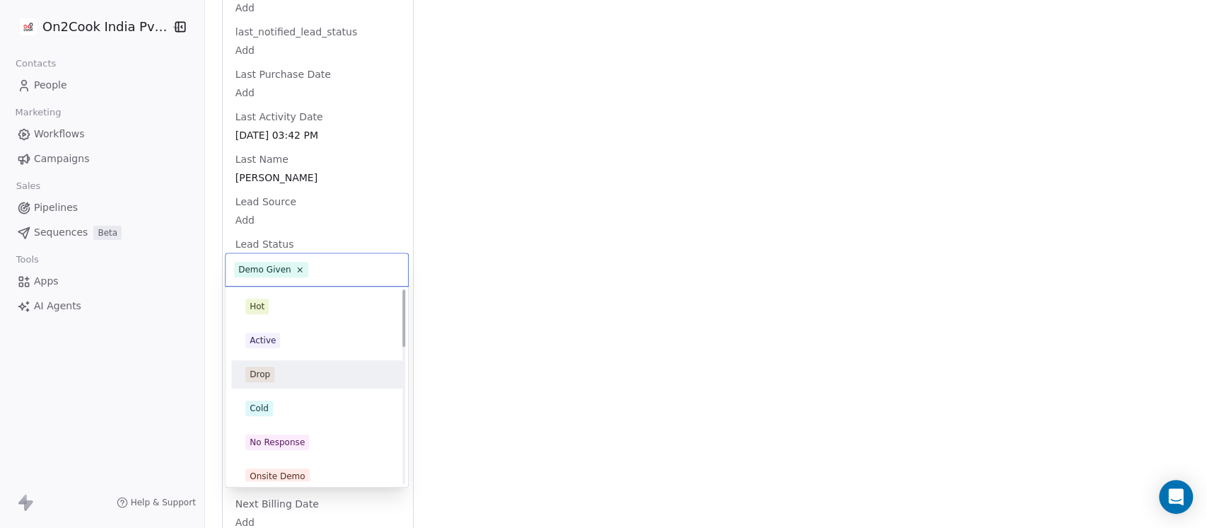
click at [274, 373] on div "Drop" at bounding box center [316, 374] width 143 height 16
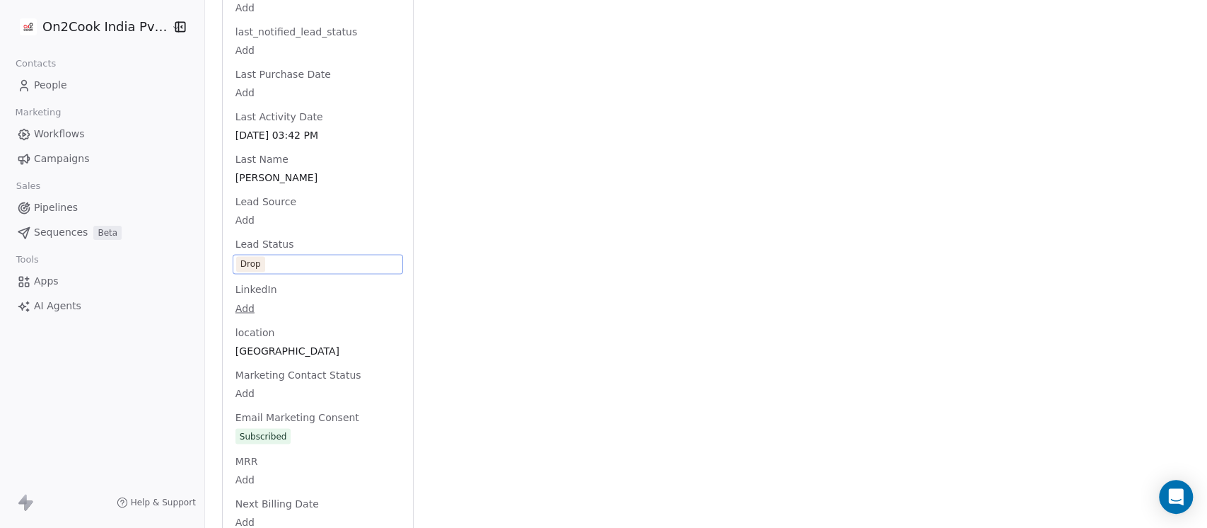
click at [721, 294] on div "Activity Activity Emails Emails Notes Notes Tasks Tasks Total Notes (2) Create …" at bounding box center [811, 139] width 760 height 2940
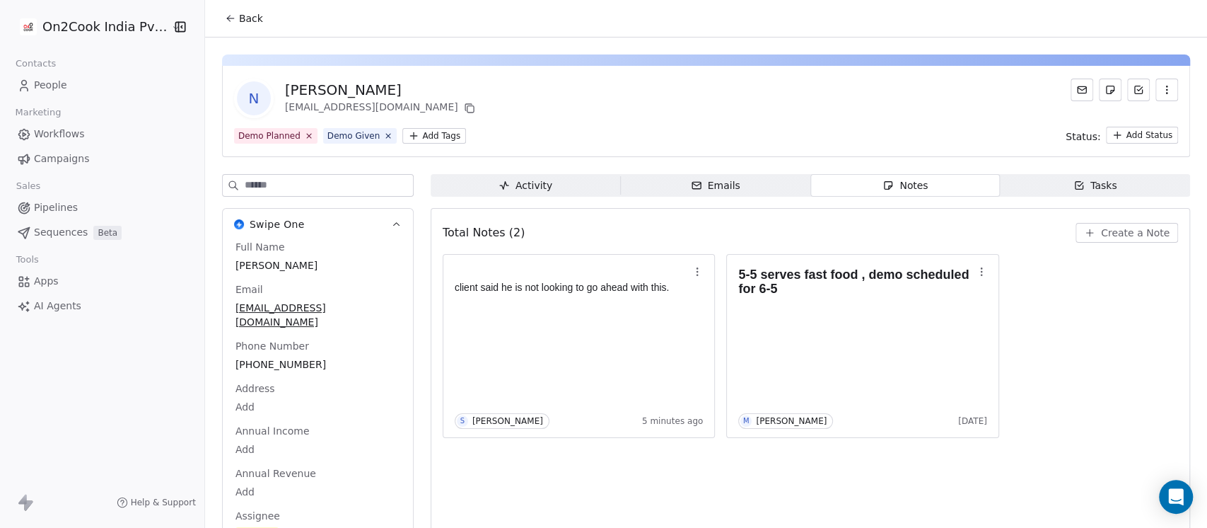
click at [249, 23] on span "Back" at bounding box center [251, 18] width 24 height 14
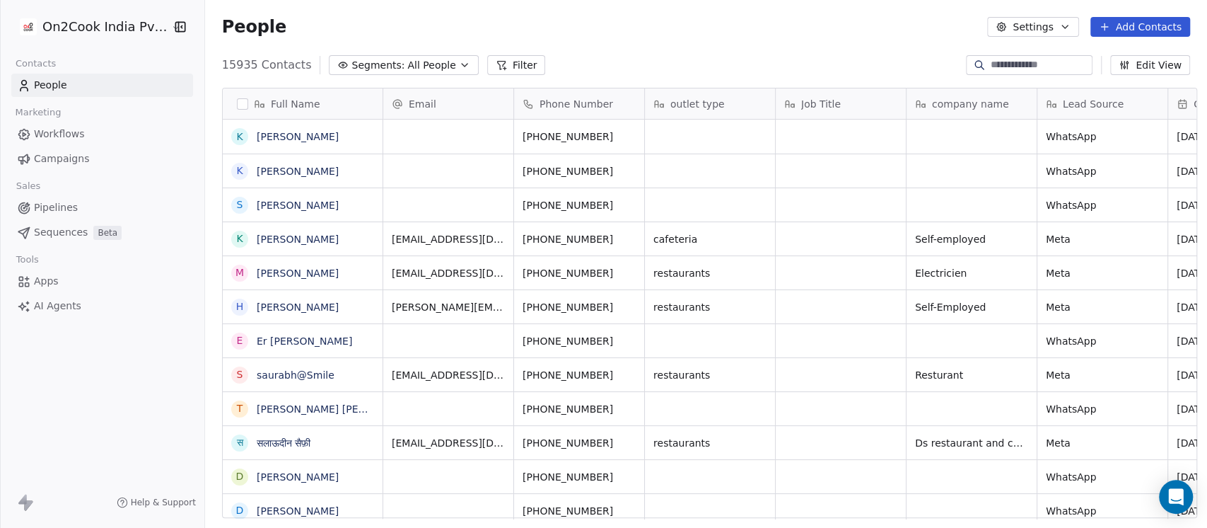
scroll to position [450, 995]
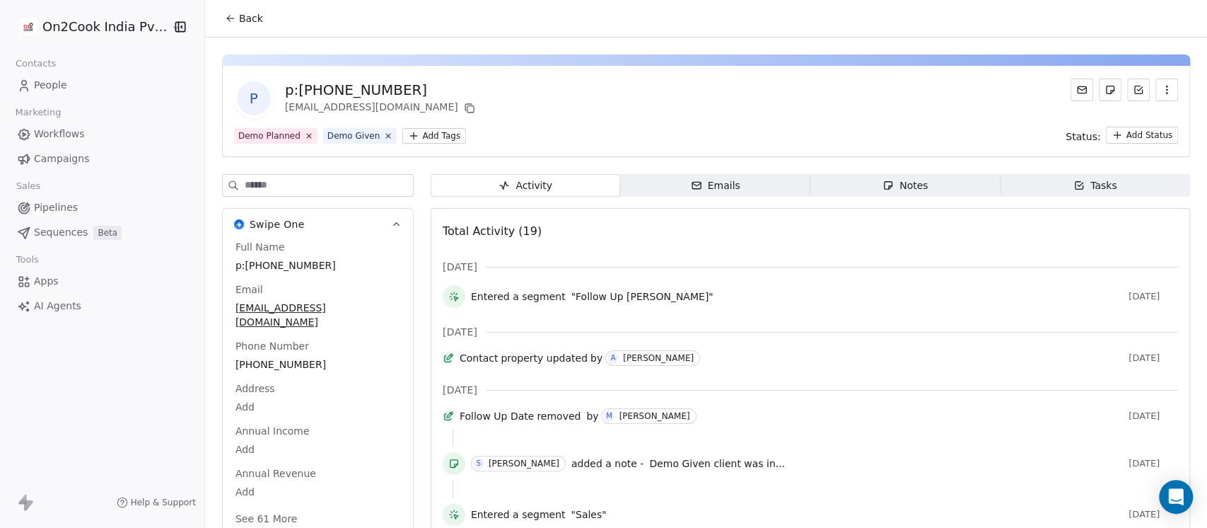
click at [618, 88] on div "p p:[PHONE_NUMBER] [EMAIL_ADDRESS][DOMAIN_NAME]" at bounding box center [706, 99] width 944 height 40
click at [335, 262] on span "p:+919817017771" at bounding box center [317, 264] width 163 height 14
click at [251, 267] on textarea "**********" at bounding box center [302, 277] width 153 height 44
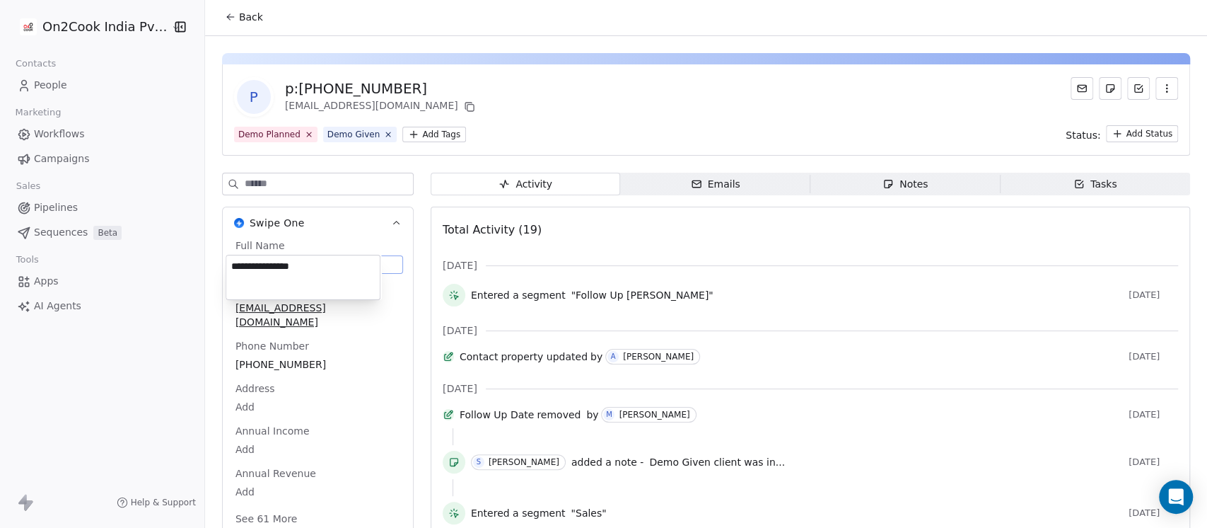
type textarea "**********"
click at [738, 236] on html "On2Cook India Pvt. Ltd. Contacts People Marketing Workflows Campaigns Sales Pip…" at bounding box center [603, 264] width 1207 height 528
click at [896, 182] on div "Notes" at bounding box center [905, 184] width 45 height 15
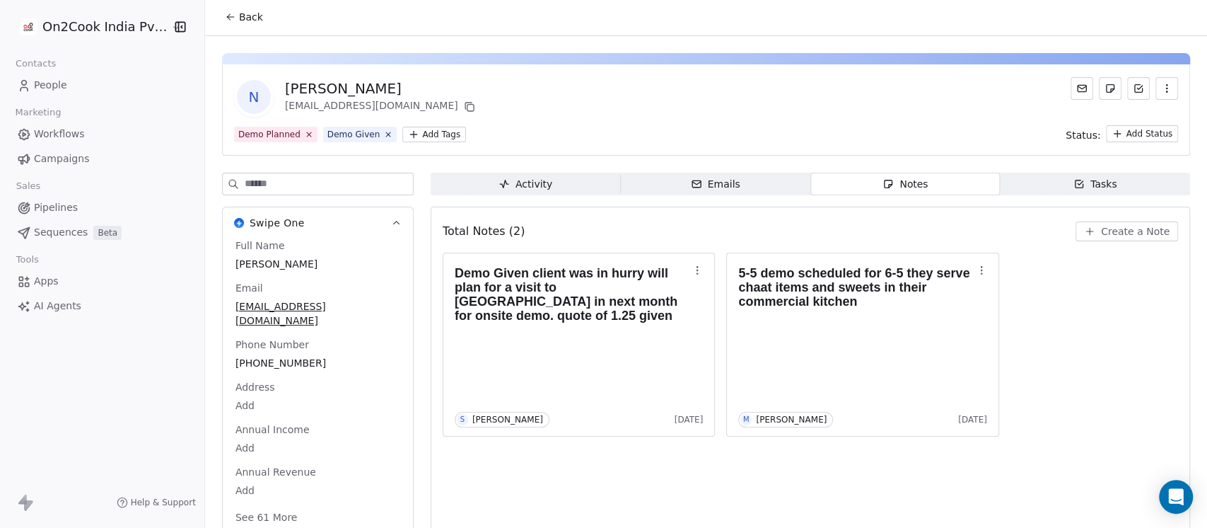
click at [301, 350] on div "Full Name Naveen Lakhanpal Email naveenlakhanpal@gmail.com Phone Number +919817…" at bounding box center [318, 382] width 170 height 289
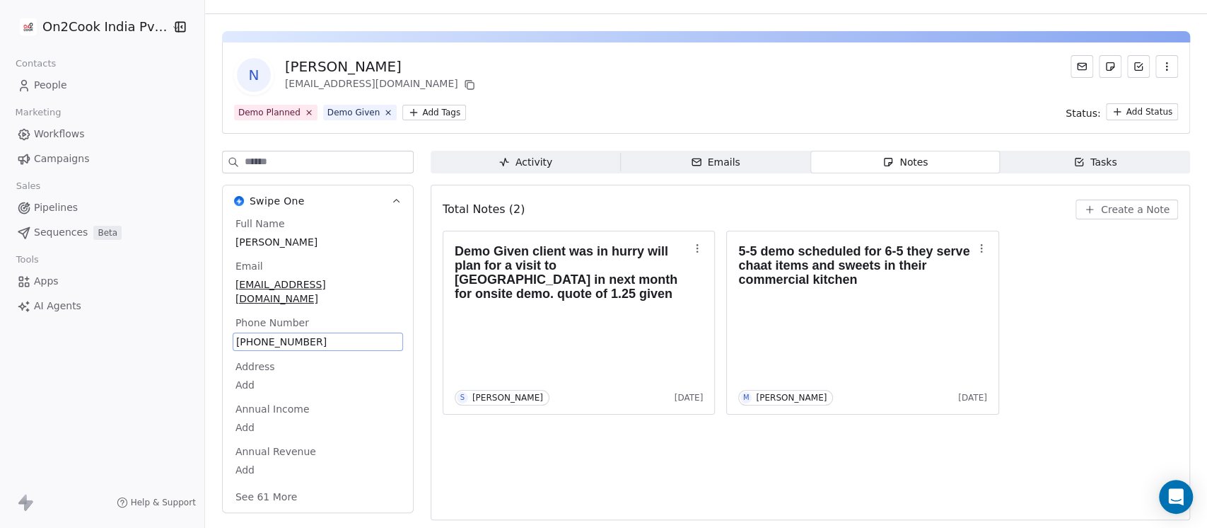
click at [301, 335] on span "+919817017771" at bounding box center [317, 342] width 163 height 14
click at [1109, 323] on html "**********" at bounding box center [603, 264] width 1207 height 528
click at [1089, 205] on button "Create a Note" at bounding box center [1127, 209] width 103 height 20
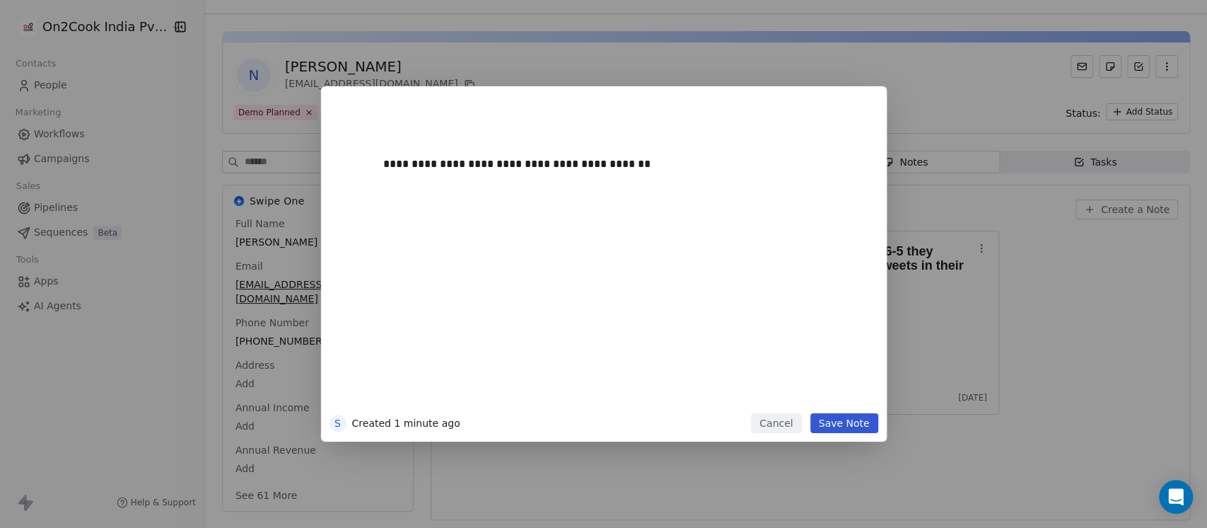
click at [855, 422] on button "Save Note" at bounding box center [845, 423] width 68 height 20
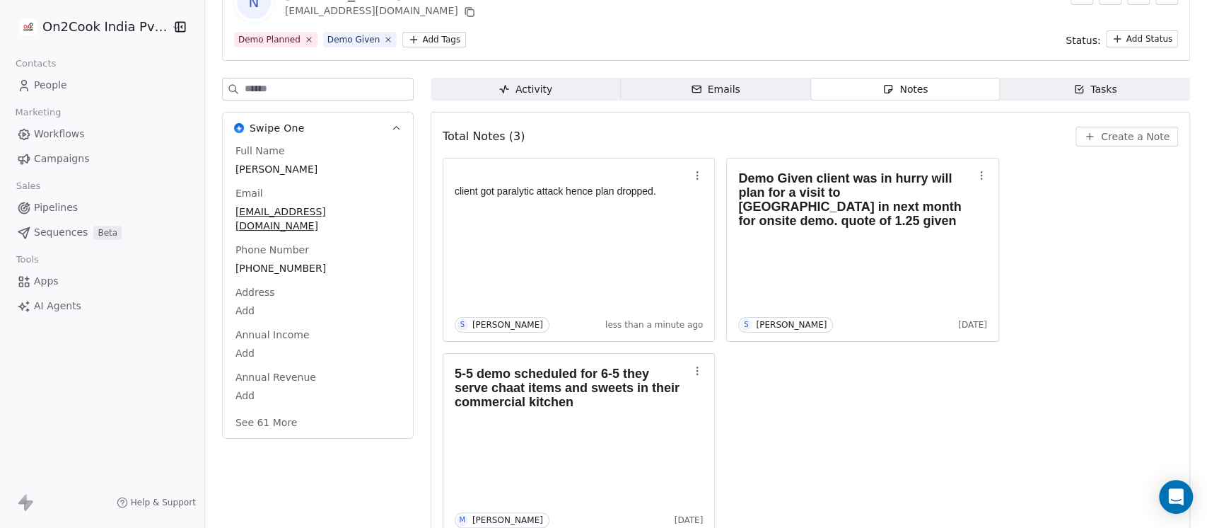
scroll to position [123, 0]
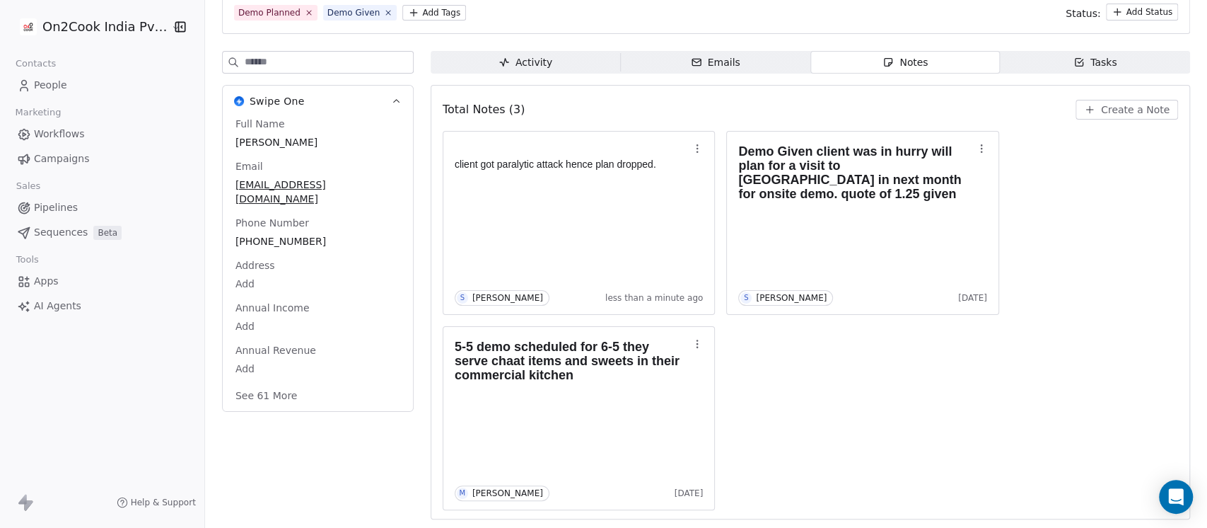
click at [285, 66] on input at bounding box center [329, 62] width 168 height 21
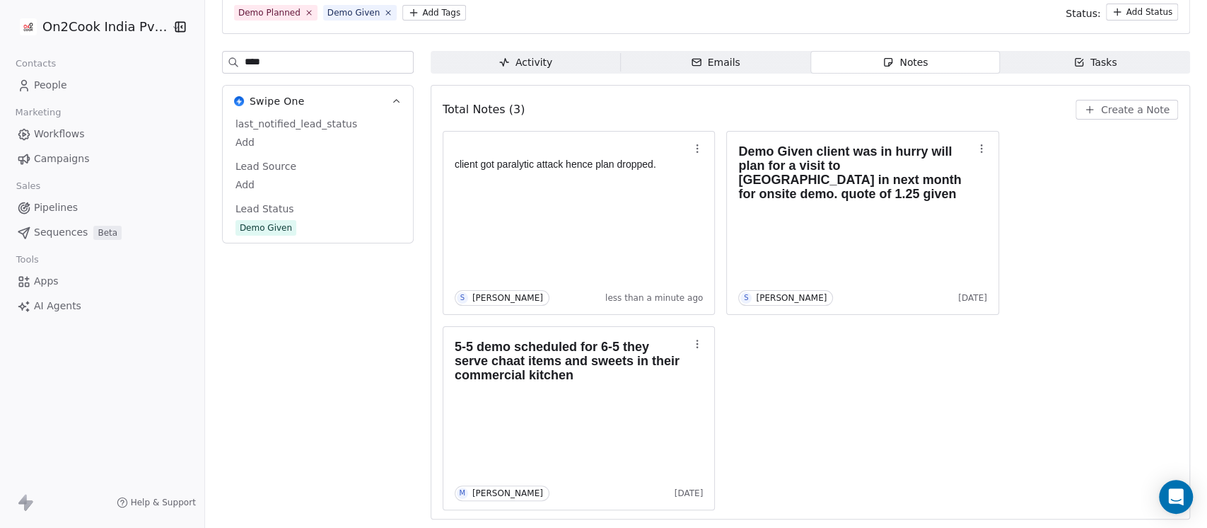
type input "****"
click at [278, 227] on div "last_notified_lead_status Add Lead Source Add Lead Status Demo Given" at bounding box center [318, 177] width 170 height 120
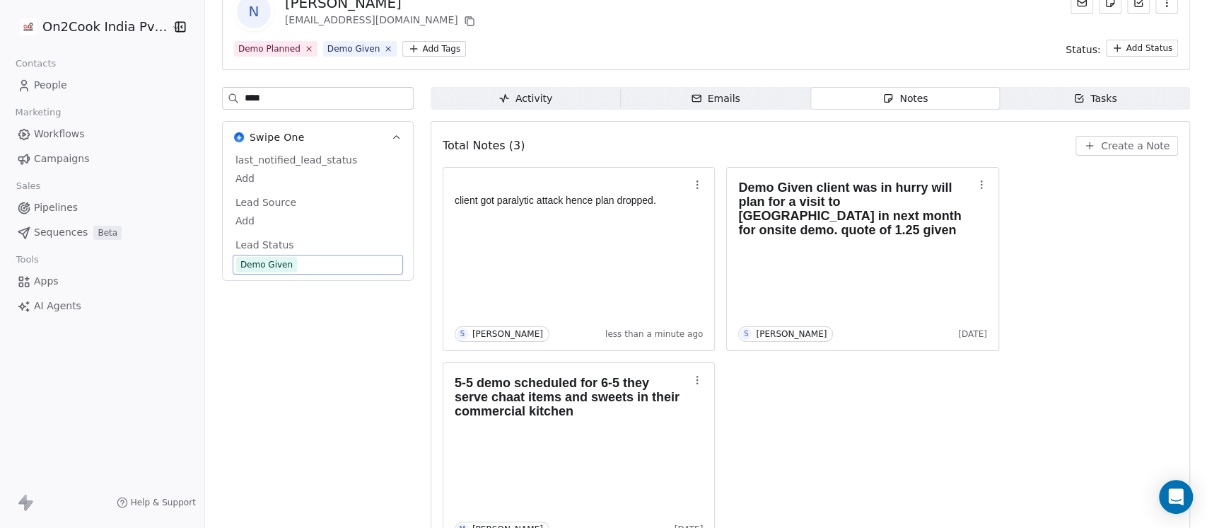
click at [313, 266] on span "Demo Given" at bounding box center [317, 265] width 163 height 16
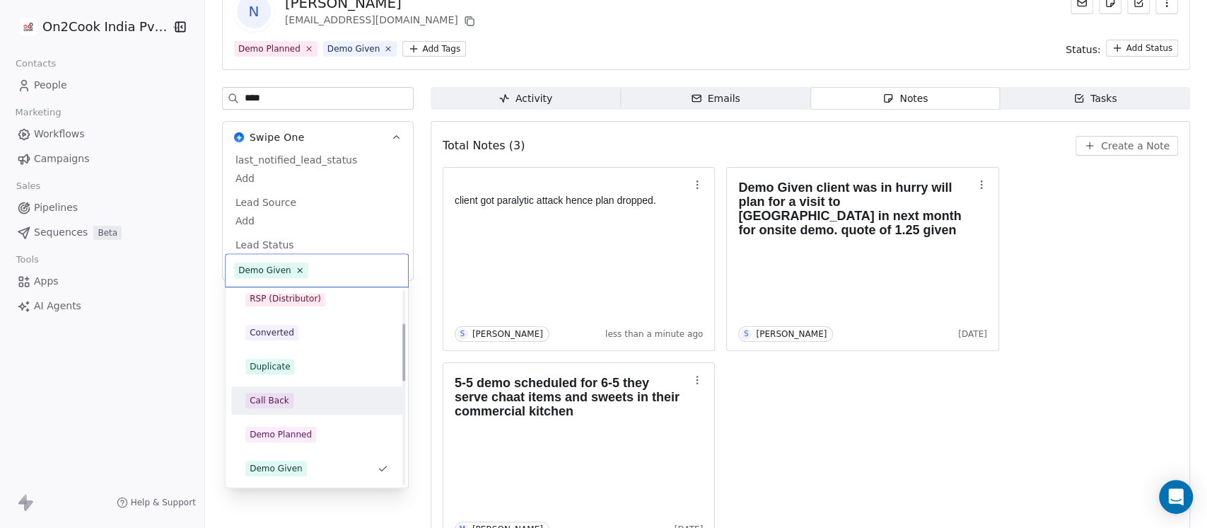
scroll to position [0, 0]
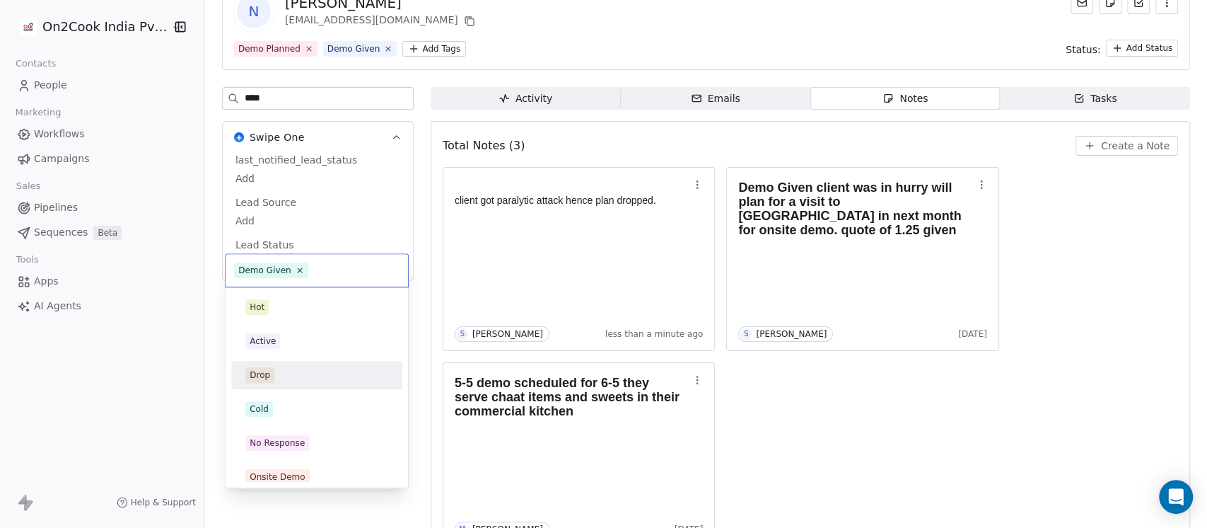
click at [279, 371] on div "Drop" at bounding box center [316, 375] width 143 height 16
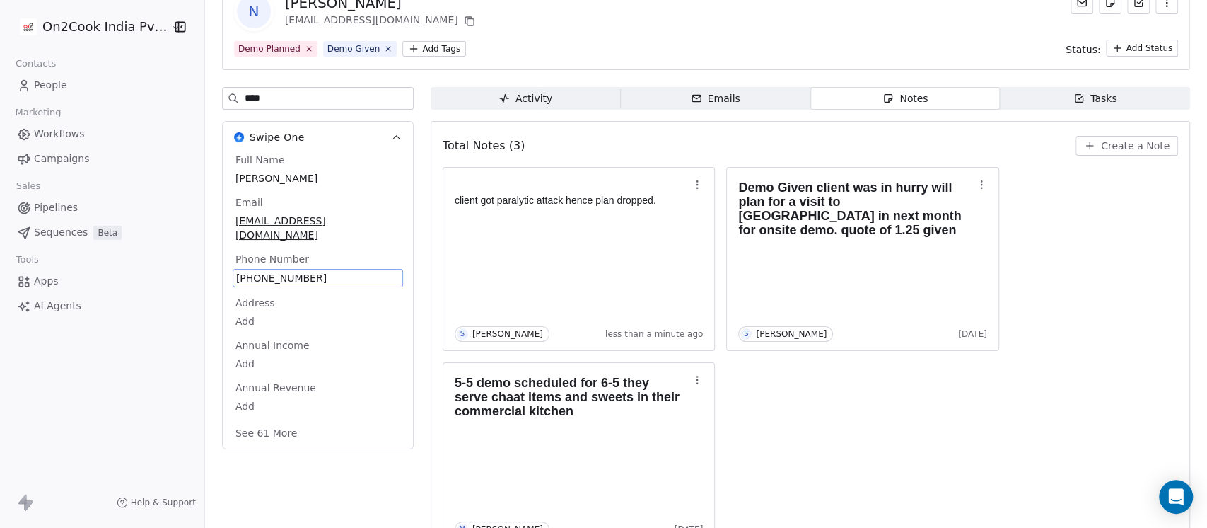
scroll to position [86, 0]
click at [381, 138] on button "Swipe One" at bounding box center [318, 137] width 190 height 31
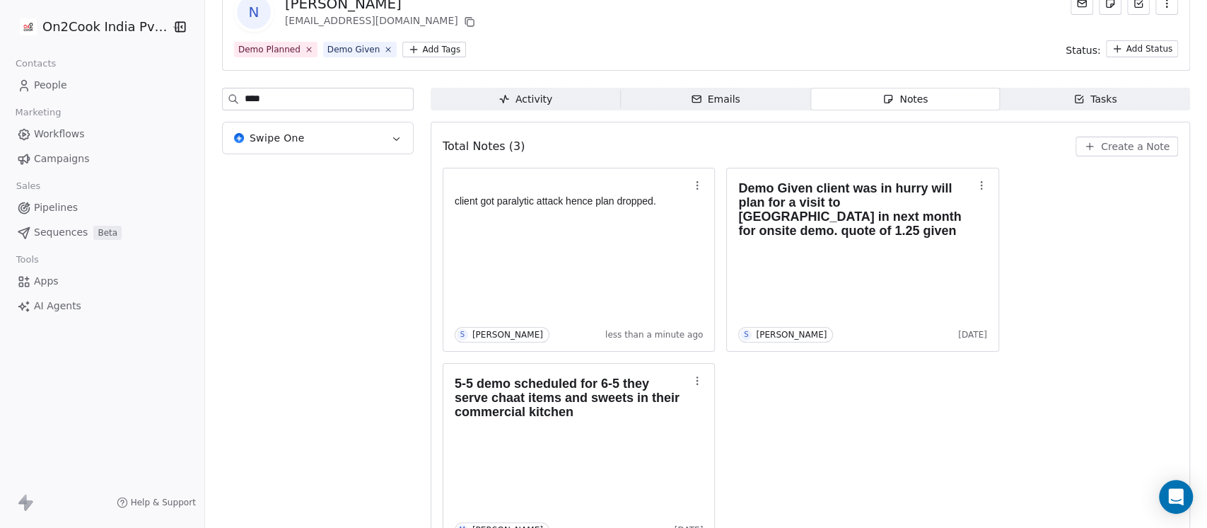
click at [381, 138] on div "N Naveen Lakhanpal naveenlakhanpal@gmail.com Demo Planned Demo Given Add Tags S…" at bounding box center [706, 257] width 1002 height 613
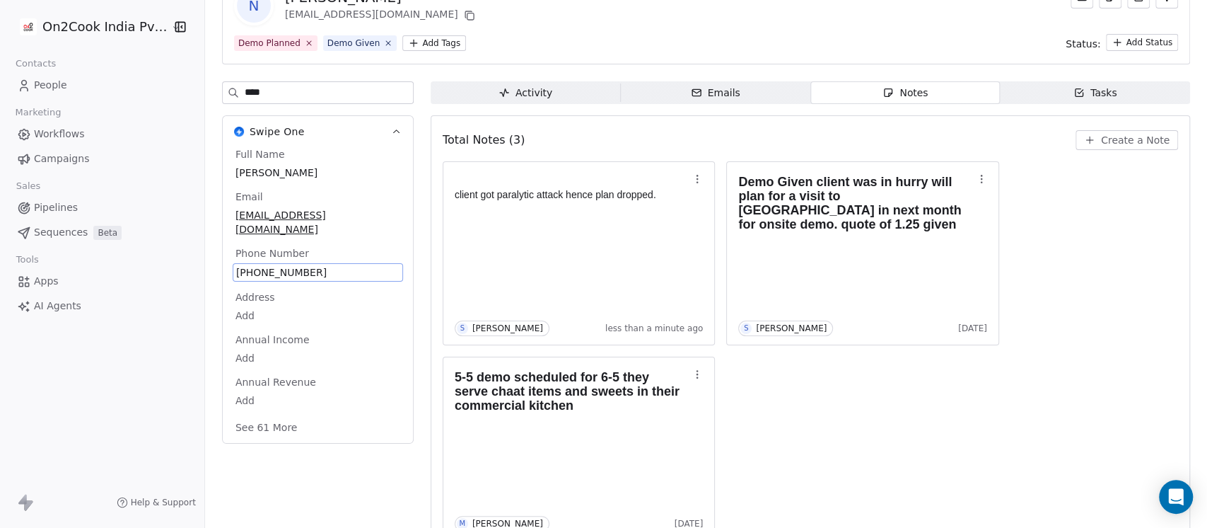
scroll to position [123, 0]
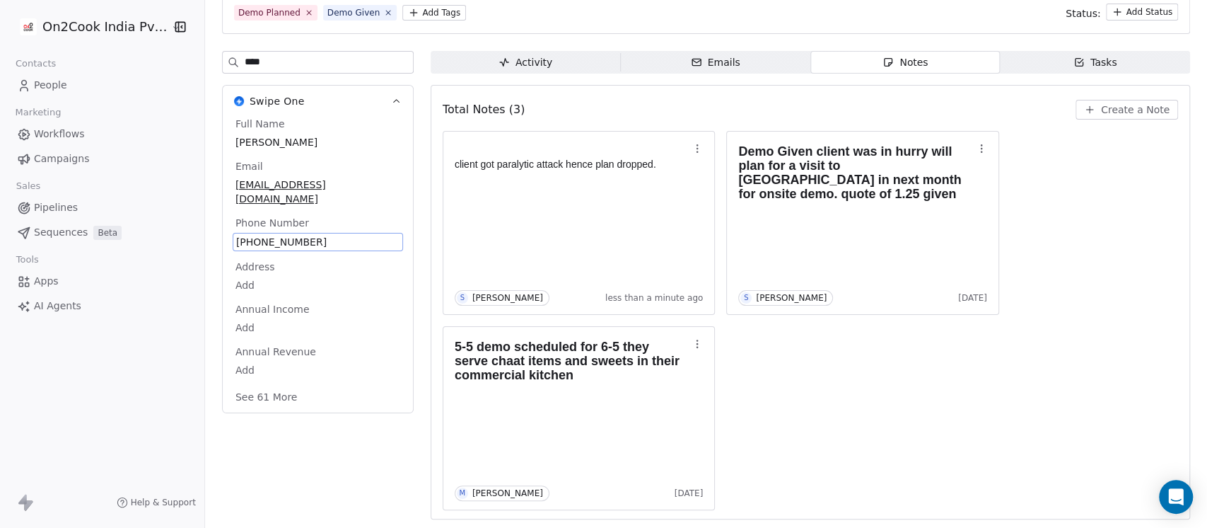
click at [230, 388] on button "See 61 More" at bounding box center [266, 396] width 79 height 25
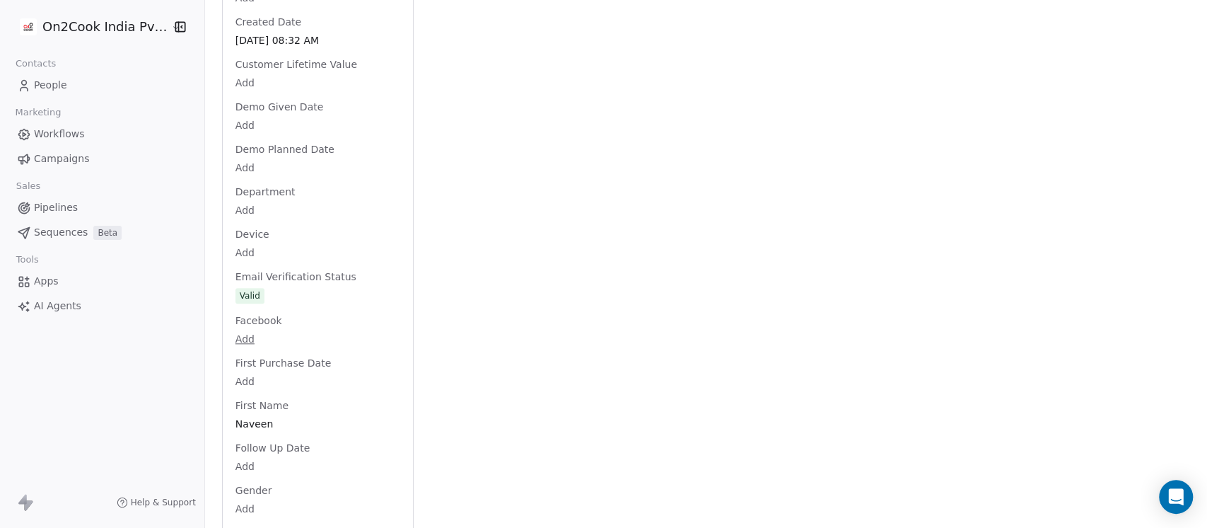
scroll to position [1381, 0]
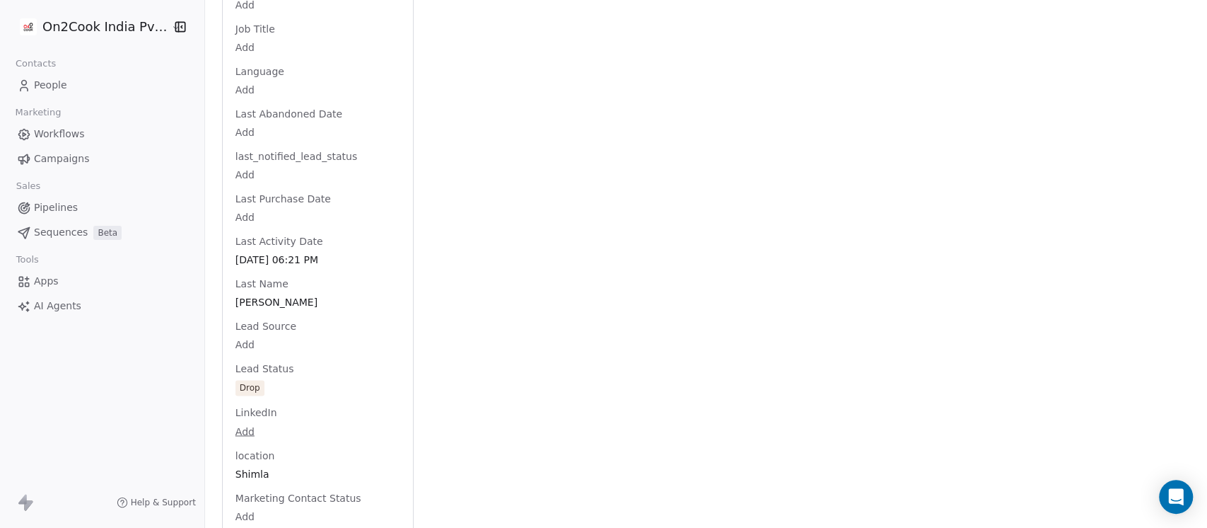
click at [738, 202] on div "Activity Activity Emails Emails Notes Notes Tasks Tasks Total Notes (3) Create …" at bounding box center [811, 262] width 760 height 2938
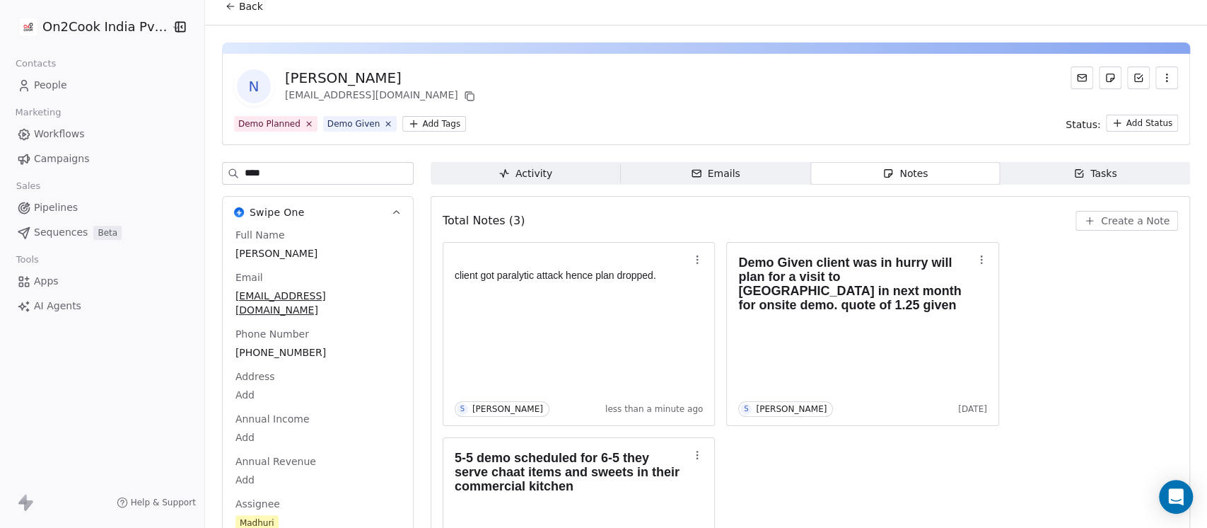
scroll to position [0, 0]
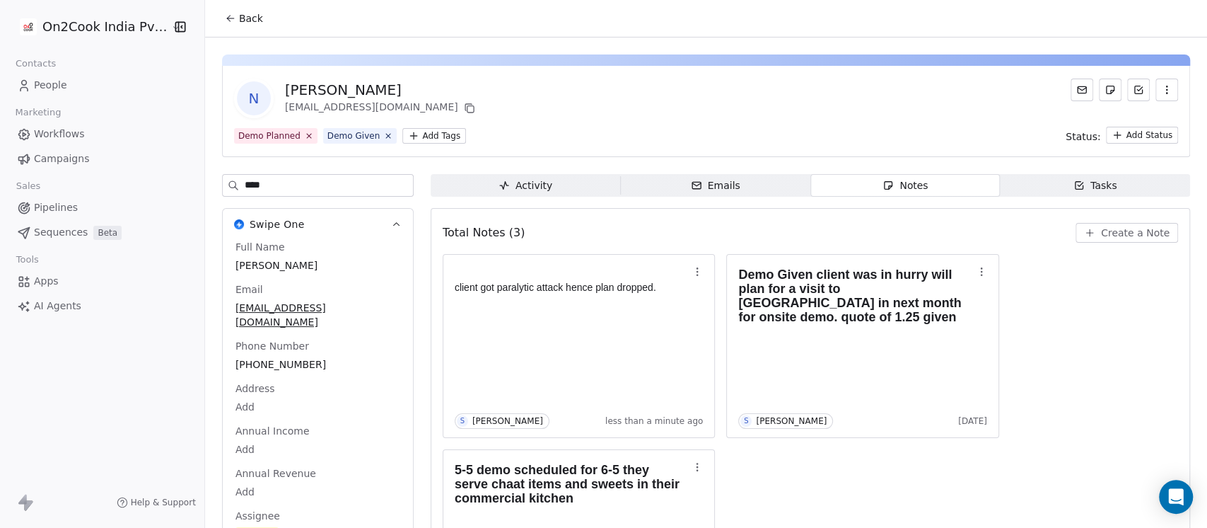
click at [239, 11] on span "Back" at bounding box center [251, 18] width 24 height 14
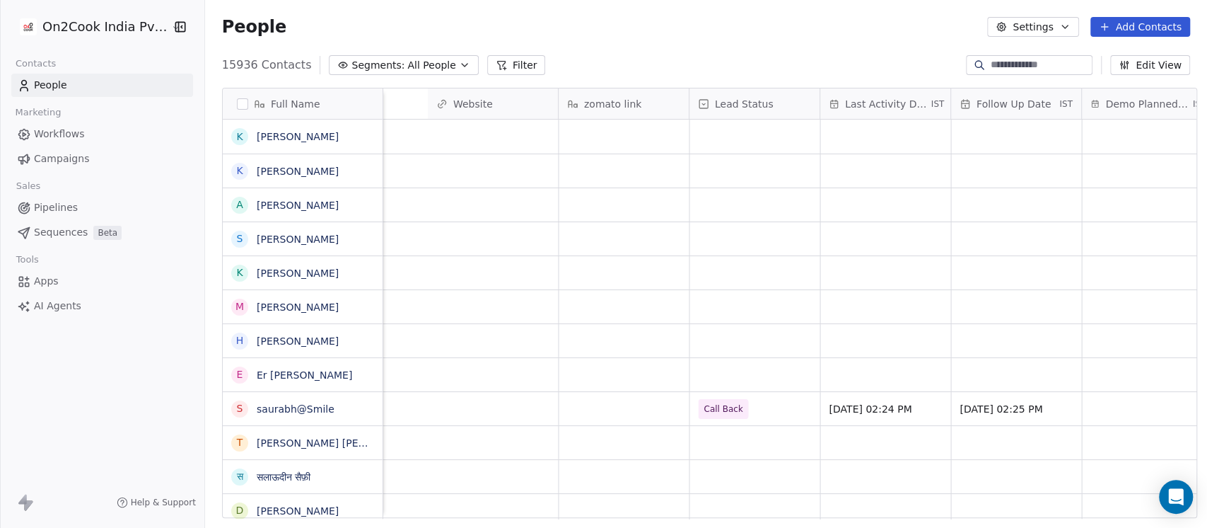
scroll to position [0, 2113]
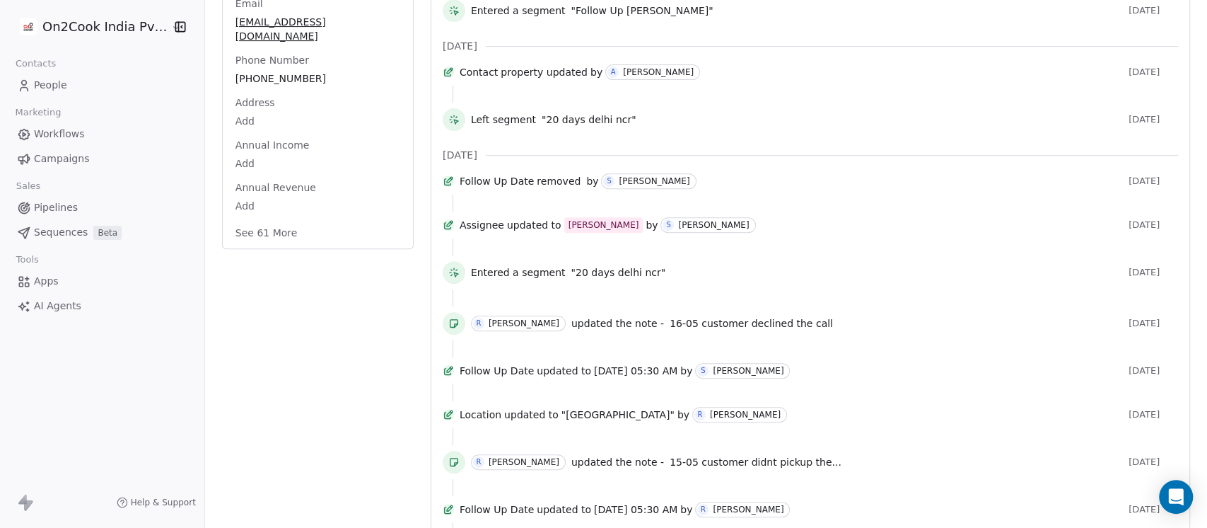
scroll to position [125, 0]
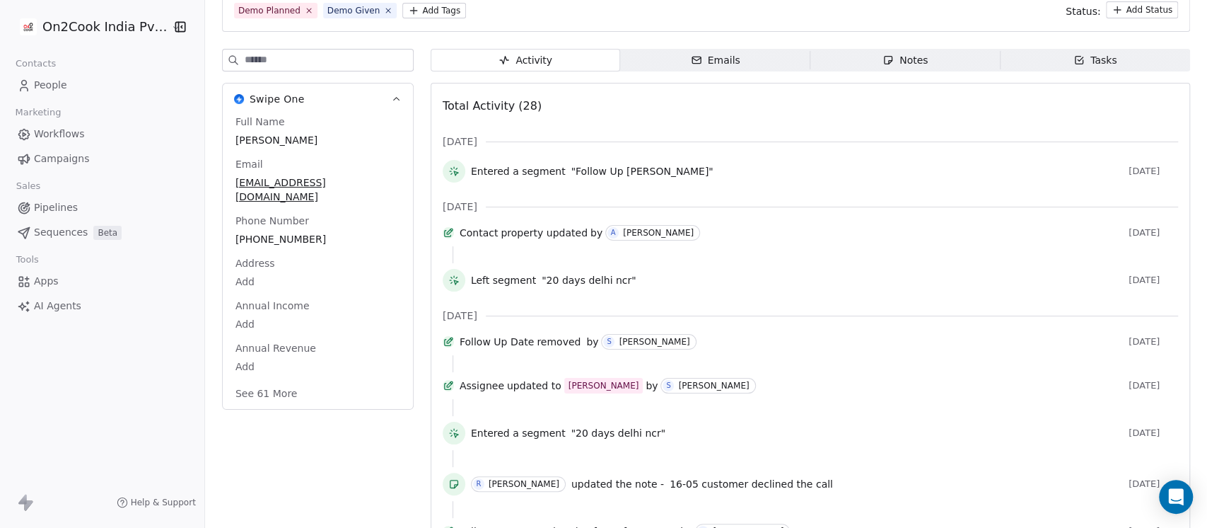
click at [699, 13] on div "Demo Planned Demo Given Add Tags Status: Add Status" at bounding box center [706, 9] width 944 height 17
click at [893, 50] on span "Notes Notes" at bounding box center [906, 60] width 190 height 23
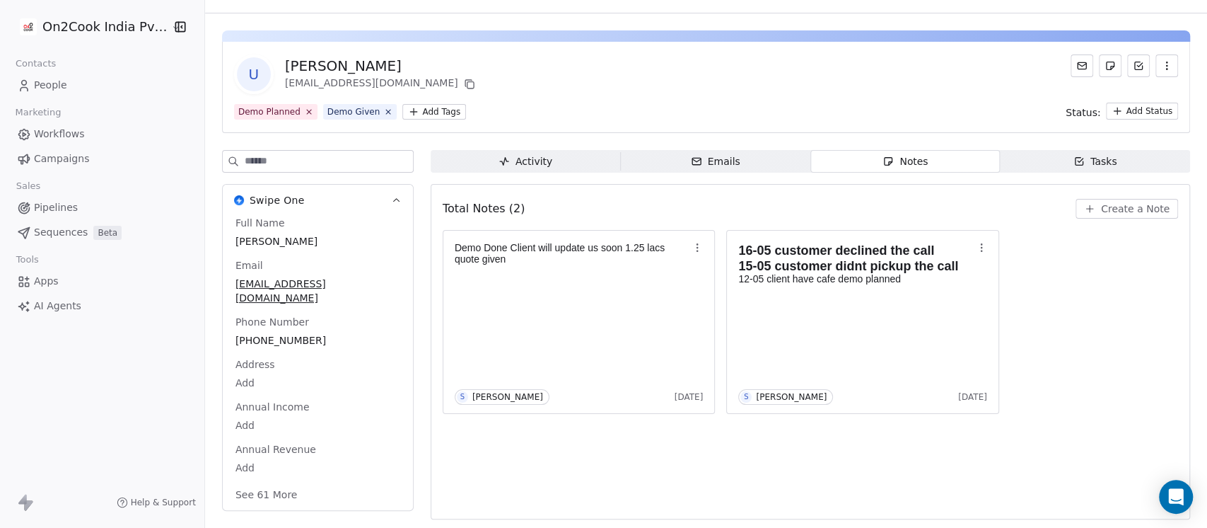
scroll to position [23, 0]
click at [1113, 199] on button "Create a Note" at bounding box center [1127, 209] width 103 height 20
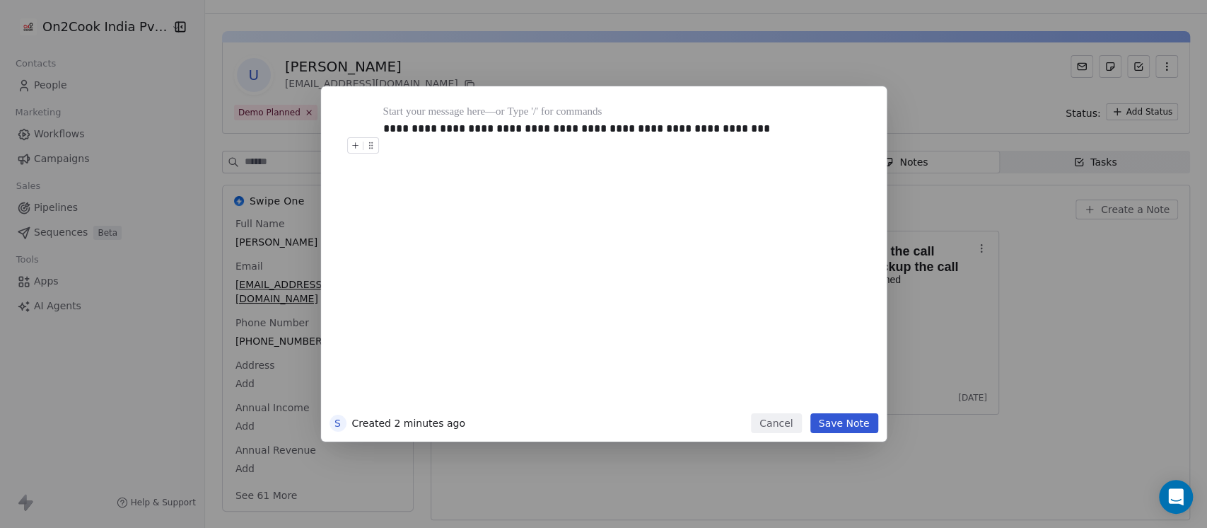
click at [863, 419] on button "Save Note" at bounding box center [845, 423] width 68 height 20
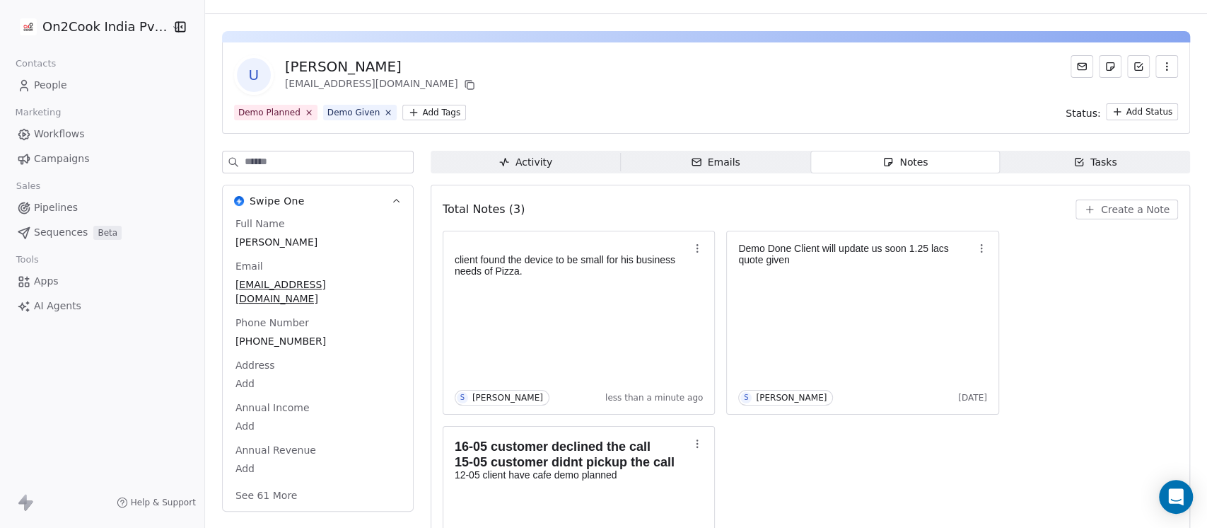
click at [284, 165] on input at bounding box center [329, 161] width 168 height 21
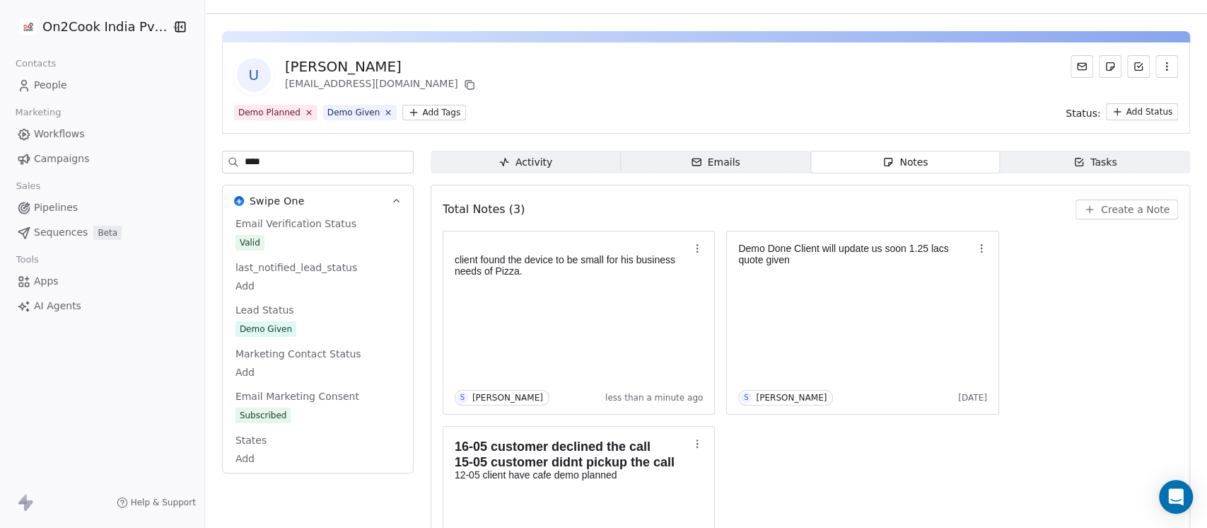
type input "****"
click at [283, 330] on div "Email Verification Status Valid last_notified_lead_status Add Lead Status Demo …" at bounding box center [318, 342] width 170 height 252
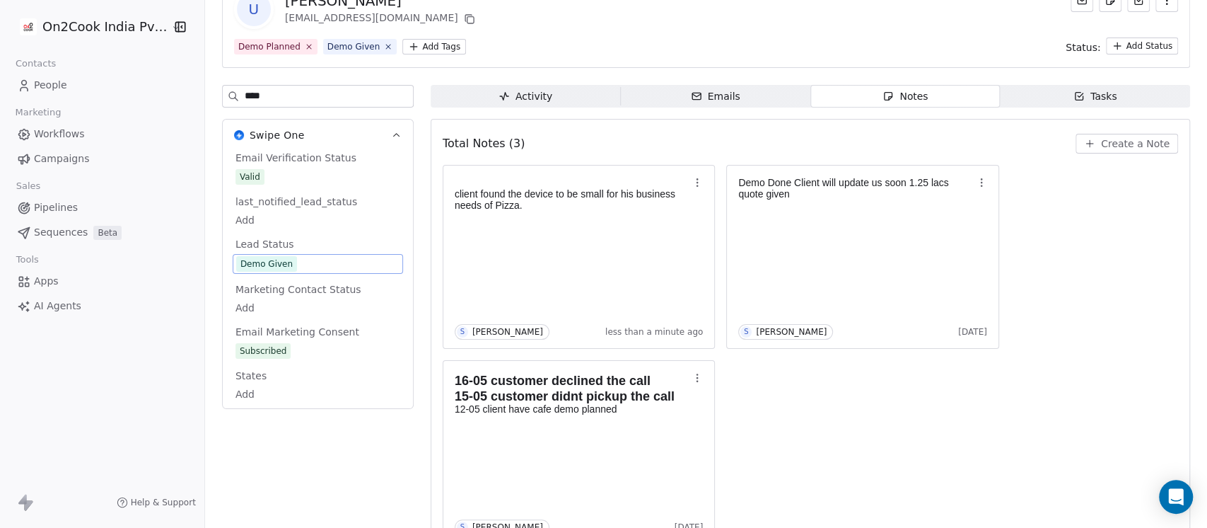
click at [297, 271] on div "Demo Given" at bounding box center [318, 264] width 170 height 20
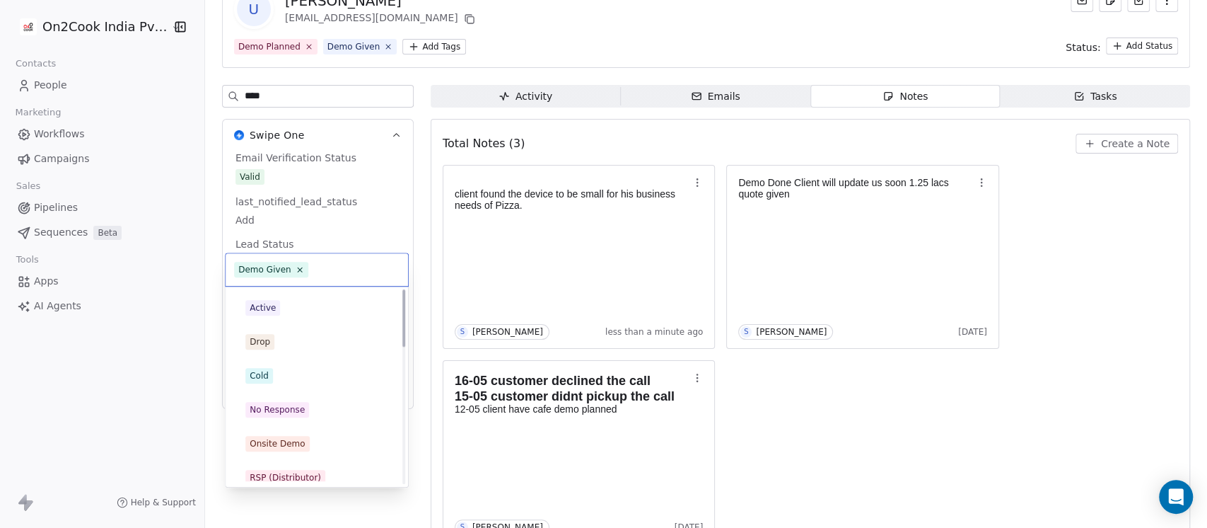
scroll to position [0, 0]
click at [272, 364] on div "Drop" at bounding box center [317, 374] width 160 height 23
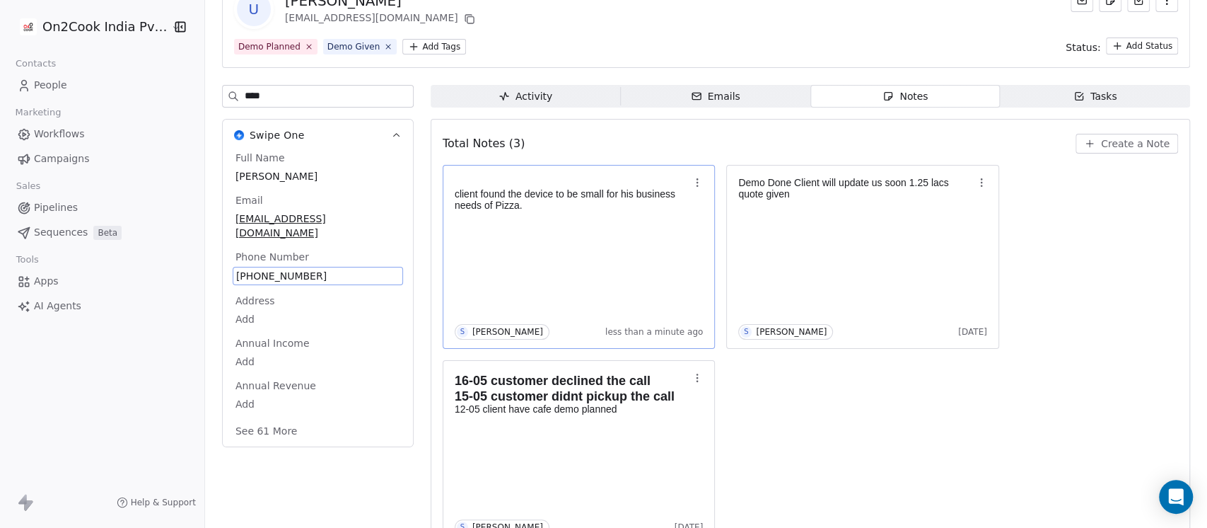
scroll to position [86, 0]
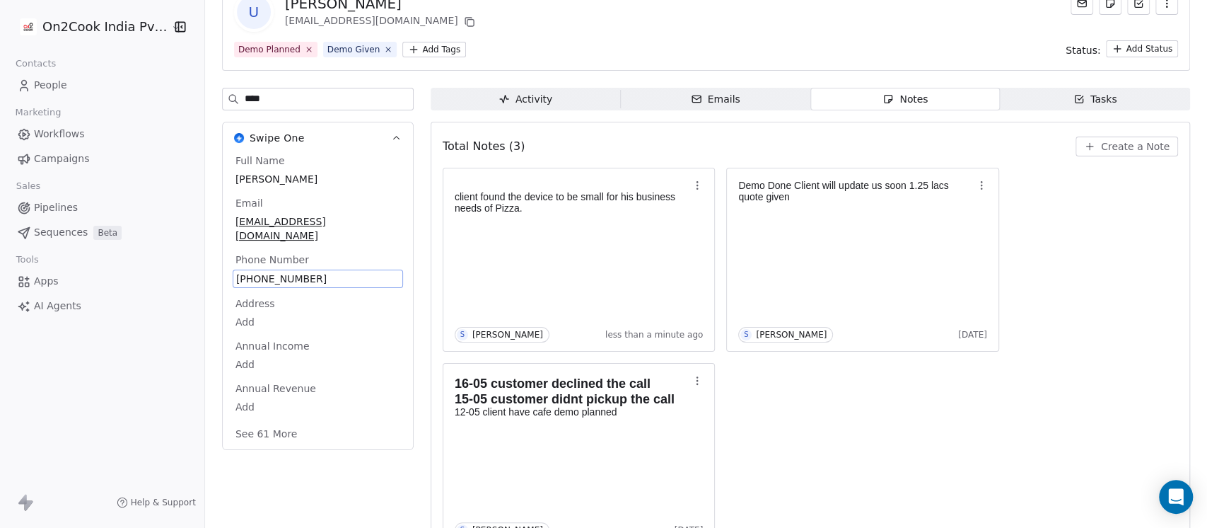
click at [1041, 272] on div "client found the device to be small for his business needs of Pizza. S Saurabh …" at bounding box center [811, 357] width 736 height 379
click at [237, 4] on span "U" at bounding box center [254, 12] width 34 height 34
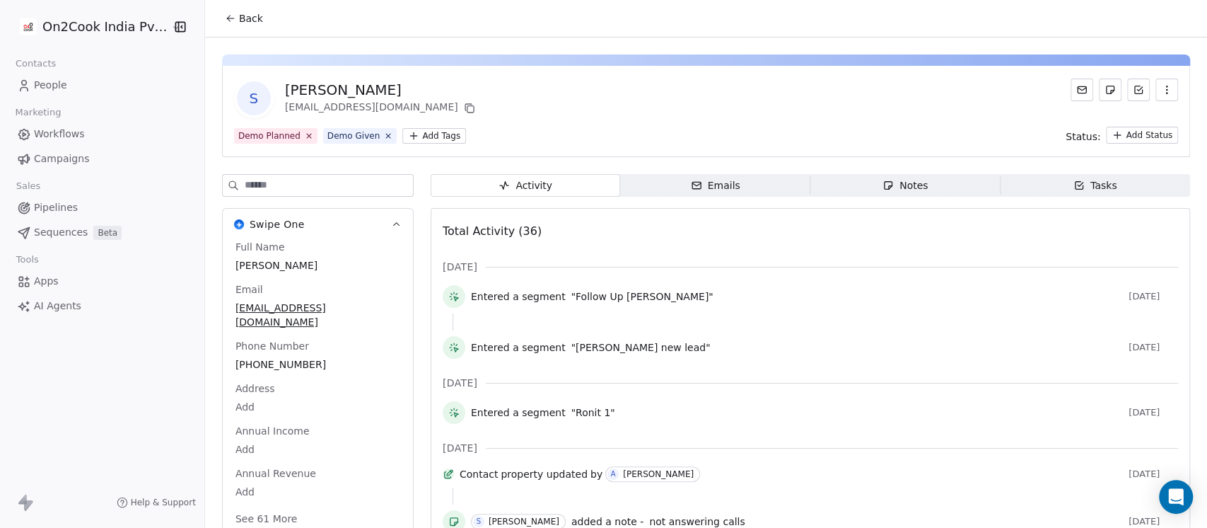
click at [901, 186] on div "Notes" at bounding box center [905, 185] width 45 height 15
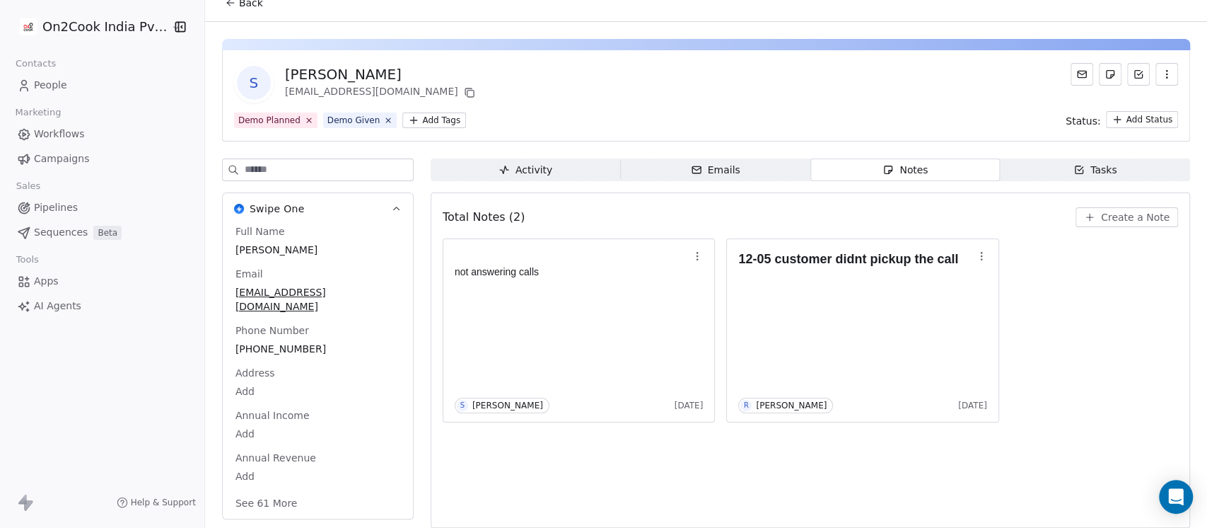
scroll to position [23, 0]
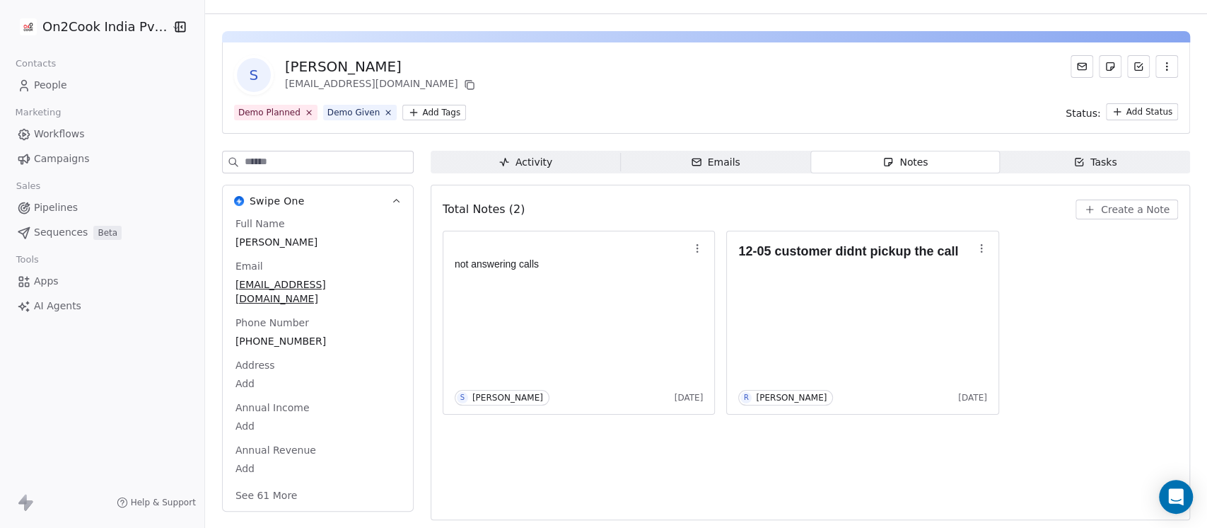
click at [274, 334] on span "[PHONE_NUMBER]" at bounding box center [318, 341] width 165 height 14
click at [274, 335] on span "[PHONE_NUMBER]" at bounding box center [317, 342] width 163 height 14
click at [1129, 219] on html "**********" at bounding box center [603, 264] width 1207 height 528
click at [1129, 214] on span "Create a Note" at bounding box center [1135, 209] width 69 height 14
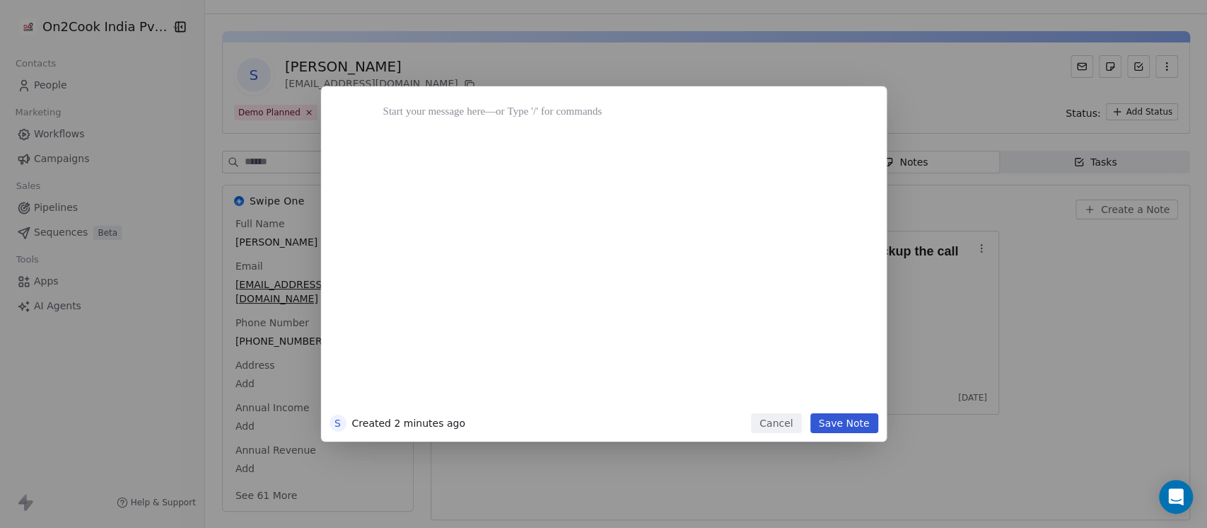
click at [1129, 214] on div "S Created 2 minutes ago Cancel Save Note" at bounding box center [603, 263] width 1207 height 355
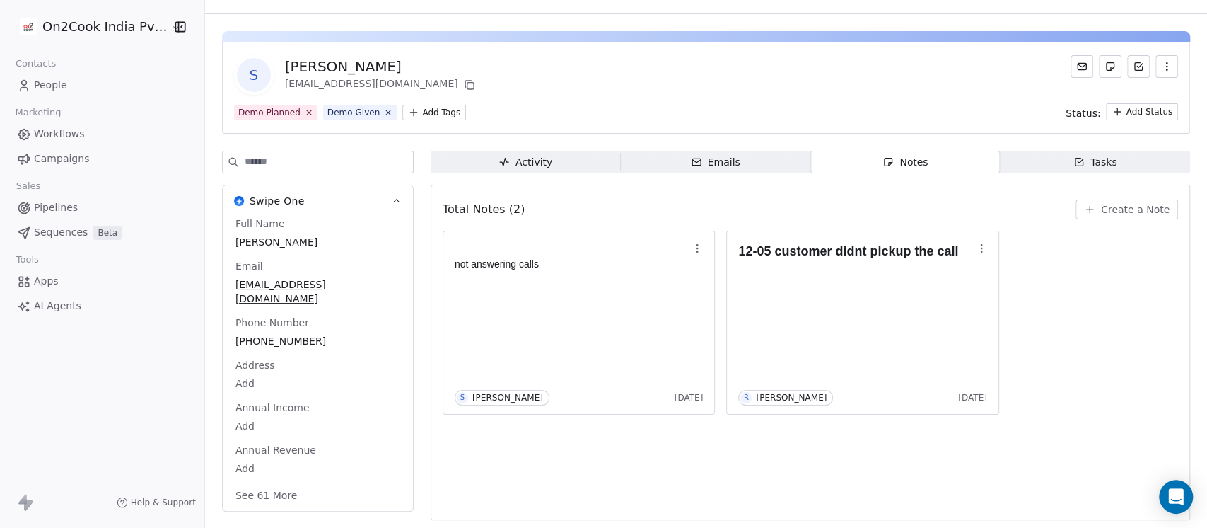
click at [1102, 202] on span "Create a Note" at bounding box center [1135, 209] width 69 height 14
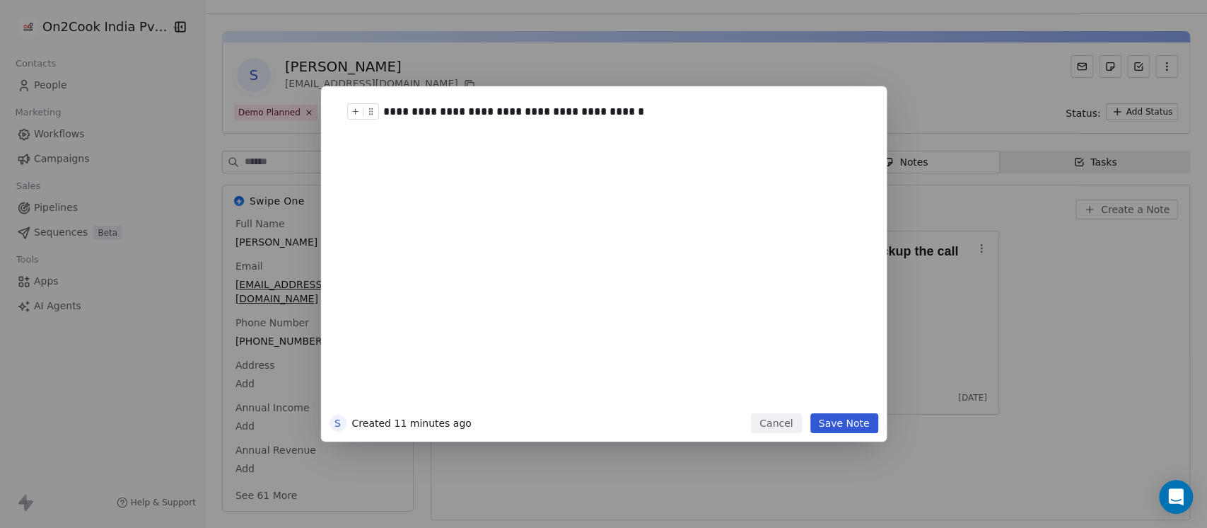
click at [821, 414] on button "Save Note" at bounding box center [845, 423] width 68 height 20
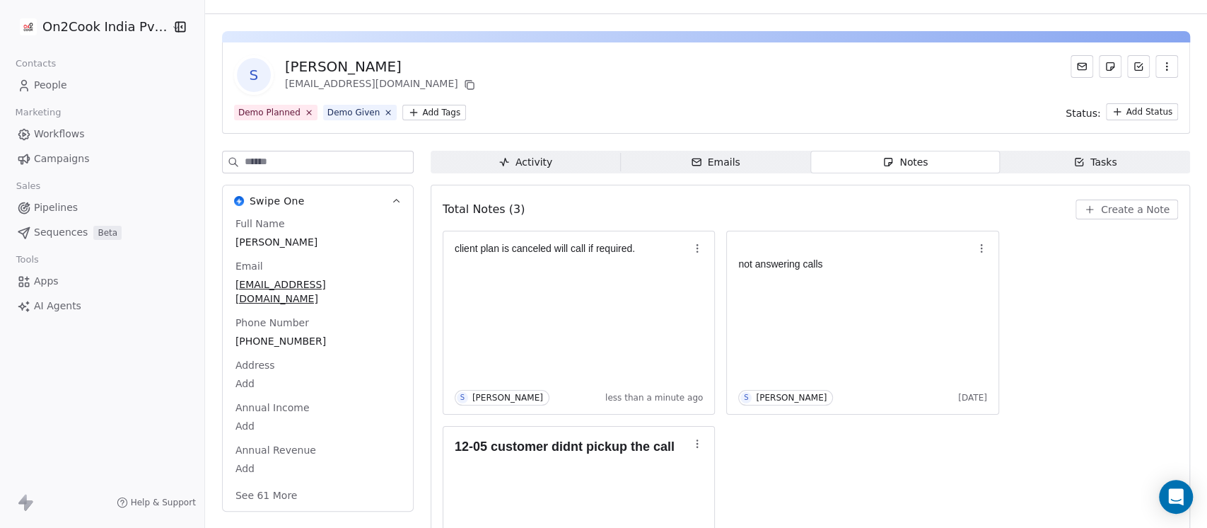
scroll to position [123, 0]
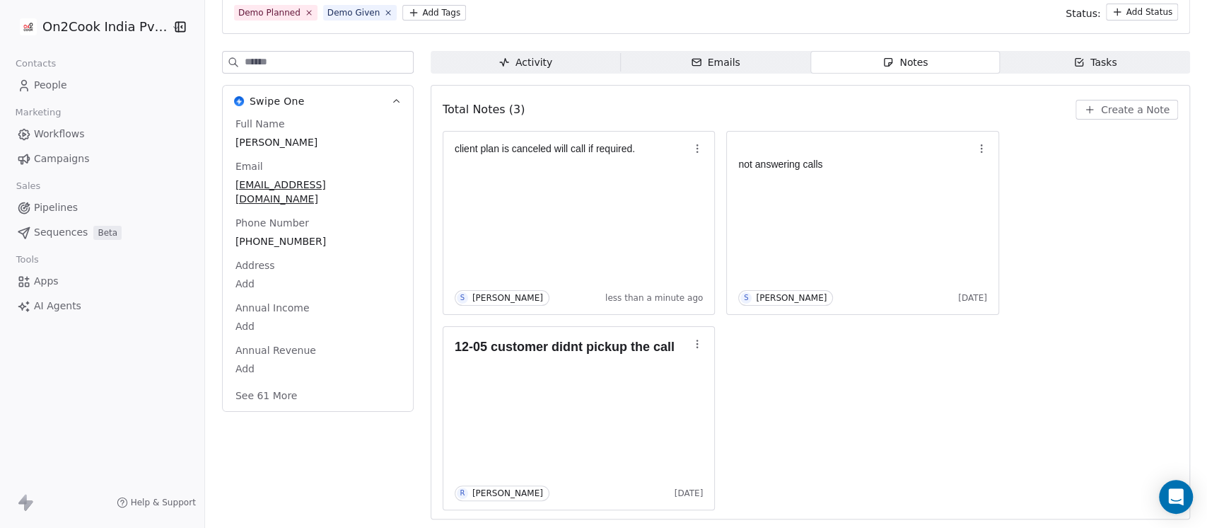
click at [317, 59] on input at bounding box center [329, 62] width 168 height 21
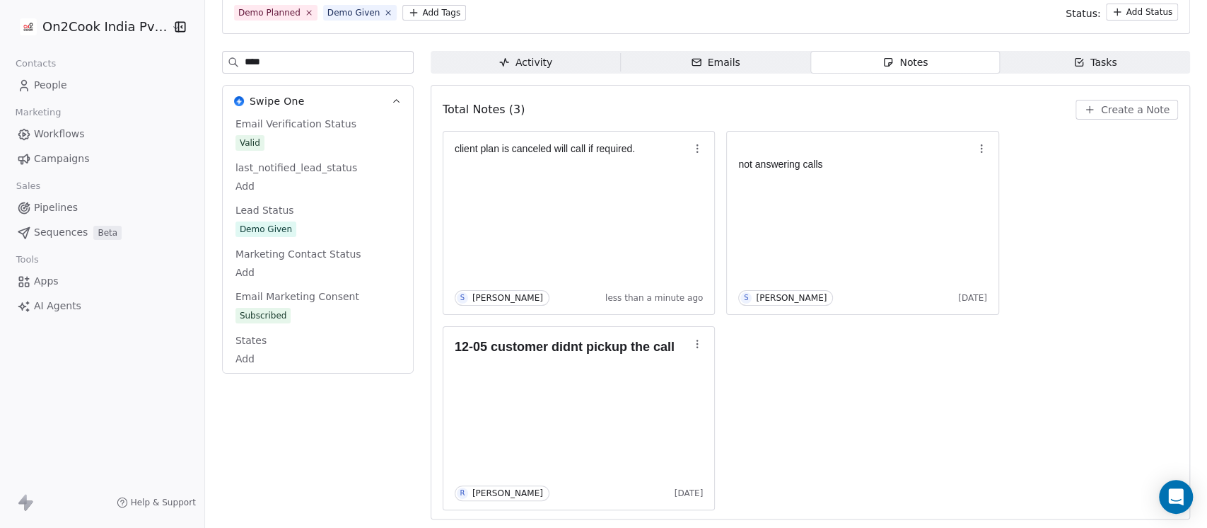
type input "****"
click at [289, 229] on div "Email Verification Status Valid last_notified_lead_status Add Lead Status Demo …" at bounding box center [318, 242] width 170 height 250
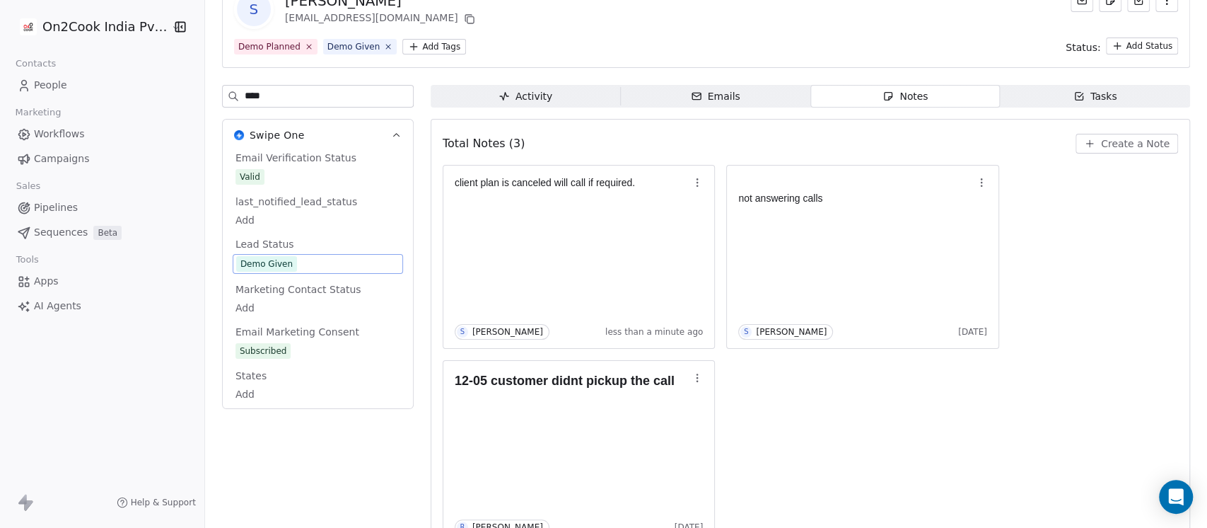
click at [288, 270] on span "Demo Given" at bounding box center [317, 264] width 163 height 16
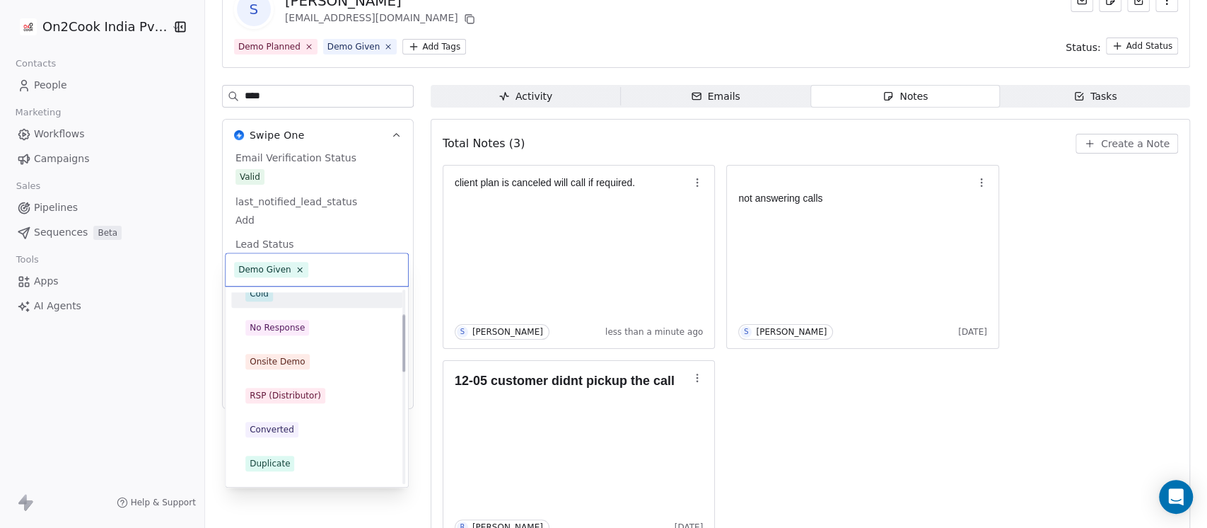
scroll to position [0, 0]
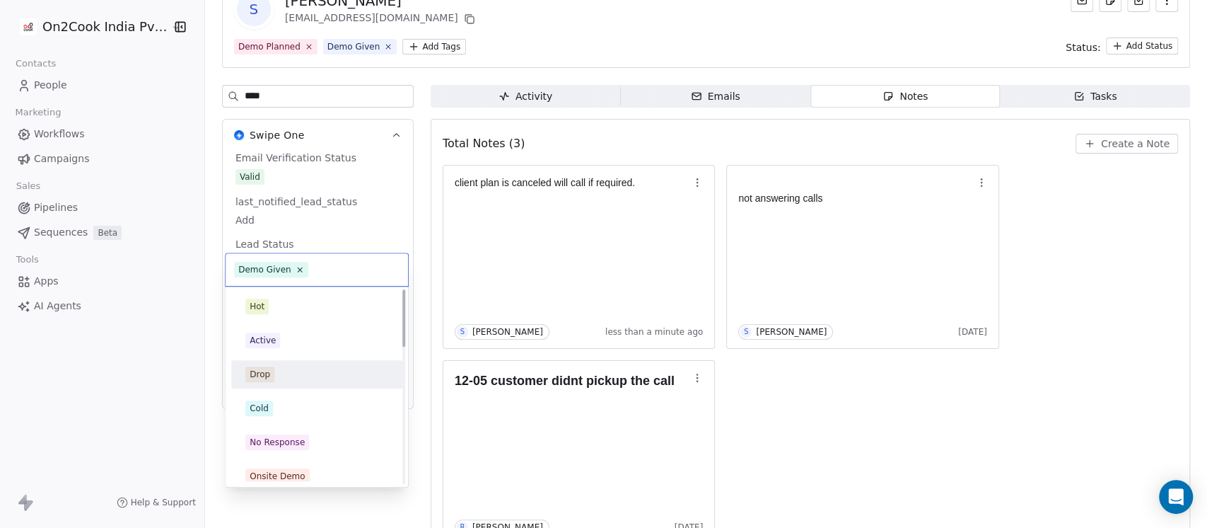
click at [284, 373] on div "Drop" at bounding box center [316, 374] width 143 height 16
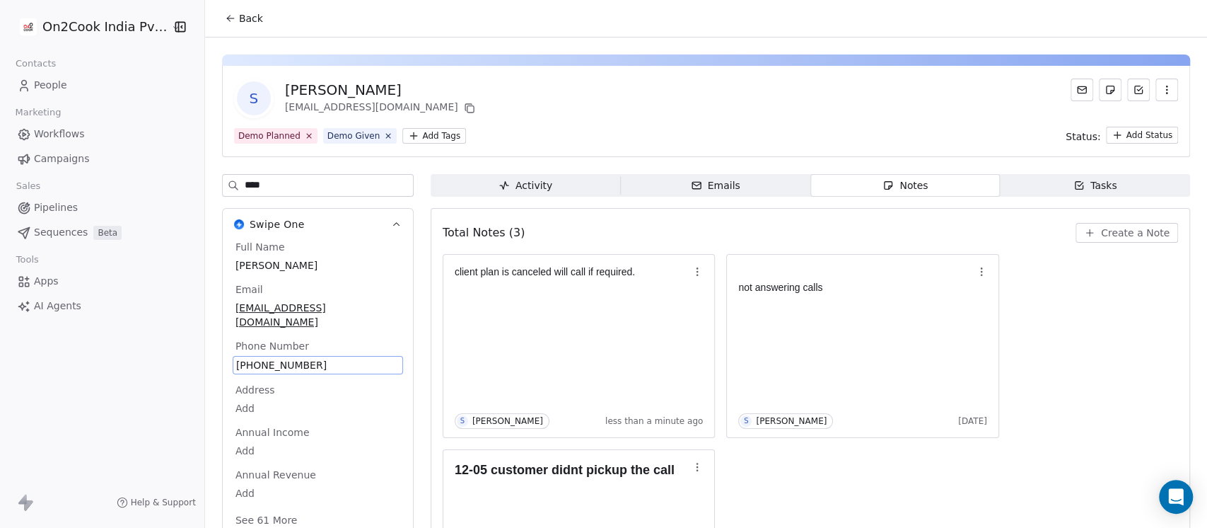
click at [250, 81] on span "S" at bounding box center [254, 98] width 34 height 34
click at [239, 13] on span "Back" at bounding box center [251, 18] width 24 height 14
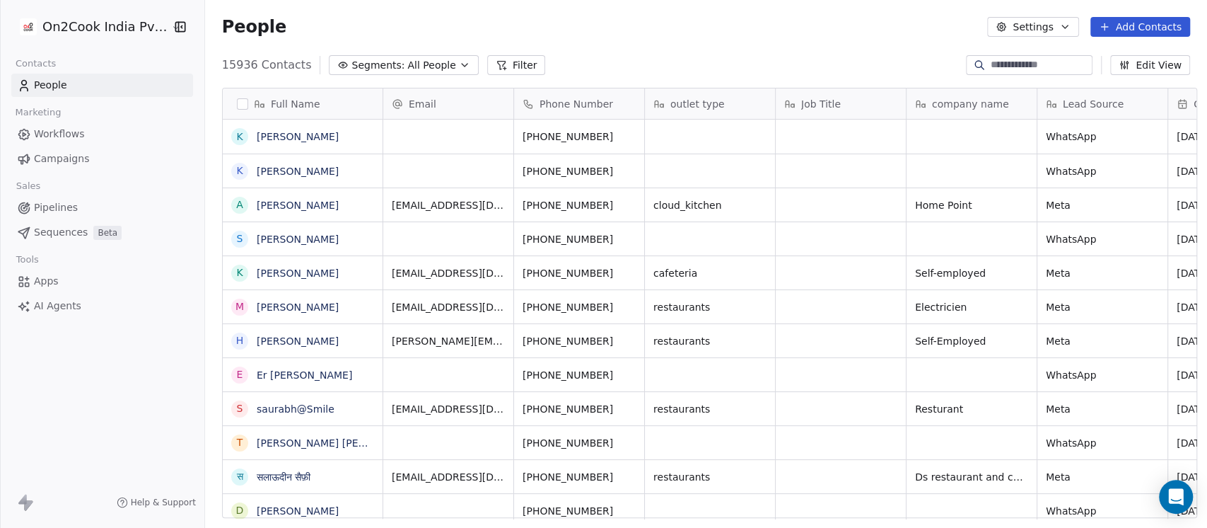
scroll to position [450, 995]
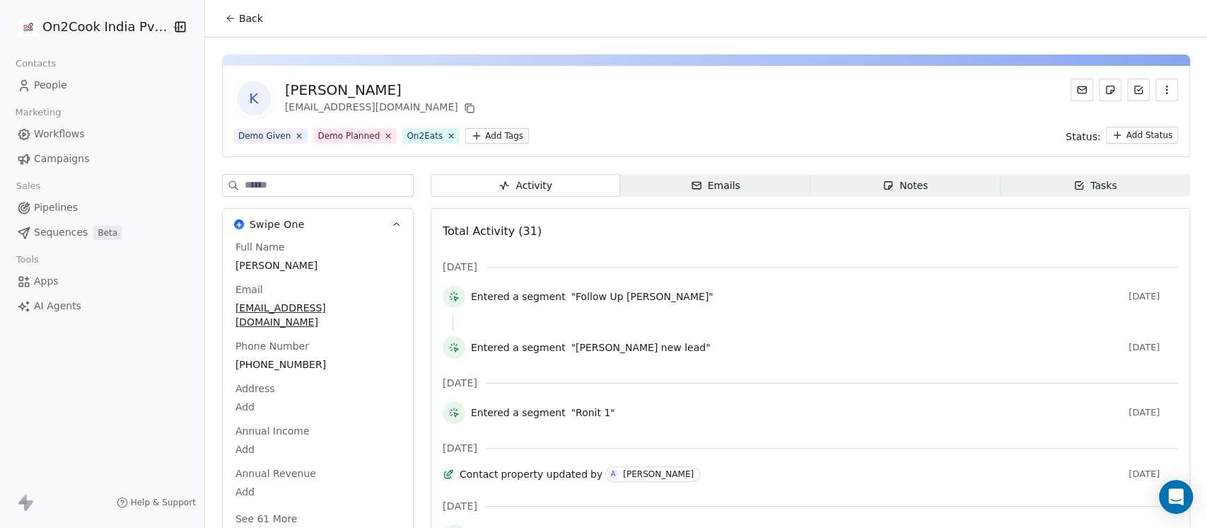
click at [869, 194] on span "Notes Notes" at bounding box center [906, 185] width 190 height 23
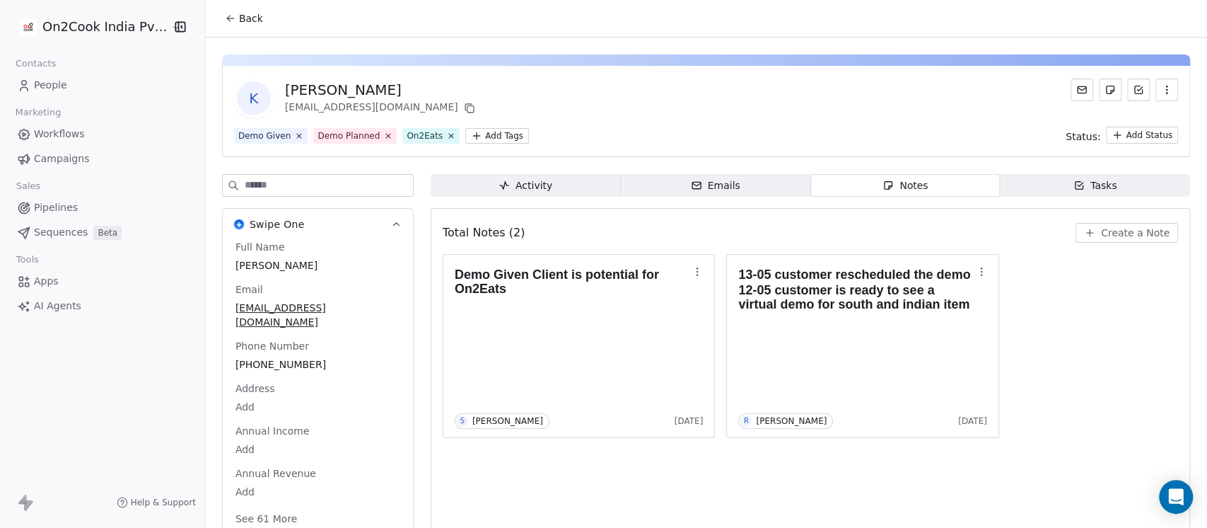
scroll to position [23, 0]
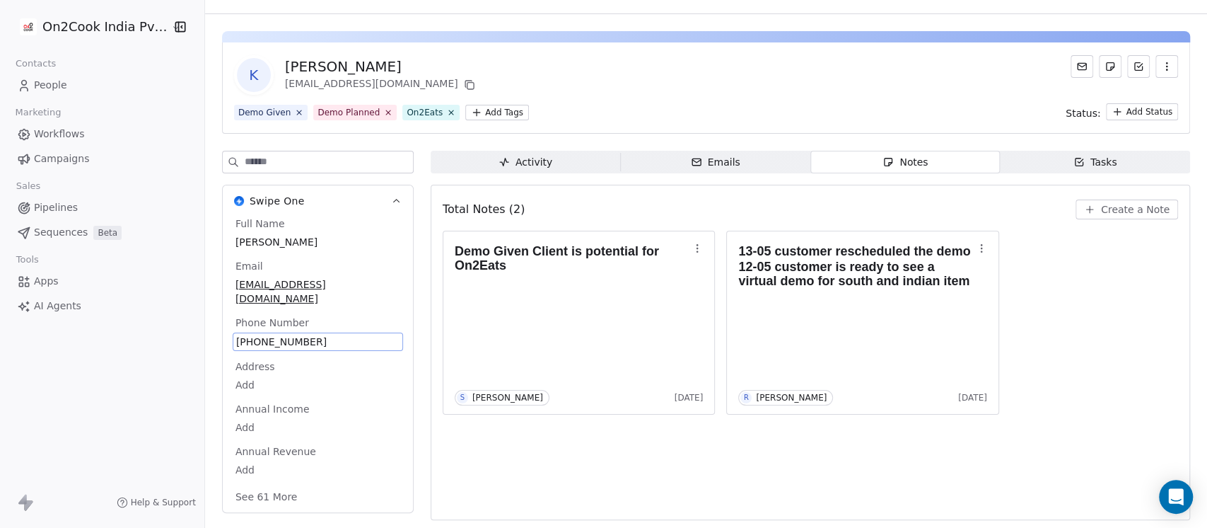
click at [272, 335] on span "[PHONE_NUMBER]" at bounding box center [317, 342] width 163 height 14
click at [280, 335] on span "[PHONE_NUMBER]" at bounding box center [317, 342] width 163 height 14
click at [625, 197] on html "**********" at bounding box center [603, 264] width 1207 height 528
click at [1104, 213] on span "Create a Note" at bounding box center [1135, 209] width 69 height 14
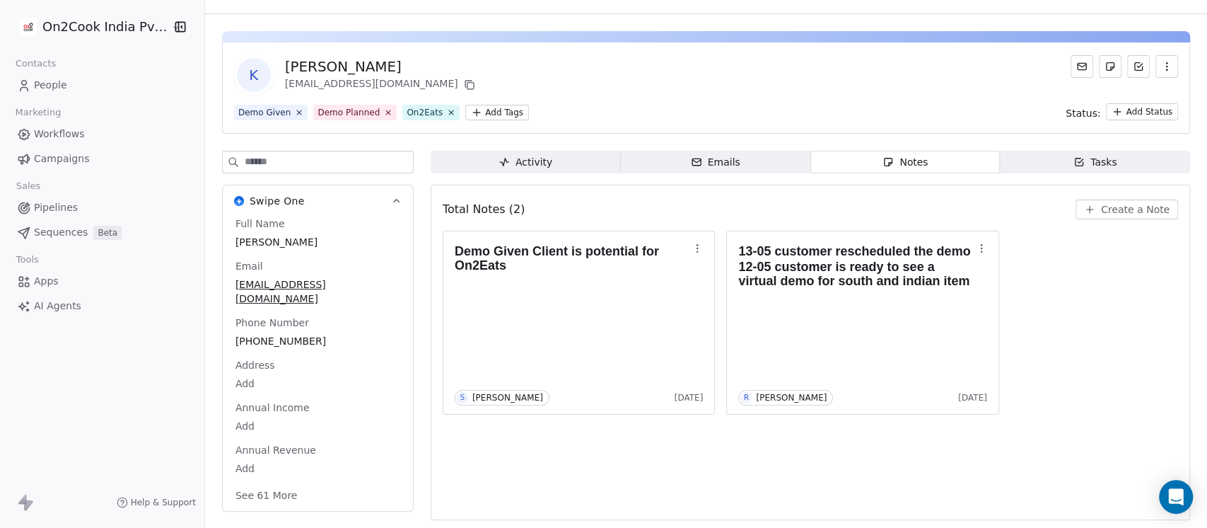
click at [1119, 202] on span "Create a Note" at bounding box center [1135, 209] width 69 height 14
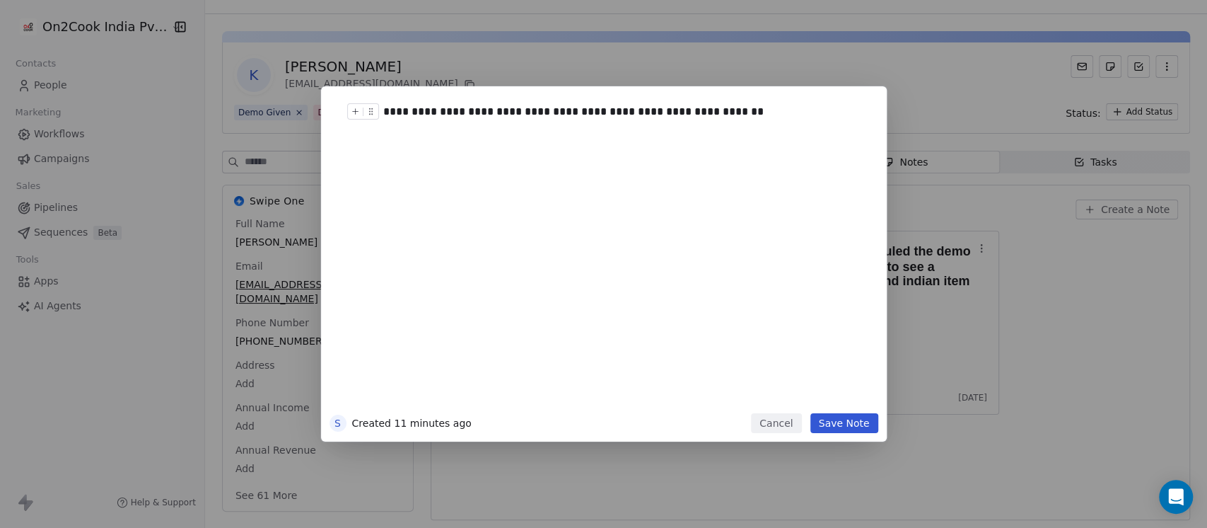
click at [843, 426] on button "Save Note" at bounding box center [845, 423] width 68 height 20
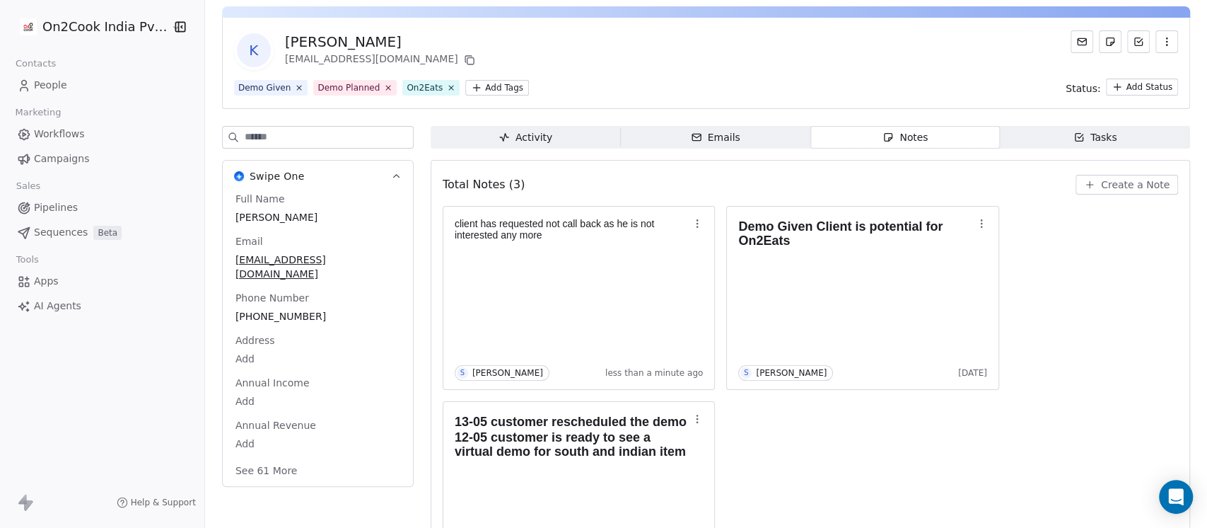
scroll to position [0, 0]
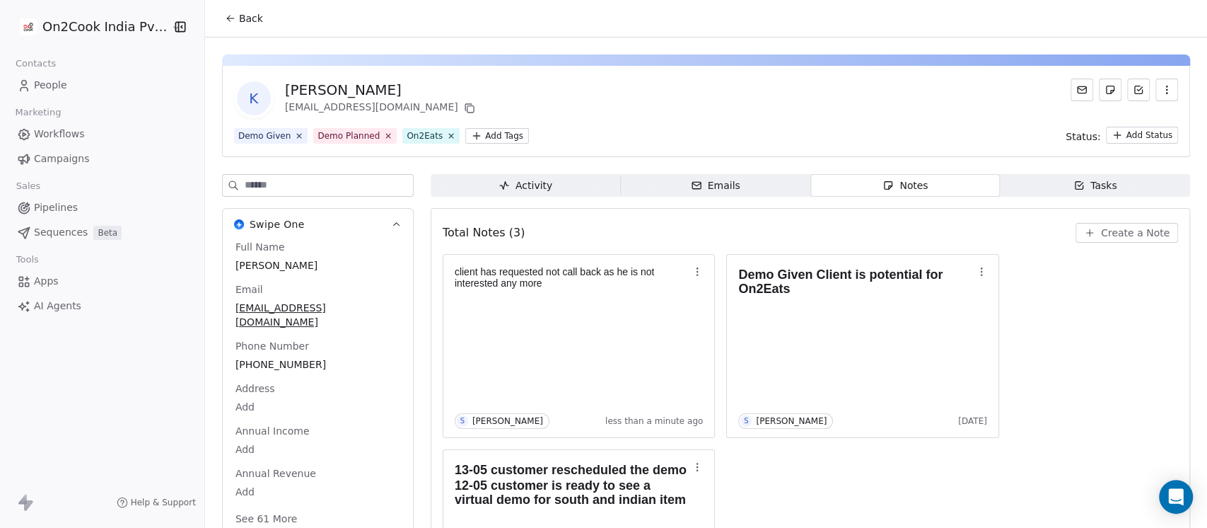
click at [300, 178] on input at bounding box center [329, 185] width 168 height 21
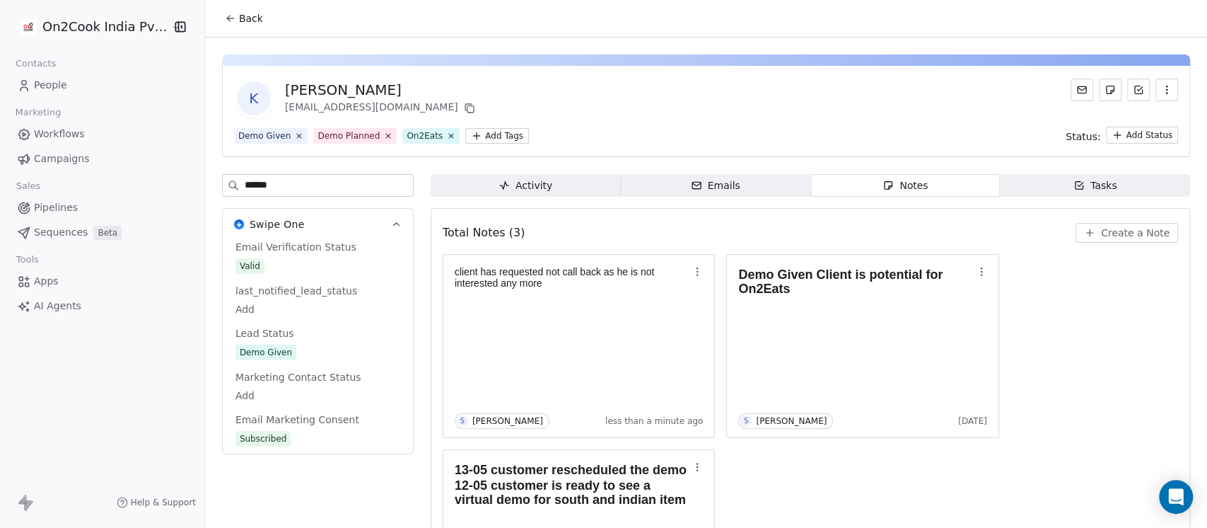
type input "******"
click at [284, 357] on div "Email Verification Status Valid last_notified_lead_status Add Lead Status Demo …" at bounding box center [318, 344] width 170 height 209
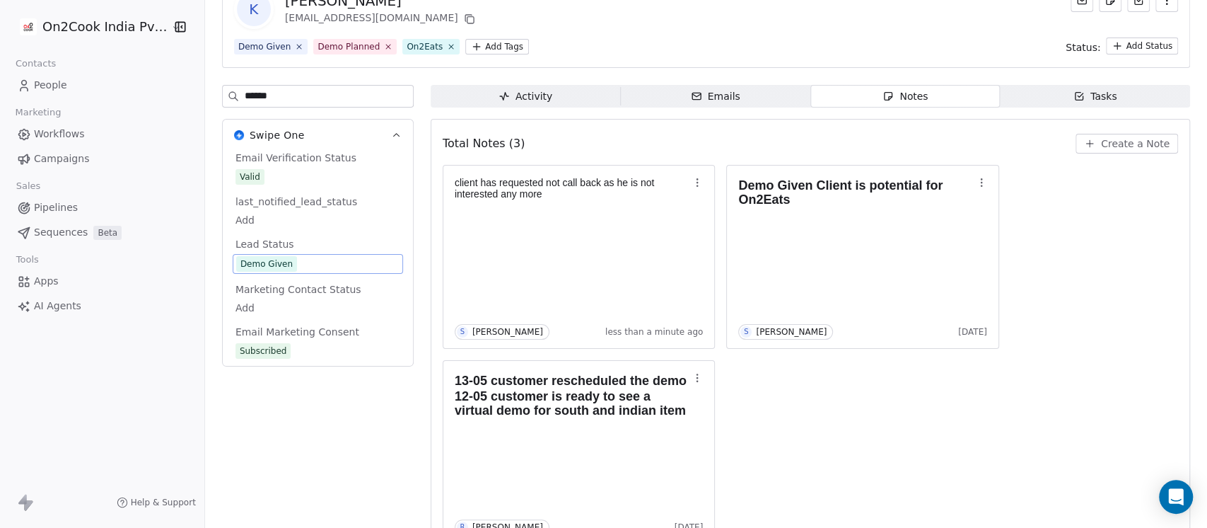
click at [310, 276] on div "Email Verification Status Valid last_notified_lead_status Add Lead Status Demo …" at bounding box center [318, 255] width 170 height 209
click at [310, 260] on span "Demo Given" at bounding box center [317, 264] width 163 height 16
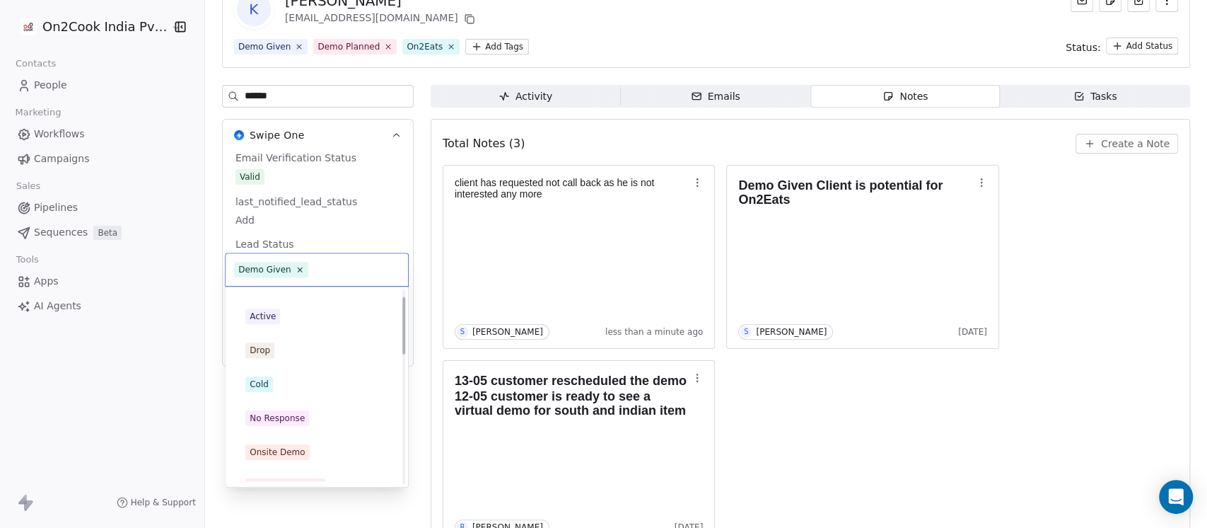
scroll to position [0, 0]
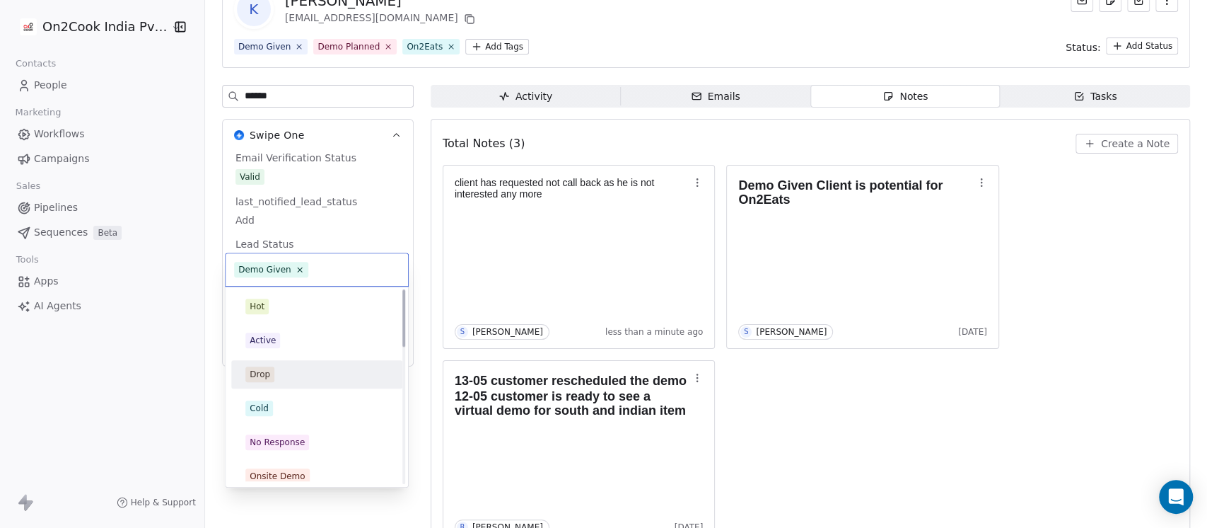
click at [287, 371] on div "Drop" at bounding box center [316, 374] width 143 height 16
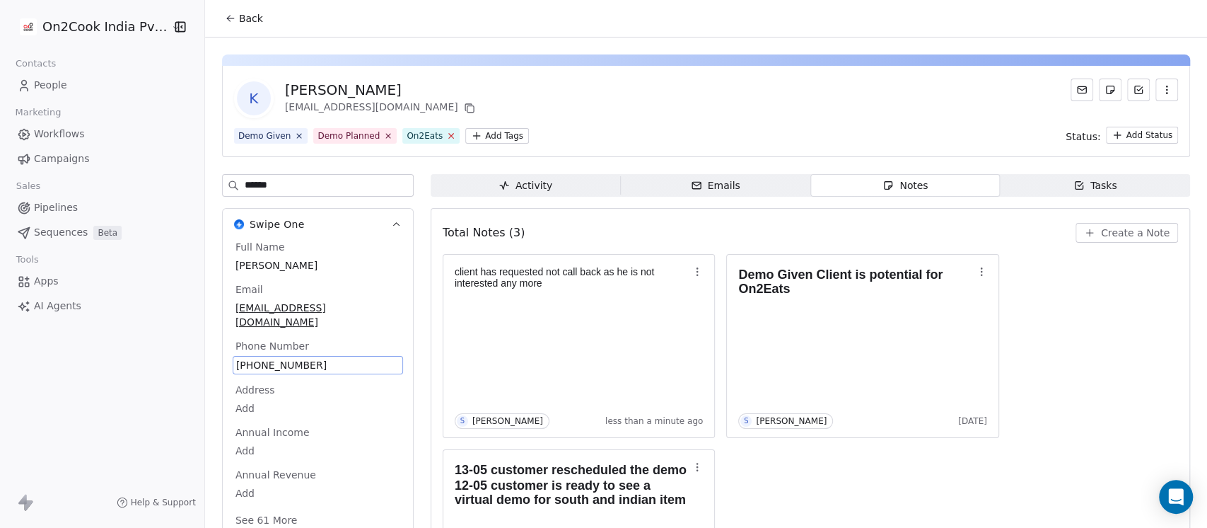
click at [446, 139] on icon at bounding box center [450, 135] width 9 height 9
click at [620, 93] on div "K [PERSON_NAME] [EMAIL_ADDRESS][DOMAIN_NAME]" at bounding box center [706, 99] width 944 height 40
click at [239, 20] on span "Back" at bounding box center [251, 18] width 24 height 14
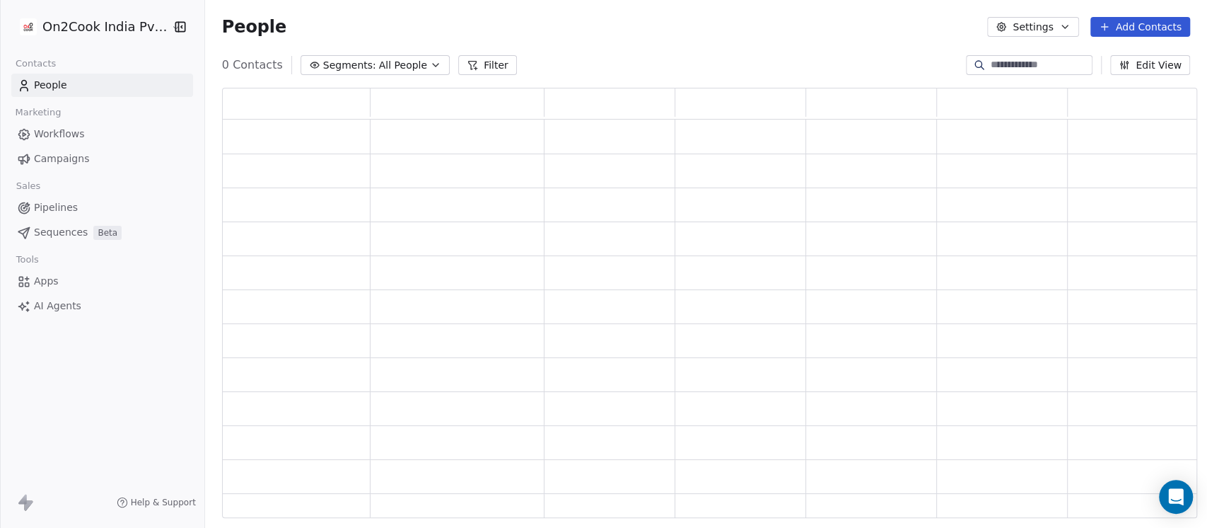
scroll to position [416, 961]
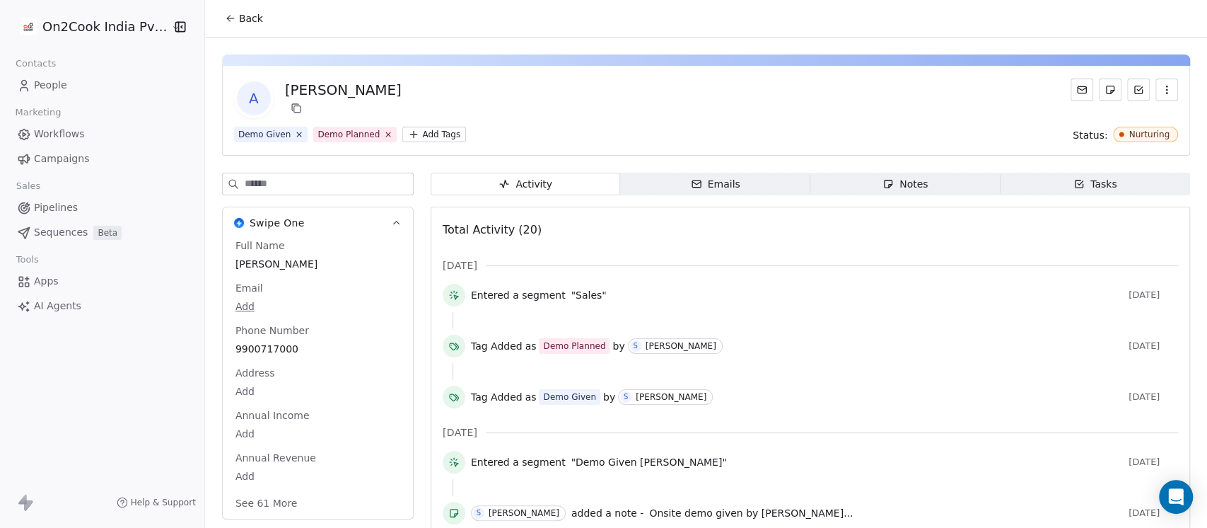
click at [919, 182] on span "Notes Notes" at bounding box center [906, 184] width 190 height 23
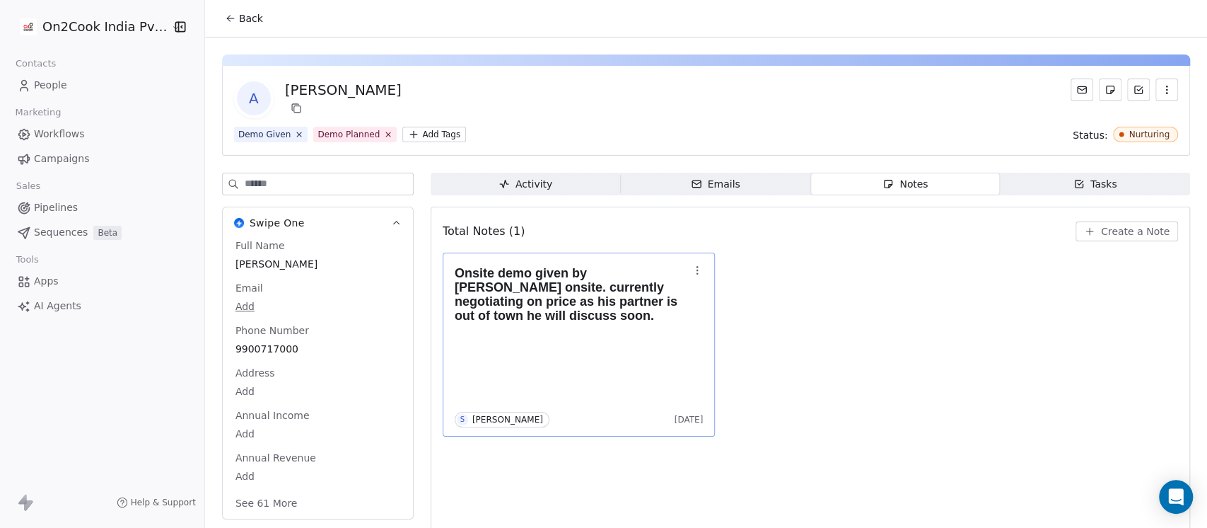
click at [585, 358] on div "Onsite demo given by [PERSON_NAME] onsite. currently negotiating on price as hi…" at bounding box center [579, 345] width 249 height 166
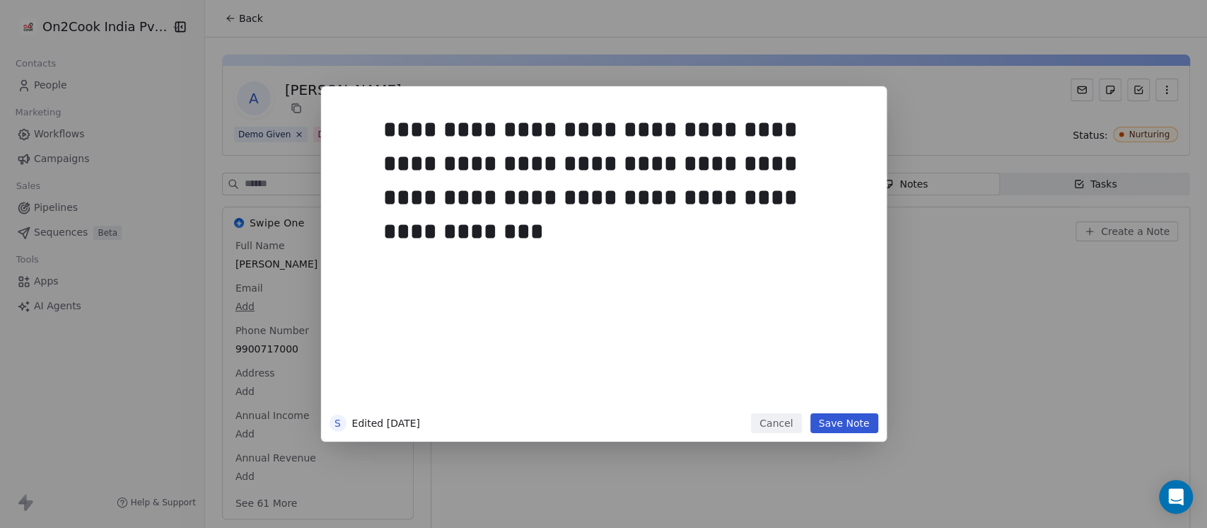
click at [656, 303] on div "**********" at bounding box center [625, 257] width 484 height 301
click at [1044, 290] on div "**********" at bounding box center [603, 263] width 1207 height 355
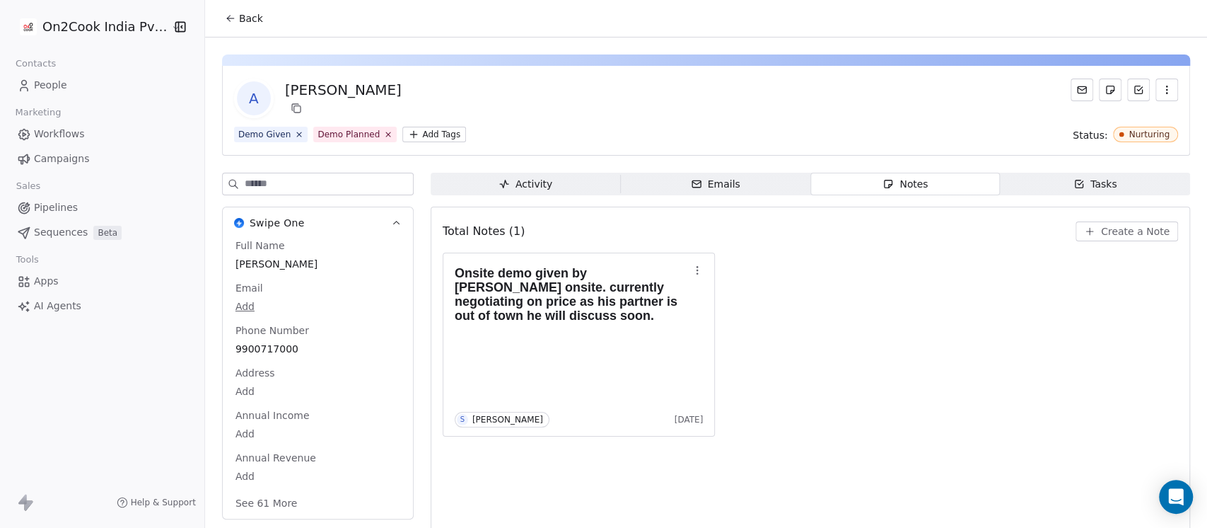
click at [1108, 231] on span "Create a Note" at bounding box center [1135, 231] width 69 height 14
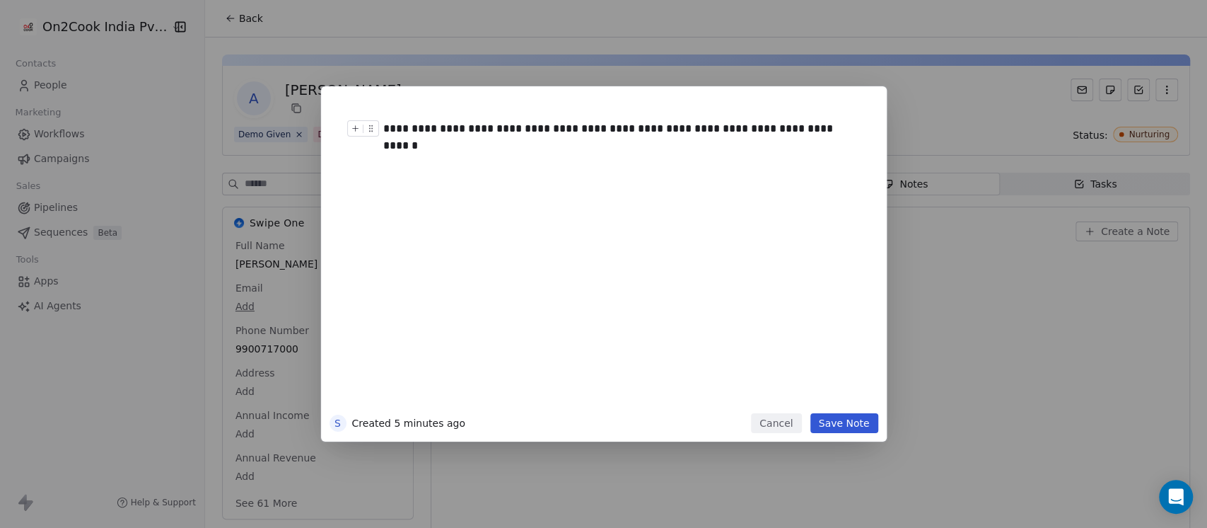
click at [632, 127] on div "**********" at bounding box center [618, 128] width 470 height 17
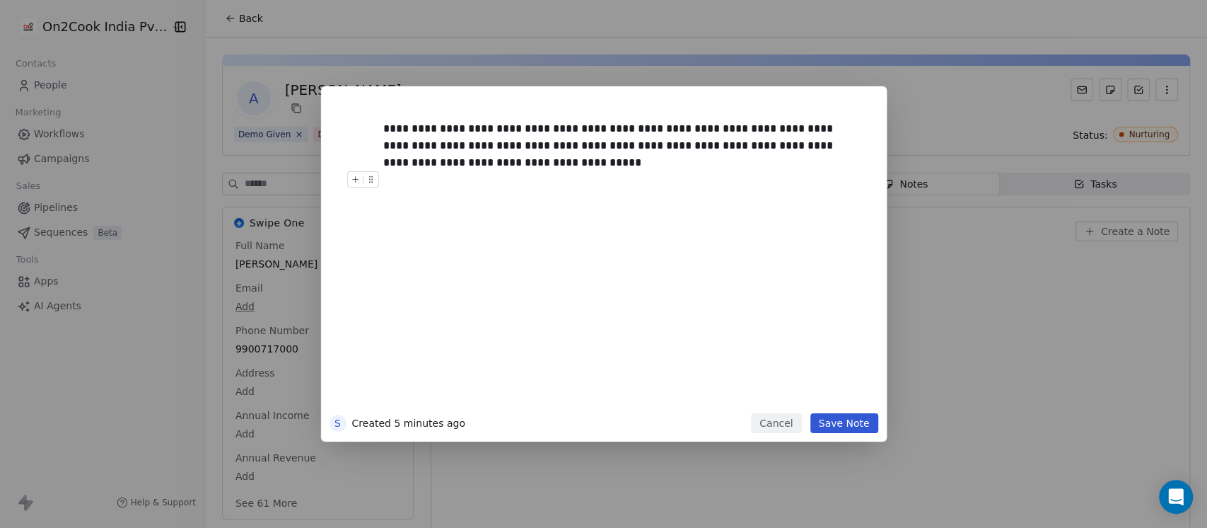
click at [849, 418] on button "Save Note" at bounding box center [845, 423] width 68 height 20
